Goal: Task Accomplishment & Management: Complete application form

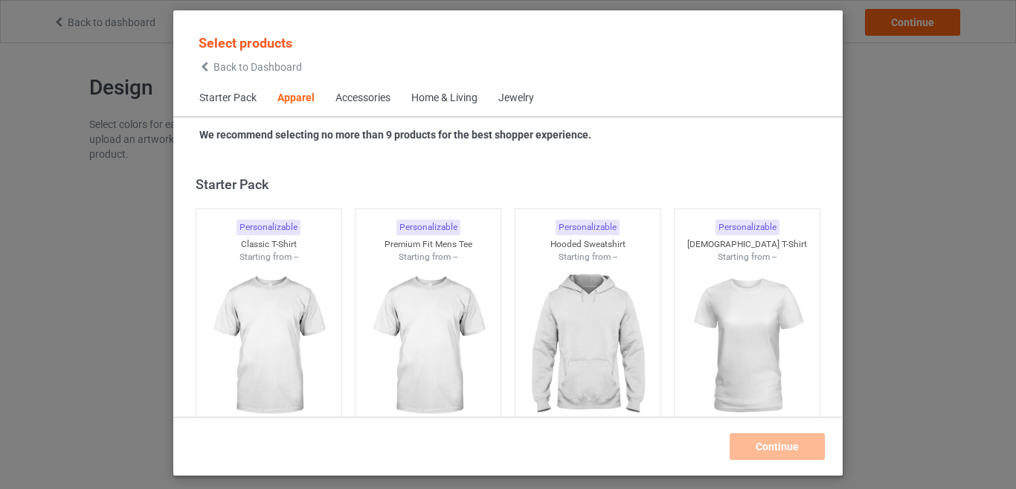
scroll to position [554, 0]
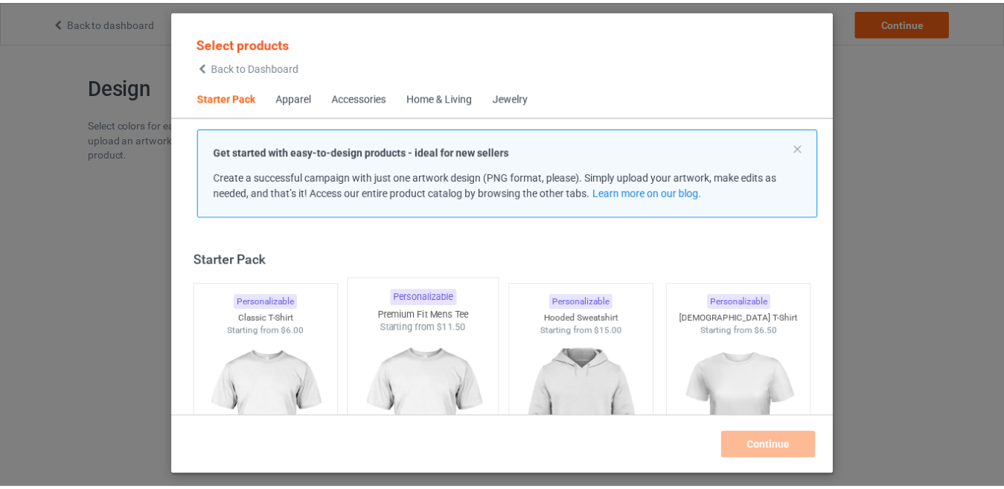
scroll to position [74, 0]
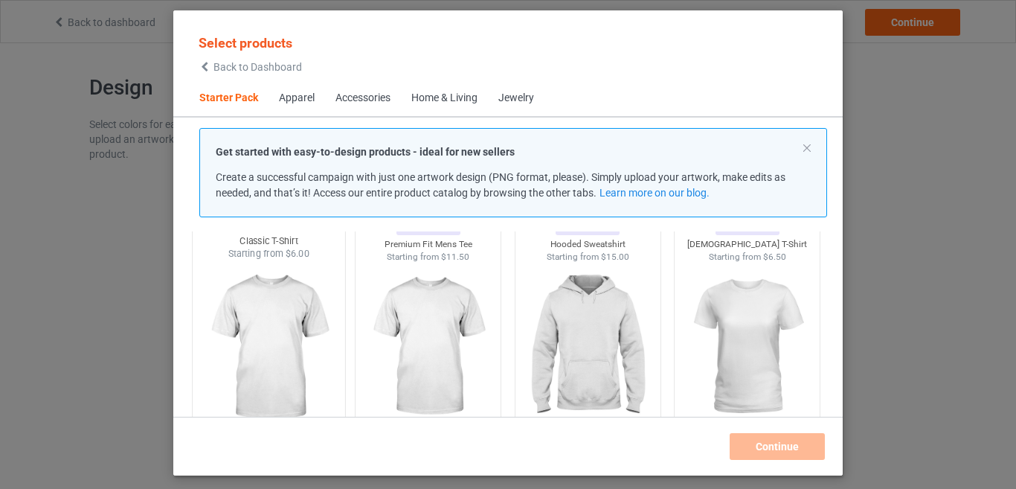
click at [309, 320] on img at bounding box center [269, 347] width 140 height 175
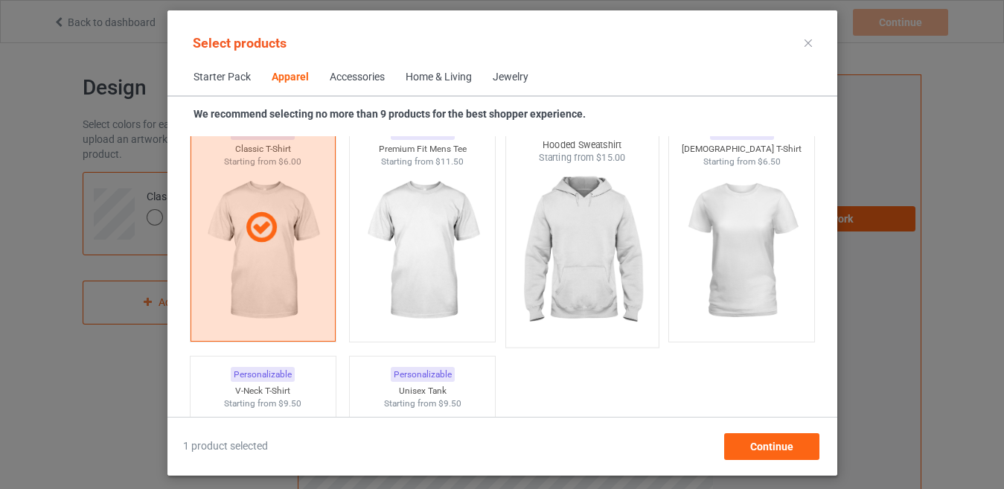
click at [603, 240] on img at bounding box center [582, 251] width 140 height 175
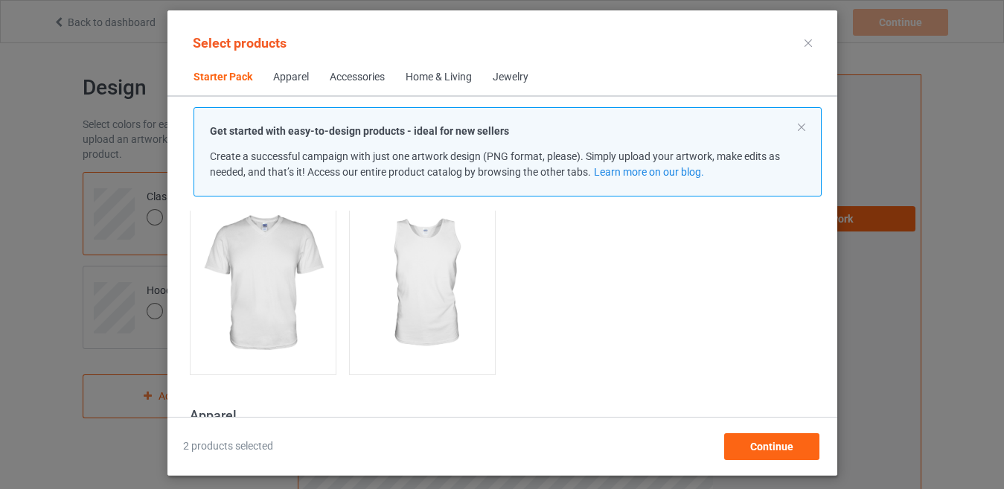
scroll to position [372, 0]
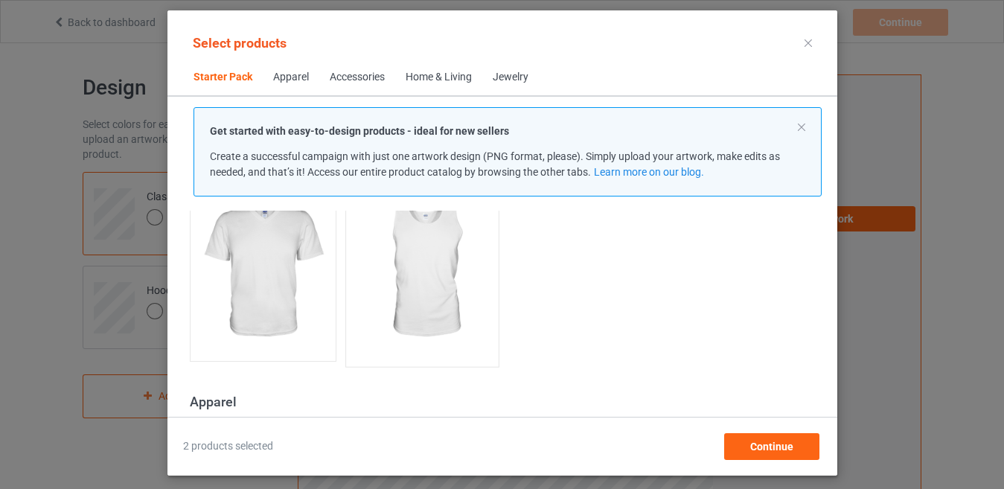
click at [450, 290] on img at bounding box center [422, 271] width 140 height 175
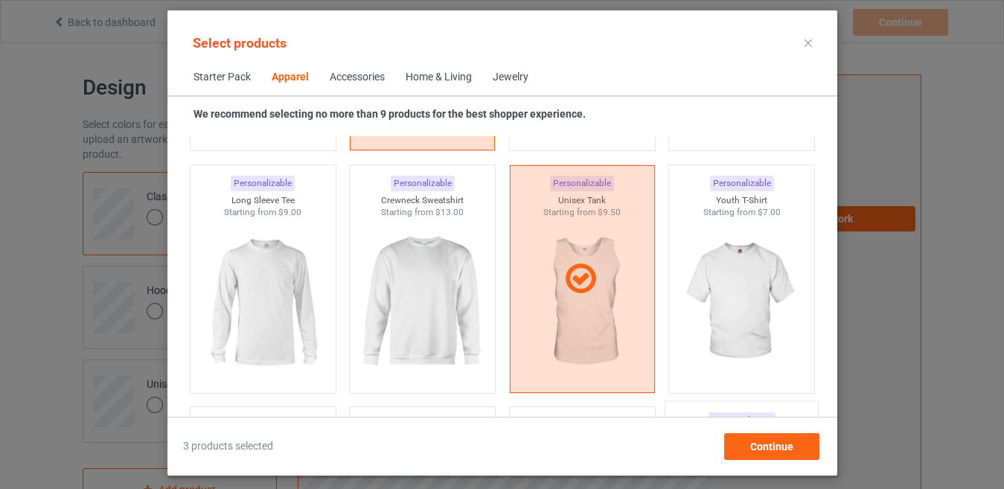
scroll to position [1042, 0]
click at [741, 295] on img at bounding box center [741, 304] width 140 height 175
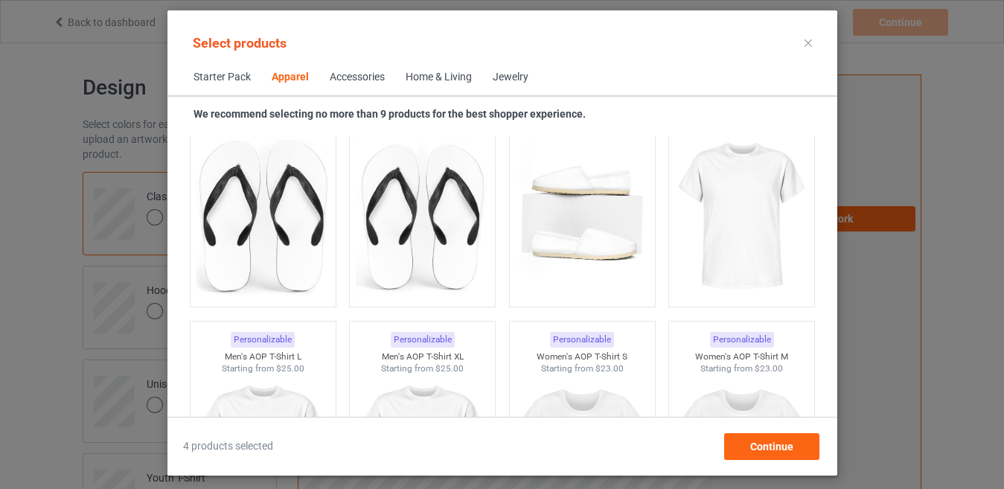
scroll to position [2381, 0]
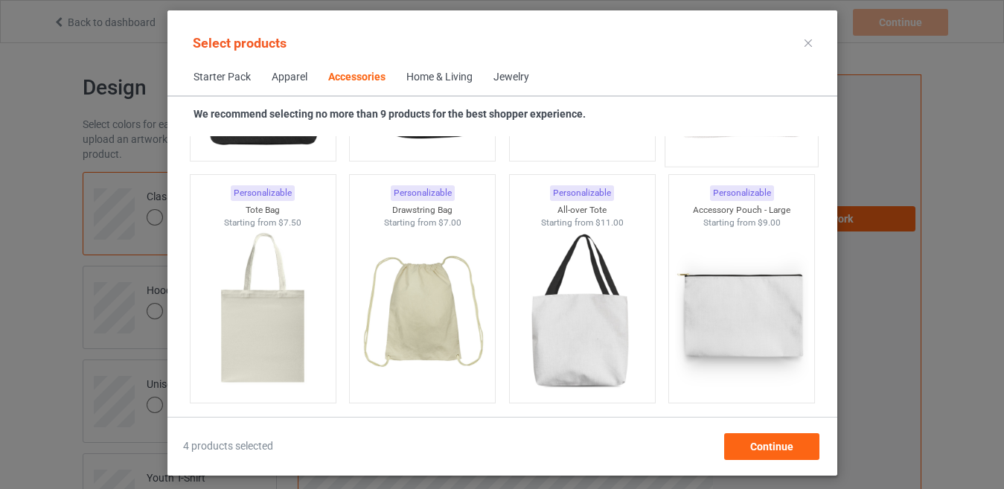
scroll to position [4539, 0]
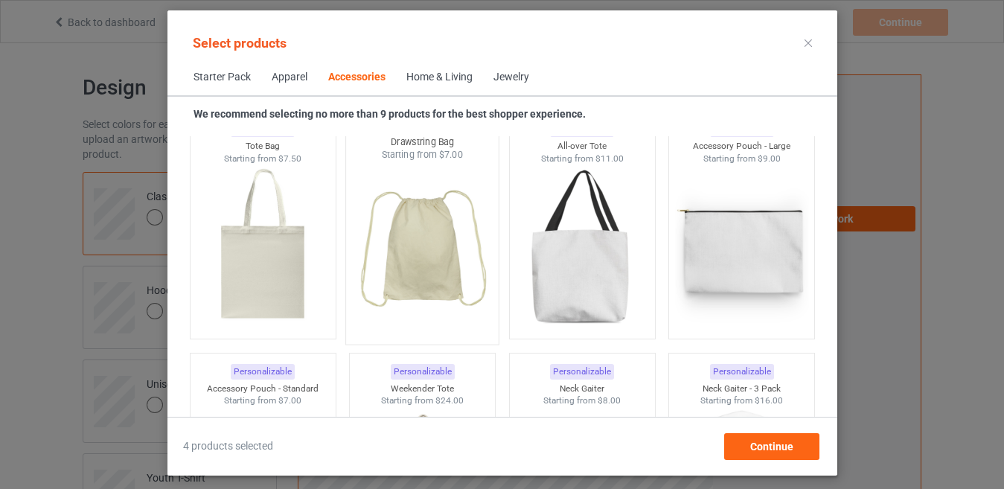
click at [438, 268] on img at bounding box center [422, 248] width 140 height 175
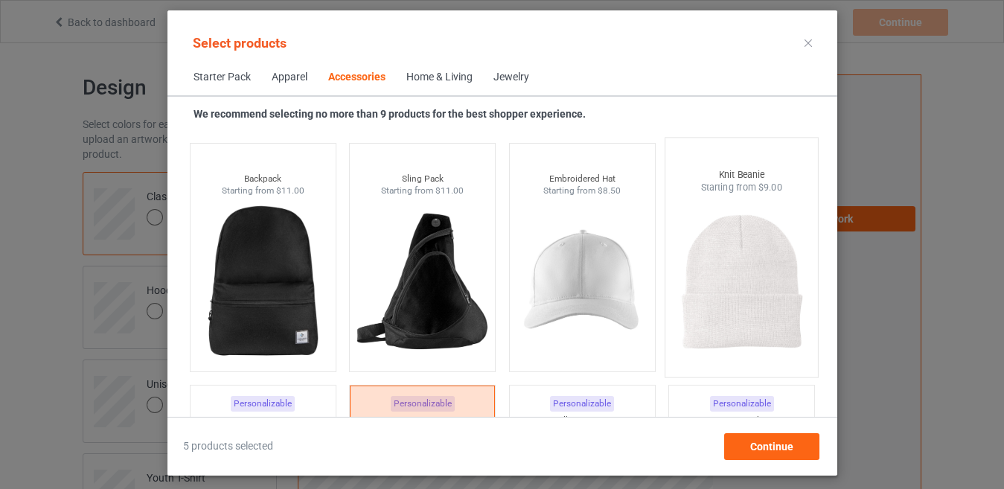
scroll to position [4241, 0]
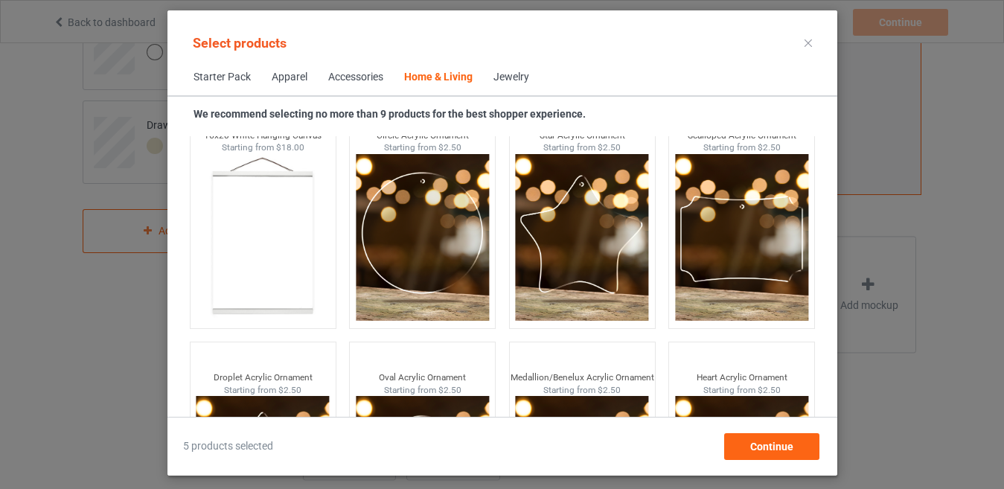
scroll to position [15903, 0]
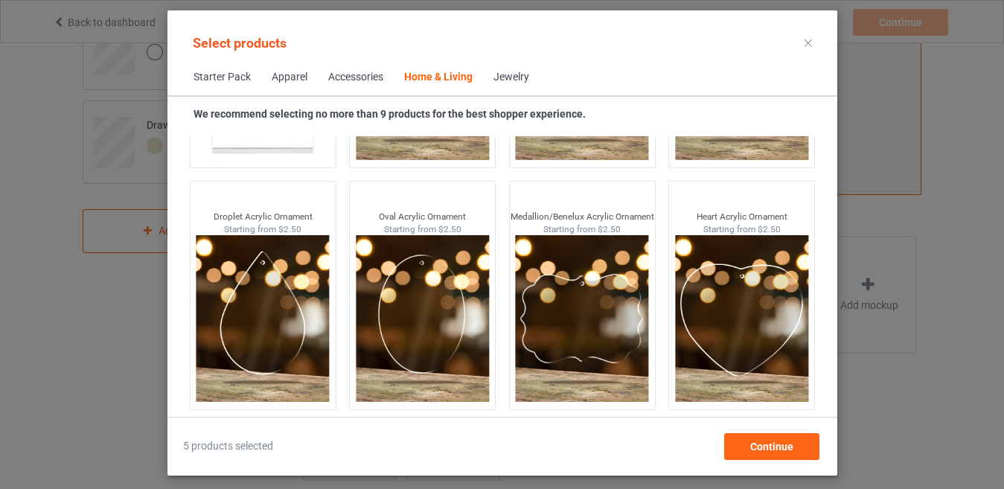
click at [790, 424] on div "5 products selected Continue" at bounding box center [502, 438] width 670 height 43
click at [796, 443] on div "Continue" at bounding box center [770, 446] width 95 height 27
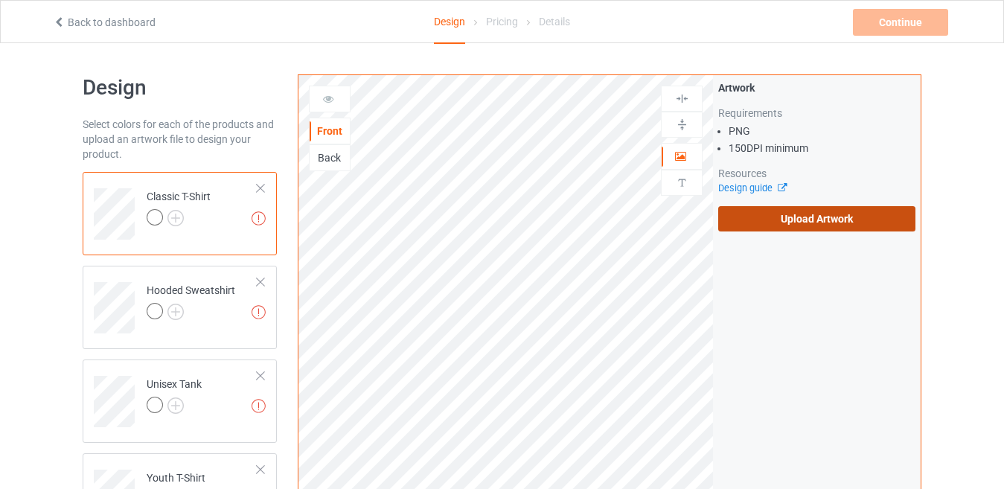
click at [795, 211] on label "Upload Artwork" at bounding box center [816, 218] width 197 height 25
click at [0, 0] on input "Upload Artwork" at bounding box center [0, 0] width 0 height 0
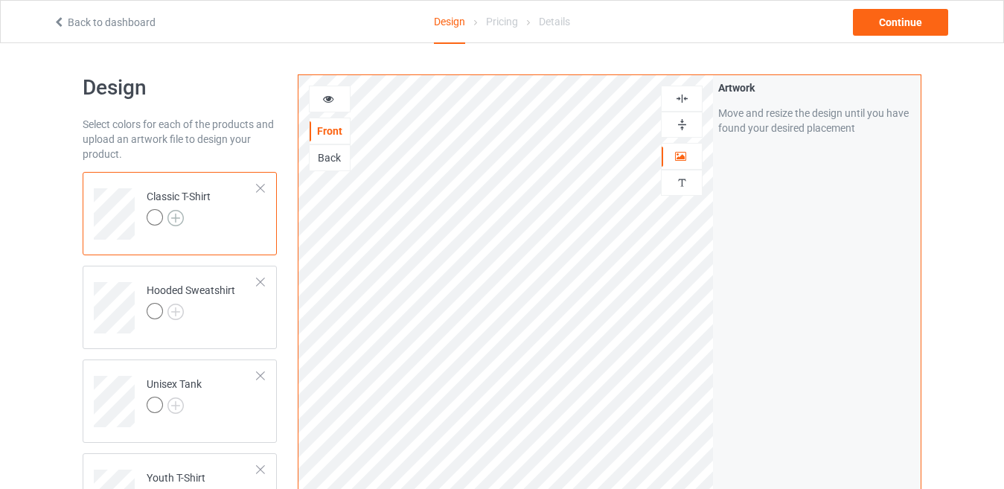
click at [178, 220] on img at bounding box center [175, 218] width 16 height 16
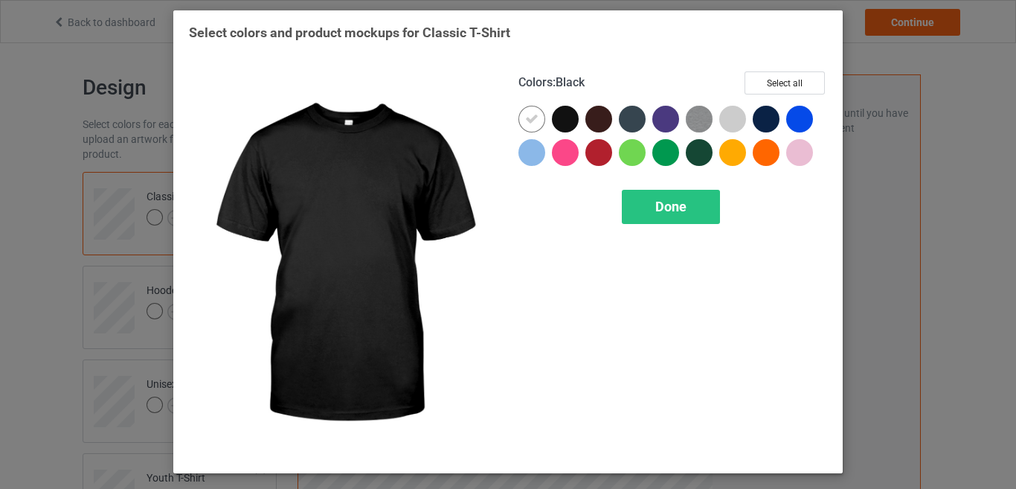
click at [566, 125] on div at bounding box center [565, 119] width 27 height 27
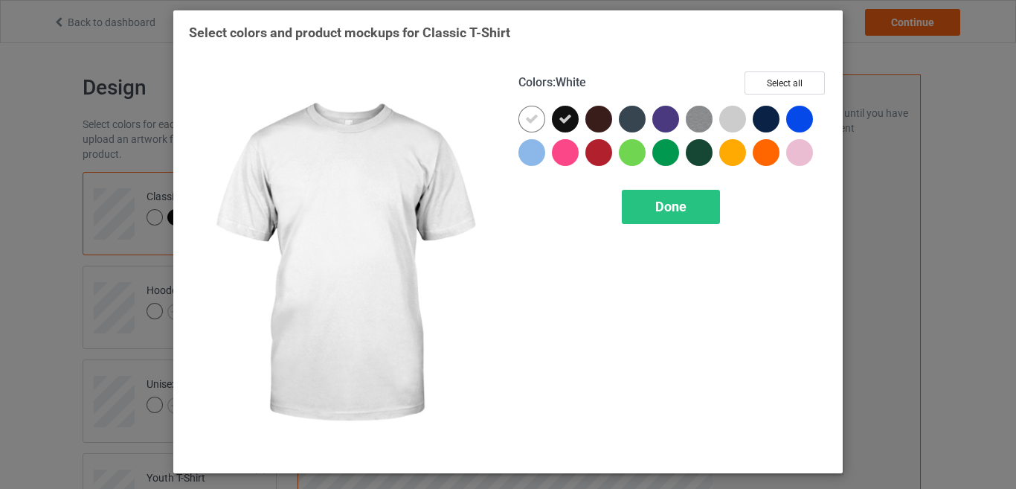
click at [536, 124] on icon at bounding box center [531, 118] width 13 height 13
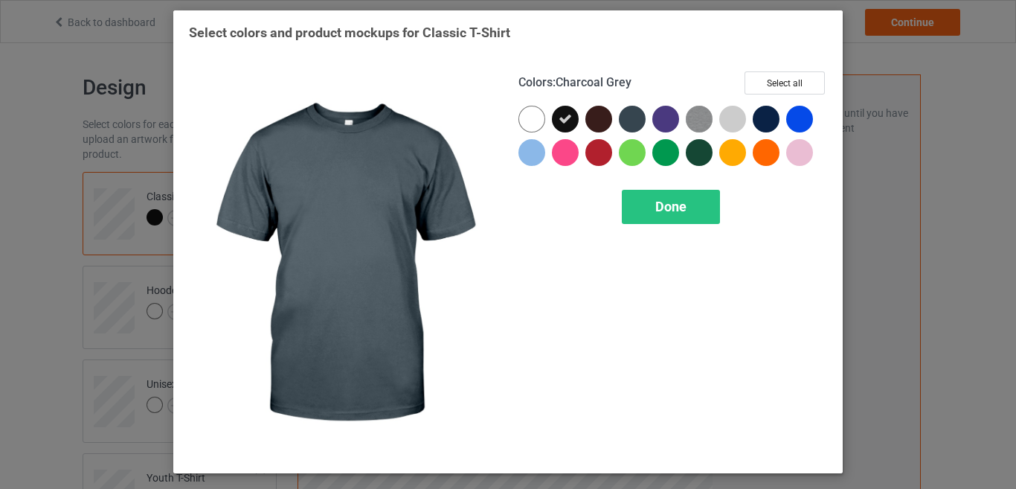
click at [636, 121] on div at bounding box center [632, 119] width 27 height 27
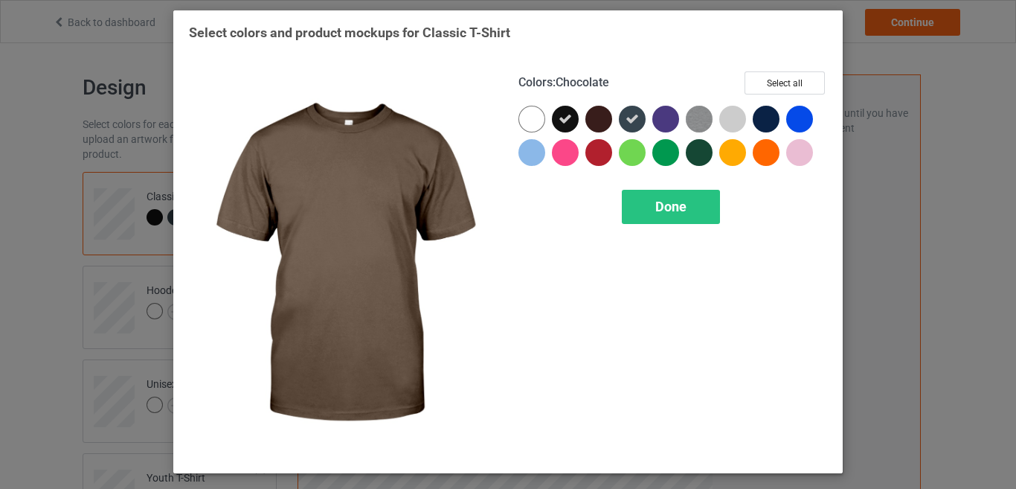
click at [595, 125] on div at bounding box center [599, 119] width 27 height 27
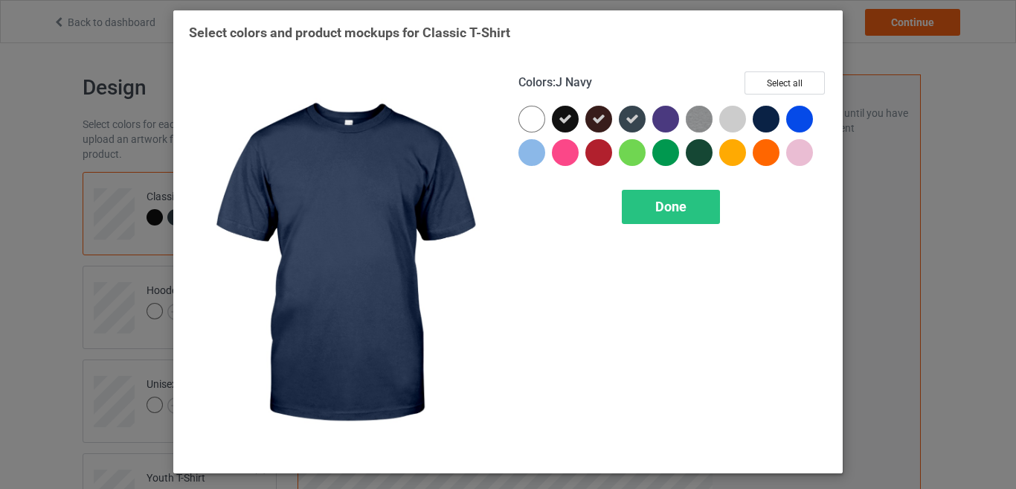
click at [765, 121] on div at bounding box center [766, 119] width 27 height 27
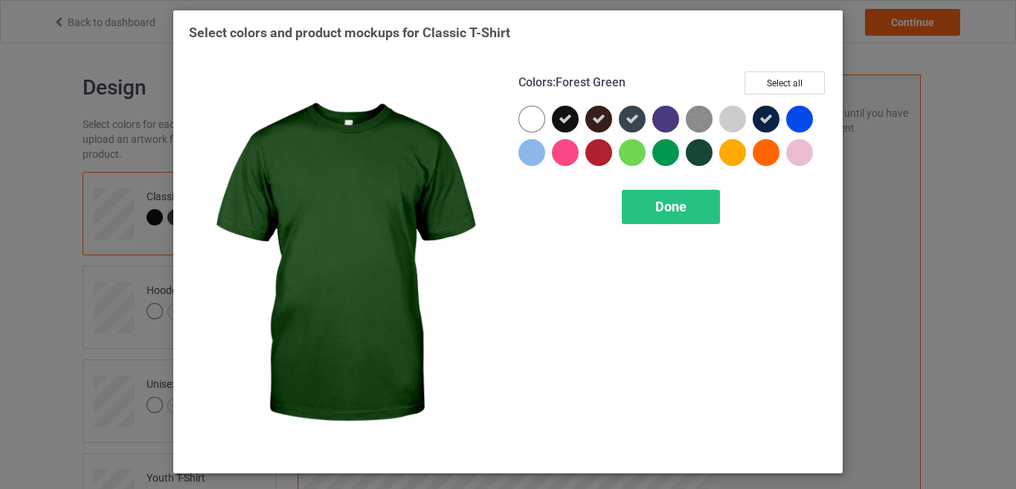
click at [693, 156] on div at bounding box center [699, 152] width 27 height 27
click at [702, 208] on div "Done" at bounding box center [671, 207] width 98 height 34
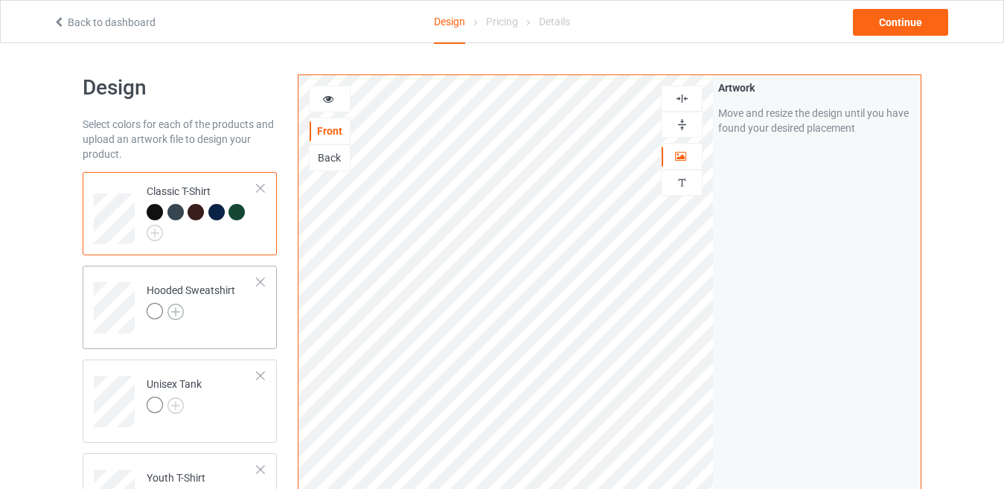
click at [177, 314] on img at bounding box center [175, 312] width 16 height 16
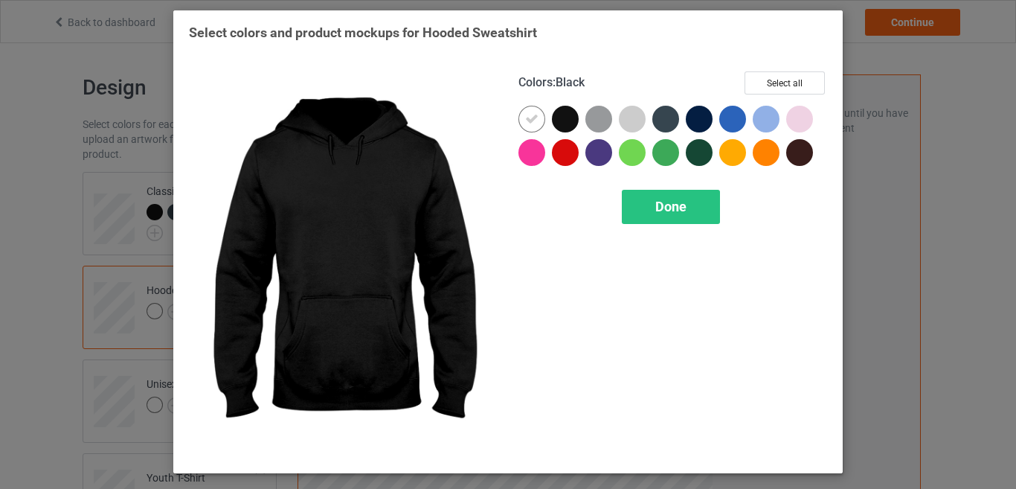
click at [568, 117] on div at bounding box center [565, 119] width 27 height 27
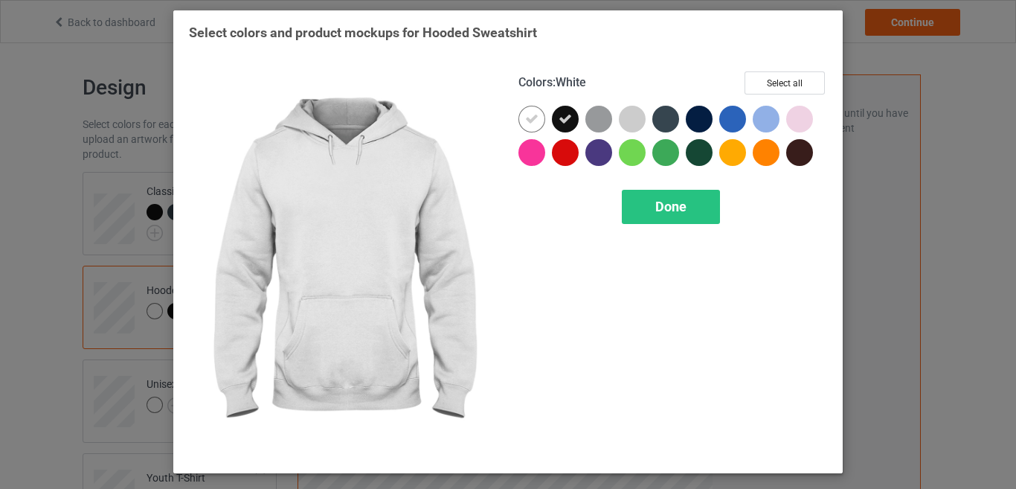
click at [539, 124] on div at bounding box center [532, 119] width 27 height 27
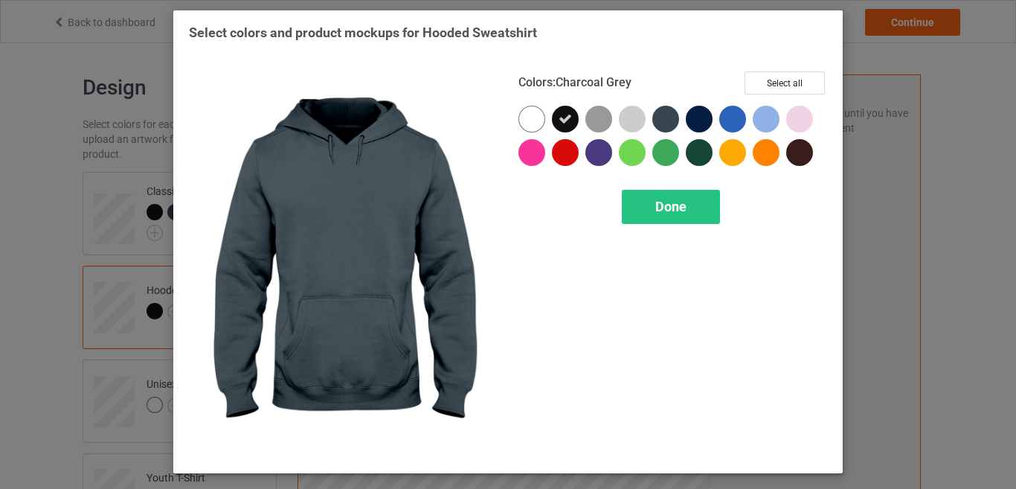
click at [670, 121] on div at bounding box center [666, 119] width 27 height 27
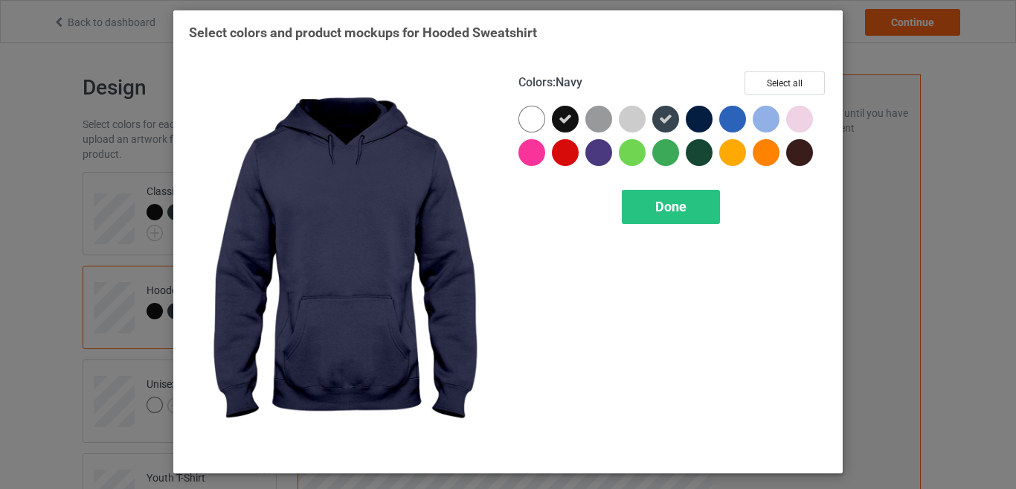
click at [699, 118] on div at bounding box center [699, 119] width 27 height 27
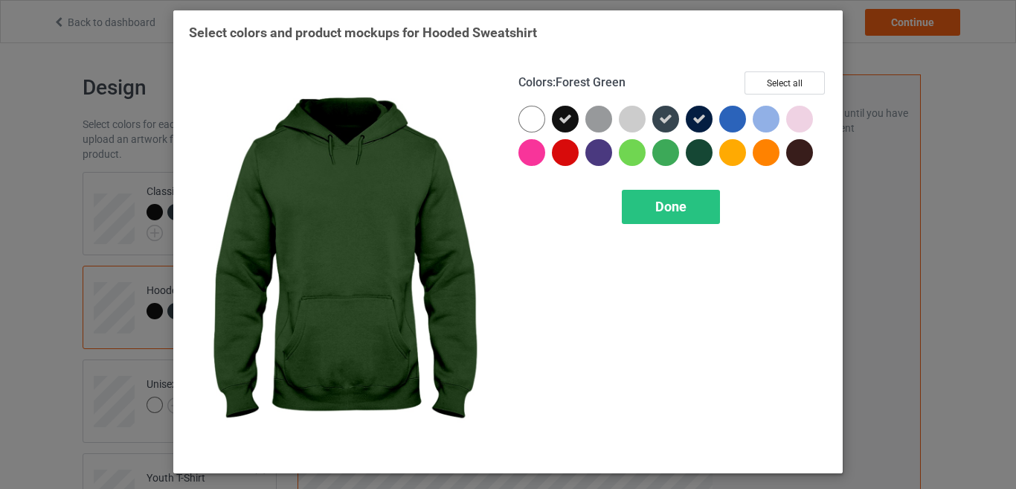
click at [701, 146] on div at bounding box center [699, 152] width 27 height 27
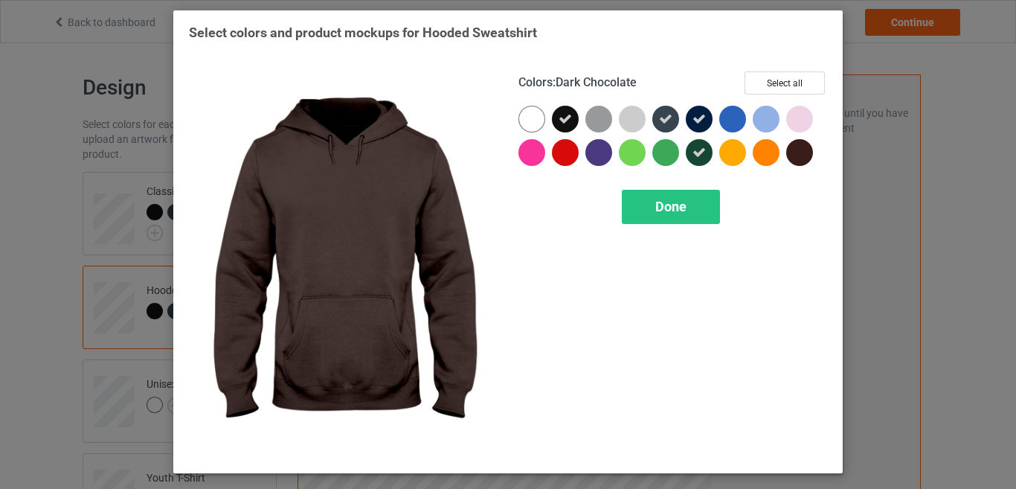
click at [795, 153] on div at bounding box center [799, 152] width 27 height 27
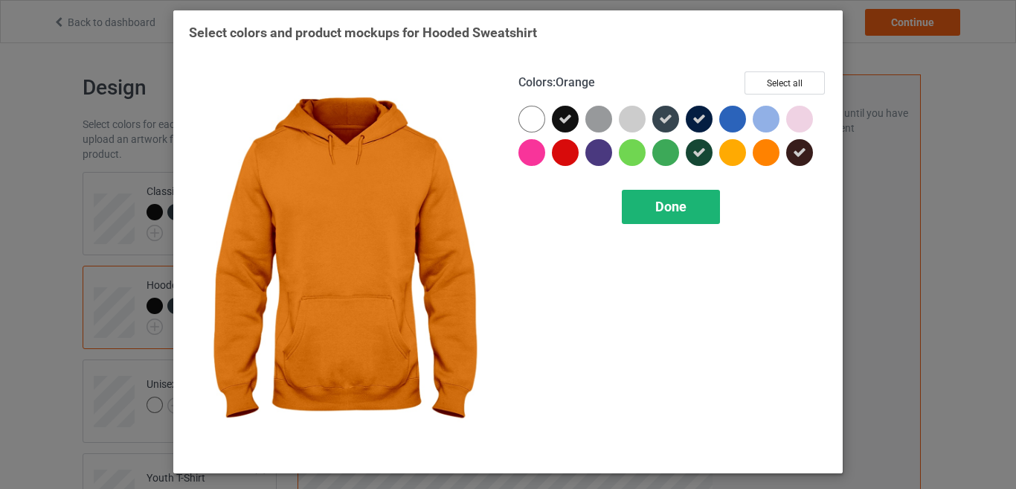
click at [681, 221] on div "Done" at bounding box center [671, 207] width 98 height 34
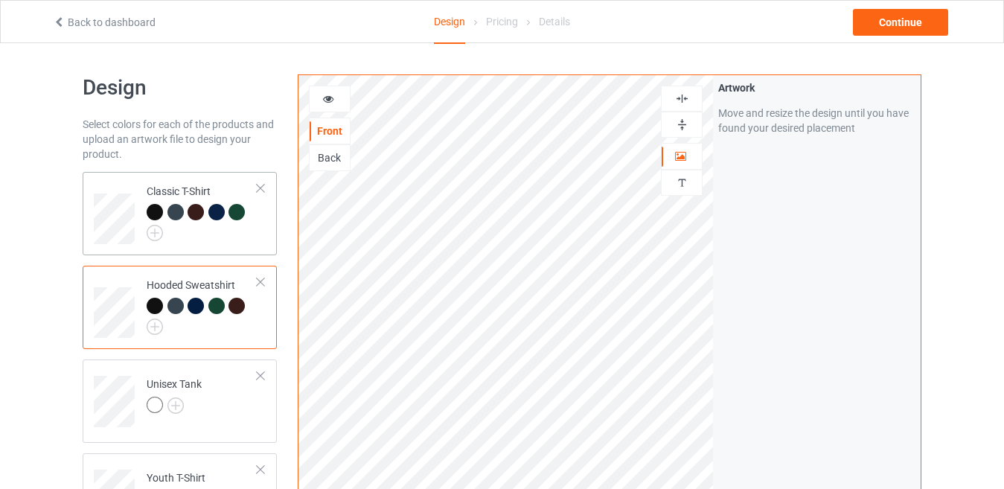
click at [209, 235] on div at bounding box center [202, 222] width 111 height 37
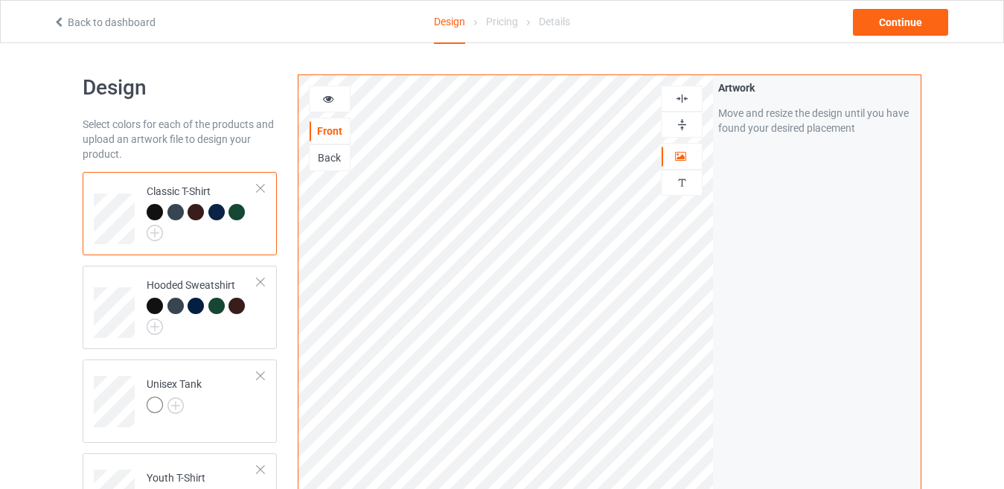
click at [318, 99] on div at bounding box center [330, 99] width 40 height 15
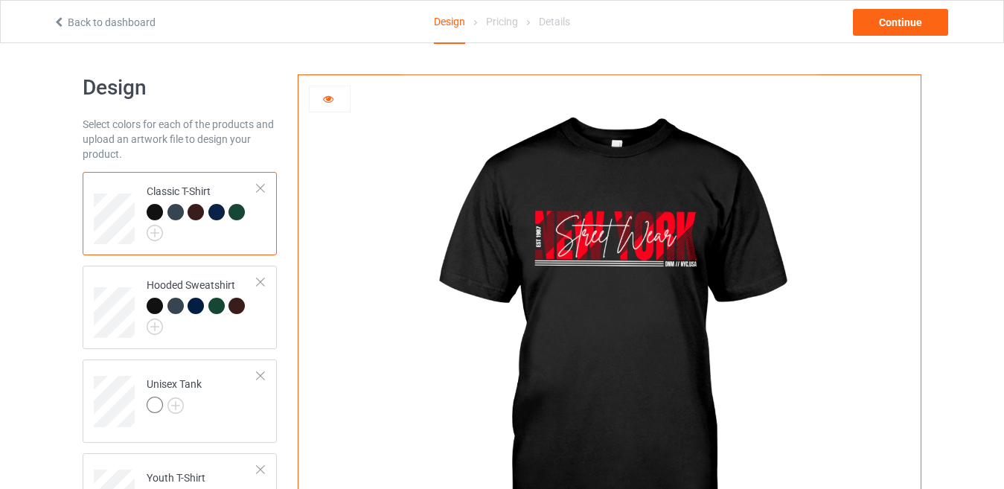
click at [322, 106] on div at bounding box center [330, 99] width 40 height 15
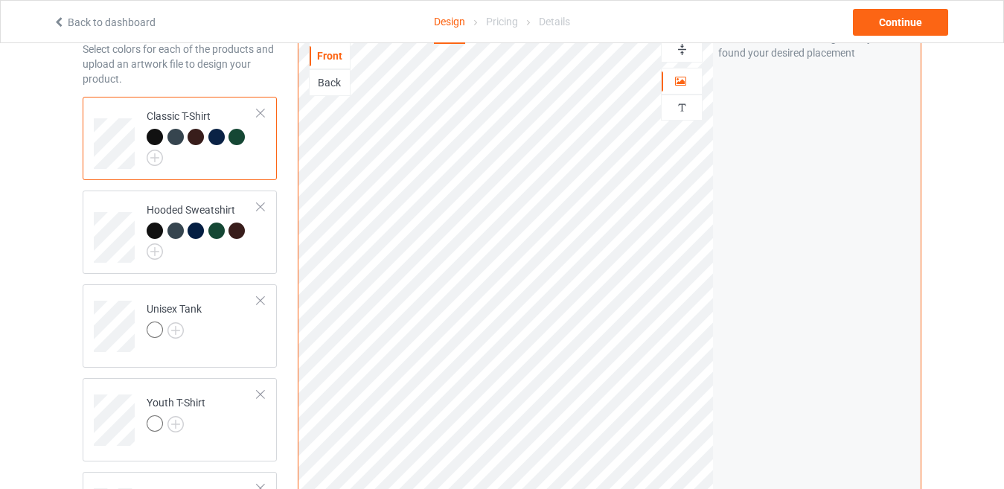
scroll to position [149, 0]
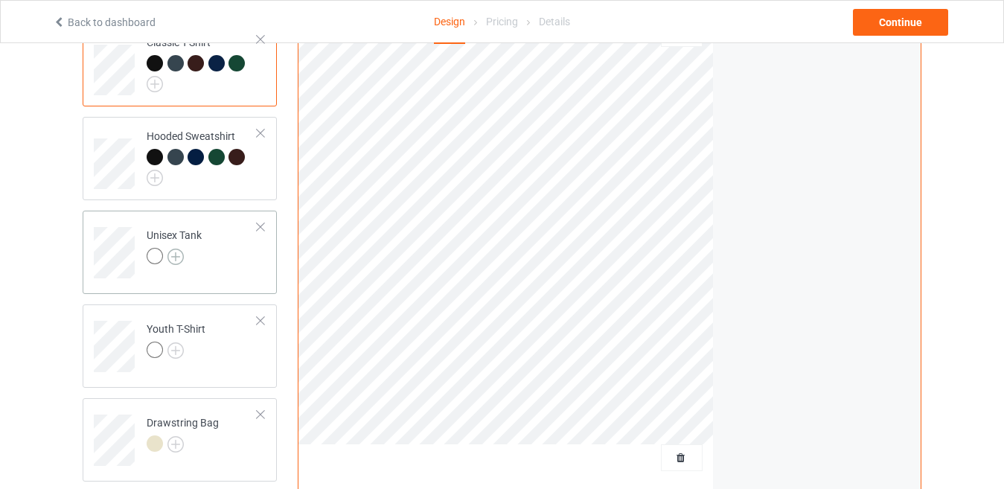
click at [172, 255] on img at bounding box center [175, 257] width 16 height 16
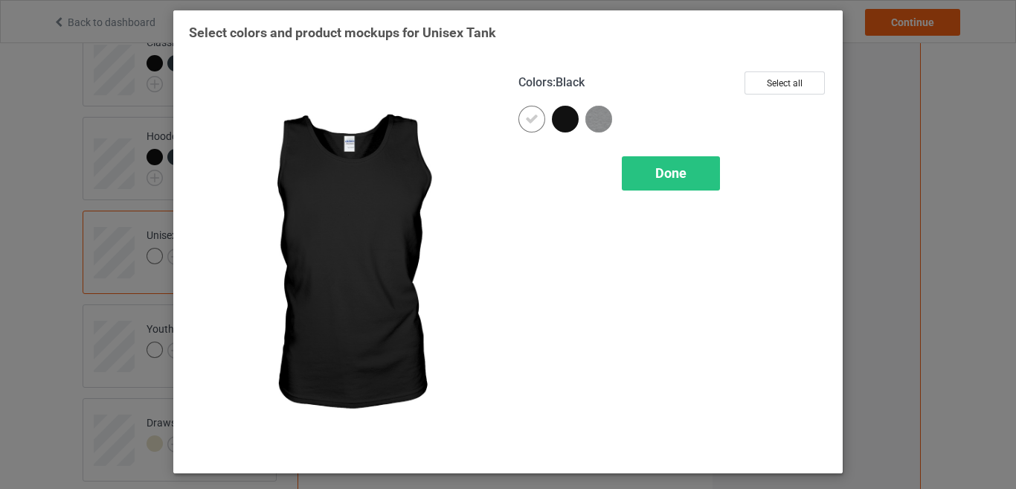
click at [565, 124] on div at bounding box center [565, 119] width 27 height 27
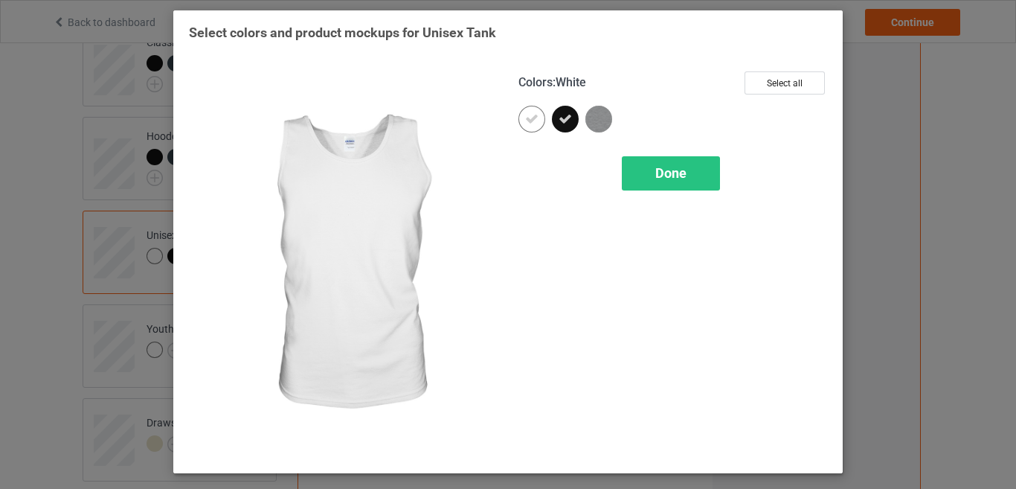
click at [534, 123] on icon at bounding box center [531, 118] width 13 height 13
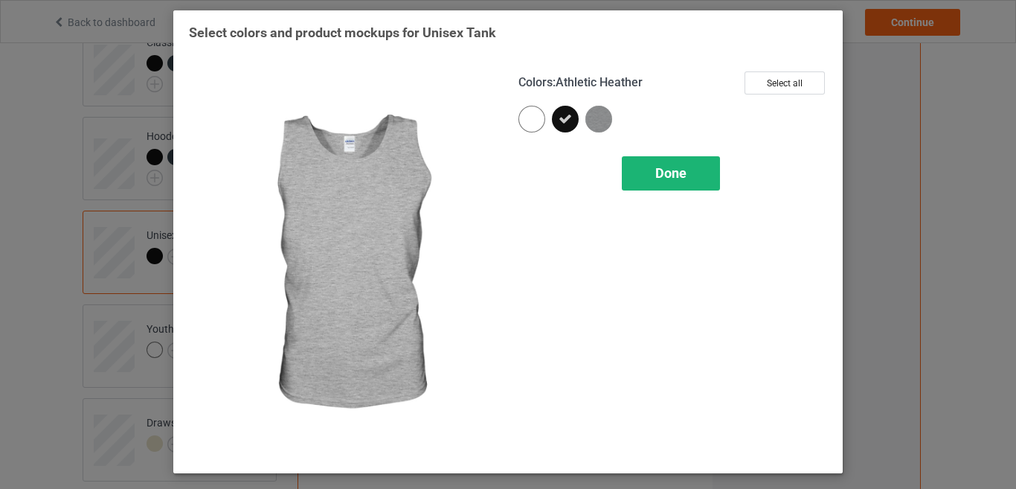
click at [656, 169] on span "Done" at bounding box center [671, 173] width 31 height 16
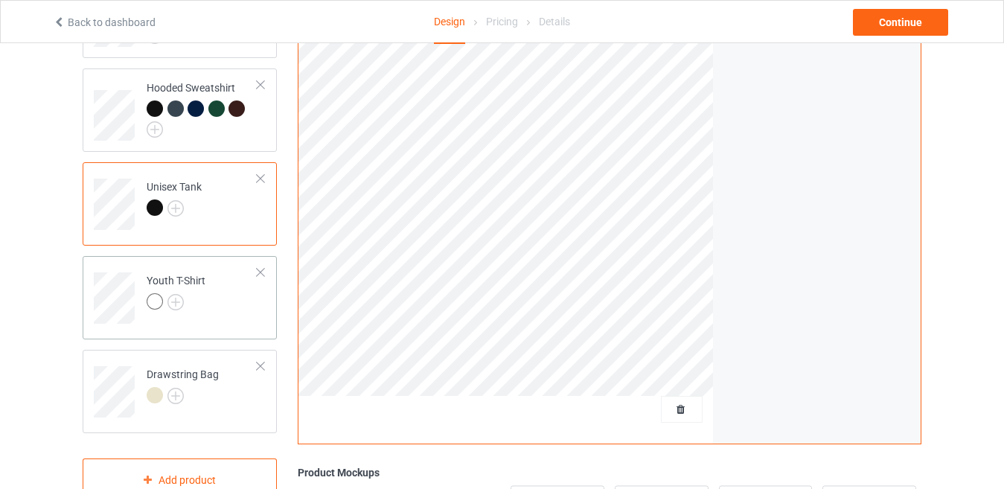
scroll to position [223, 0]
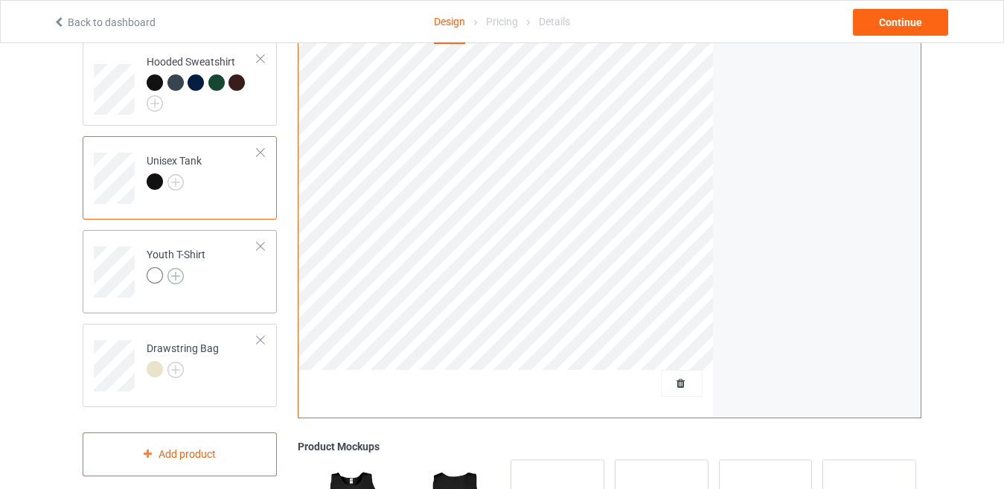
click at [176, 281] on img at bounding box center [175, 276] width 16 height 16
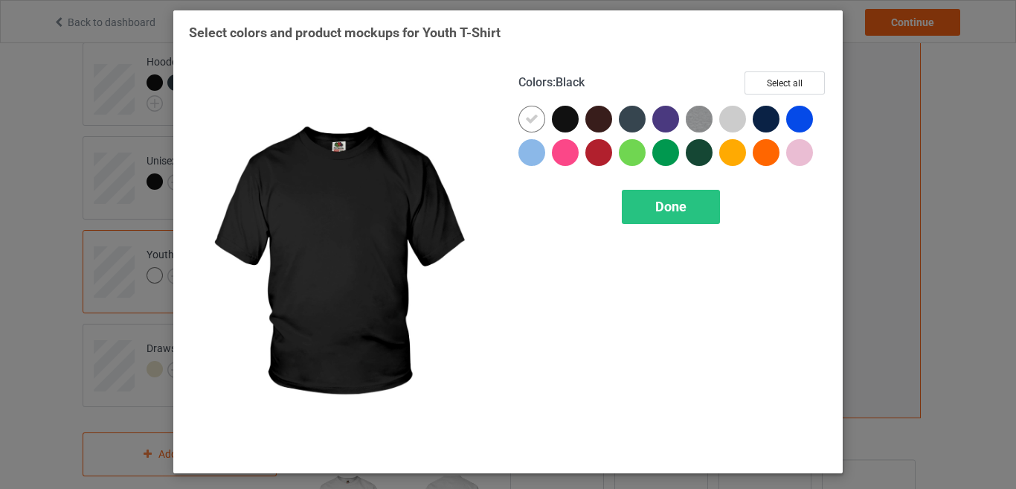
click at [568, 121] on div at bounding box center [565, 119] width 27 height 27
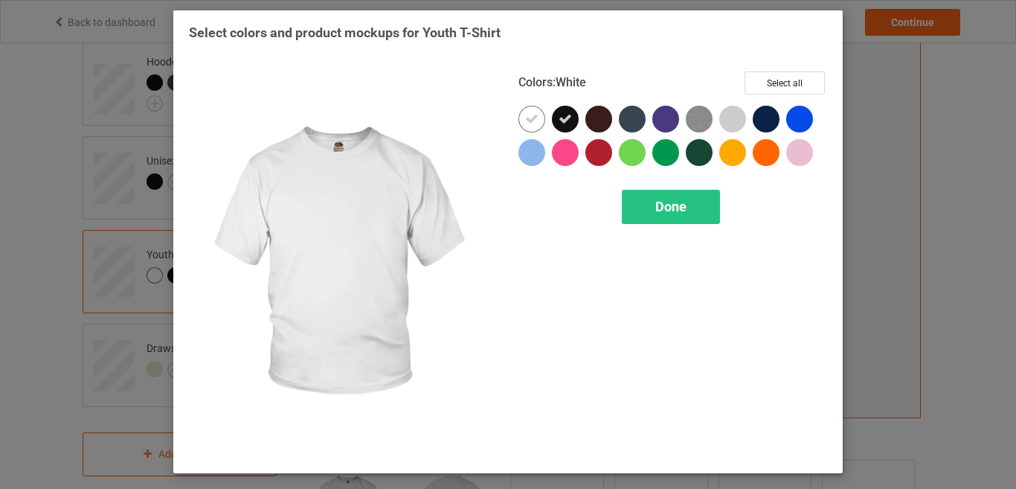
click at [531, 125] on icon at bounding box center [531, 118] width 13 height 13
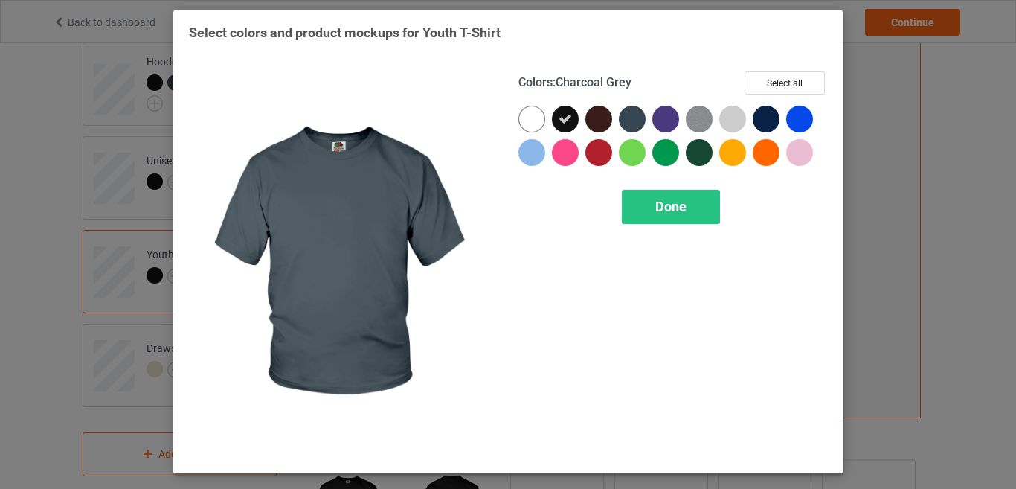
click at [630, 121] on div at bounding box center [632, 119] width 27 height 27
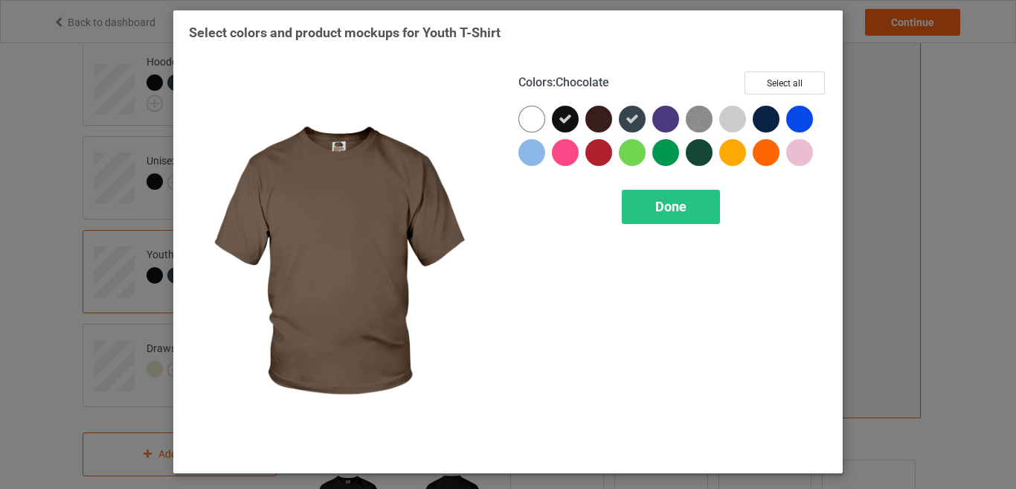
click at [600, 124] on div at bounding box center [599, 119] width 27 height 27
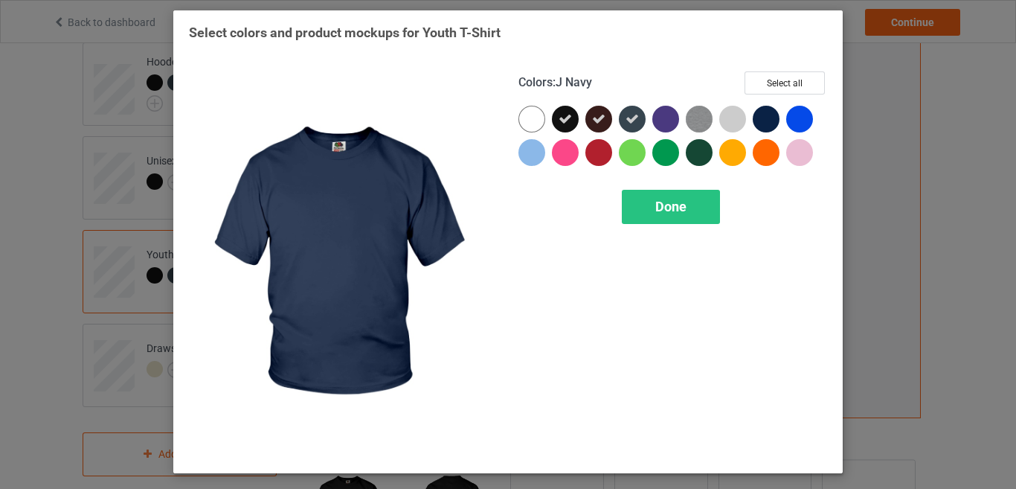
click at [768, 128] on div at bounding box center [766, 119] width 27 height 27
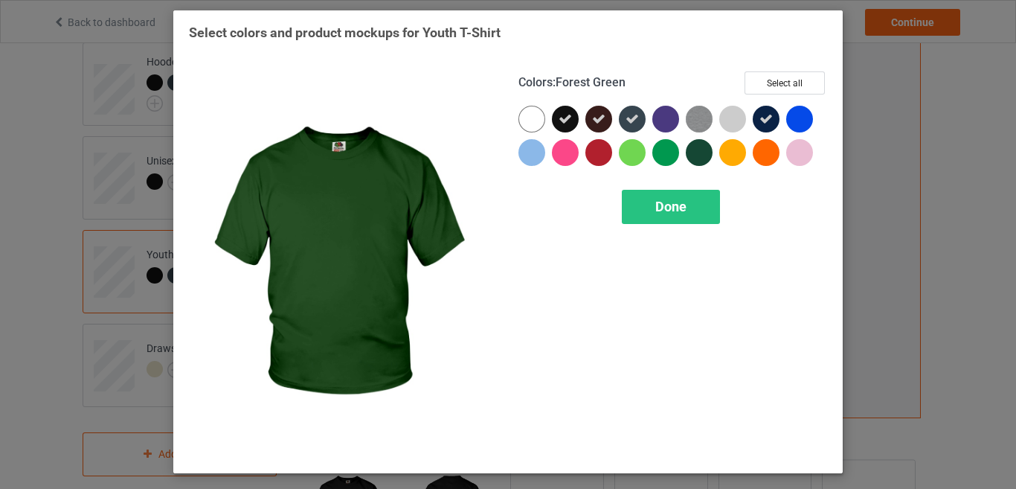
click at [692, 156] on div at bounding box center [699, 152] width 27 height 27
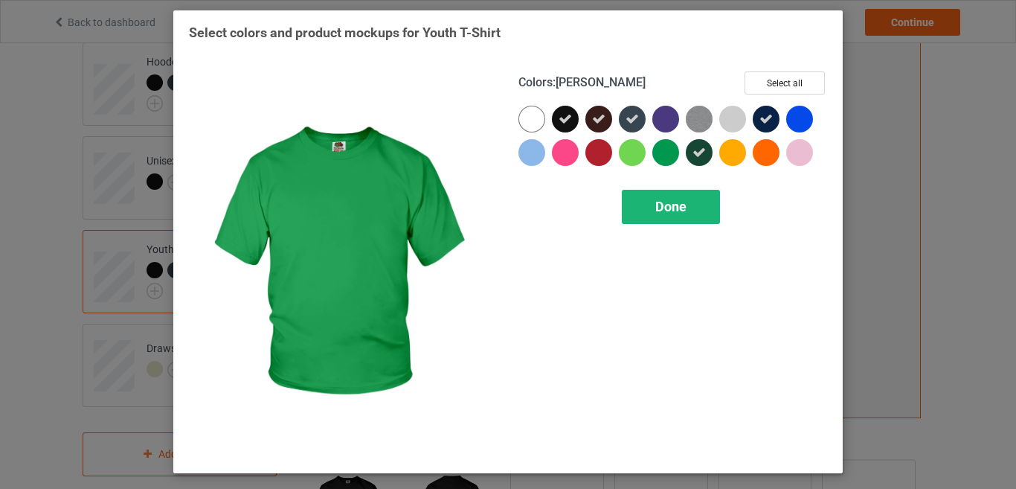
click at [656, 196] on div "Done" at bounding box center [671, 207] width 98 height 34
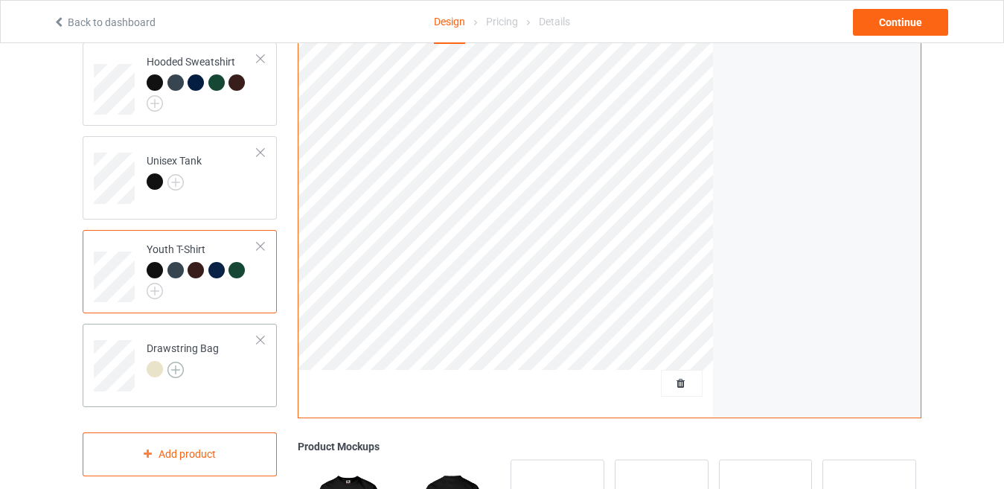
click at [177, 377] on img at bounding box center [175, 370] width 16 height 16
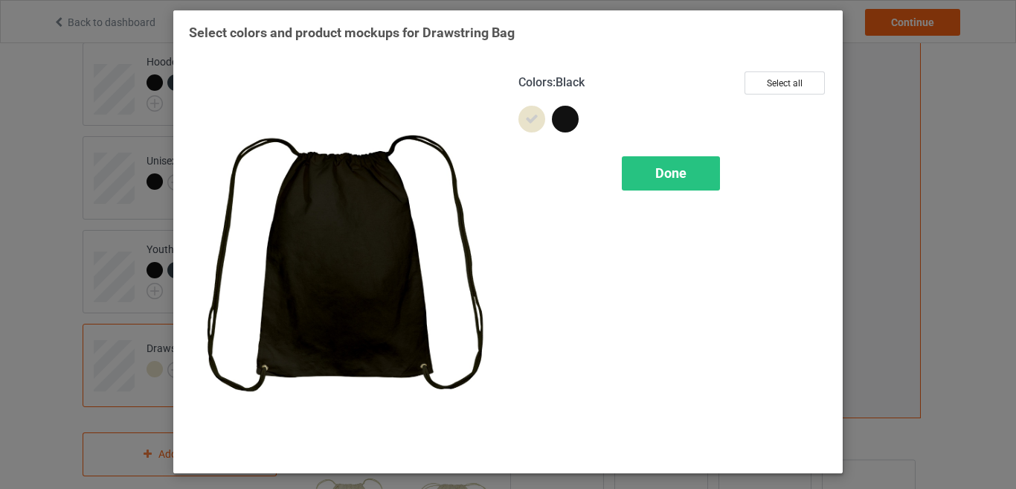
click at [563, 124] on div at bounding box center [565, 119] width 27 height 27
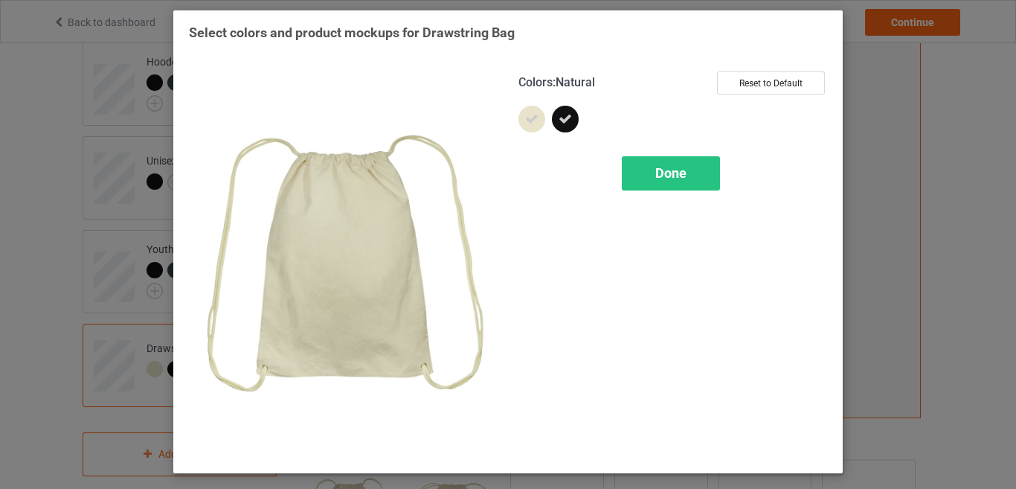
click at [528, 124] on icon at bounding box center [531, 118] width 13 height 13
click at [653, 176] on div "Done" at bounding box center [671, 173] width 98 height 34
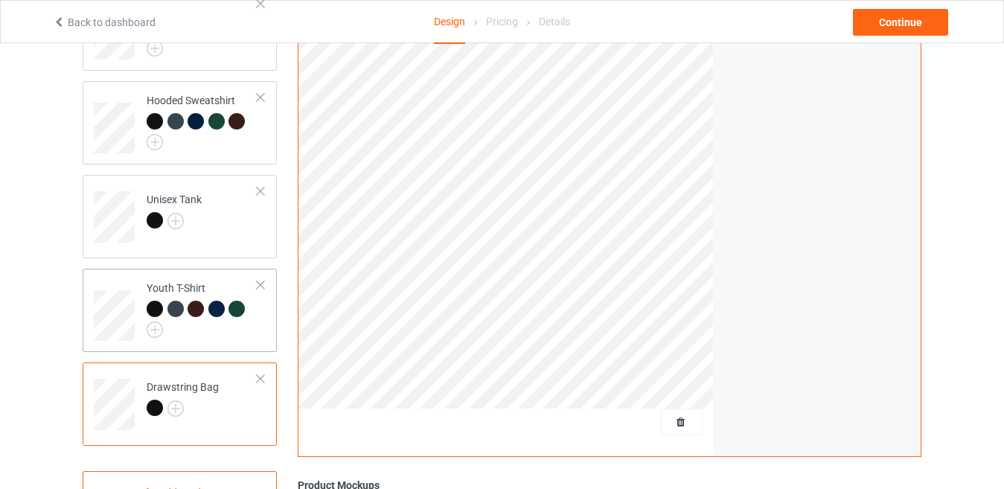
scroll to position [223, 0]
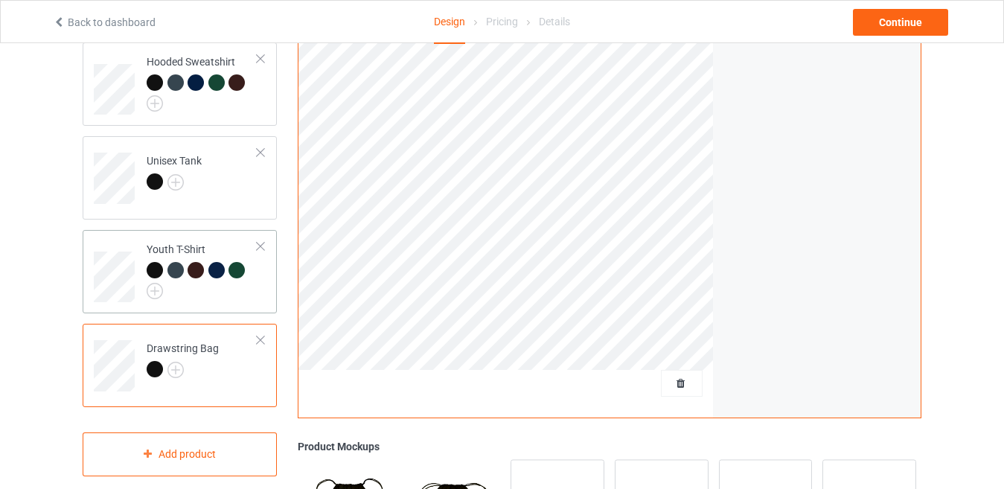
click at [193, 298] on div at bounding box center [202, 280] width 111 height 37
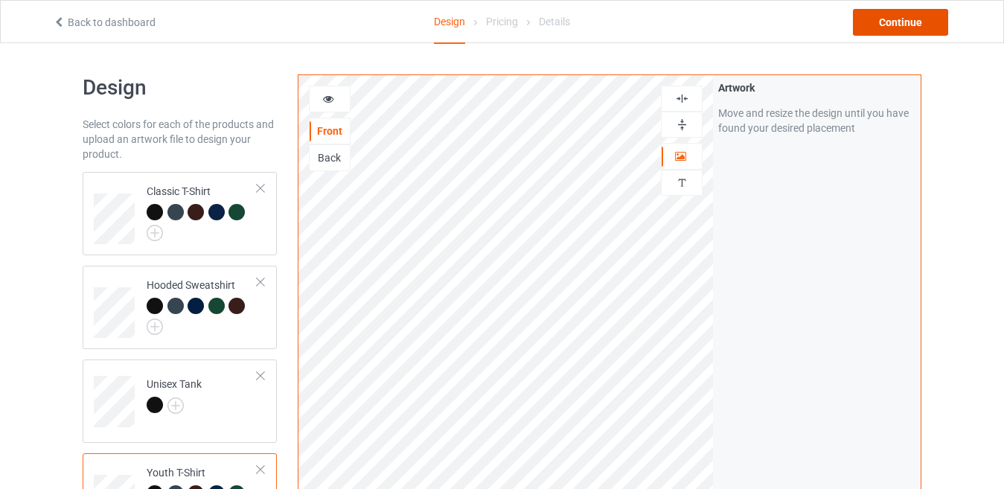
click at [884, 16] on div "Continue" at bounding box center [900, 22] width 95 height 27
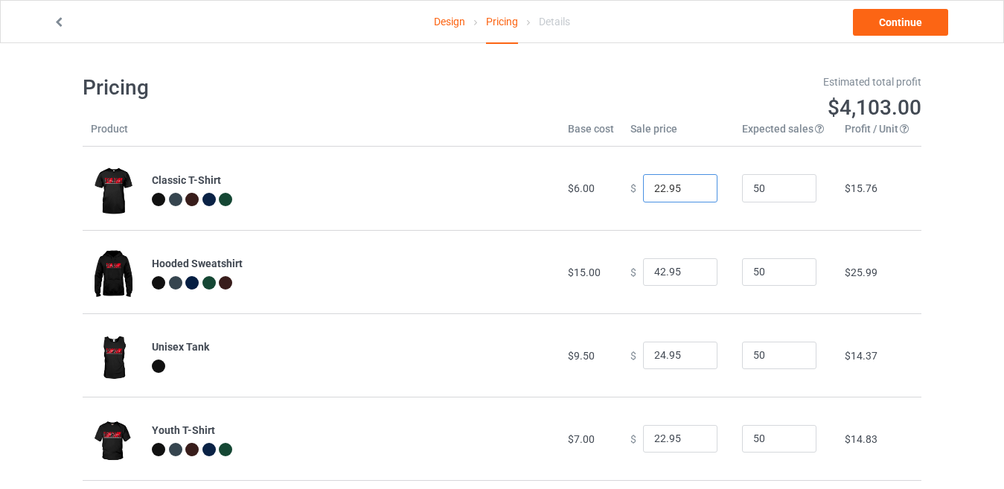
click at [691, 193] on input "21.95" at bounding box center [680, 188] width 74 height 28
click at [691, 193] on input "20.95" at bounding box center [680, 188] width 74 height 28
click at [691, 193] on input "19.95" at bounding box center [680, 188] width 74 height 28
click at [691, 193] on input "18.95" at bounding box center [680, 188] width 74 height 28
click at [691, 193] on input "17.95" at bounding box center [680, 188] width 74 height 28
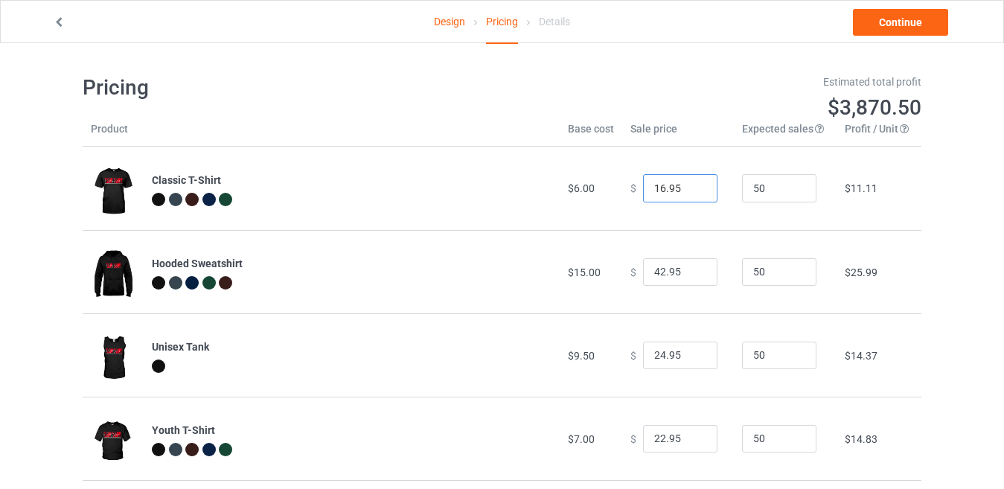
type input "16.95"
click at [691, 193] on input "16.95" at bounding box center [680, 188] width 74 height 28
click at [691, 275] on input "41.95" at bounding box center [680, 272] width 74 height 28
click at [691, 275] on input "40.95" at bounding box center [680, 272] width 74 height 28
click at [691, 275] on input "39.95" at bounding box center [680, 272] width 74 height 28
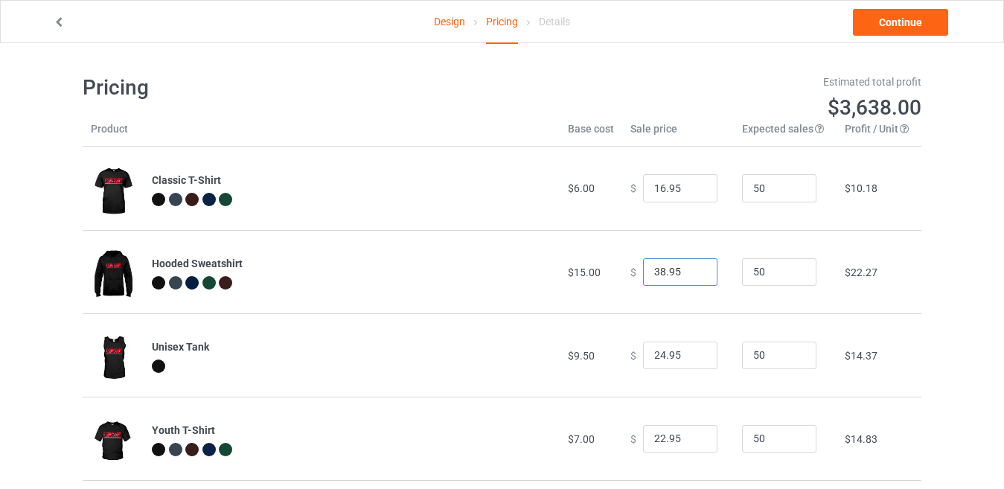
click at [691, 275] on input "38.95" at bounding box center [680, 272] width 74 height 28
click at [690, 275] on input "37.95" at bounding box center [680, 272] width 74 height 28
click at [690, 275] on input "36.95" at bounding box center [680, 272] width 74 height 28
click at [690, 275] on input "35.95" at bounding box center [680, 272] width 74 height 28
click at [690, 275] on input "34.95" at bounding box center [680, 272] width 74 height 28
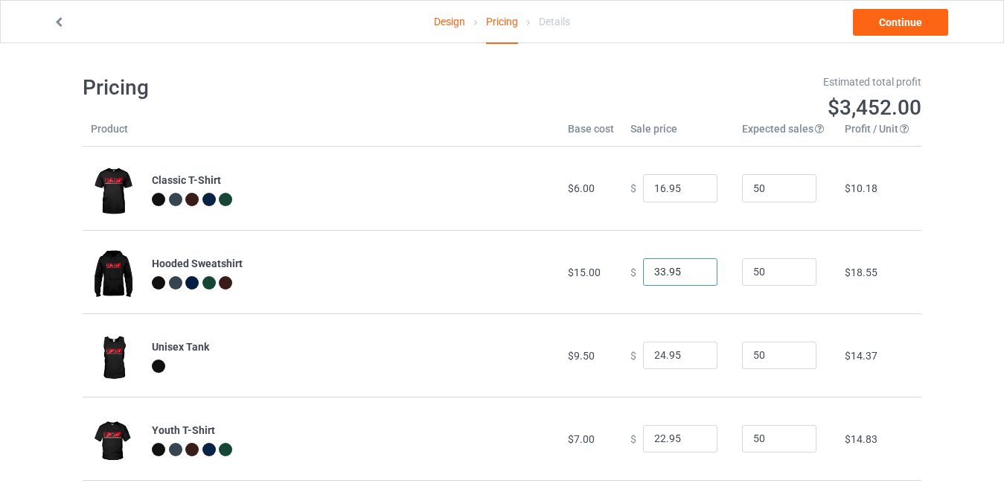
click at [690, 275] on input "33.95" at bounding box center [680, 272] width 74 height 28
click at [690, 275] on input "32.95" at bounding box center [680, 272] width 74 height 28
click at [690, 275] on input "31.95" at bounding box center [680, 272] width 74 height 28
click at [690, 275] on input "30.95" at bounding box center [680, 272] width 74 height 28
click at [690, 264] on input "30.95" at bounding box center [680, 272] width 74 height 28
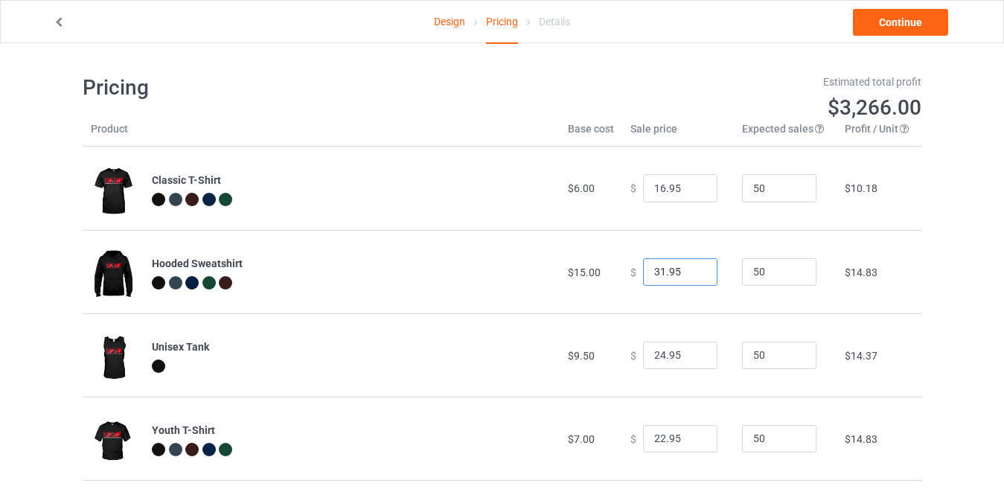
type input "31.95"
click at [691, 268] on input "31.95" at bounding box center [680, 272] width 74 height 28
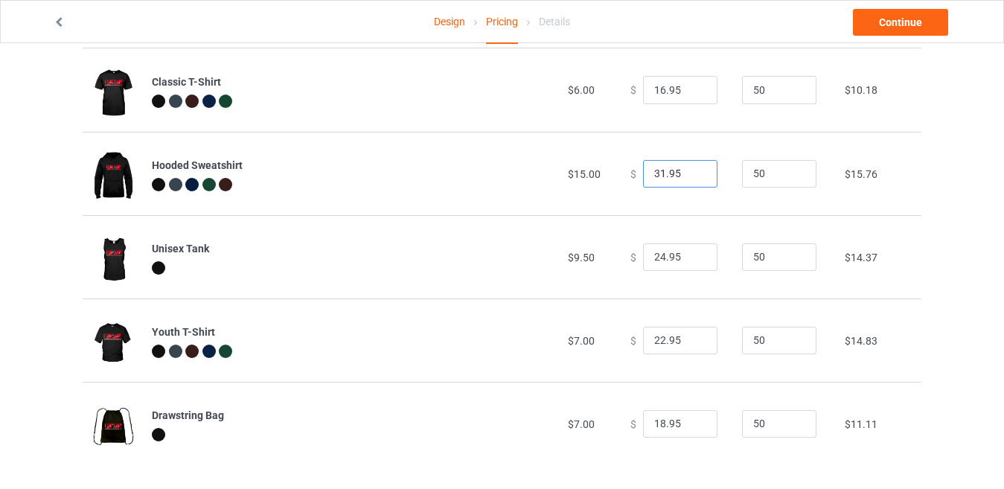
scroll to position [106, 0]
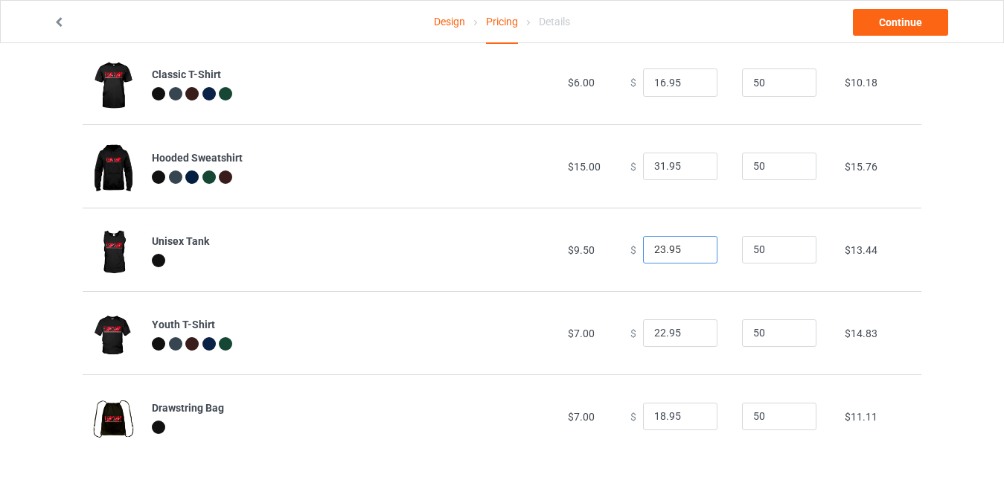
click at [692, 253] on input "23.95" at bounding box center [680, 250] width 74 height 28
click at [692, 253] on input "22.95" at bounding box center [680, 250] width 74 height 28
click at [692, 253] on input "21.95" at bounding box center [680, 250] width 74 height 28
click at [692, 253] on input "19.95" at bounding box center [680, 250] width 74 height 28
click at [692, 253] on input "18.95" at bounding box center [680, 250] width 74 height 28
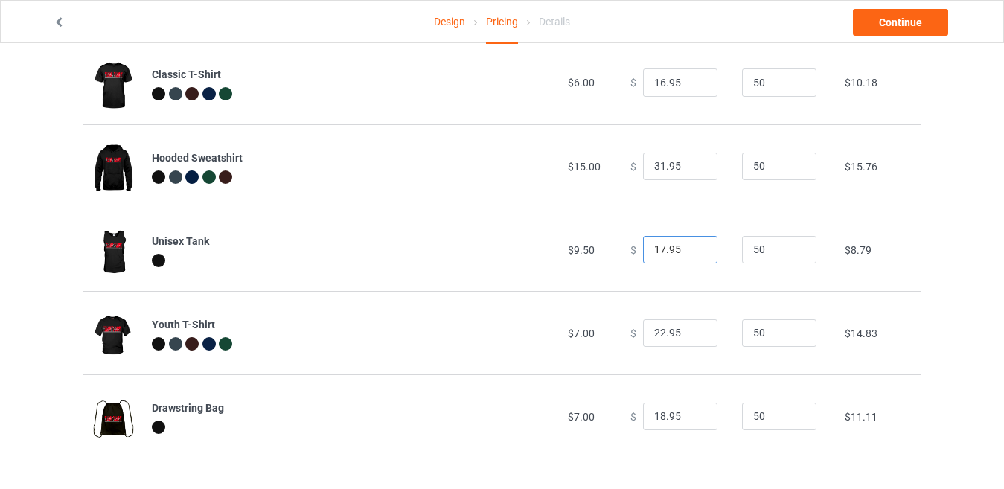
click at [692, 253] on input "17.95" at bounding box center [680, 250] width 74 height 28
click at [692, 253] on input "16.95" at bounding box center [680, 250] width 74 height 28
click at [691, 246] on input "17.95" at bounding box center [680, 250] width 74 height 28
click at [691, 246] on input "18.95" at bounding box center [680, 250] width 74 height 28
click at [691, 257] on input "18.95" at bounding box center [680, 250] width 74 height 28
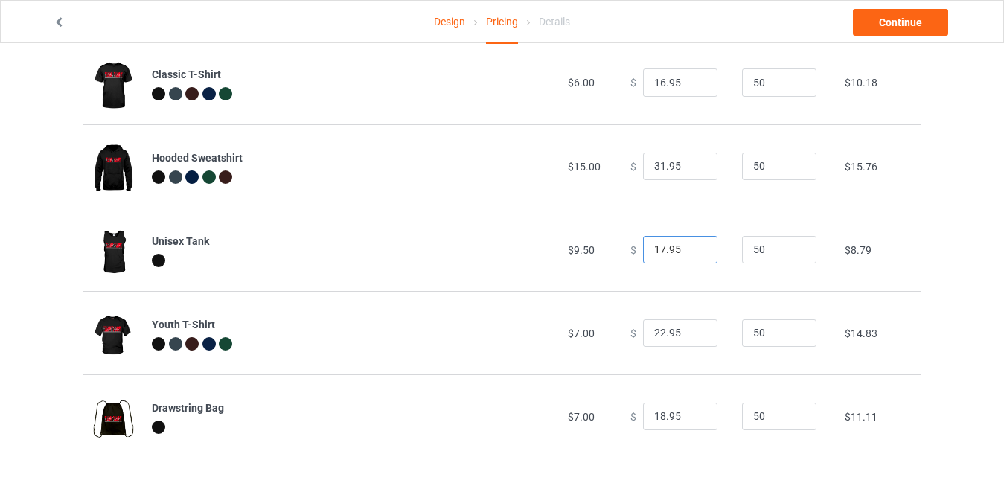
click at [690, 254] on input "17.95" at bounding box center [680, 250] width 74 height 28
click at [690, 254] on input "16.95" at bounding box center [680, 250] width 74 height 28
click at [690, 254] on input "15.95" at bounding box center [680, 250] width 74 height 28
type input "14.95"
click at [690, 254] on input "14.95" at bounding box center [680, 250] width 74 height 28
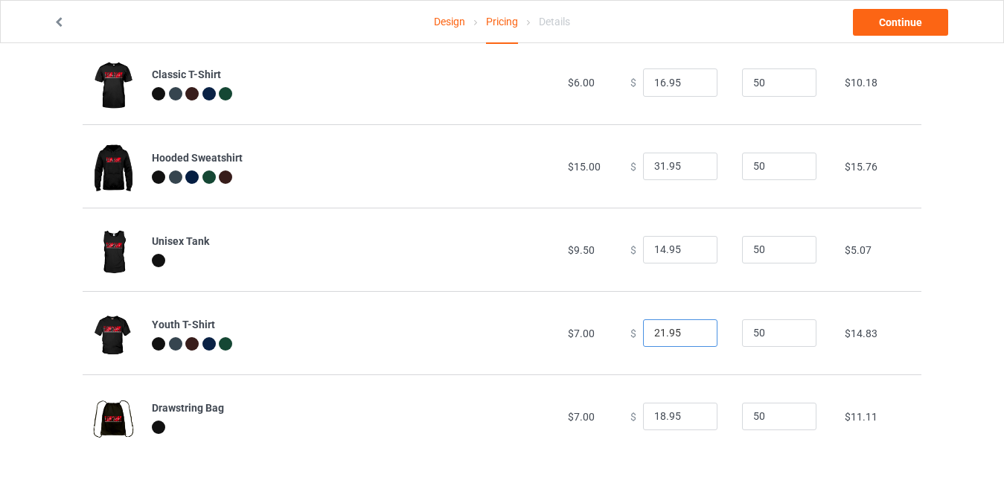
click at [692, 335] on input "21.95" at bounding box center [680, 333] width 74 height 28
click at [692, 335] on input "20.95" at bounding box center [680, 333] width 74 height 28
click at [692, 335] on input "19.95" at bounding box center [680, 333] width 74 height 28
click at [692, 335] on input "18.95" at bounding box center [680, 333] width 74 height 28
type input "17.95"
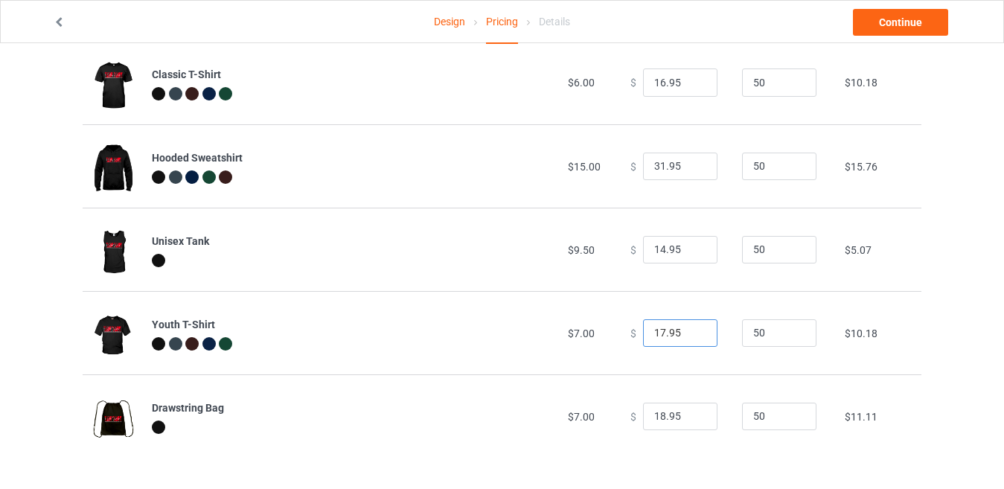
click at [692, 335] on input "17.95" at bounding box center [680, 333] width 74 height 28
click at [693, 420] on input "17.95" at bounding box center [680, 417] width 74 height 28
click at [693, 420] on input "16.95" at bounding box center [680, 417] width 74 height 28
click at [693, 420] on input "15.95" at bounding box center [680, 417] width 74 height 28
click at [693, 420] on input "14.95" at bounding box center [680, 417] width 74 height 28
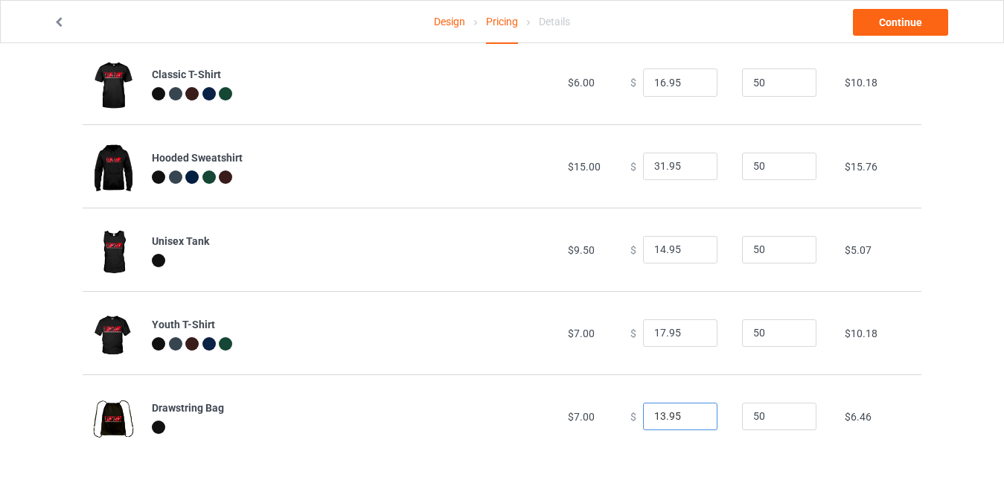
click at [693, 420] on input "13.95" at bounding box center [680, 417] width 74 height 28
type input "12.95"
click at [693, 420] on input "12.95" at bounding box center [680, 417] width 74 height 28
click at [916, 25] on link "Continue" at bounding box center [900, 22] width 95 height 27
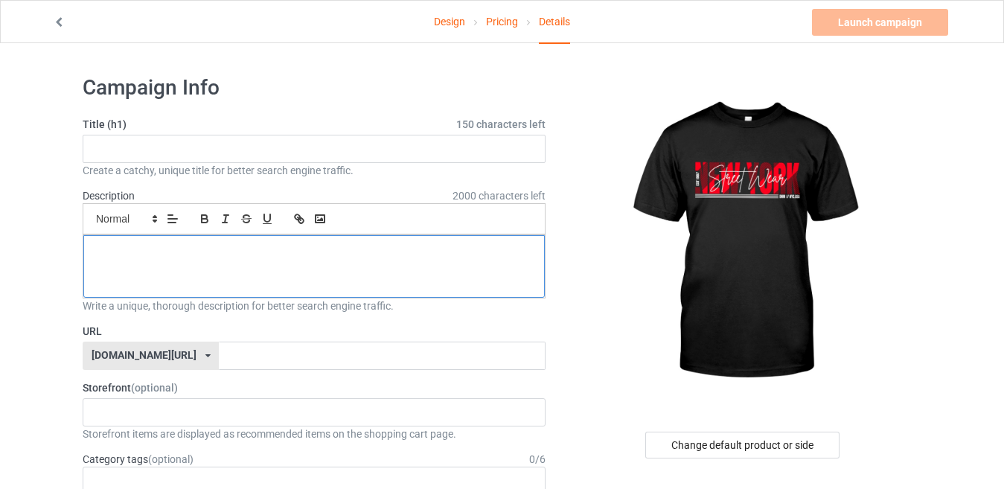
click at [115, 246] on p at bounding box center [314, 252] width 438 height 14
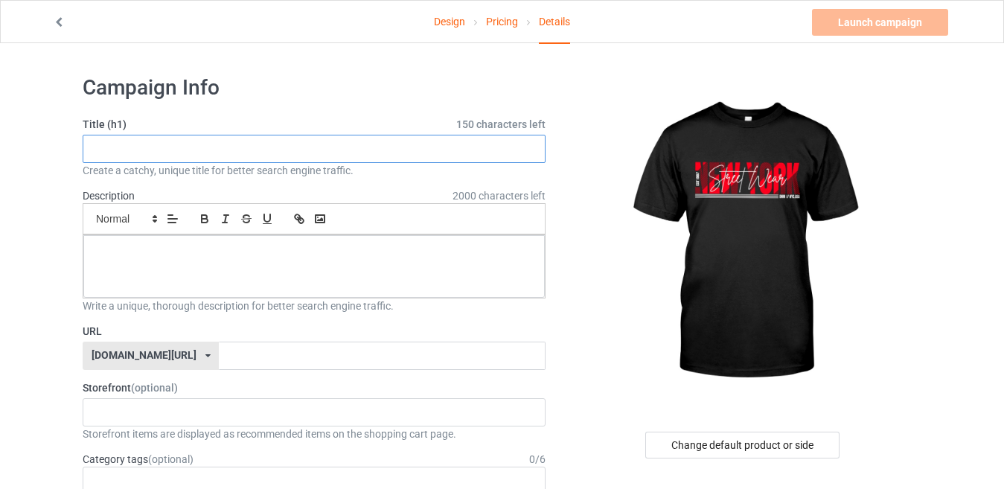
click at [125, 144] on input "text" at bounding box center [314, 149] width 463 height 28
paste input "ew York Streetwear"
click at [100, 155] on input "ew York Streetwear" at bounding box center [314, 149] width 463 height 28
click at [98, 150] on input "ew York Streetwear" at bounding box center [314, 149] width 463 height 28
click at [94, 150] on input "ew York Streetwear" at bounding box center [314, 149] width 463 height 28
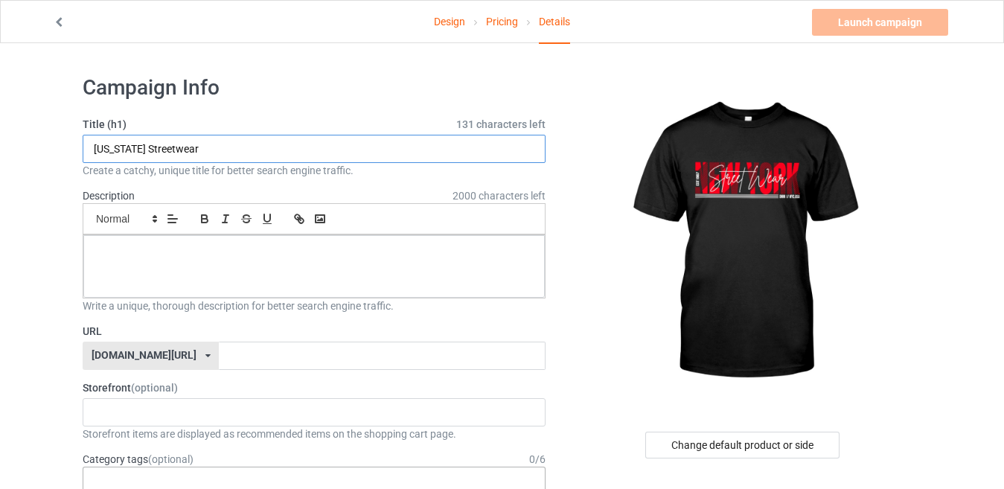
type input "[US_STATE] Streetwear"
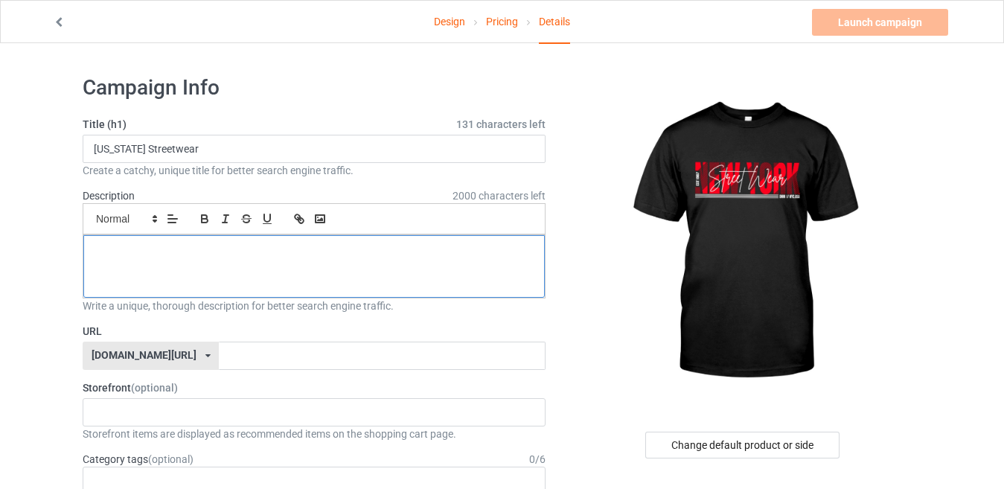
click at [142, 254] on p at bounding box center [314, 252] width 438 height 14
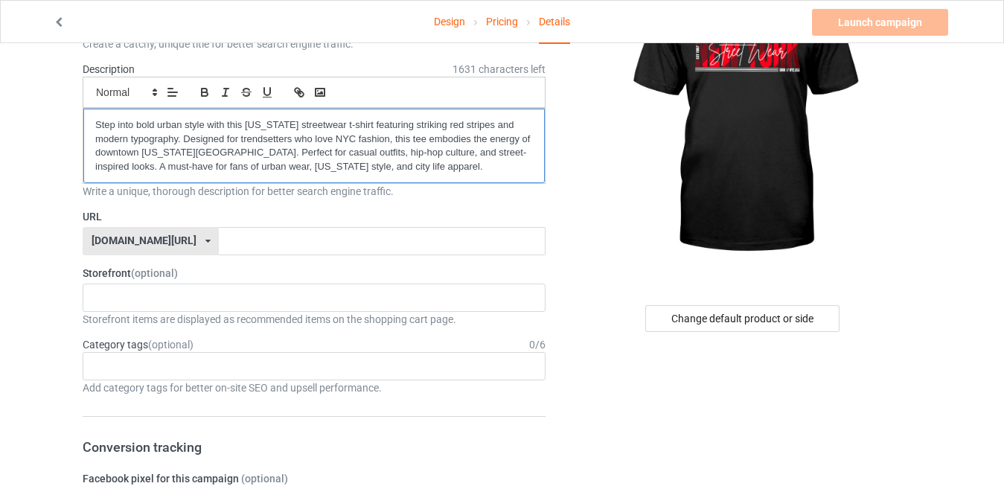
scroll to position [149, 0]
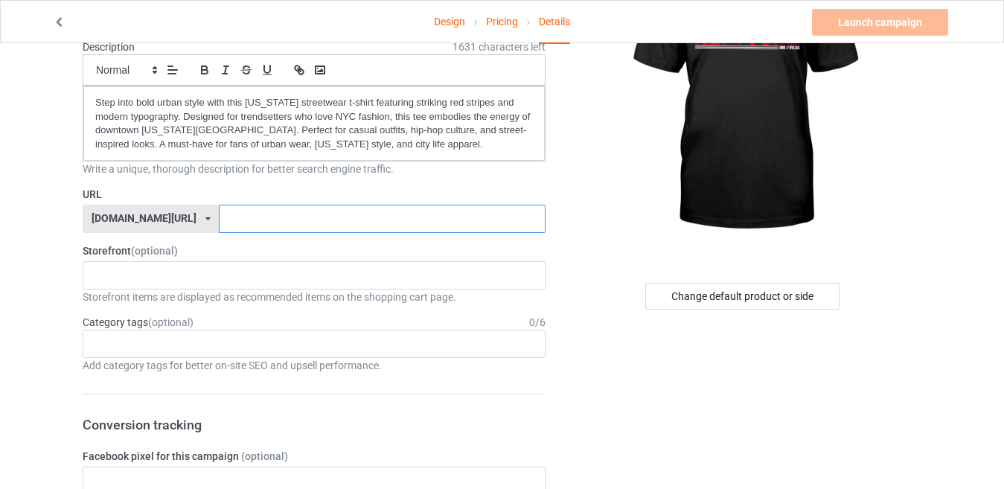
click at [240, 215] on input "text" at bounding box center [382, 219] width 326 height 28
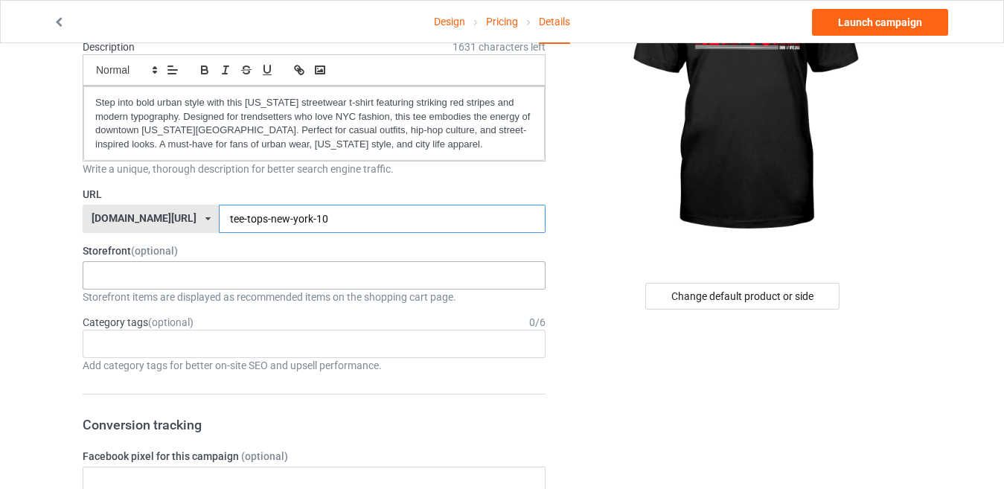
type input "tee-tops-new-york-10"
click at [192, 273] on div "TOPS-TEE 68028ed44c8a54002e9ad4be" at bounding box center [314, 275] width 463 height 28
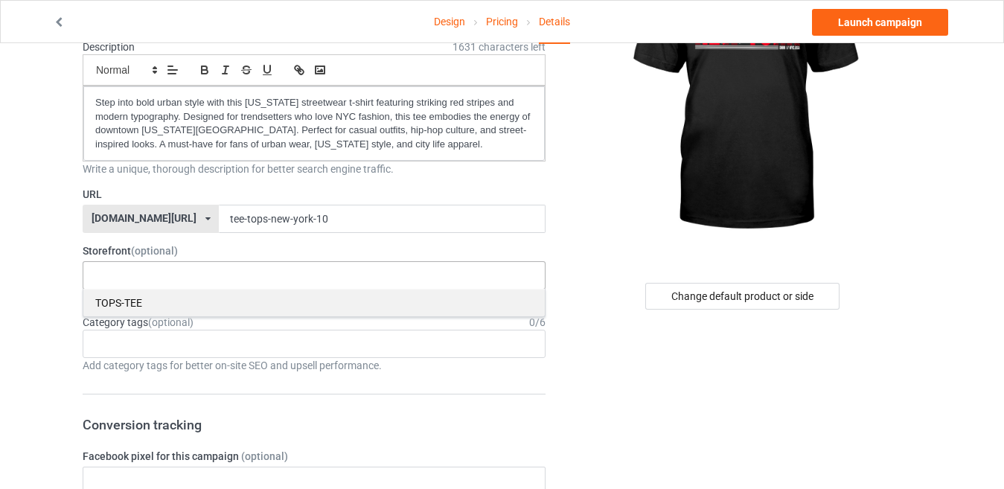
click at [158, 297] on div "TOPS-TEE" at bounding box center [313, 303] width 461 height 28
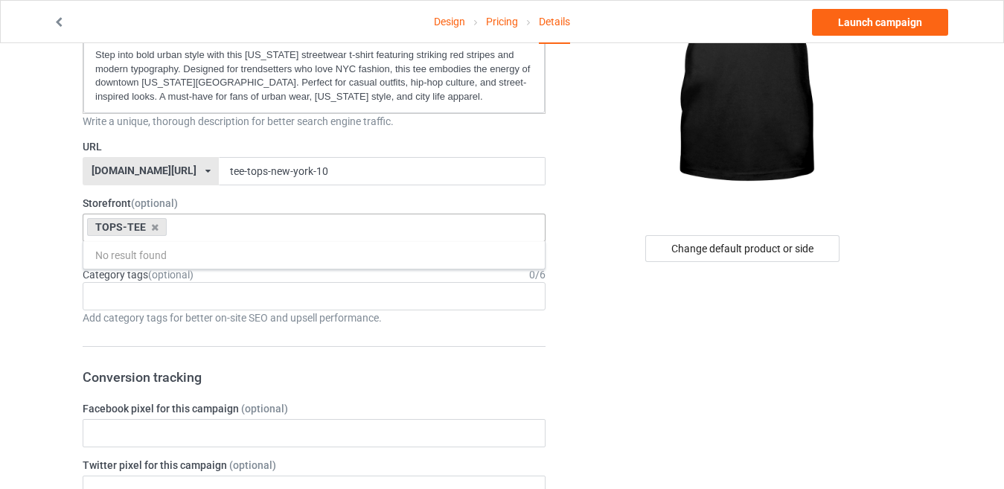
scroll to position [223, 0]
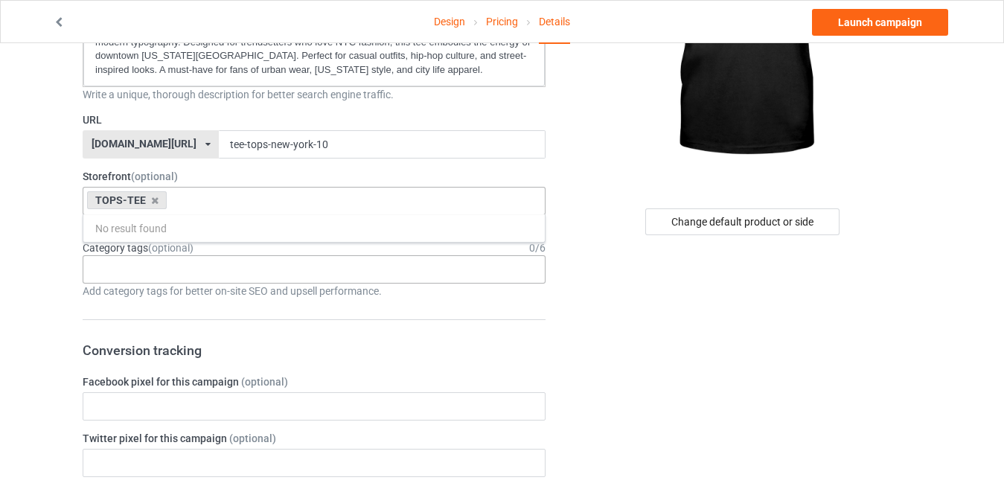
click at [229, 259] on div "Age > [DEMOGRAPHIC_DATA] > 1 Age > [DEMOGRAPHIC_DATA] Months > 1 Month Age > [D…" at bounding box center [314, 269] width 463 height 28
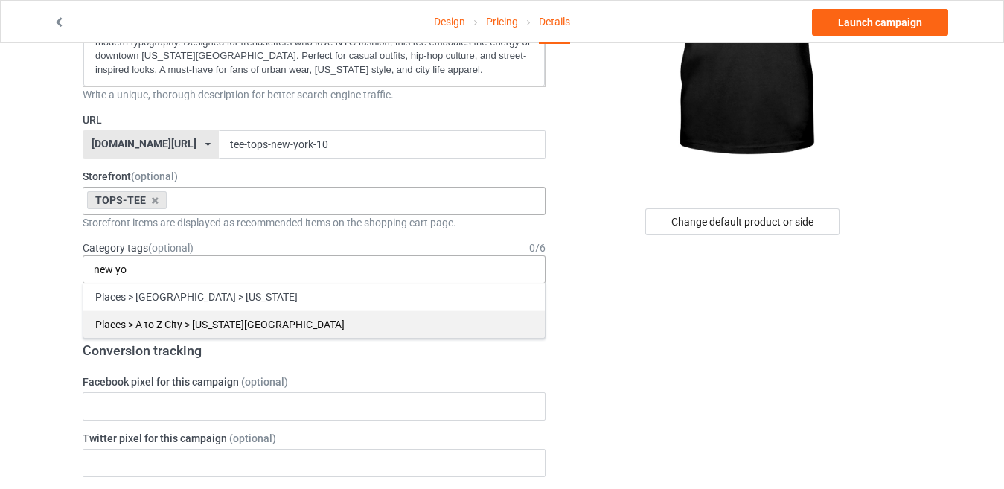
type input "new yo"
click at [263, 326] on div "Places > A to Z City > [US_STATE][GEOGRAPHIC_DATA]" at bounding box center [313, 324] width 461 height 28
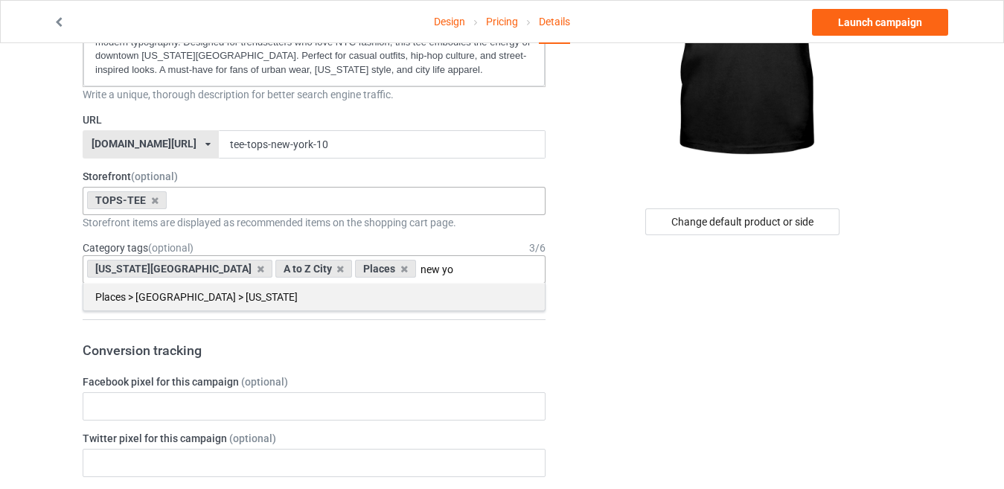
type input "new yo"
click at [300, 301] on div "Places > [GEOGRAPHIC_DATA] > [US_STATE]" at bounding box center [313, 297] width 461 height 28
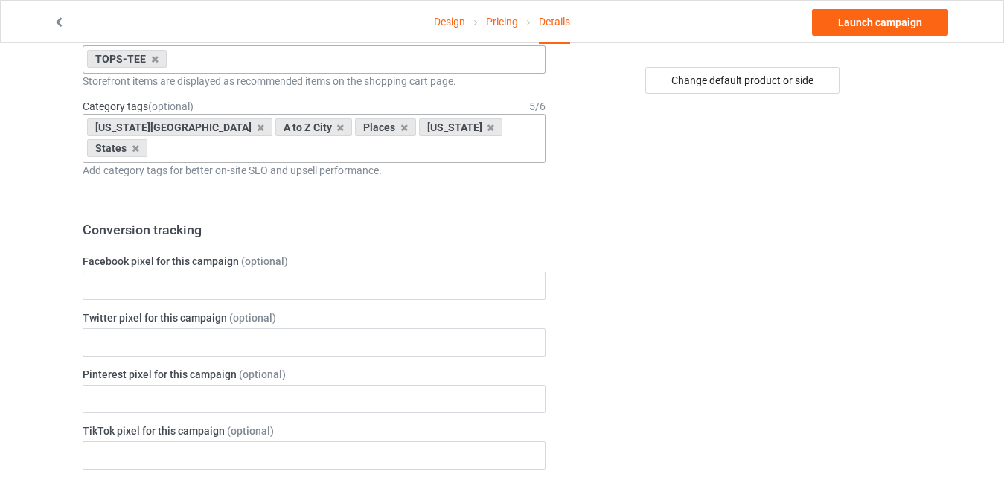
scroll to position [372, 0]
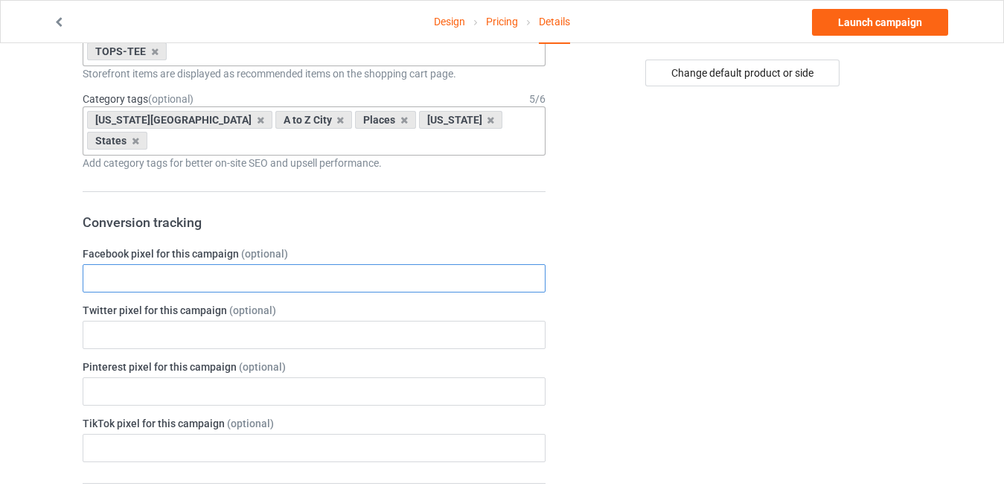
click at [313, 264] on input "text" at bounding box center [314, 278] width 463 height 28
click at [598, 263] on div "Change default product or side" at bounding box center [744, 459] width 376 height 1534
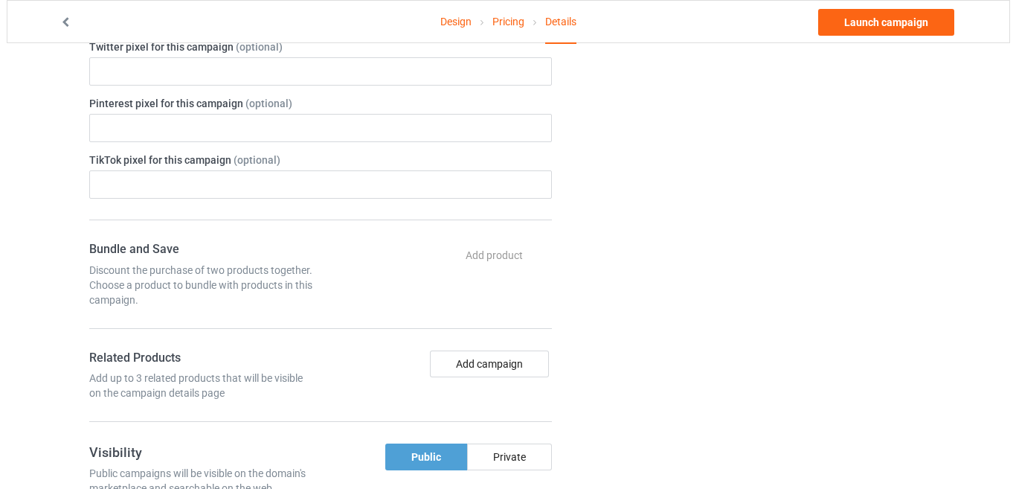
scroll to position [670, 0]
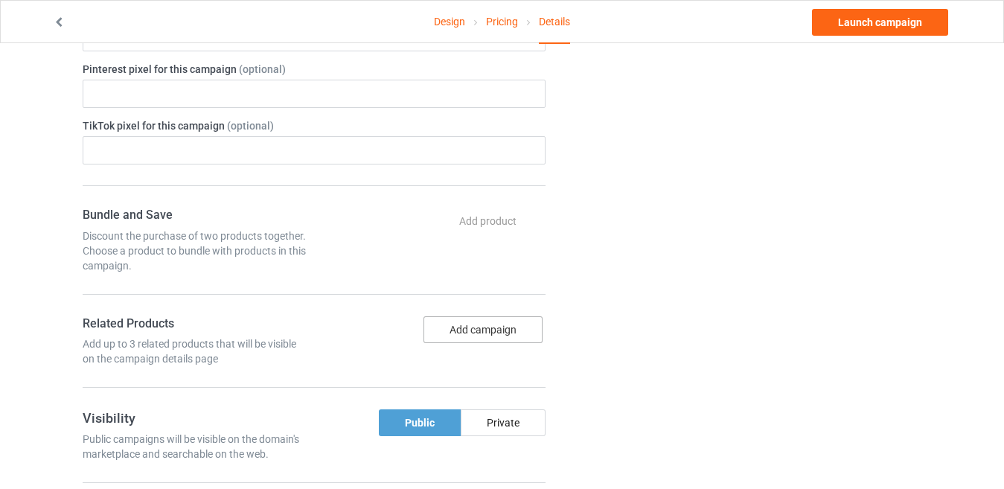
click at [482, 316] on button "Add campaign" at bounding box center [482, 329] width 119 height 27
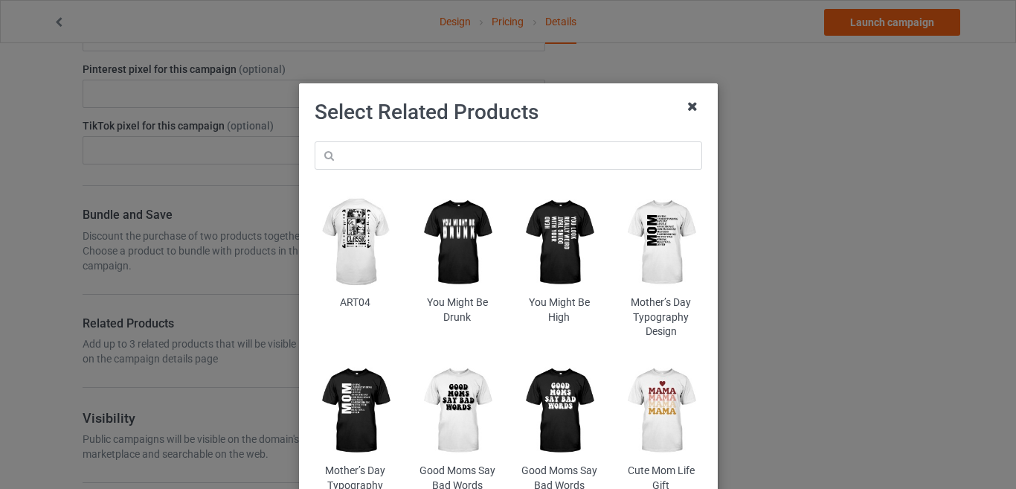
click at [681, 109] on icon at bounding box center [693, 106] width 24 height 24
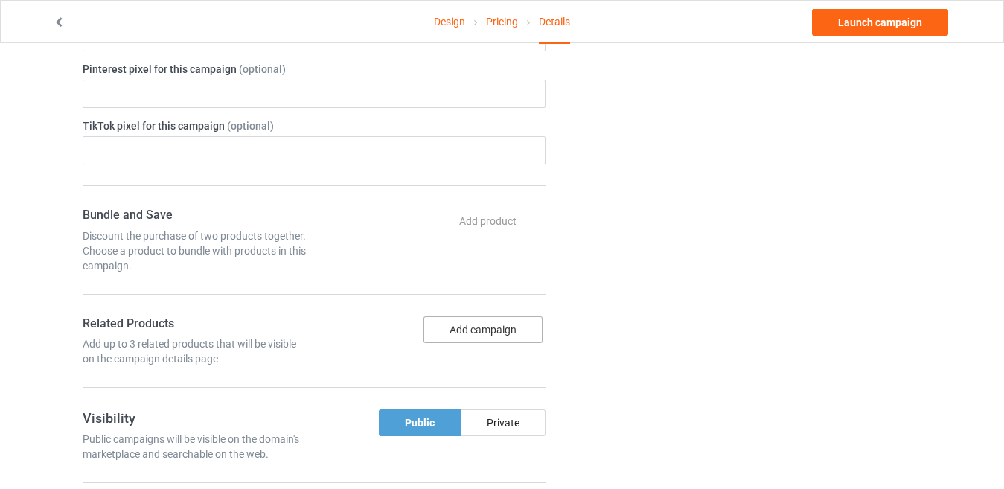
click at [502, 316] on button "Add campaign" at bounding box center [482, 329] width 119 height 27
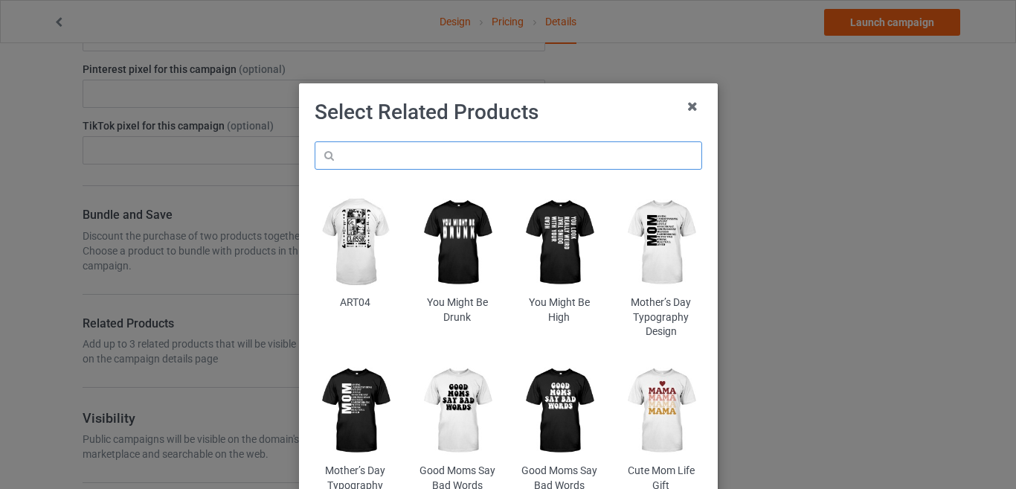
click at [419, 158] on input "text" at bounding box center [509, 155] width 388 height 28
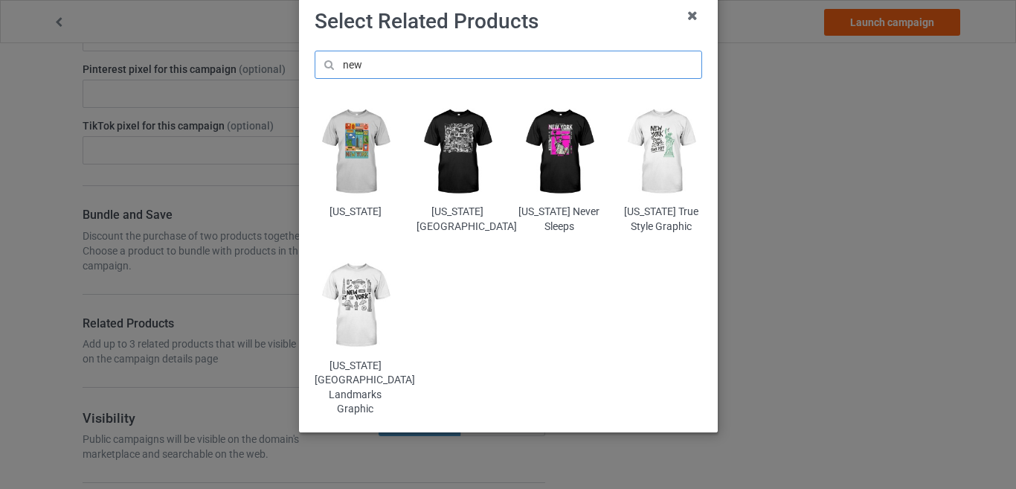
scroll to position [103, 0]
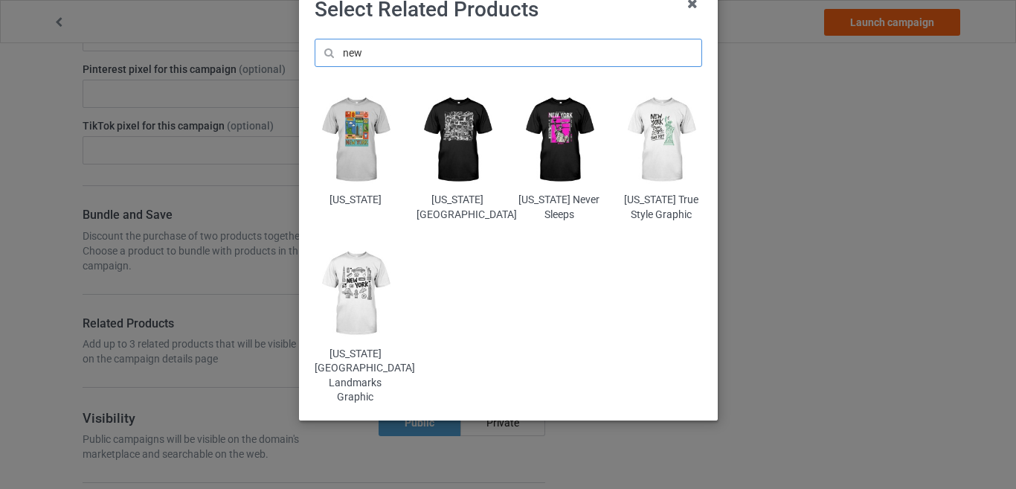
type input "new"
click at [445, 158] on img at bounding box center [457, 139] width 81 height 101
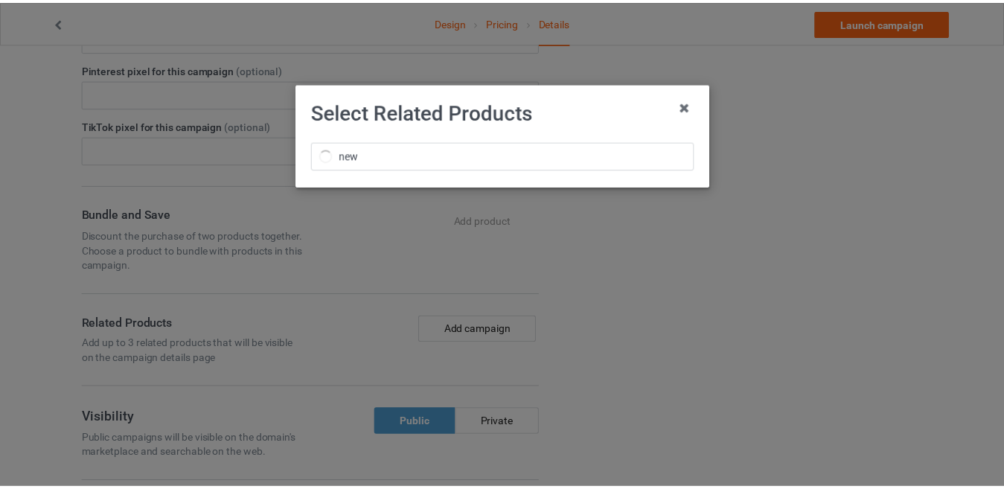
scroll to position [0, 0]
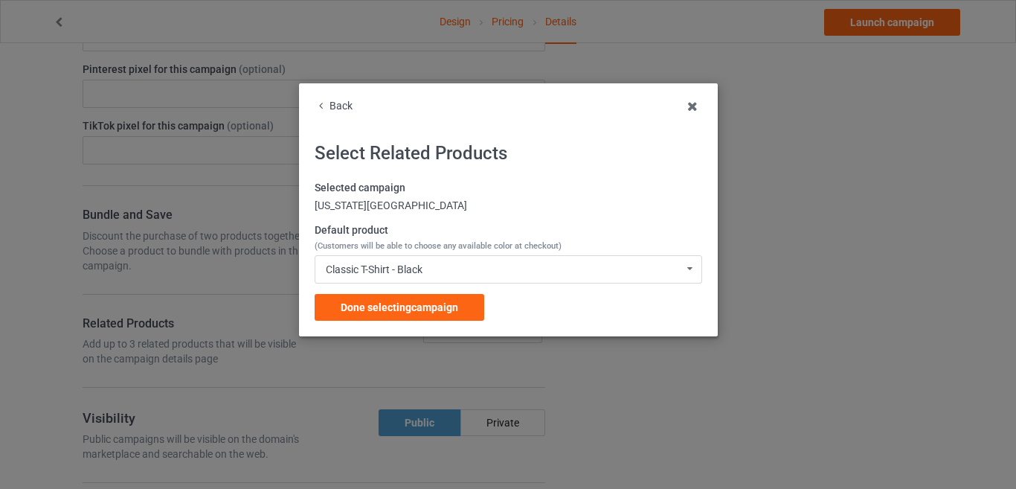
click at [456, 208] on div "[US_STATE][GEOGRAPHIC_DATA]" at bounding box center [509, 206] width 388 height 15
click at [437, 307] on span "Done selecting campaign" at bounding box center [400, 307] width 118 height 12
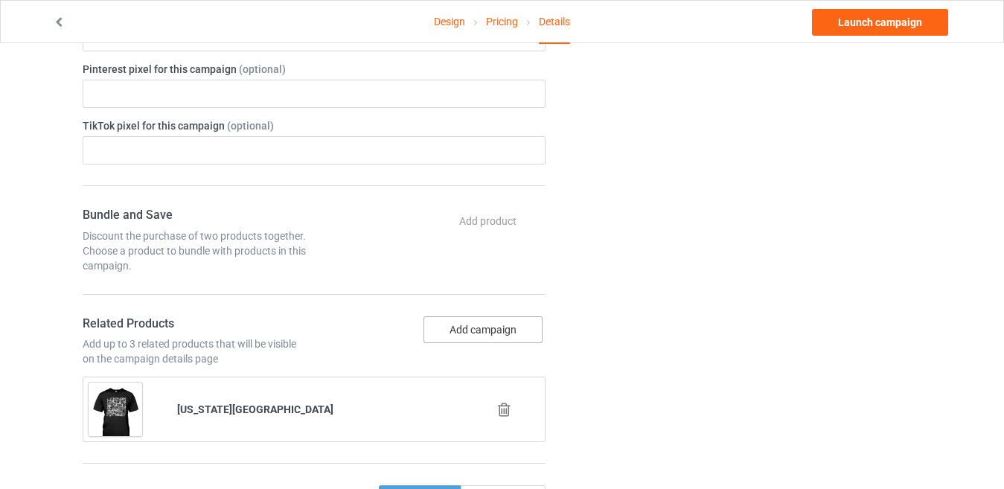
click at [481, 316] on button "Add campaign" at bounding box center [482, 329] width 119 height 27
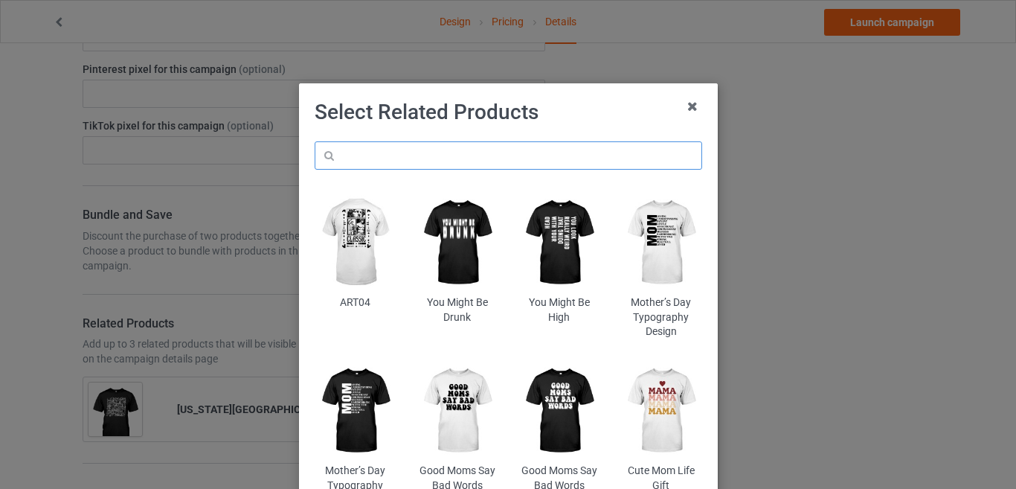
click at [432, 162] on input "text" at bounding box center [509, 155] width 388 height 28
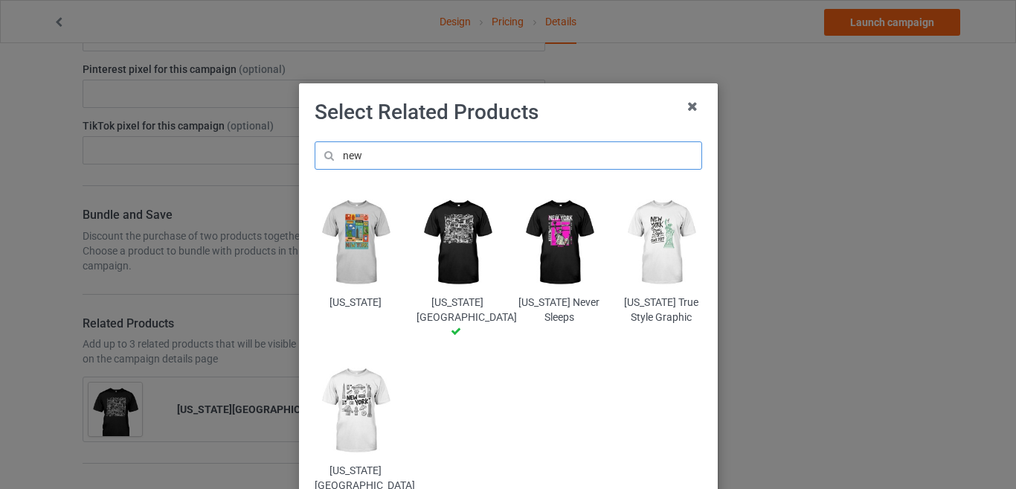
type input "new"
click at [538, 244] on img at bounding box center [559, 242] width 81 height 101
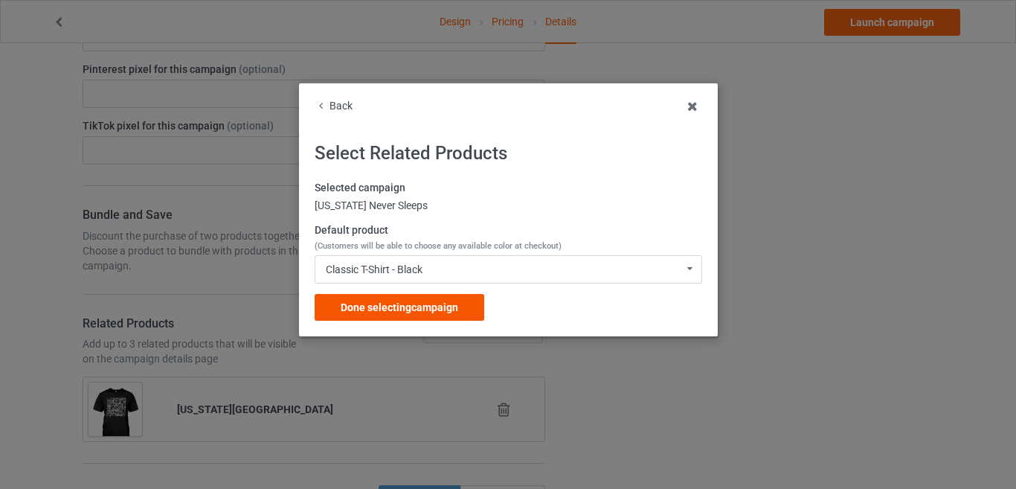
click at [470, 307] on div "Done selecting campaign" at bounding box center [400, 307] width 170 height 27
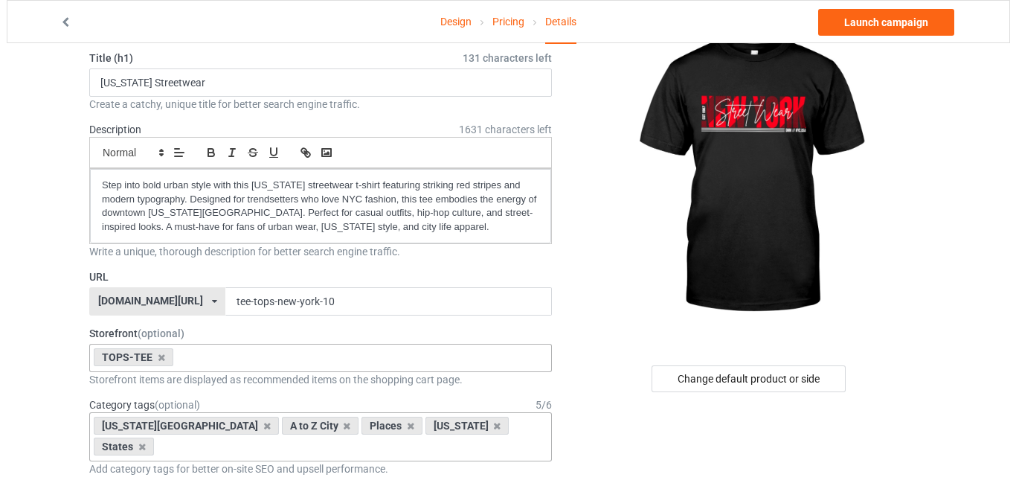
scroll to position [65, 0]
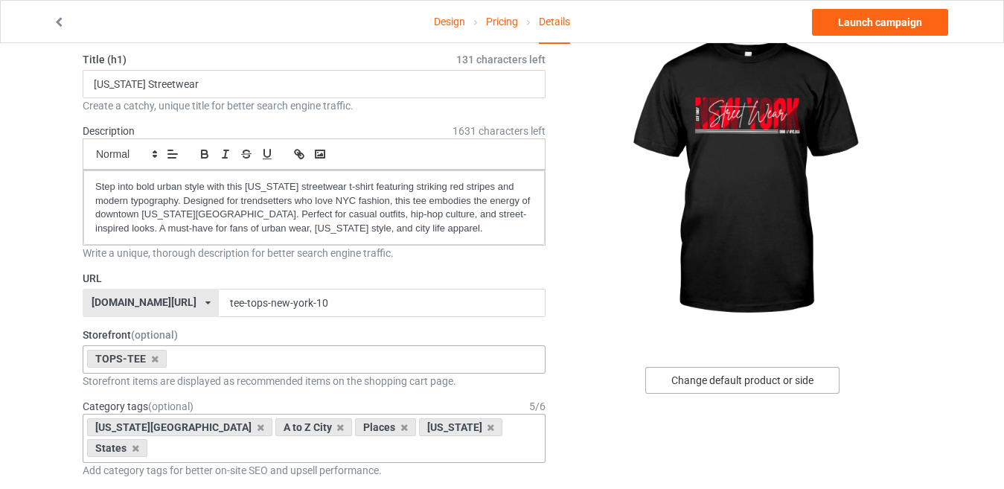
click at [785, 371] on div "Change default product or side" at bounding box center [742, 380] width 194 height 27
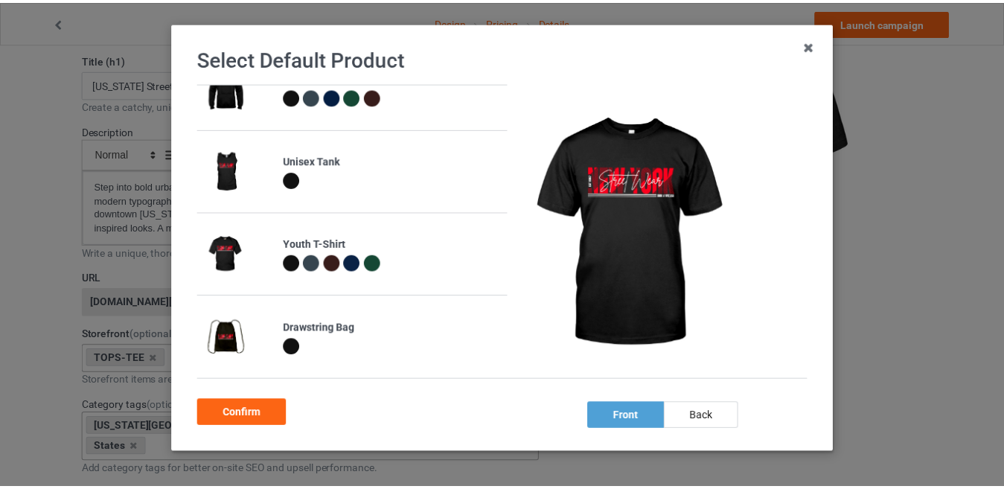
scroll to position [109, 0]
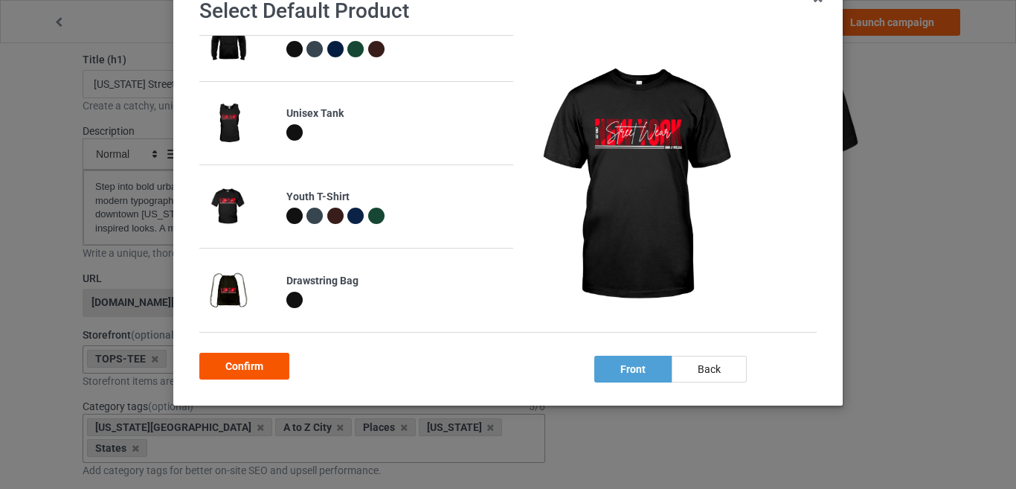
click at [263, 366] on div "Confirm" at bounding box center [244, 366] width 90 height 27
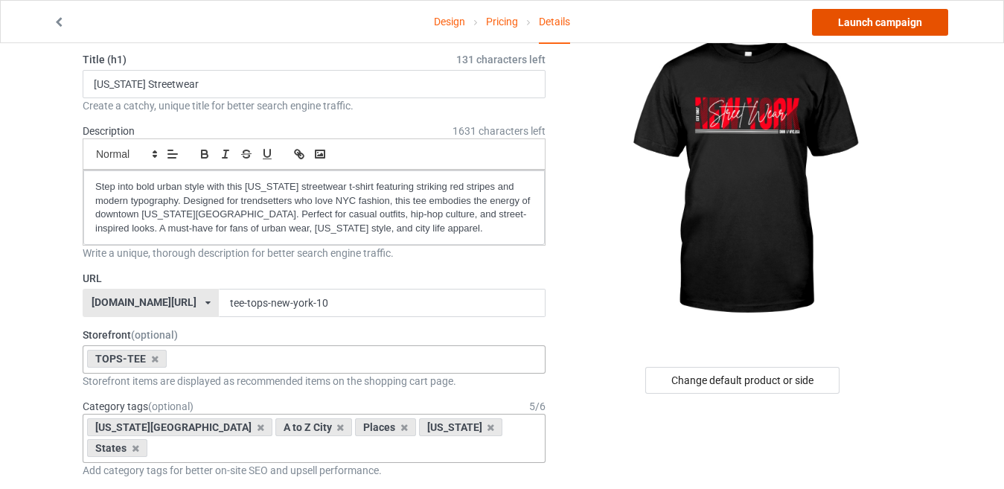
click at [832, 23] on link "Launch campaign" at bounding box center [880, 22] width 136 height 27
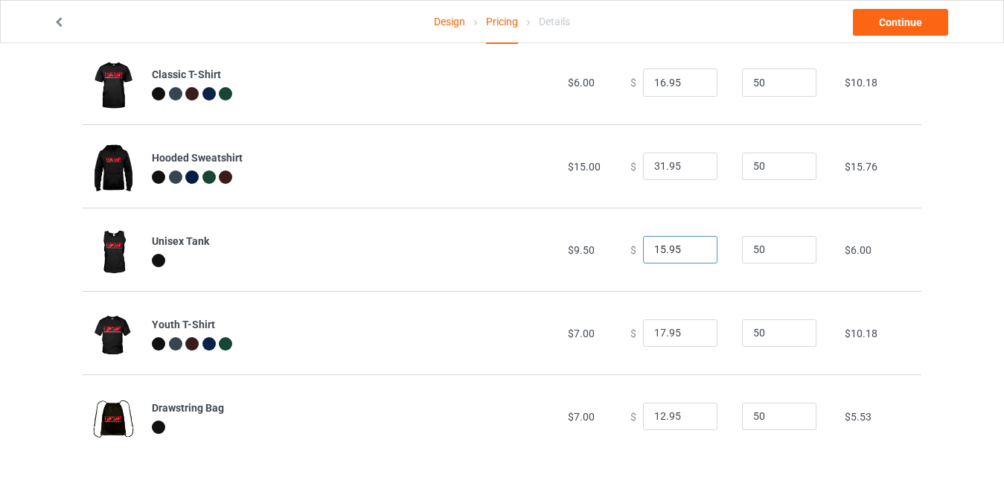
scroll to position [106, 0]
type input "15.95"
click at [691, 246] on input "15.95" at bounding box center [680, 250] width 74 height 28
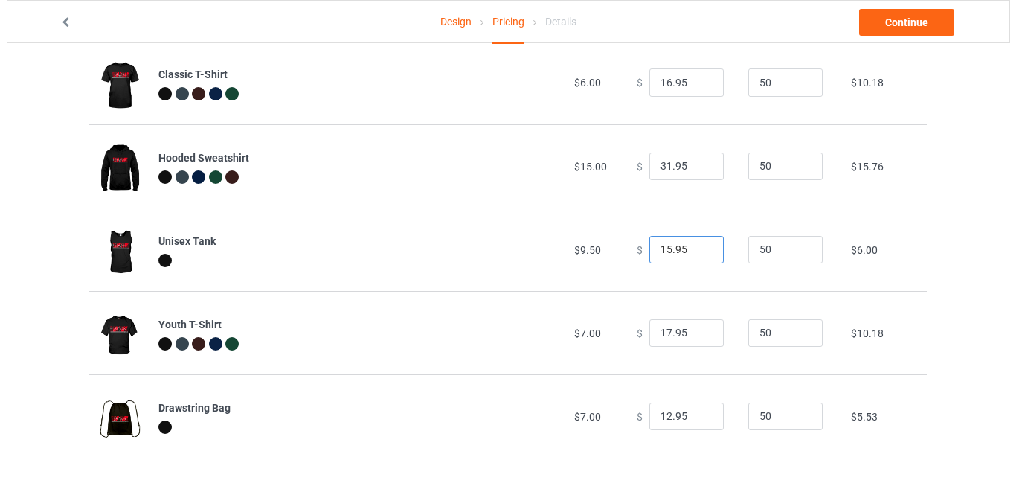
scroll to position [0, 0]
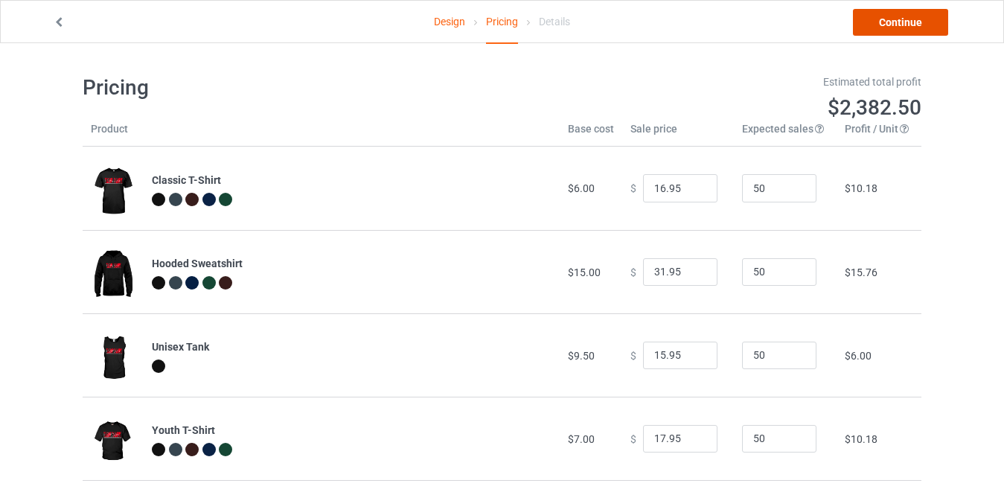
click at [894, 31] on link "Continue" at bounding box center [900, 22] width 95 height 27
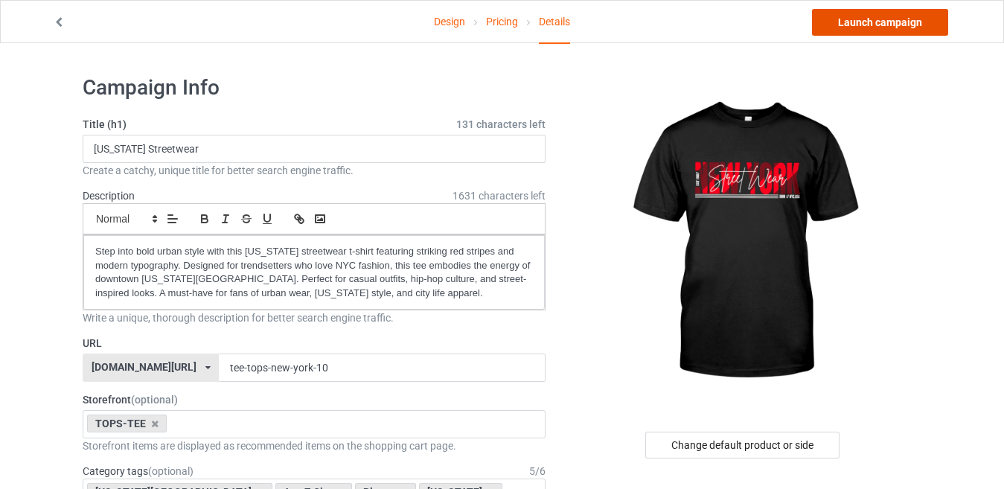
click at [852, 20] on link "Launch campaign" at bounding box center [880, 22] width 136 height 27
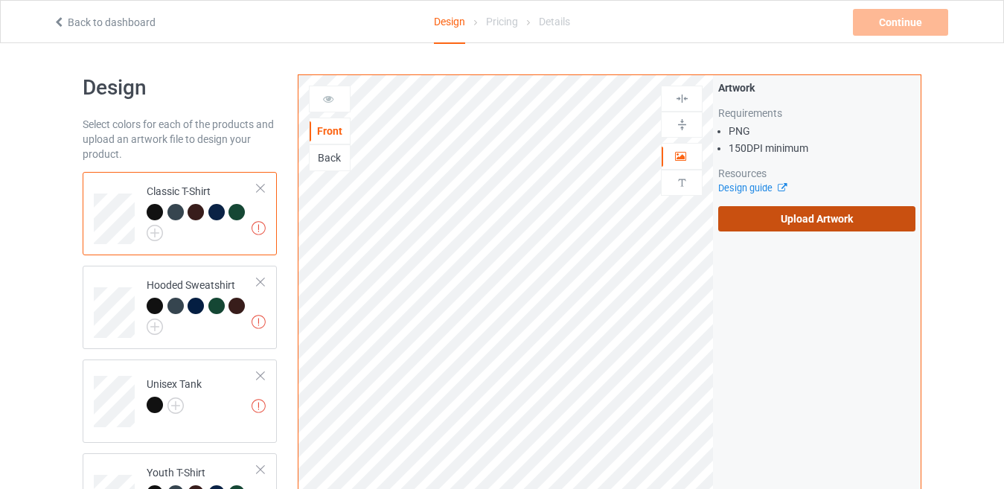
click at [775, 218] on label "Upload Artwork" at bounding box center [816, 218] width 197 height 25
click at [0, 0] on input "Upload Artwork" at bounding box center [0, 0] width 0 height 0
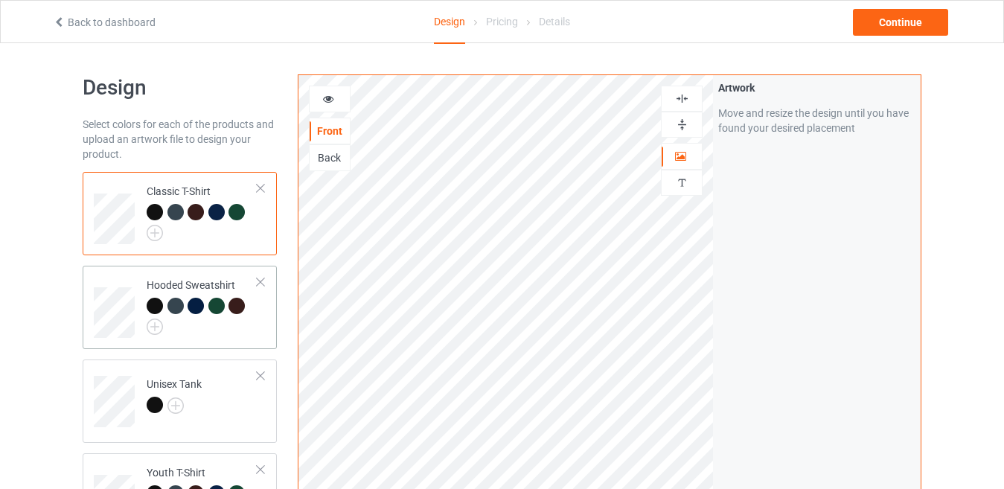
click at [260, 315] on td "Hooded Sweatshirt" at bounding box center [201, 307] width 127 height 71
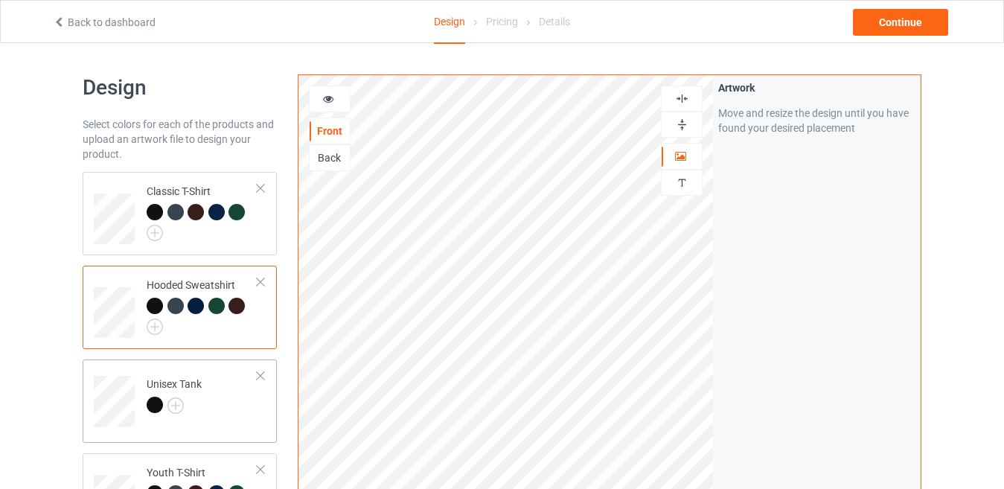
click at [256, 391] on td "Unisex Tank" at bounding box center [201, 396] width 127 height 62
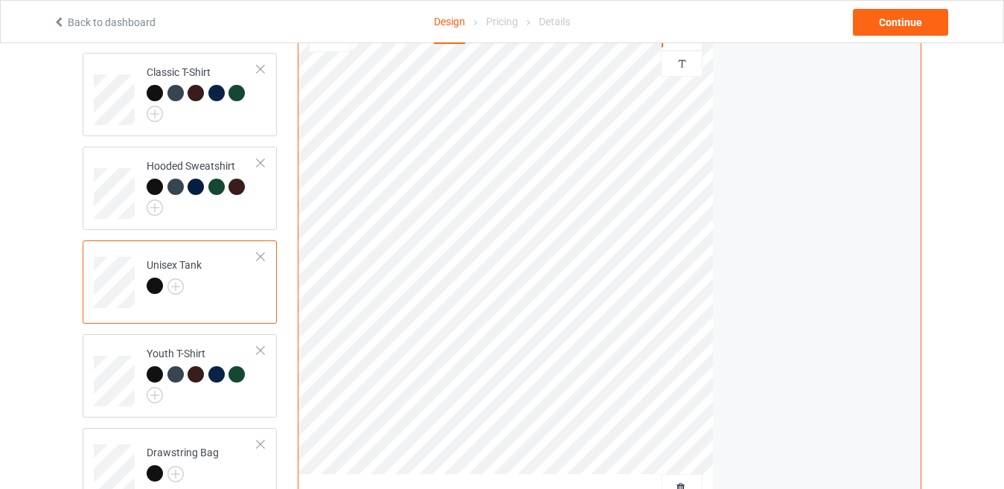
scroll to position [149, 0]
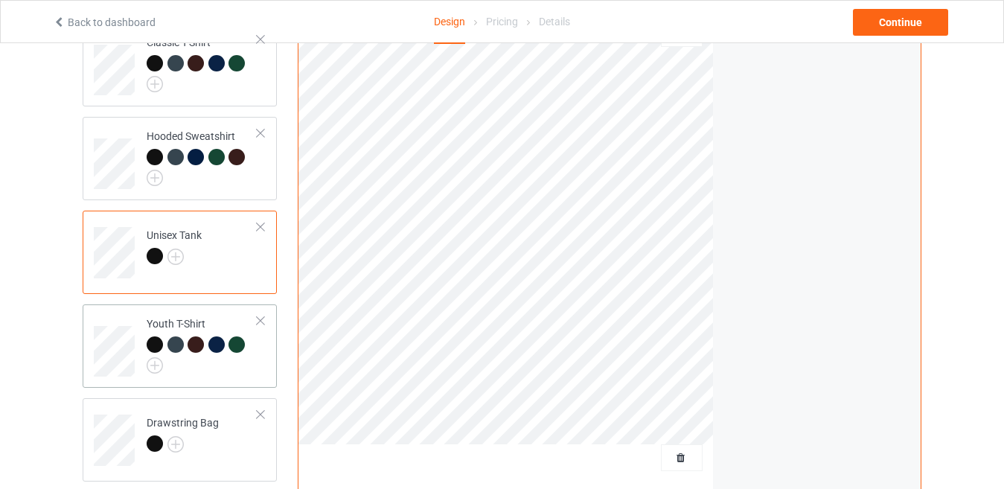
click at [235, 370] on div at bounding box center [202, 354] width 111 height 37
click at [217, 446] on div at bounding box center [183, 445] width 72 height 21
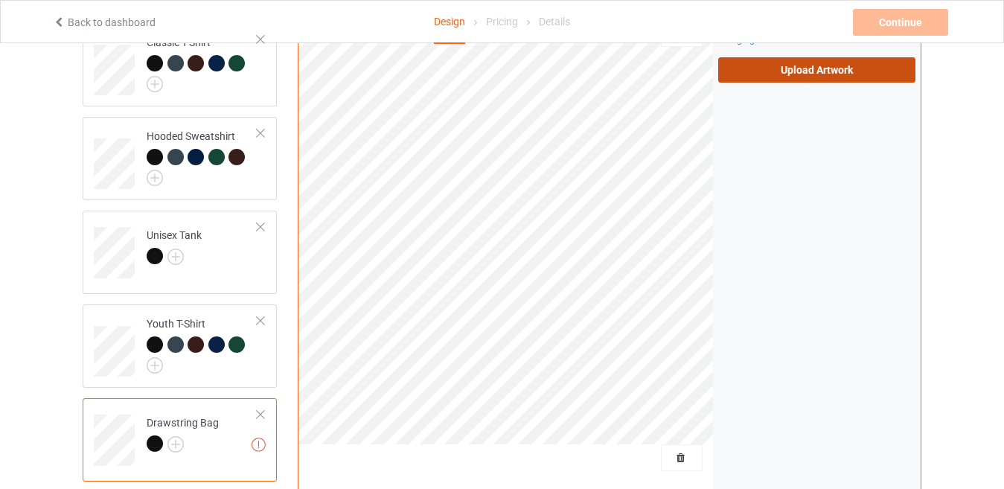
click at [807, 76] on label "Upload Artwork" at bounding box center [816, 69] width 197 height 25
click at [0, 0] on input "Upload Artwork" at bounding box center [0, 0] width 0 height 0
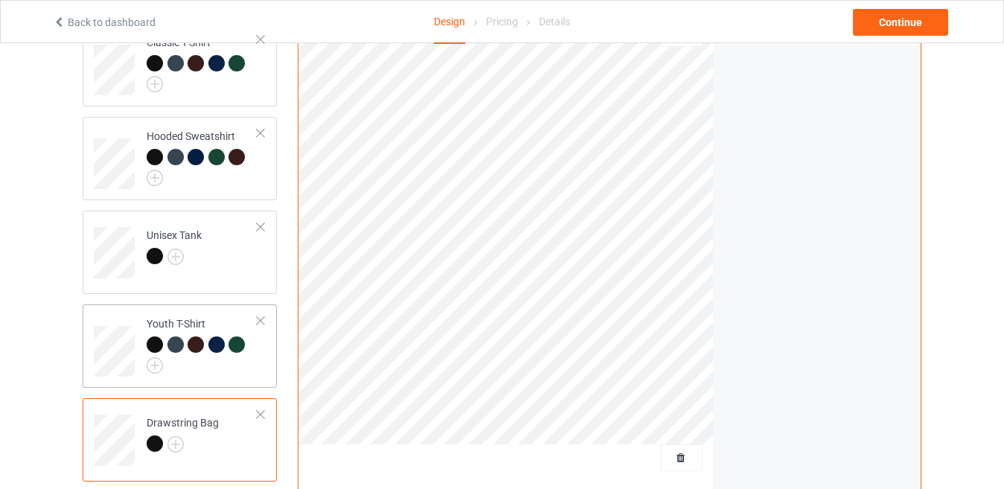
click at [271, 365] on div "Youth T-Shirt" at bounding box center [180, 345] width 194 height 83
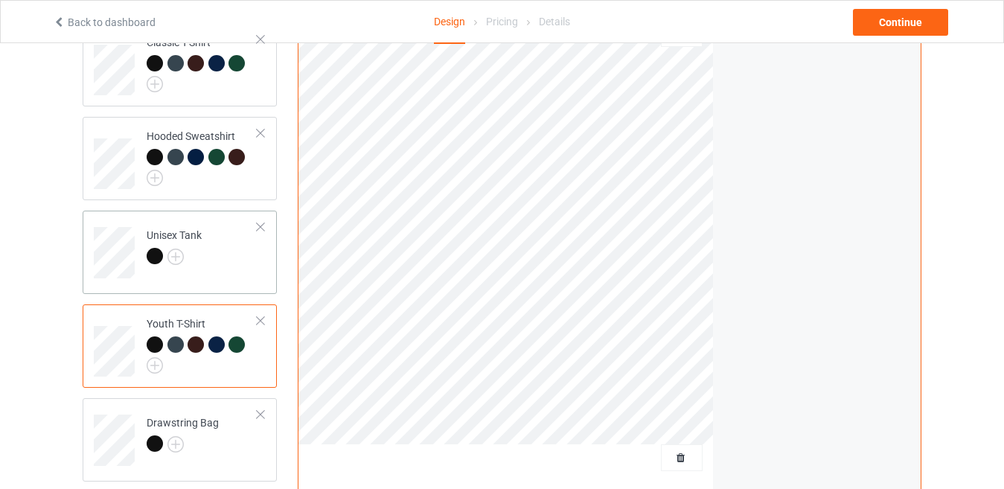
click at [252, 265] on td "Unisex Tank" at bounding box center [201, 248] width 127 height 62
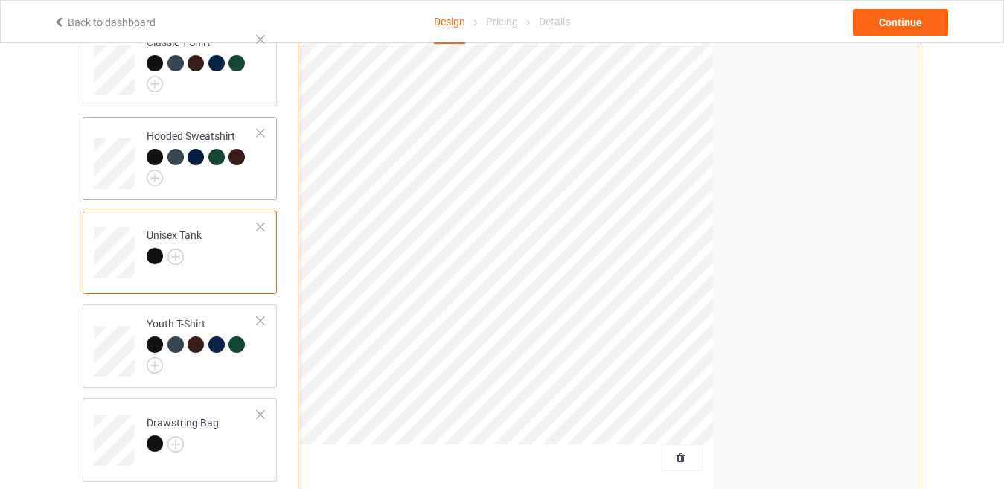
click at [251, 173] on div at bounding box center [202, 167] width 111 height 37
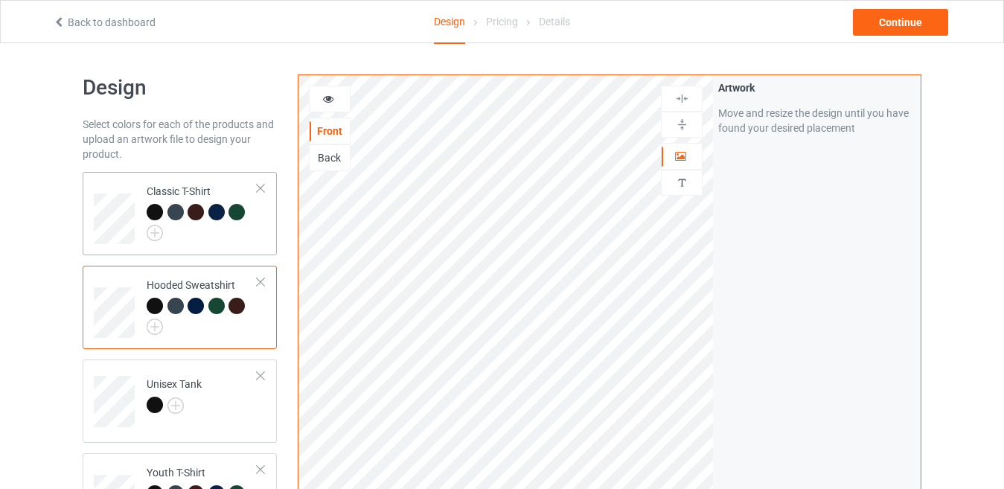
click at [263, 228] on td "Classic T-Shirt" at bounding box center [201, 213] width 127 height 71
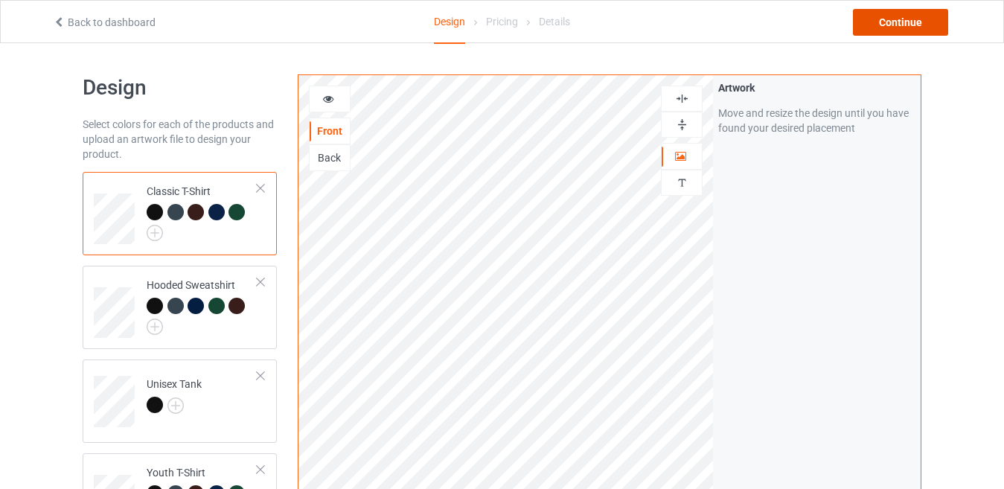
click at [870, 27] on div "Continue" at bounding box center [900, 22] width 95 height 27
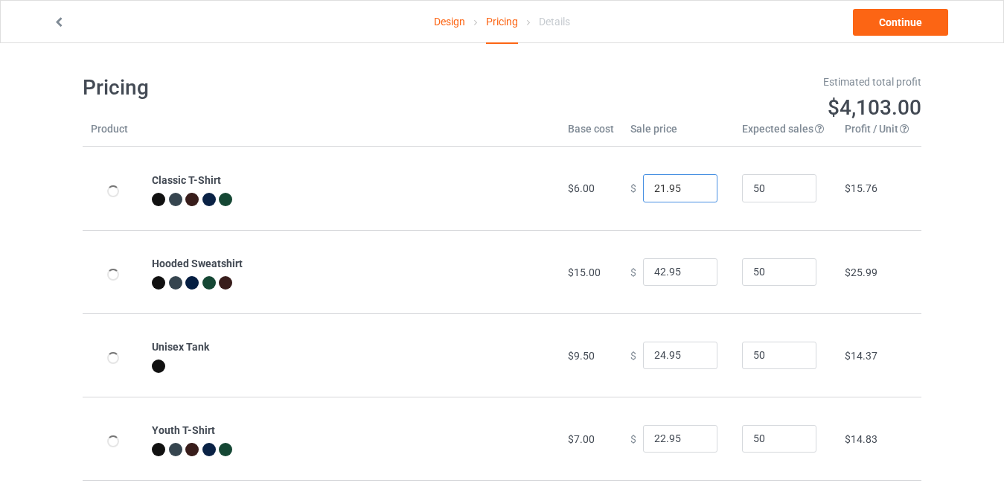
click at [692, 193] on input "21.95" at bounding box center [680, 188] width 74 height 28
click at [692, 193] on input "20.95" at bounding box center [680, 188] width 74 height 28
click at [692, 193] on input "19.95" at bounding box center [680, 188] width 74 height 28
click at [692, 193] on input "18.95" at bounding box center [680, 188] width 74 height 28
click at [692, 193] on input "17.95" at bounding box center [680, 188] width 74 height 28
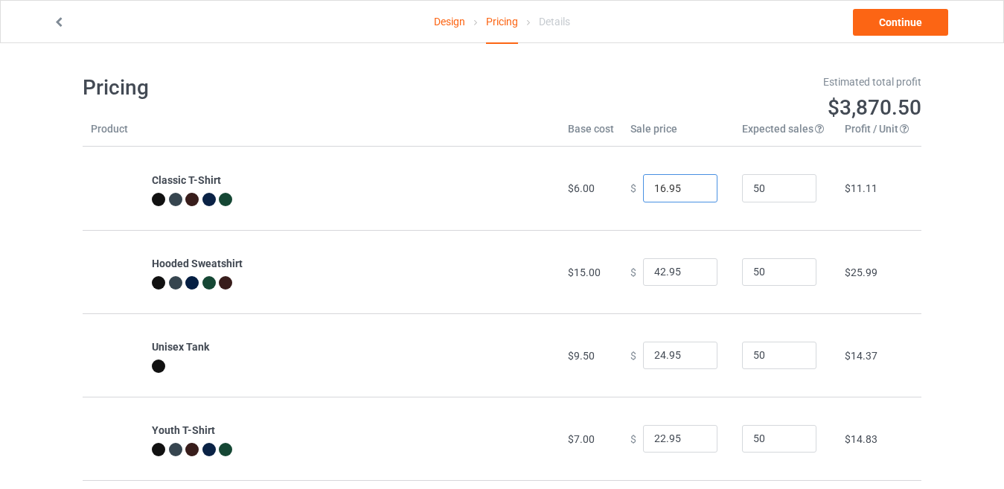
type input "16.95"
click at [692, 193] on input "16.95" at bounding box center [680, 188] width 74 height 28
click at [692, 278] on input "41.95" at bounding box center [680, 272] width 74 height 28
click at [692, 278] on input "40.95" at bounding box center [680, 272] width 74 height 28
click at [692, 278] on input "39.95" at bounding box center [680, 272] width 74 height 28
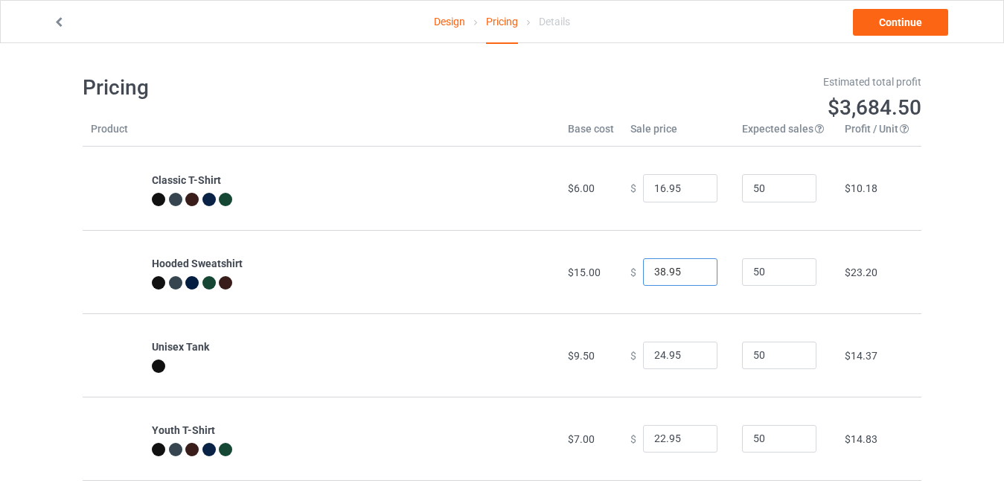
click at [692, 278] on input "38.95" at bounding box center [680, 272] width 74 height 28
click at [692, 278] on input "37.95" at bounding box center [680, 272] width 74 height 28
click at [692, 278] on input "36.95" at bounding box center [680, 272] width 74 height 28
click at [692, 278] on input "35.95" at bounding box center [680, 272] width 74 height 28
click at [692, 278] on input "34.95" at bounding box center [680, 272] width 74 height 28
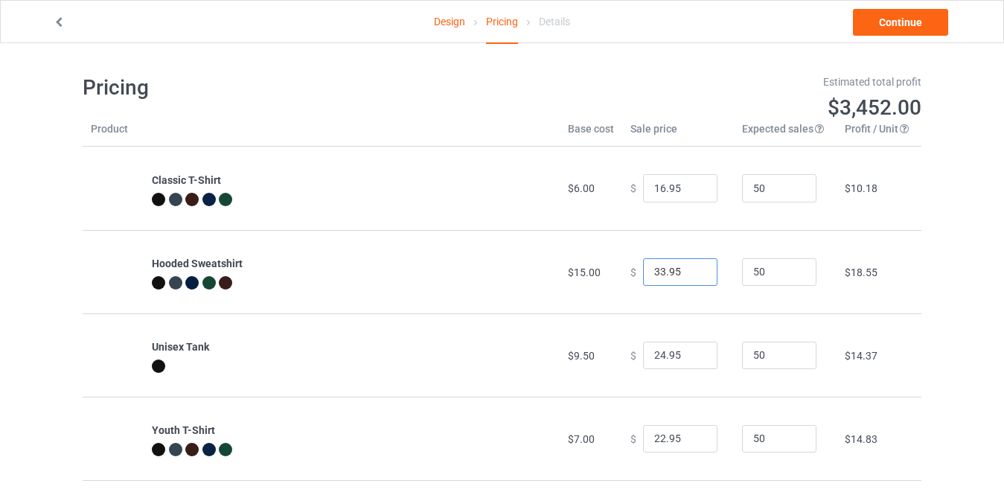
click at [692, 278] on input "33.95" at bounding box center [680, 272] width 74 height 28
click at [692, 278] on input "32.95" at bounding box center [680, 272] width 74 height 28
type input "31.95"
click at [692, 278] on input "31.95" at bounding box center [680, 272] width 74 height 28
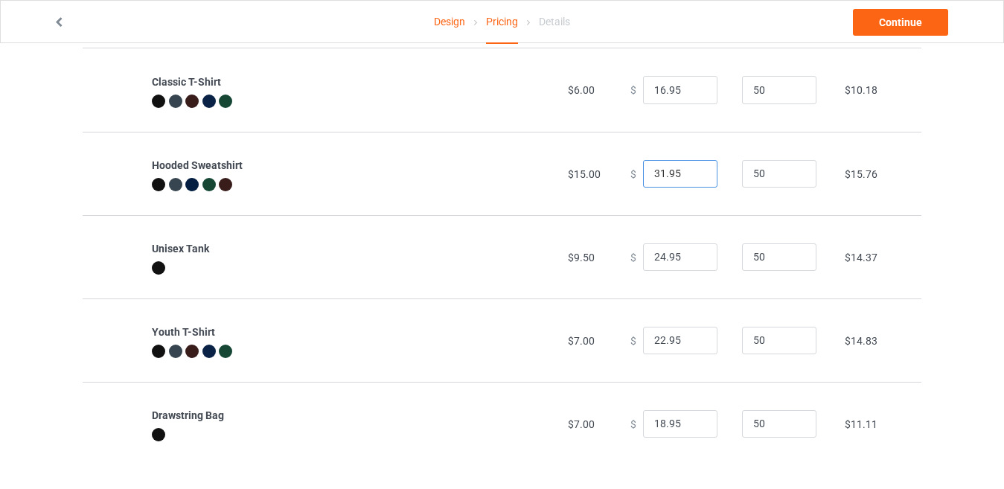
scroll to position [106, 0]
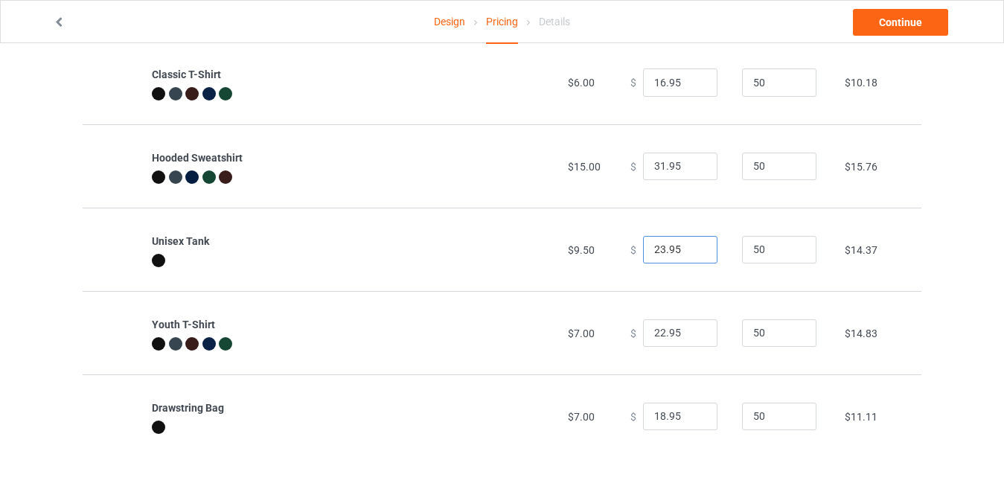
click at [691, 253] on input "23.95" at bounding box center [680, 250] width 74 height 28
click at [691, 253] on input "22.95" at bounding box center [680, 250] width 74 height 28
click at [691, 253] on input "21.95" at bounding box center [680, 250] width 74 height 28
click at [691, 253] on input "20.95" at bounding box center [680, 250] width 74 height 28
click at [691, 253] on input "19.95" at bounding box center [680, 250] width 74 height 28
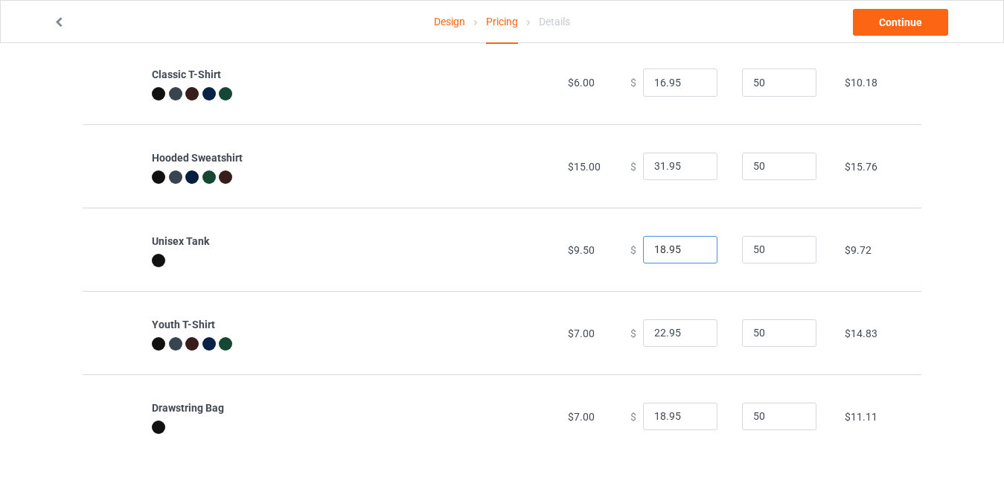
click at [691, 253] on input "18.95" at bounding box center [680, 250] width 74 height 28
click at [691, 253] on input "17.95" at bounding box center [680, 250] width 74 height 28
click at [691, 253] on input "16.95" at bounding box center [680, 250] width 74 height 28
type input "15.95"
click at [691, 253] on input "15.95" at bounding box center [680, 250] width 74 height 28
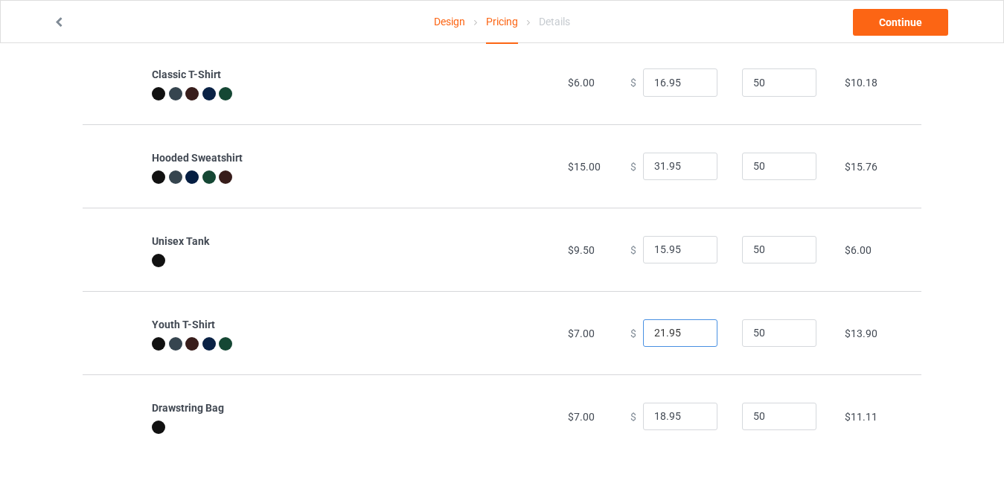
click at [693, 337] on input "21.95" at bounding box center [680, 333] width 74 height 28
click at [693, 337] on input "20.95" at bounding box center [680, 333] width 74 height 28
click at [693, 337] on input "19.95" at bounding box center [680, 333] width 74 height 28
click at [693, 337] on input "18.95" at bounding box center [680, 333] width 74 height 28
type input "17.95"
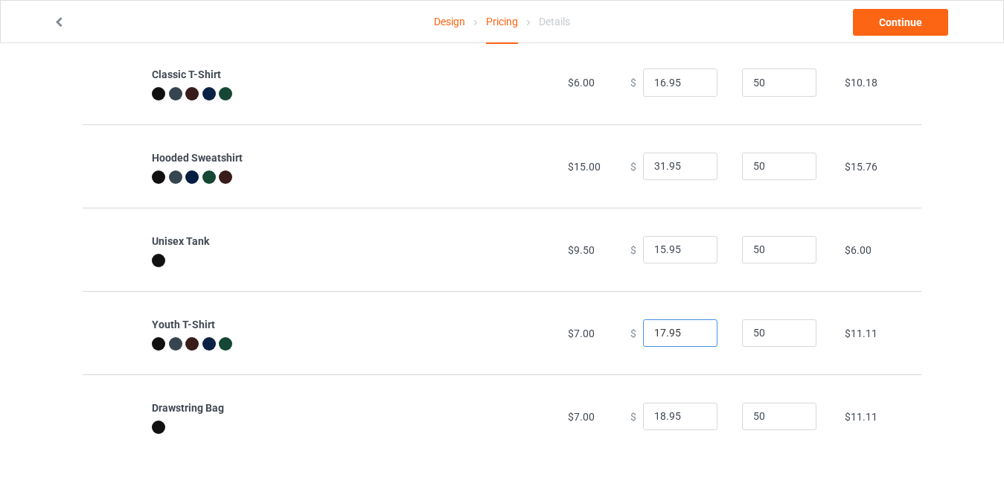
click at [693, 337] on input "17.95" at bounding box center [680, 333] width 74 height 28
click at [693, 423] on input "18.95" at bounding box center [680, 417] width 74 height 28
click at [691, 419] on input "17.95" at bounding box center [680, 417] width 74 height 28
click at [691, 419] on input "16.95" at bounding box center [680, 417] width 74 height 28
click at [691, 419] on input "15.95" at bounding box center [680, 417] width 74 height 28
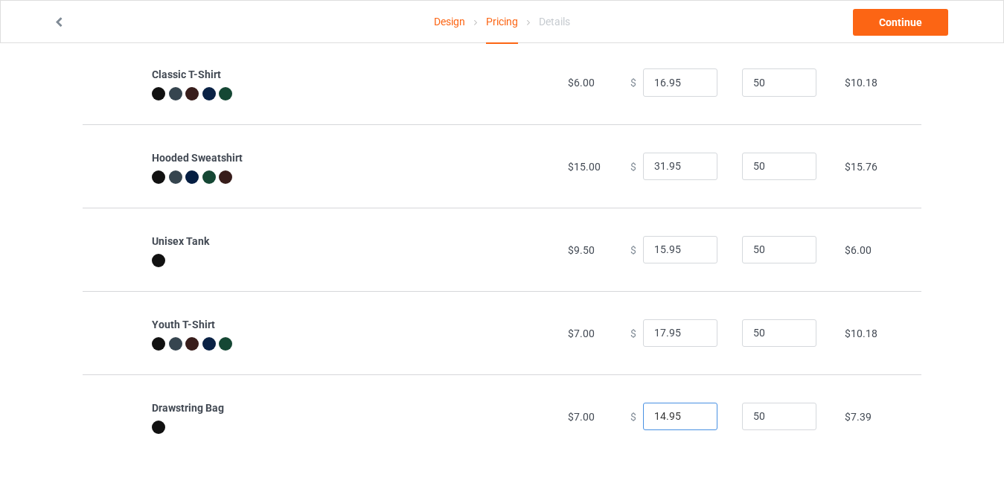
click at [691, 419] on input "14.95" at bounding box center [680, 417] width 74 height 28
click at [691, 419] on input "13.95" at bounding box center [680, 417] width 74 height 28
click at [691, 419] on input "12.95" at bounding box center [680, 417] width 74 height 28
click at [691, 419] on input "11.95" at bounding box center [680, 417] width 74 height 28
type input "12.95"
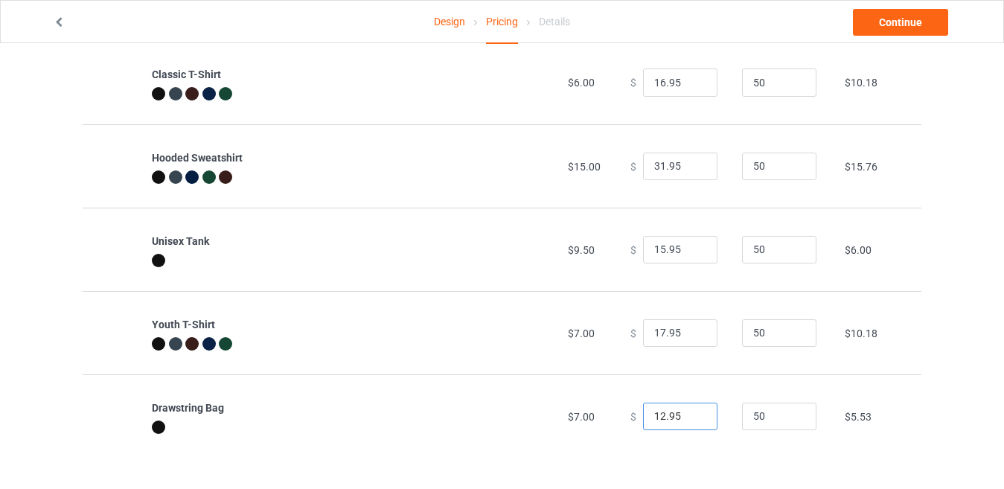
click at [691, 412] on input "12.95" at bounding box center [680, 417] width 74 height 28
click at [876, 24] on link "Continue" at bounding box center [900, 22] width 95 height 27
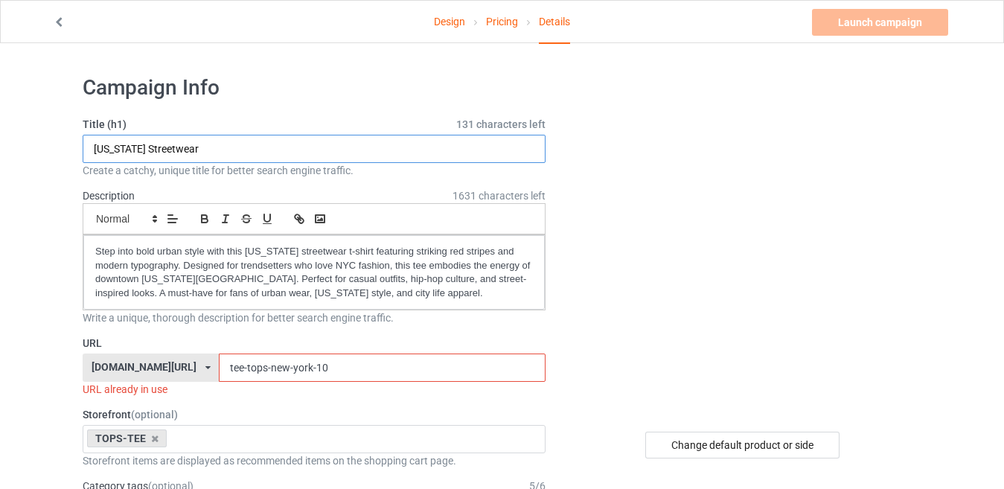
click at [206, 145] on input "[US_STATE] Streetwear" at bounding box center [314, 149] width 463 height 28
paste input "Brooklyn Exclusive"
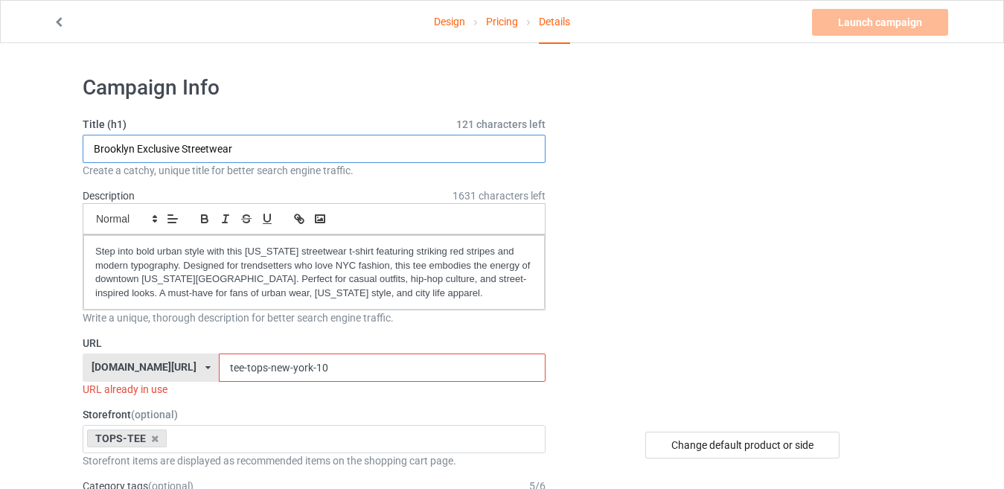
type input "Brooklyn Exclusive Streetwear"
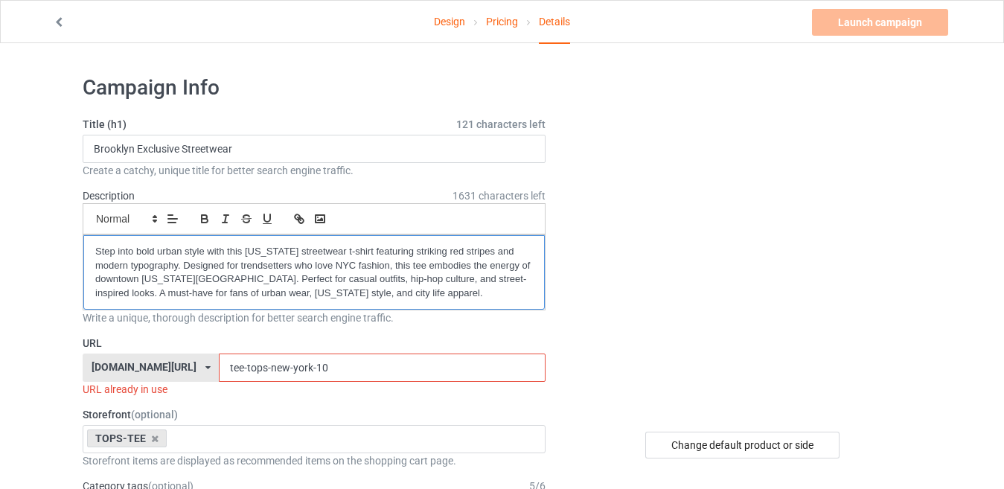
click at [388, 295] on p "Step into bold urban style with this New York streetwear t-shirt featuring stri…" at bounding box center [314, 272] width 438 height 55
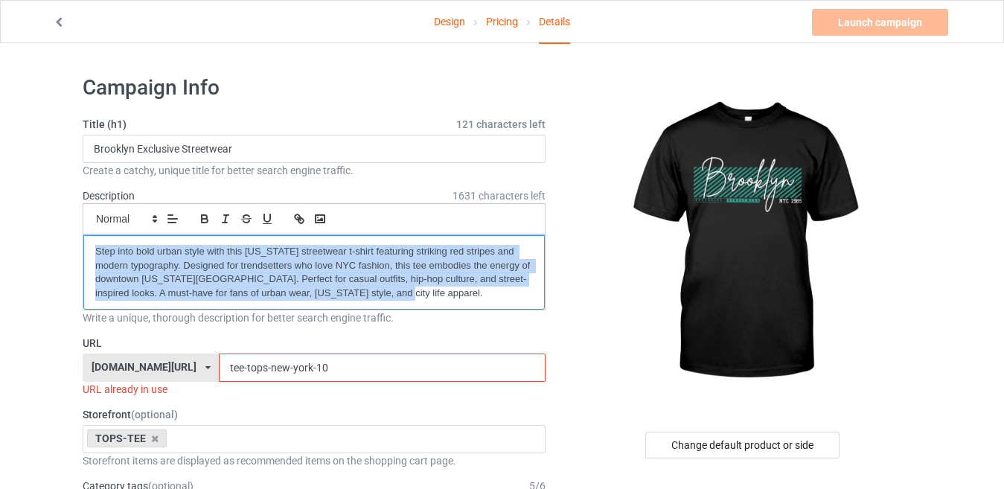
click at [388, 295] on p "Step into bold urban style with this New York streetwear t-shirt featuring stri…" at bounding box center [314, 272] width 438 height 55
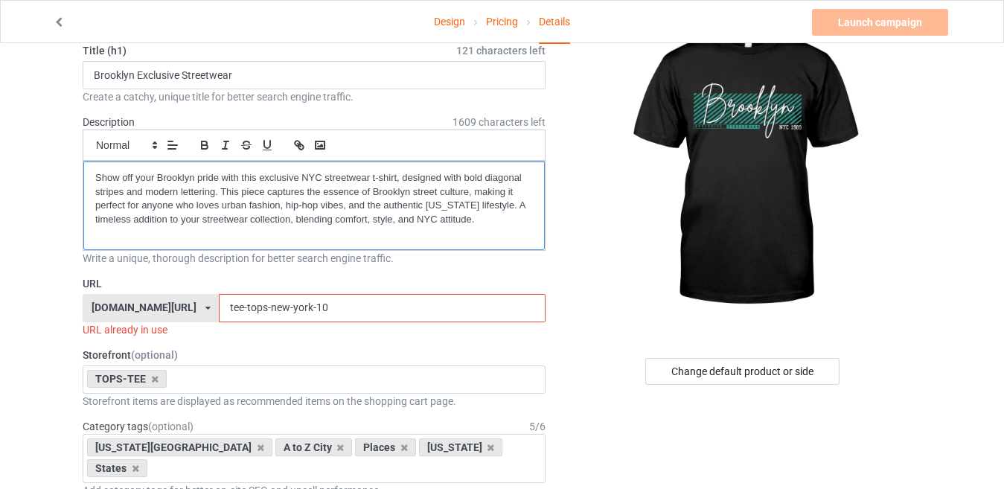
scroll to position [74, 0]
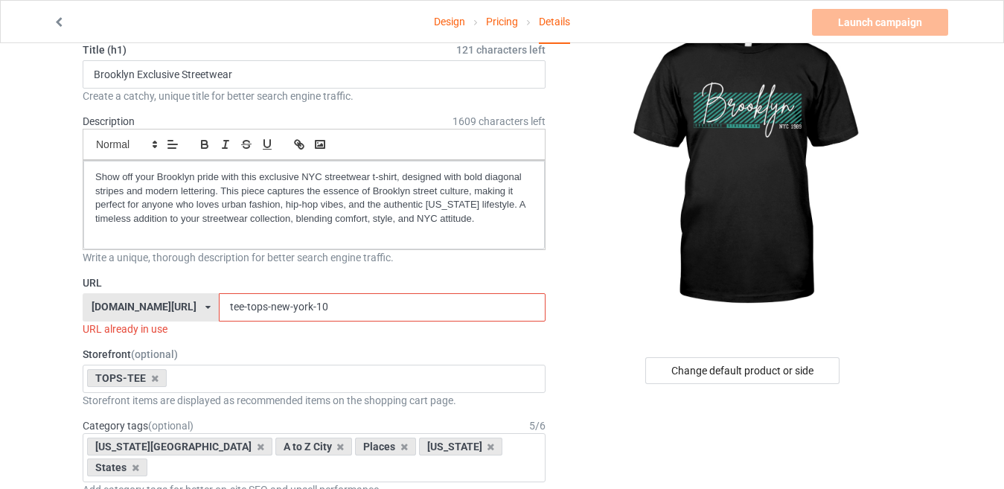
click at [322, 308] on input "tee-tops-new-york-10" at bounding box center [382, 307] width 326 height 28
click at [331, 310] on input "tee-tops-new-york-11" at bounding box center [382, 307] width 326 height 28
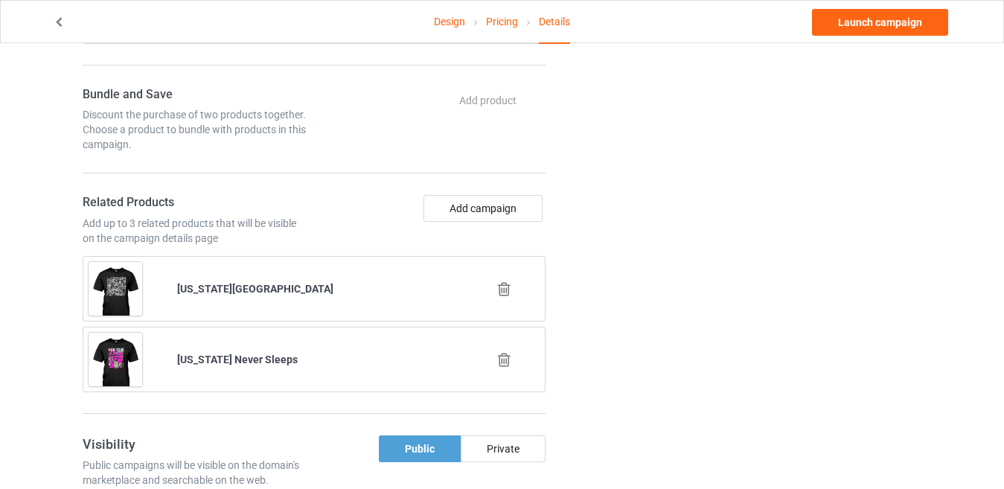
scroll to position [818, 0]
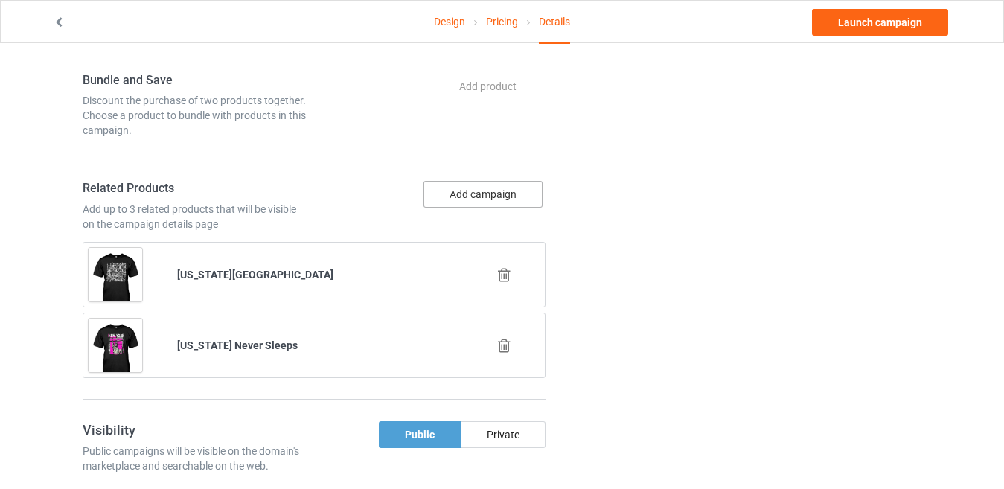
type input "tee-tops-new-york-14"
click at [464, 181] on button "Add campaign" at bounding box center [482, 194] width 119 height 27
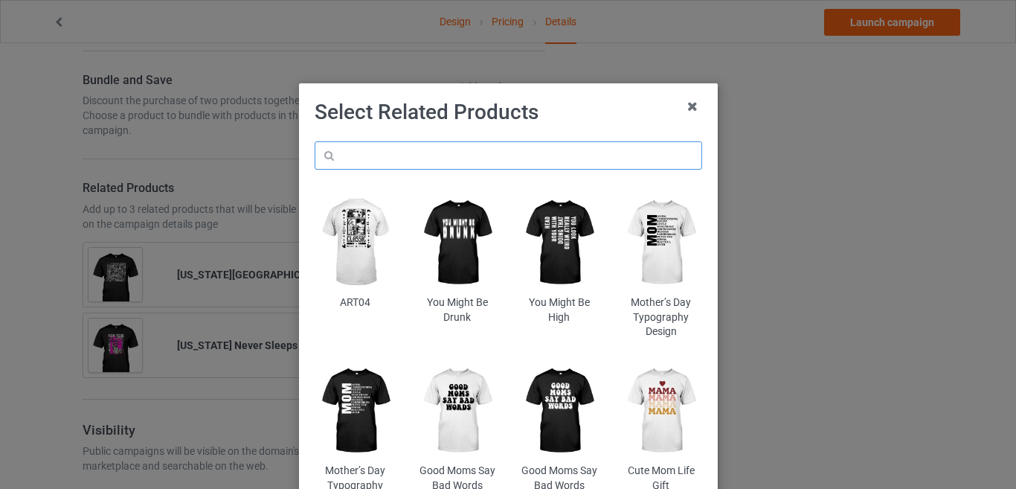
click at [421, 147] on input "text" at bounding box center [509, 155] width 388 height 28
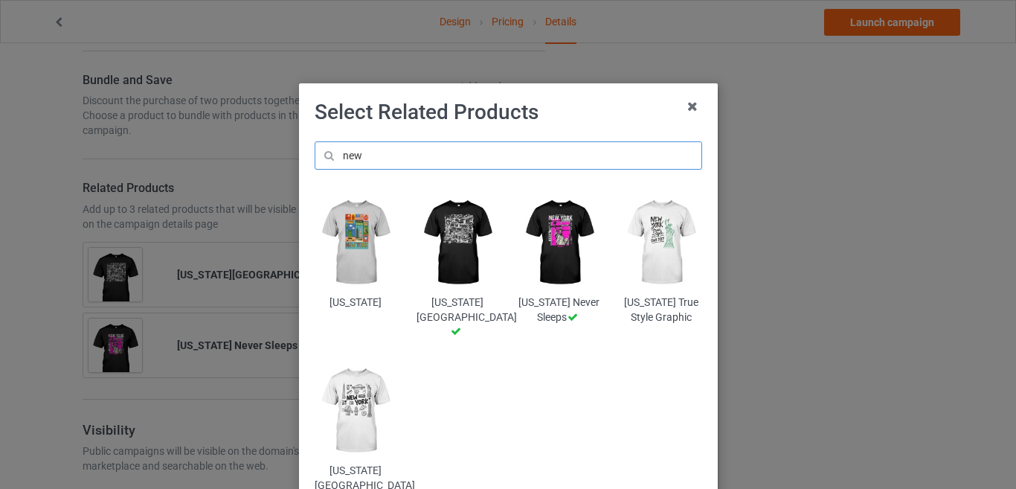
type input "new"
click at [359, 418] on img at bounding box center [355, 410] width 81 height 101
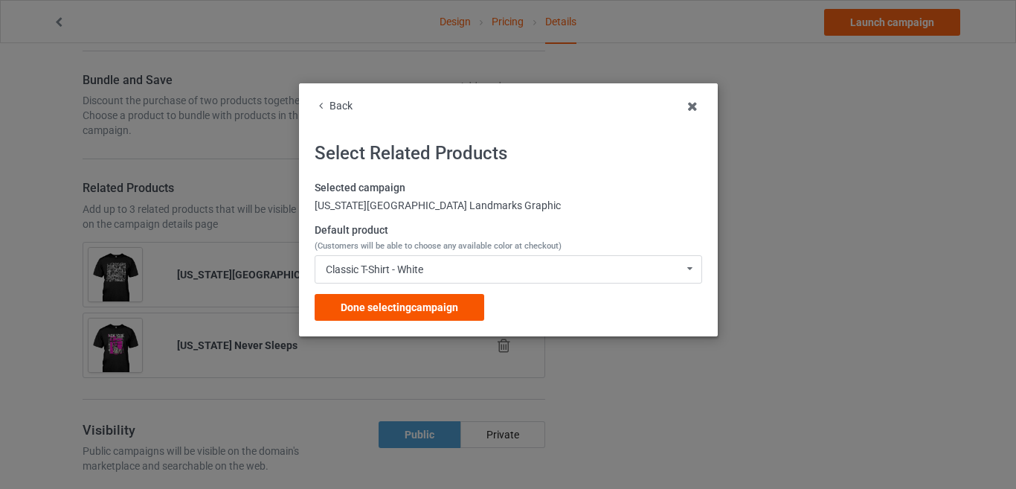
click at [435, 305] on span "Done selecting campaign" at bounding box center [400, 307] width 118 height 12
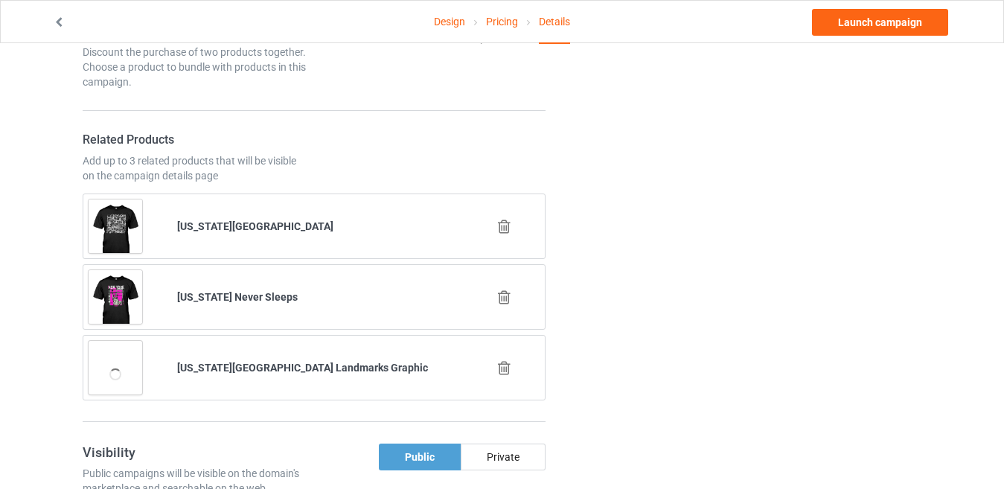
scroll to position [893, 0]
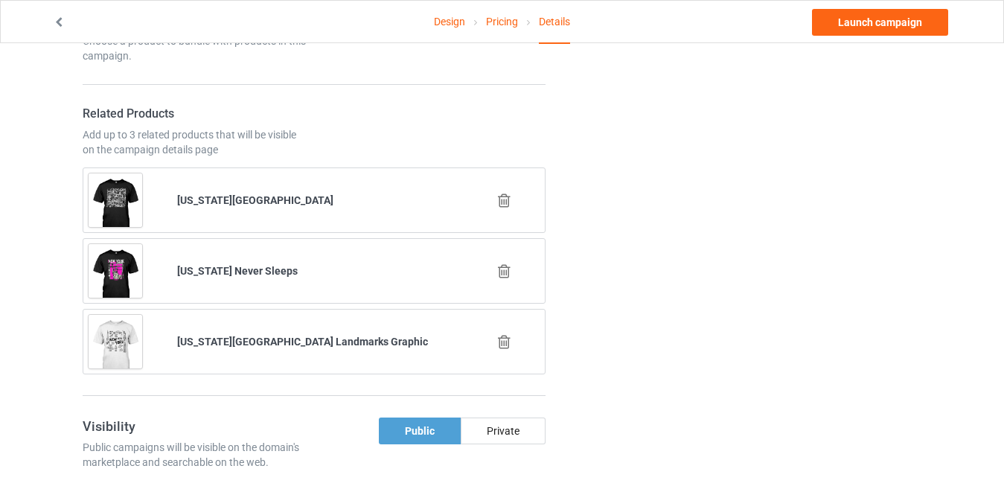
click at [504, 263] on icon at bounding box center [504, 271] width 19 height 16
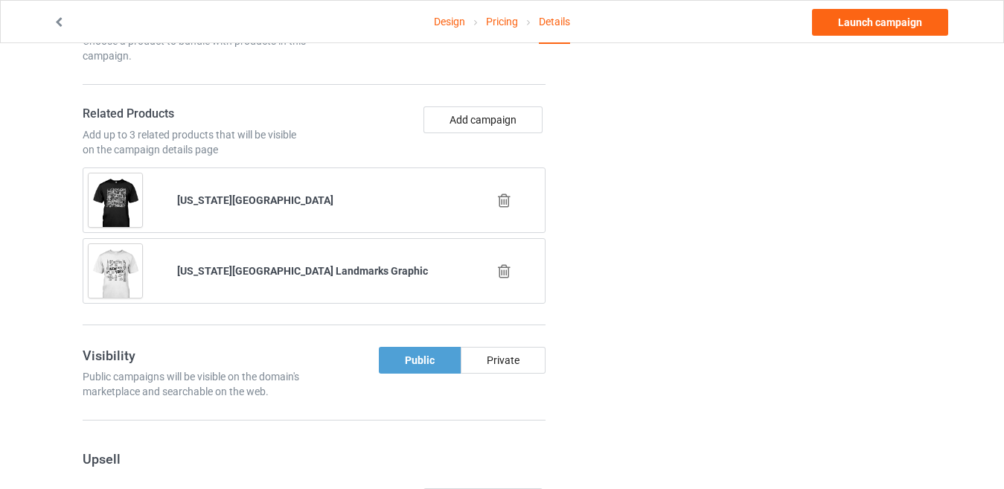
click at [504, 193] on icon at bounding box center [504, 201] width 19 height 16
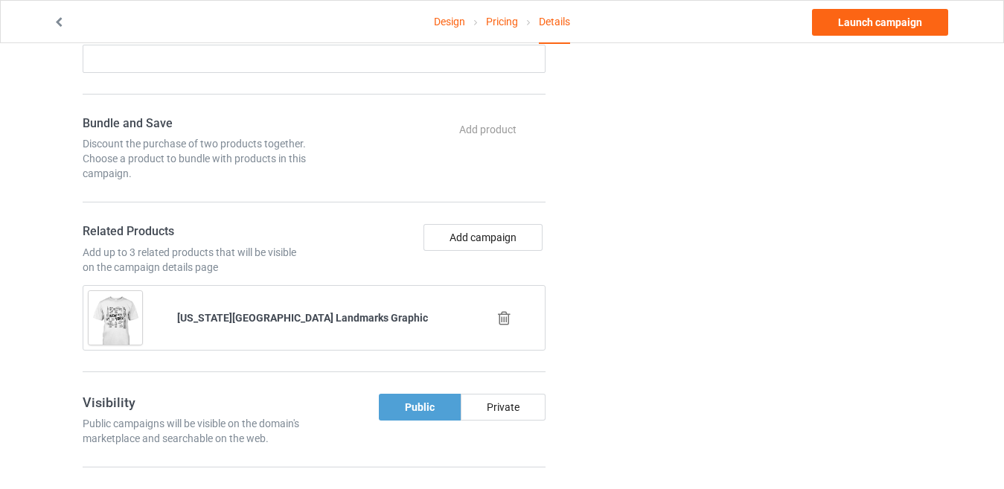
scroll to position [744, 0]
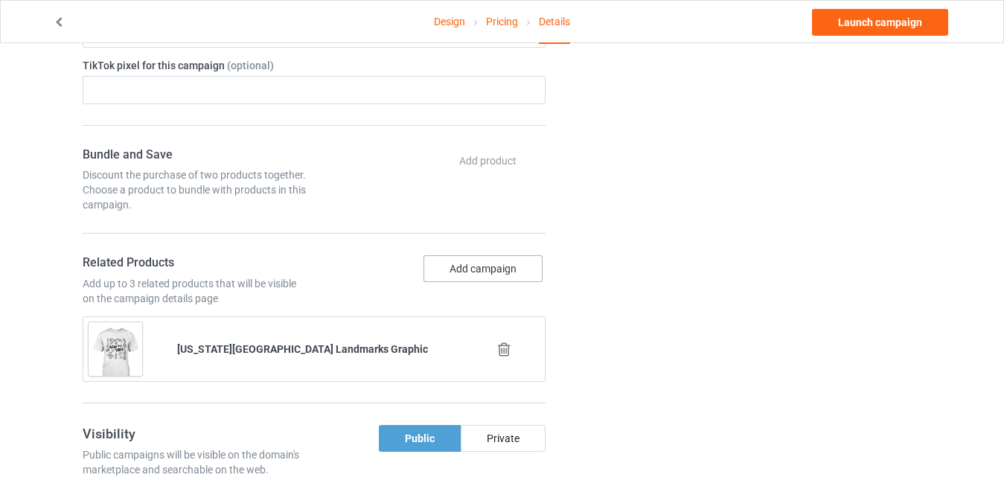
click at [471, 255] on button "Add campaign" at bounding box center [482, 268] width 119 height 27
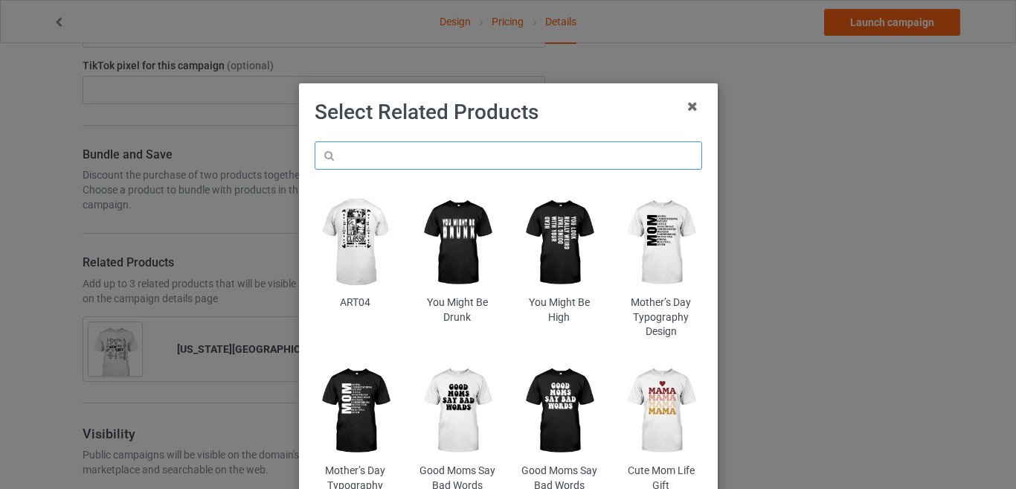
click at [402, 167] on input "text" at bounding box center [509, 155] width 388 height 28
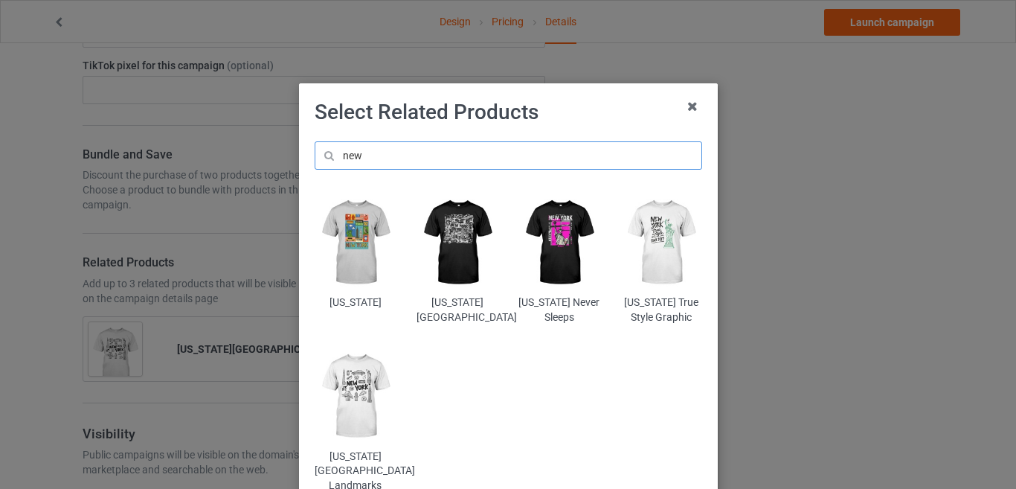
type input "new"
click at [654, 249] on img at bounding box center [661, 242] width 81 height 101
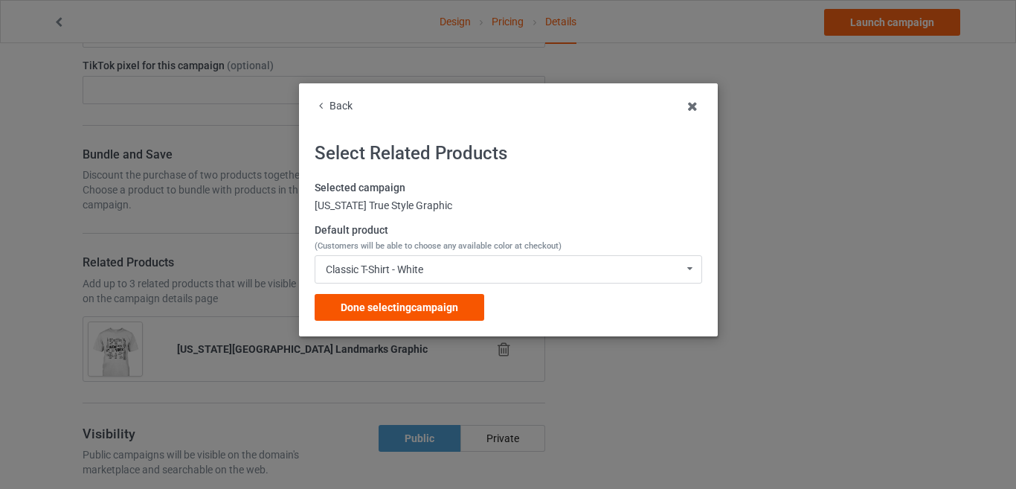
click at [465, 305] on div "Done selecting campaign" at bounding box center [400, 307] width 170 height 27
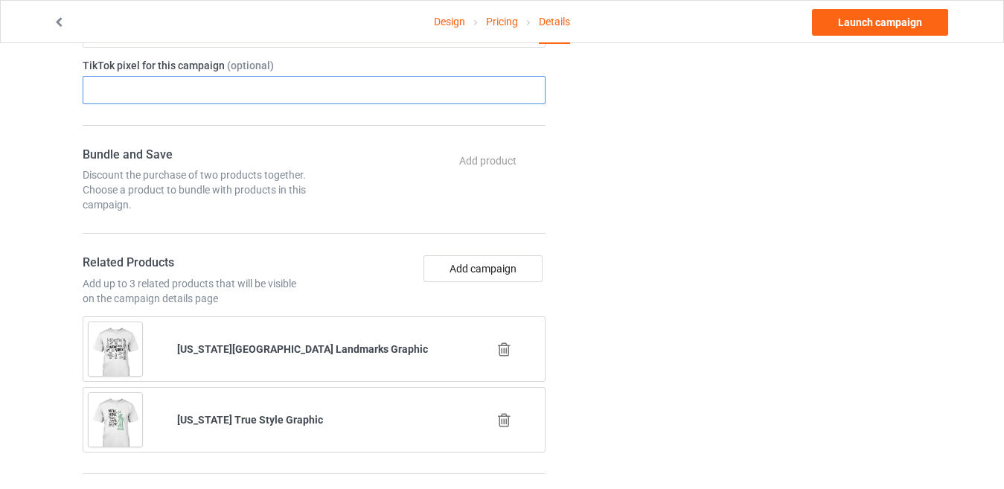
click at [266, 79] on input "text" at bounding box center [314, 90] width 463 height 28
type input "n"
click at [638, 252] on div "Change default product or side" at bounding box center [744, 167] width 376 height 1694
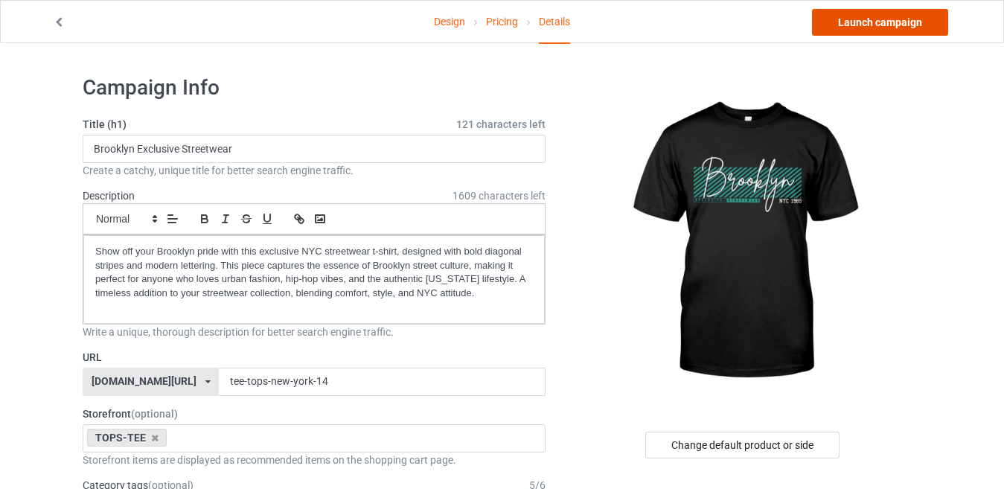
click at [885, 22] on link "Launch campaign" at bounding box center [880, 22] width 136 height 27
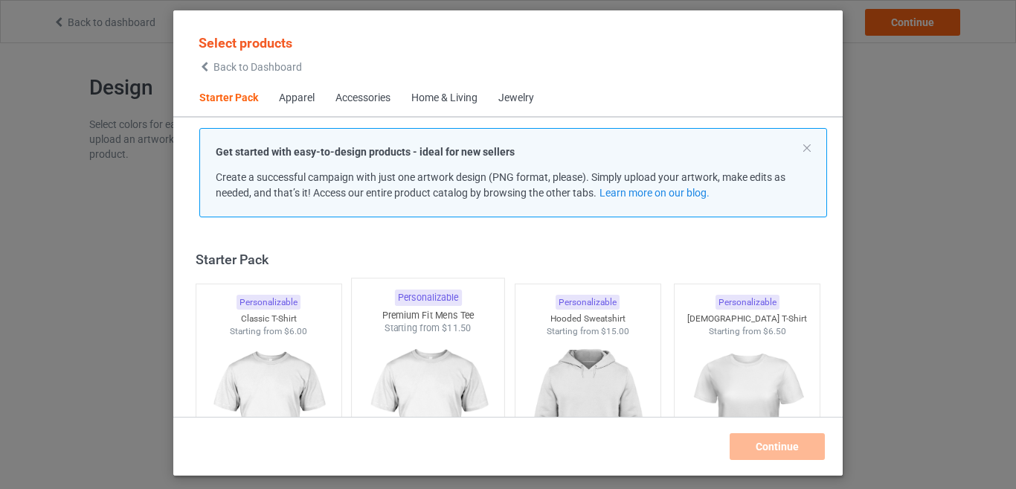
click at [284, 390] on img at bounding box center [268, 421] width 133 height 167
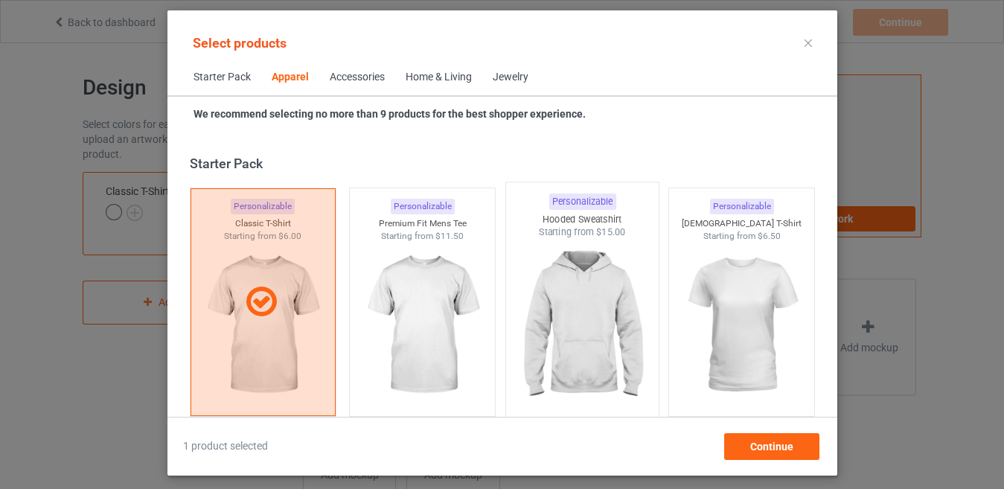
click at [600, 362] on img at bounding box center [582, 326] width 140 height 175
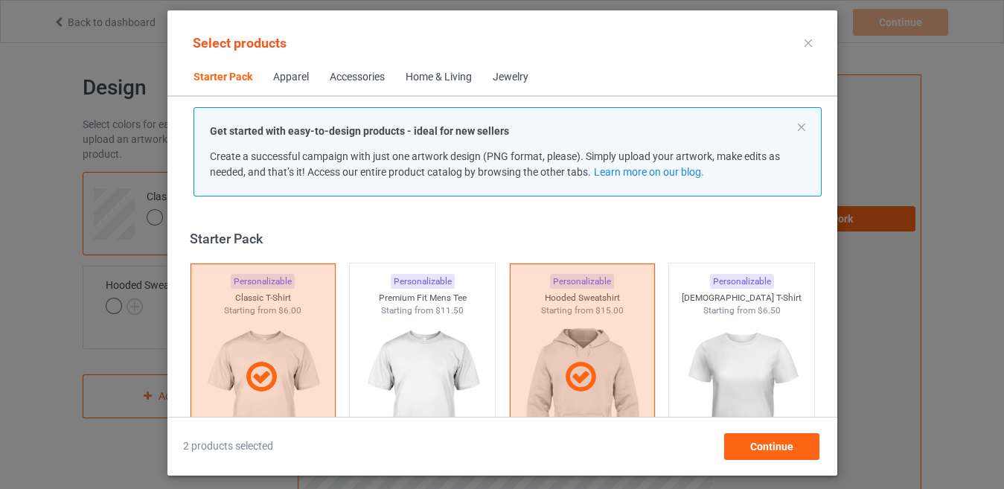
scroll to position [298, 0]
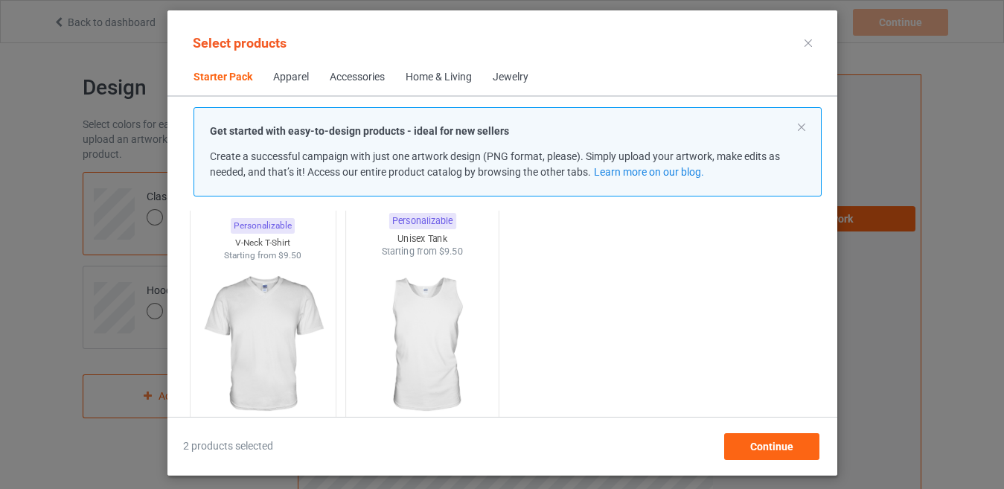
click at [437, 326] on img at bounding box center [422, 345] width 140 height 175
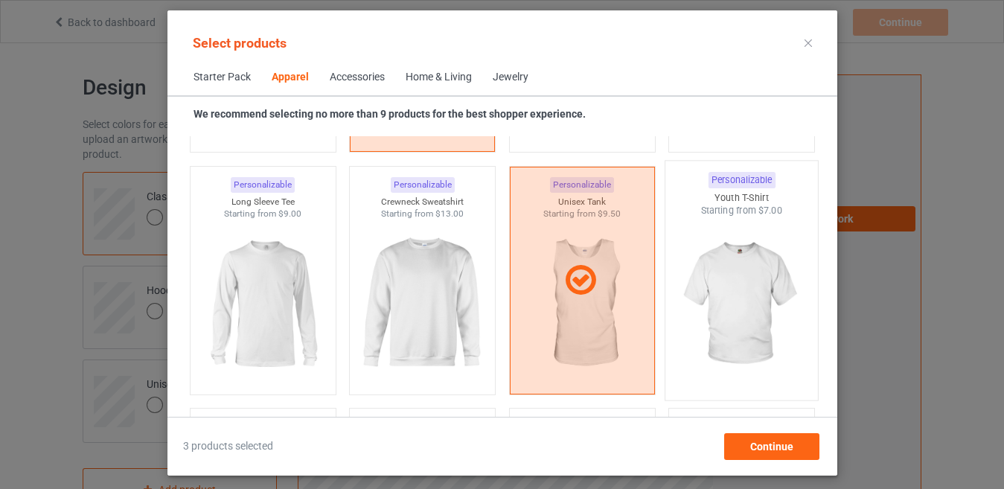
click at [723, 277] on img at bounding box center [741, 304] width 140 height 175
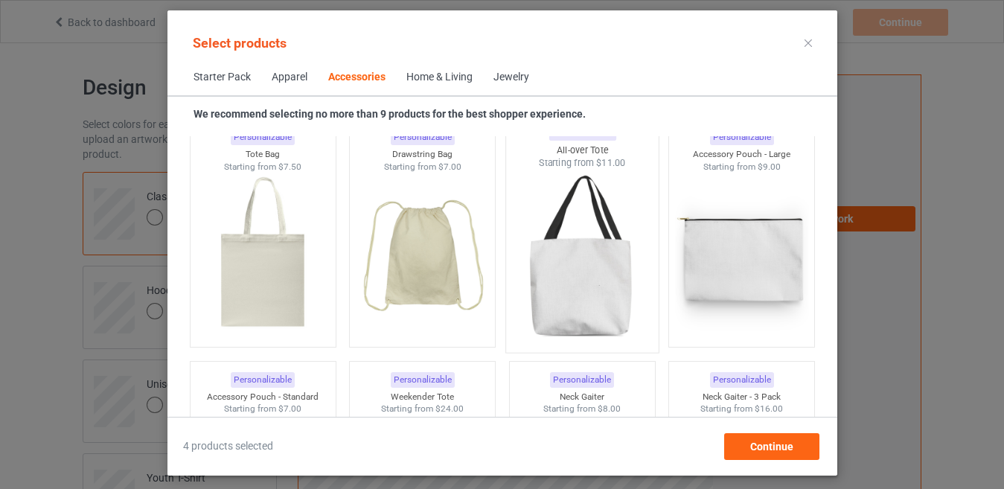
scroll to position [4539, 0]
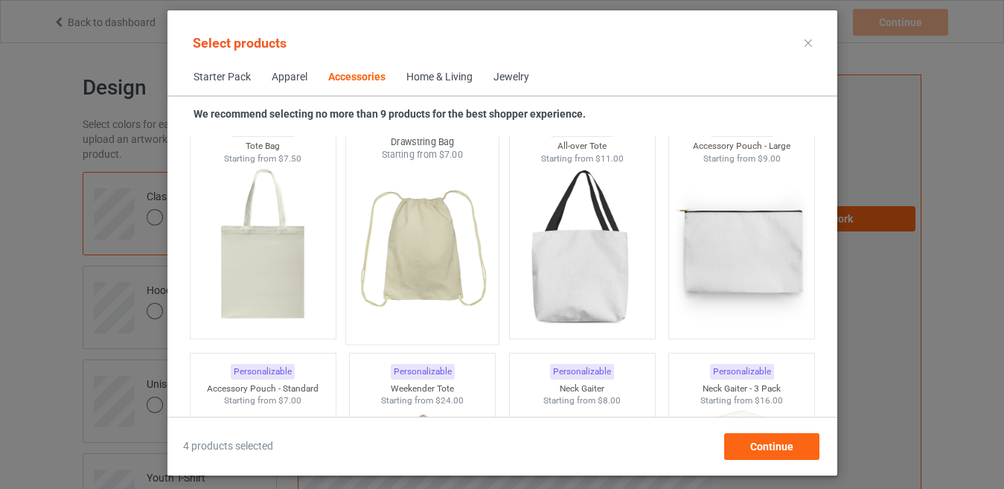
click at [452, 293] on img at bounding box center [422, 248] width 140 height 175
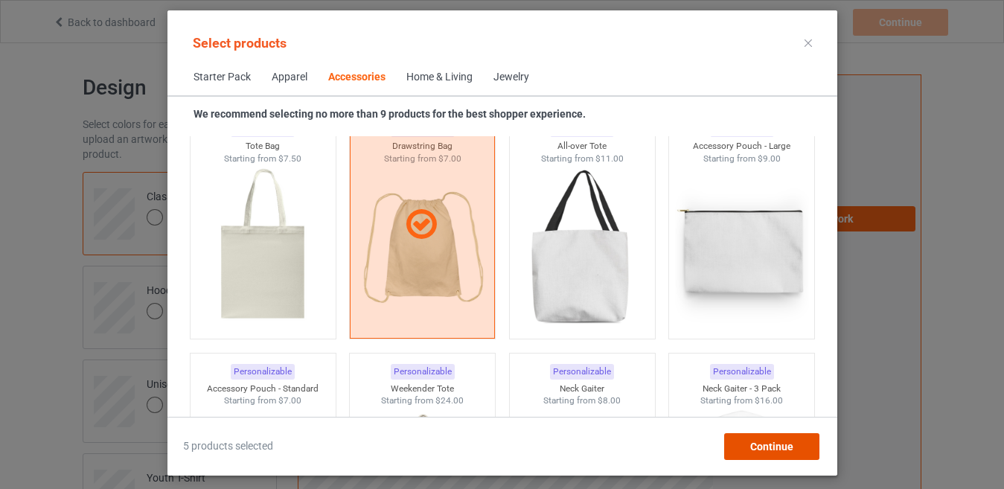
click at [781, 444] on span "Continue" at bounding box center [770, 446] width 43 height 12
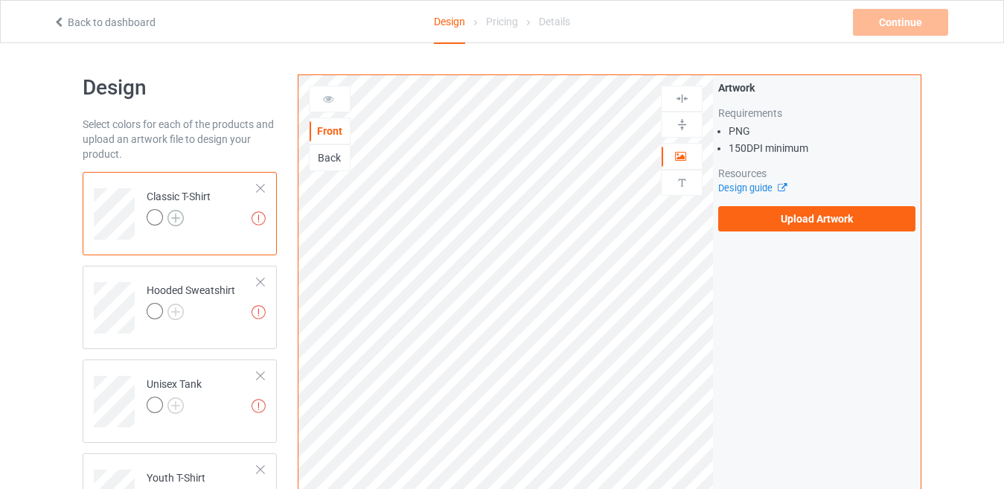
click at [174, 225] on img at bounding box center [175, 218] width 16 height 16
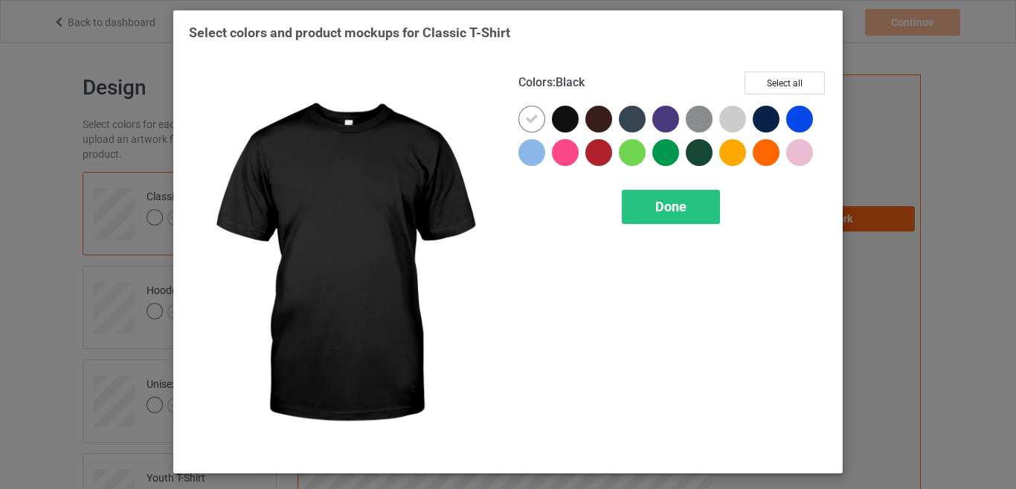
click at [560, 119] on div at bounding box center [565, 119] width 27 height 27
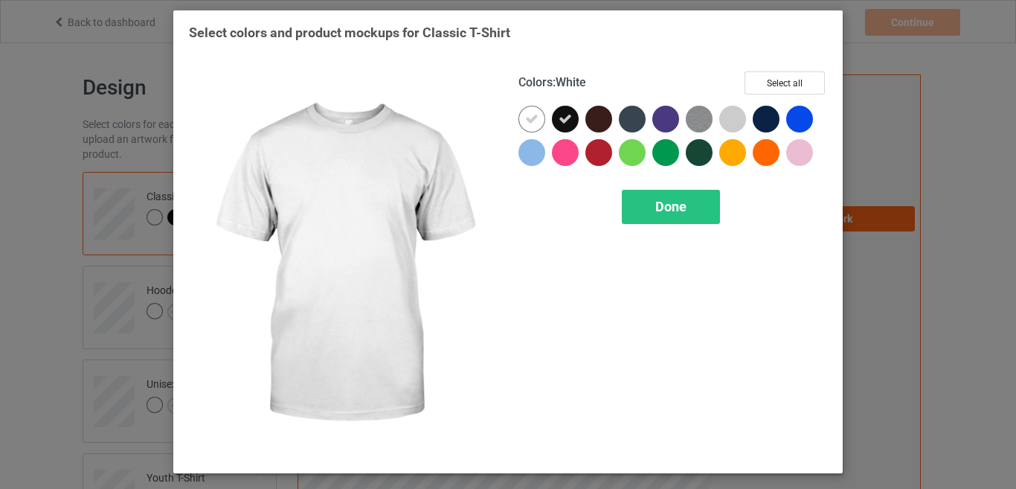
click at [529, 129] on div at bounding box center [532, 119] width 27 height 27
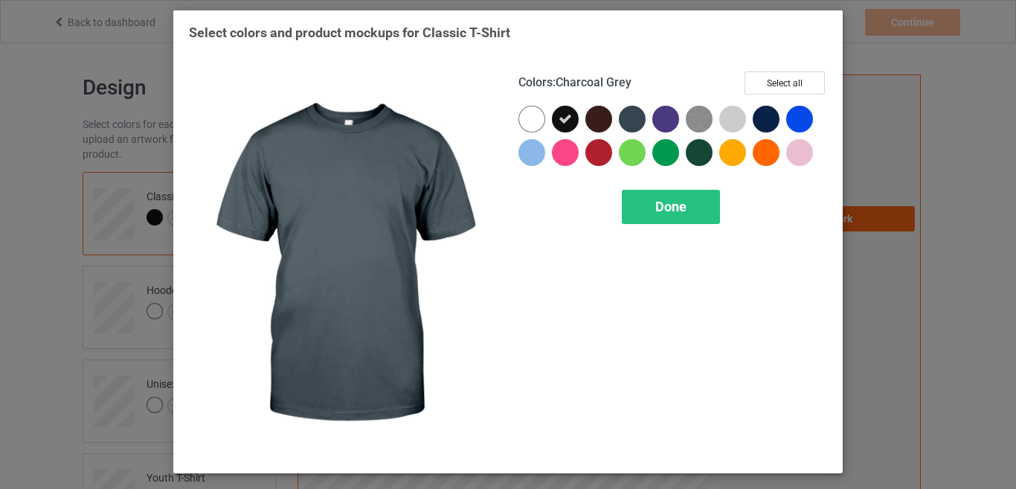
drag, startPoint x: 634, startPoint y: 112, endPoint x: 603, endPoint y: 118, distance: 31.1
click at [633, 112] on div at bounding box center [632, 119] width 27 height 27
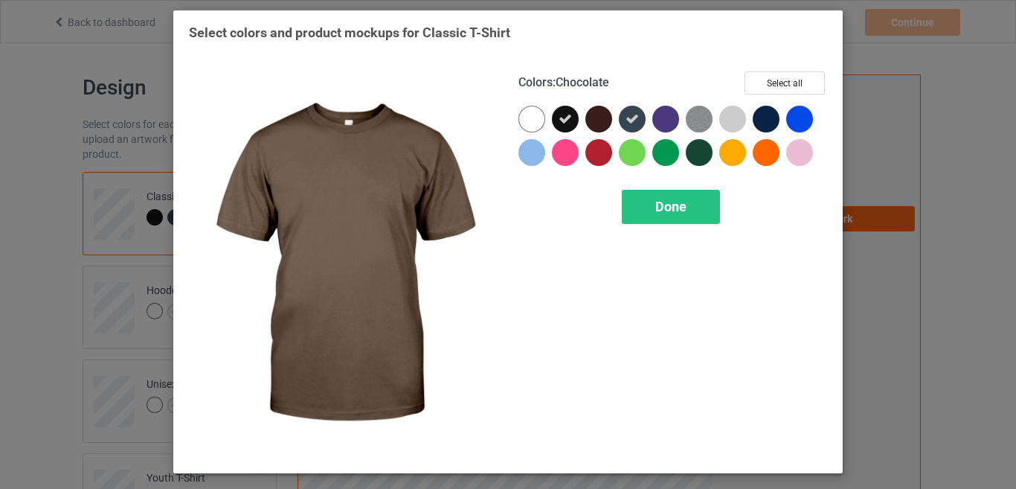
click at [602, 118] on div at bounding box center [599, 119] width 27 height 27
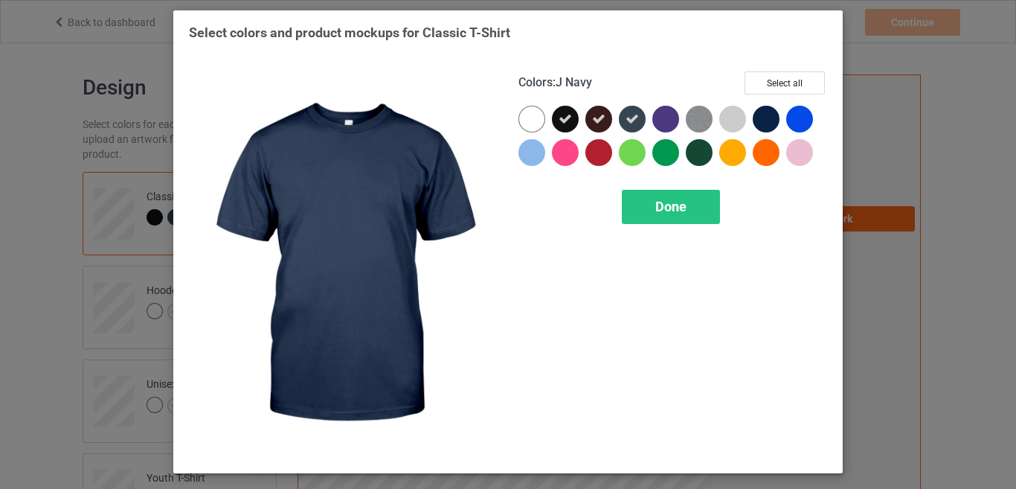
click at [761, 117] on div at bounding box center [766, 119] width 27 height 27
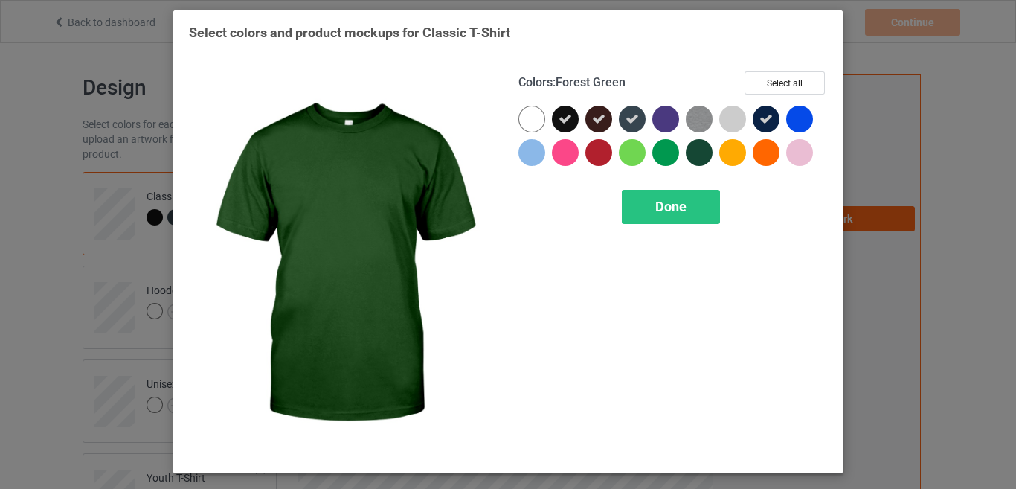
drag, startPoint x: 701, startPoint y: 150, endPoint x: 699, endPoint y: 162, distance: 12.0
click at [701, 150] on div at bounding box center [699, 152] width 27 height 27
click at [682, 230] on div "Colors : Forest Green Select all Done" at bounding box center [673, 264] width 330 height 407
click at [679, 208] on span "Done" at bounding box center [671, 207] width 31 height 16
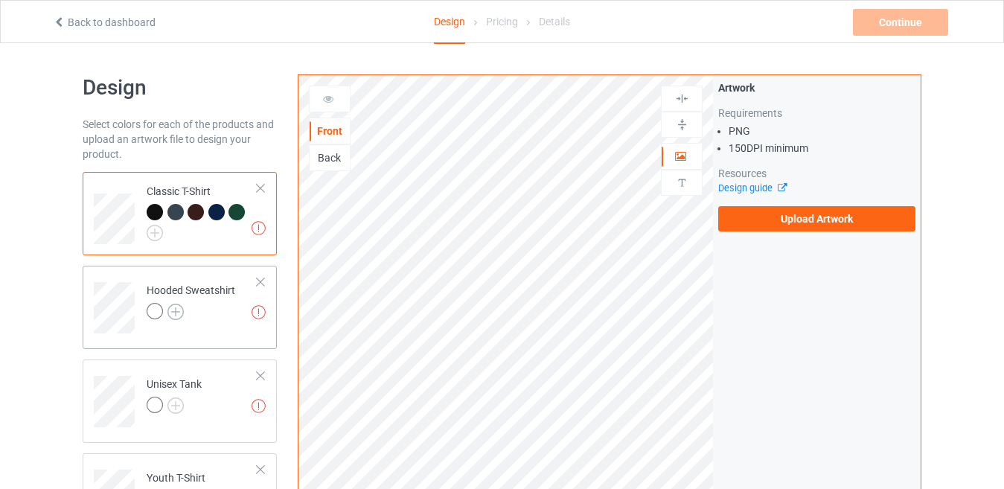
click at [178, 315] on img at bounding box center [175, 312] width 16 height 16
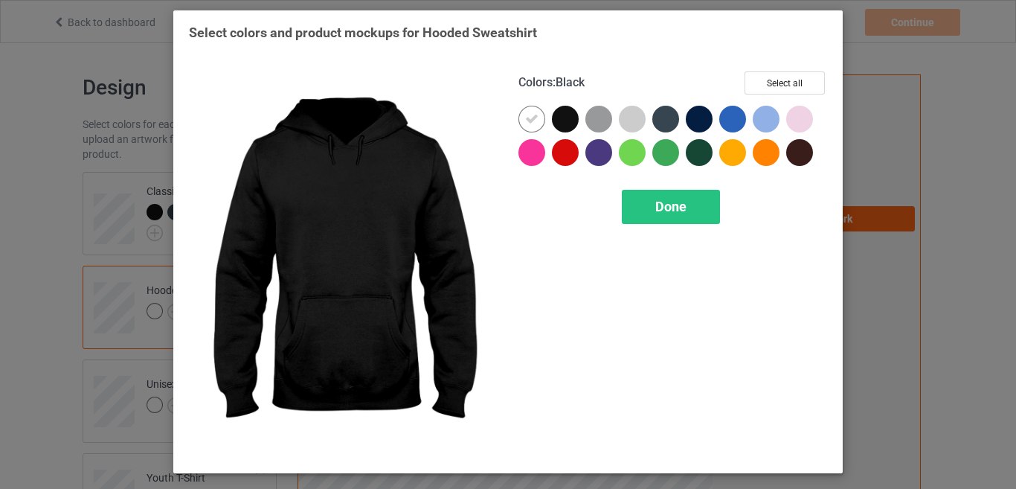
click at [563, 125] on div at bounding box center [565, 119] width 27 height 27
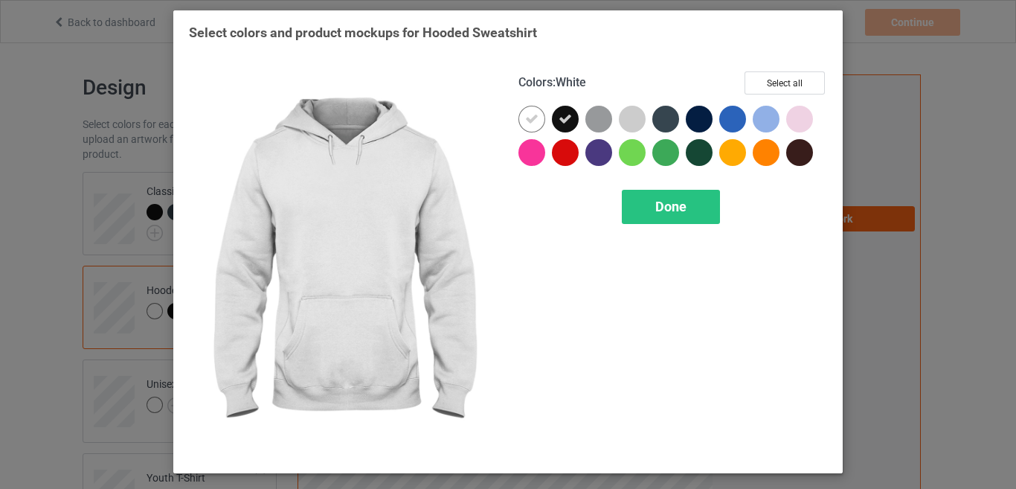
click at [540, 123] on div at bounding box center [532, 119] width 27 height 27
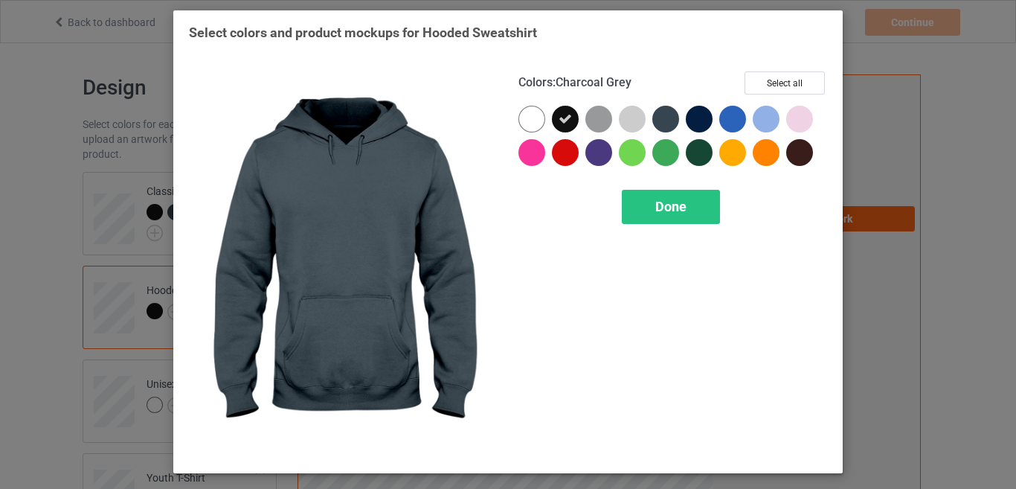
click at [667, 111] on div at bounding box center [666, 119] width 27 height 27
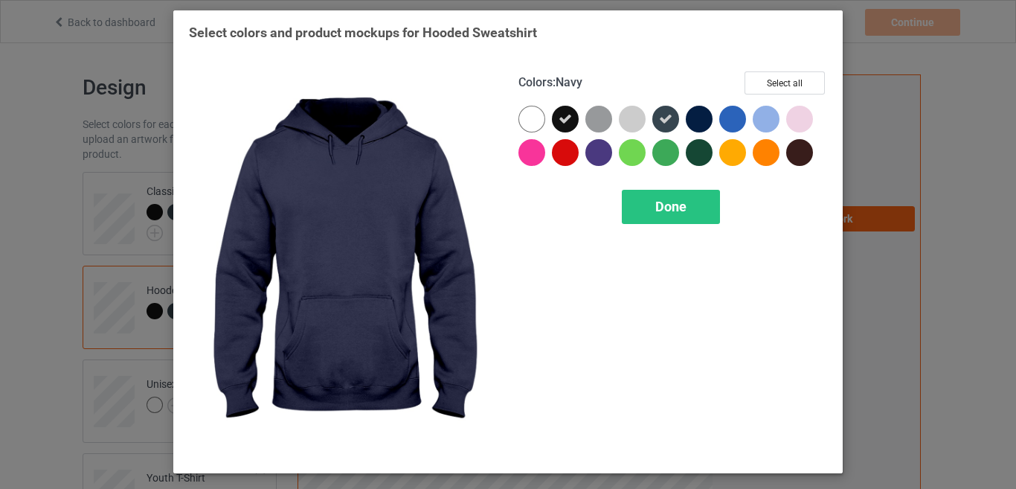
click at [697, 112] on div at bounding box center [699, 119] width 27 height 27
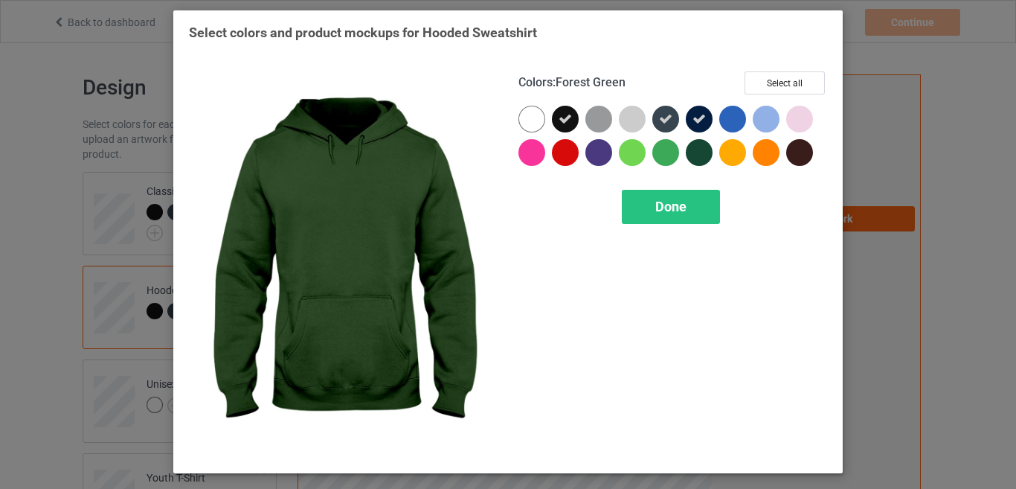
click at [692, 148] on div at bounding box center [699, 152] width 27 height 27
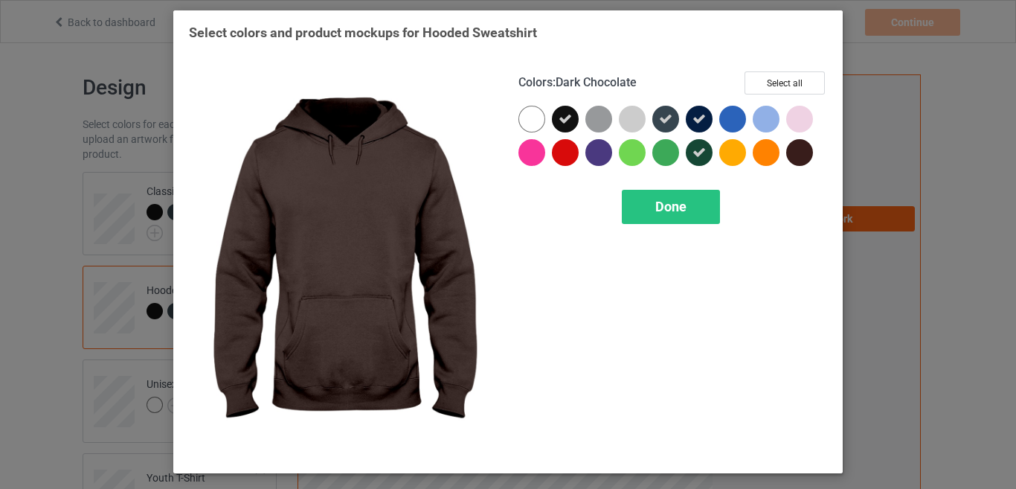
drag, startPoint x: 799, startPoint y: 152, endPoint x: 733, endPoint y: 167, distance: 68.0
click at [799, 153] on div at bounding box center [799, 152] width 27 height 27
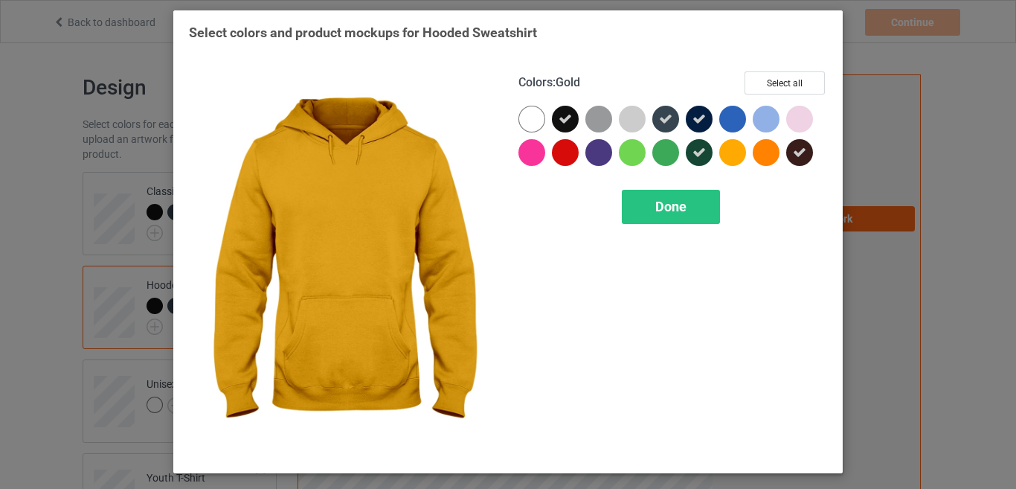
click at [672, 196] on div "Done" at bounding box center [671, 207] width 98 height 34
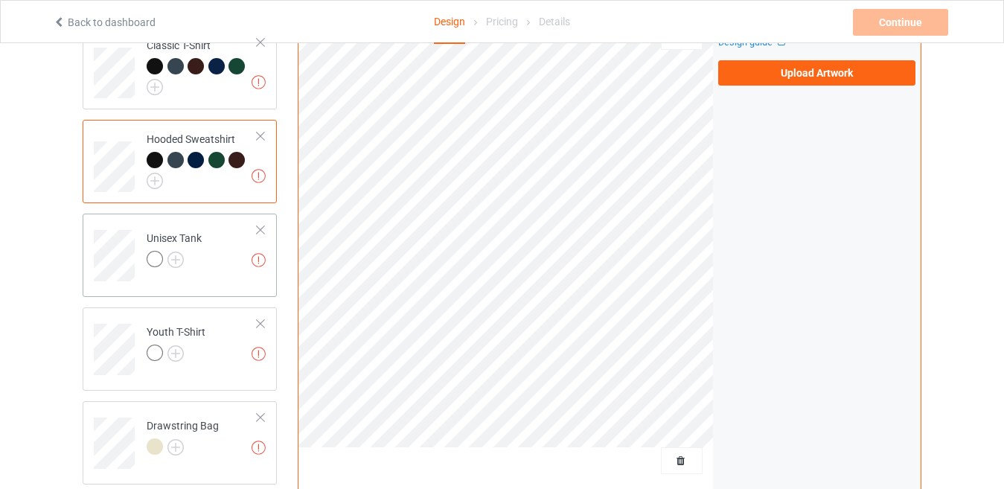
scroll to position [149, 0]
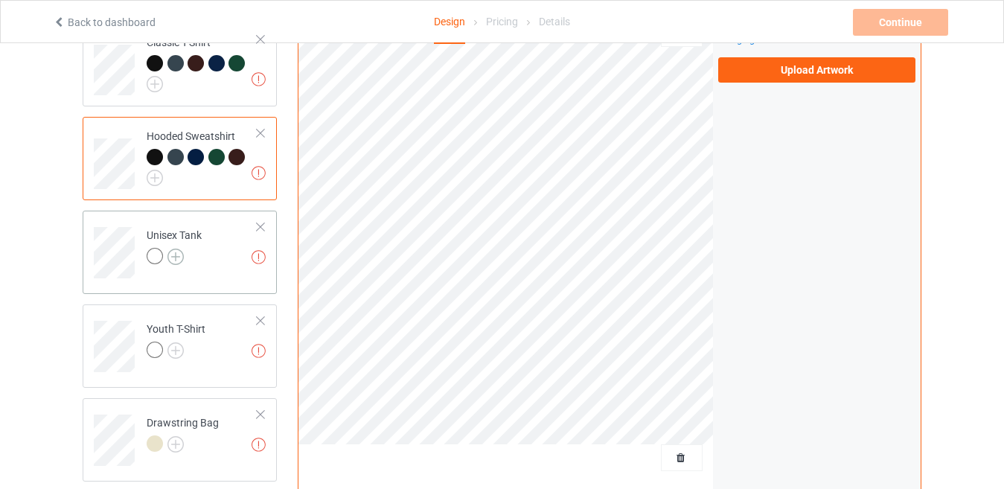
click at [174, 262] on img at bounding box center [175, 257] width 16 height 16
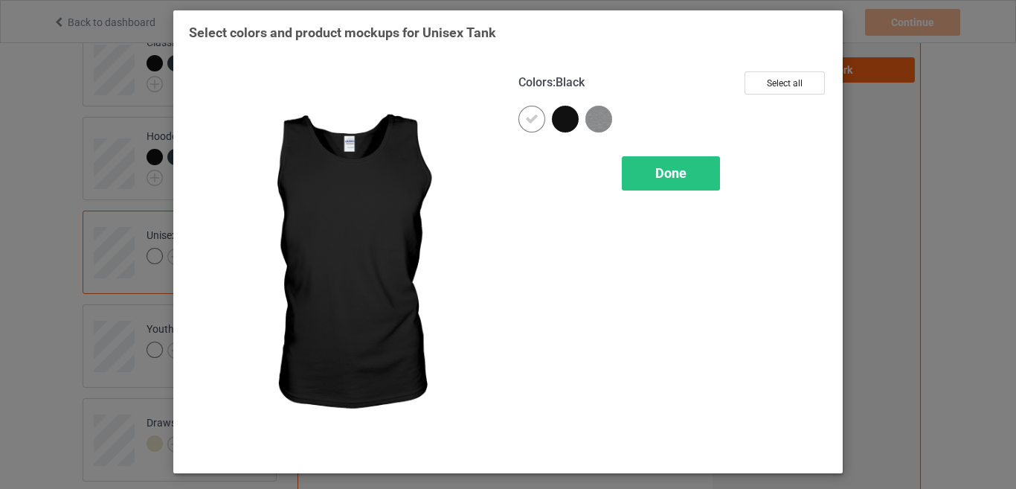
drag, startPoint x: 563, startPoint y: 121, endPoint x: 528, endPoint y: 121, distance: 35.0
click at [562, 121] on div at bounding box center [565, 119] width 27 height 27
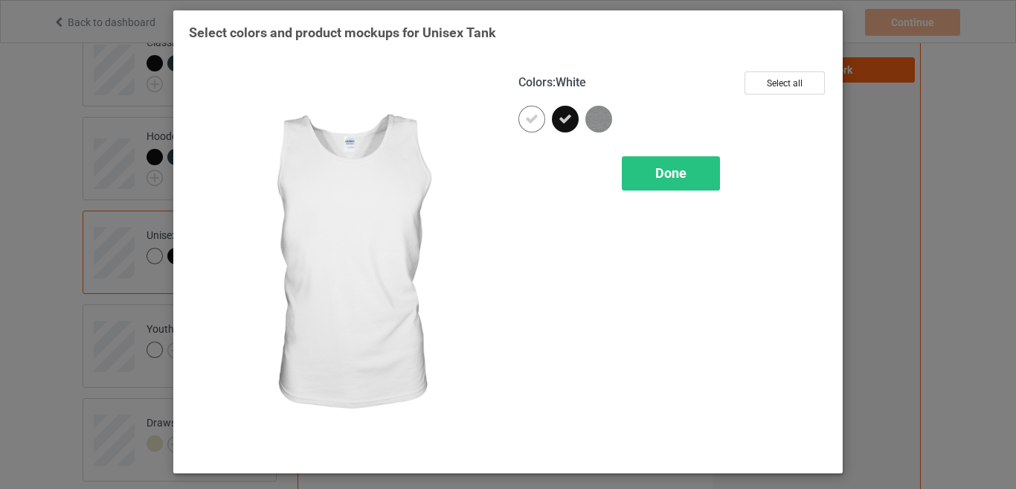
click at [522, 121] on div at bounding box center [532, 119] width 27 height 27
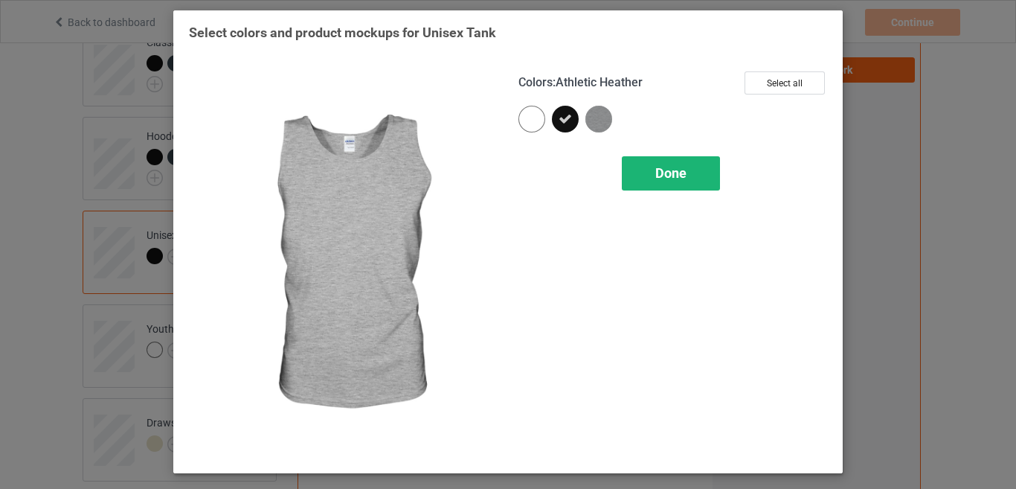
click at [641, 164] on div "Done" at bounding box center [671, 173] width 98 height 34
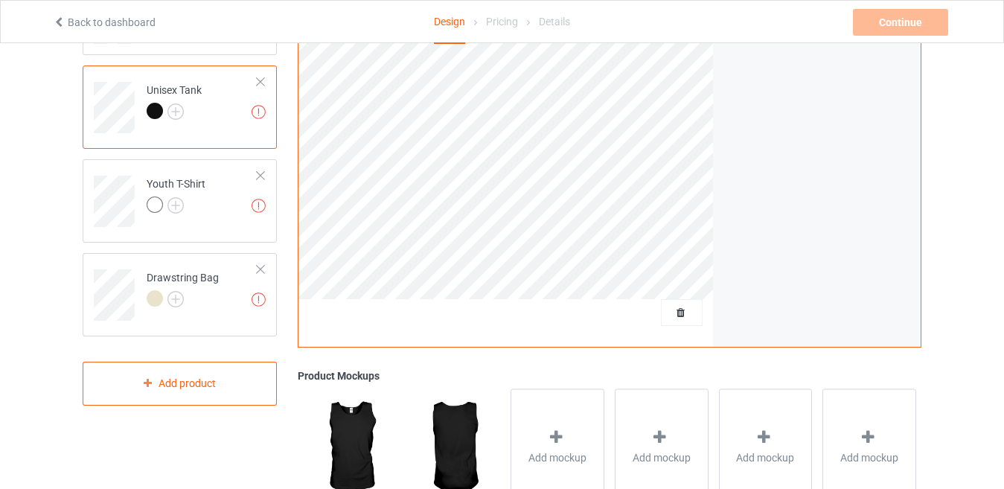
scroll to position [298, 0]
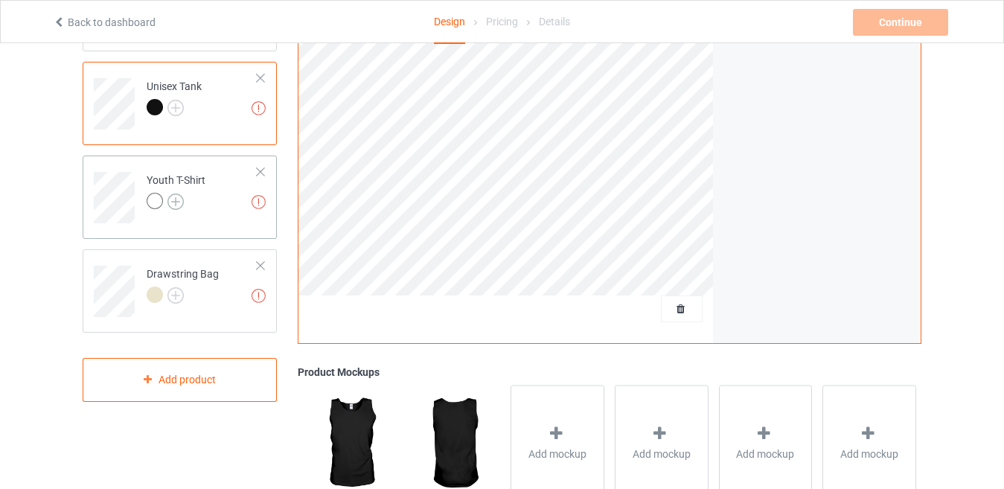
click at [180, 199] on img at bounding box center [175, 201] width 16 height 16
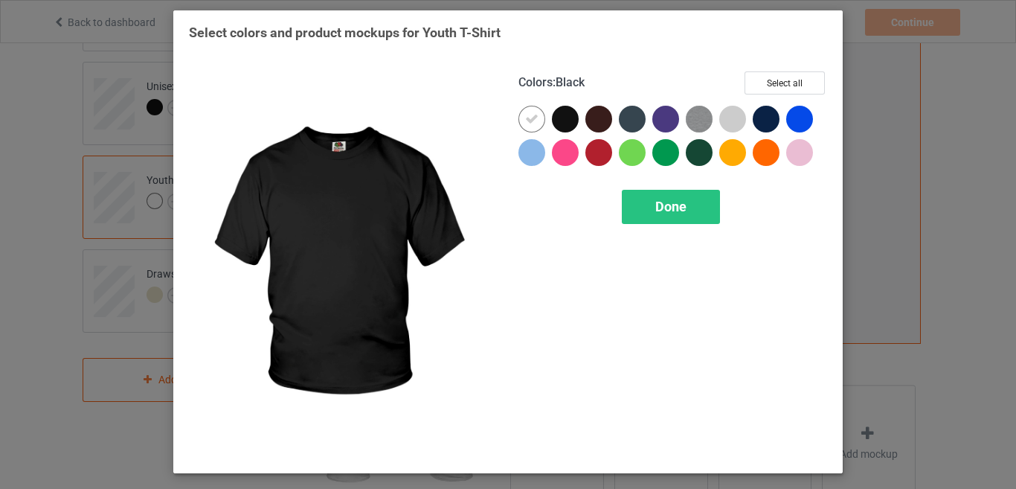
click at [568, 115] on div at bounding box center [565, 119] width 27 height 27
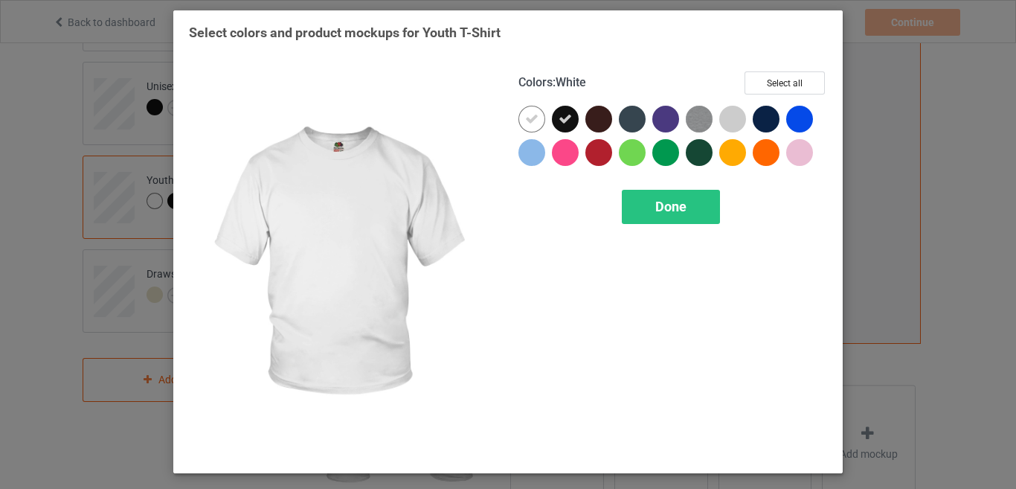
click at [538, 117] on div at bounding box center [532, 119] width 27 height 27
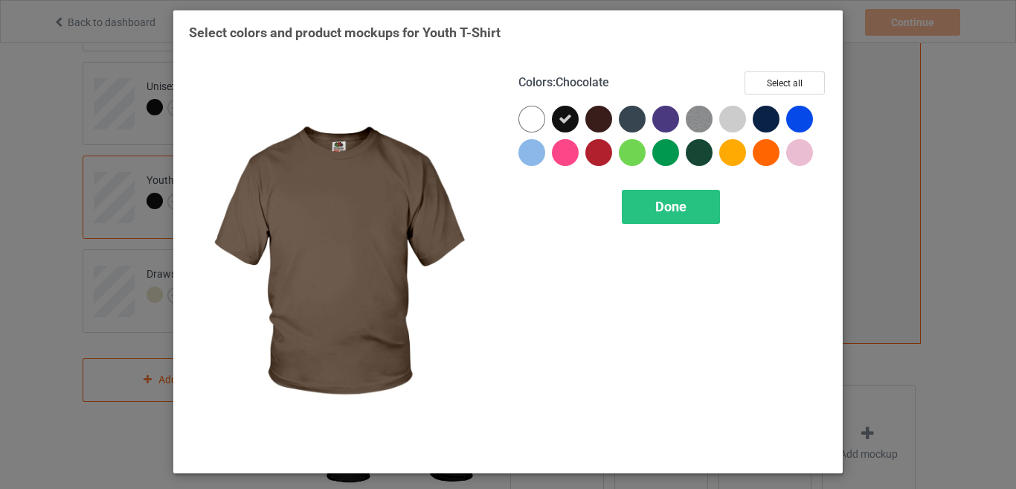
click at [597, 122] on div at bounding box center [599, 119] width 27 height 27
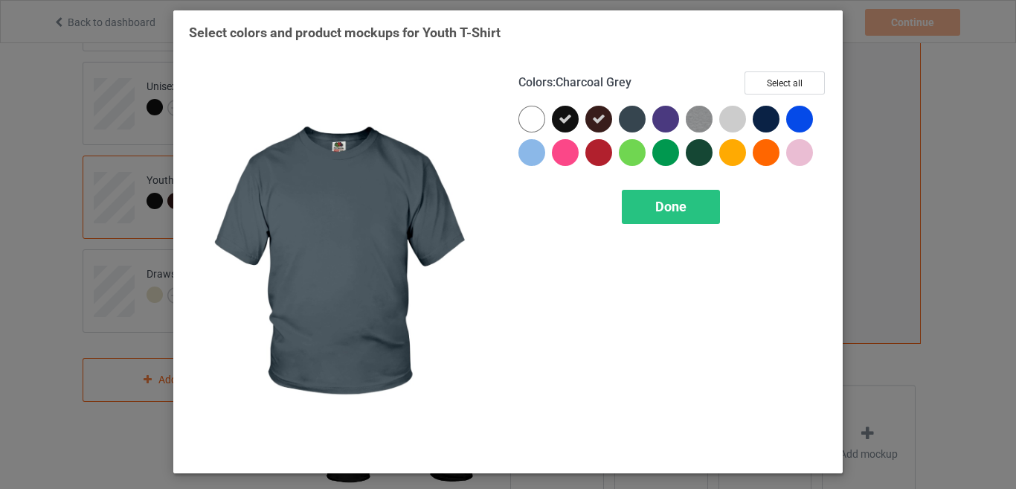
click at [643, 121] on div at bounding box center [632, 119] width 27 height 27
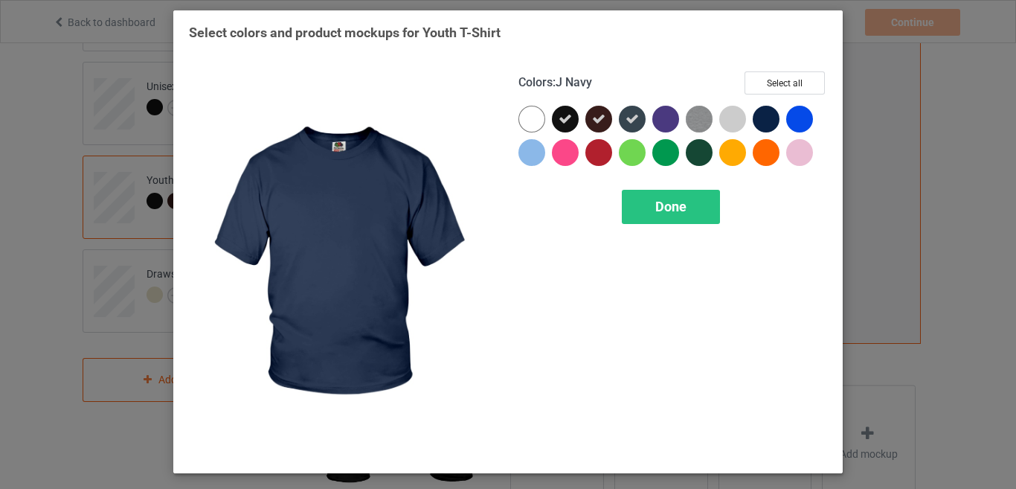
drag, startPoint x: 766, startPoint y: 116, endPoint x: 717, endPoint y: 145, distance: 57.7
click at [766, 116] on div at bounding box center [766, 119] width 27 height 27
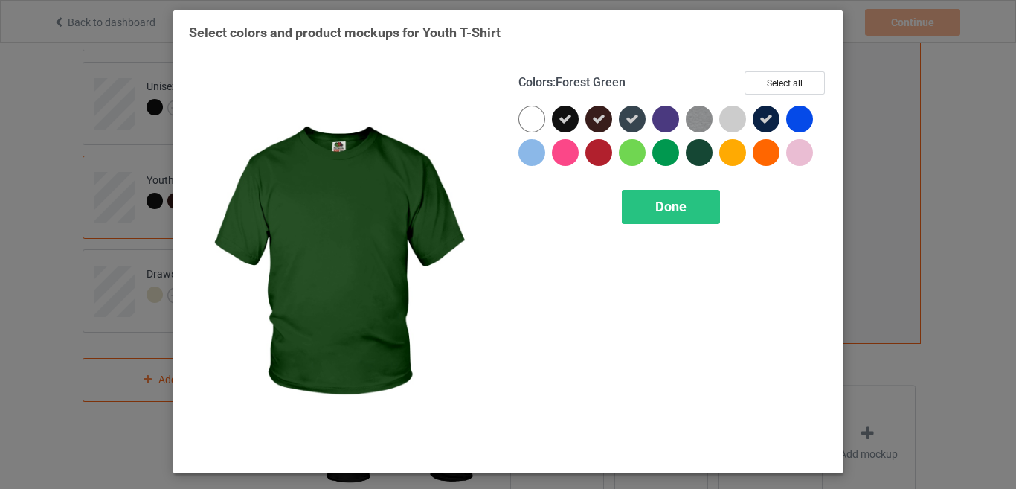
click at [697, 157] on div at bounding box center [699, 152] width 27 height 27
click at [708, 205] on div "Done" at bounding box center [671, 207] width 98 height 34
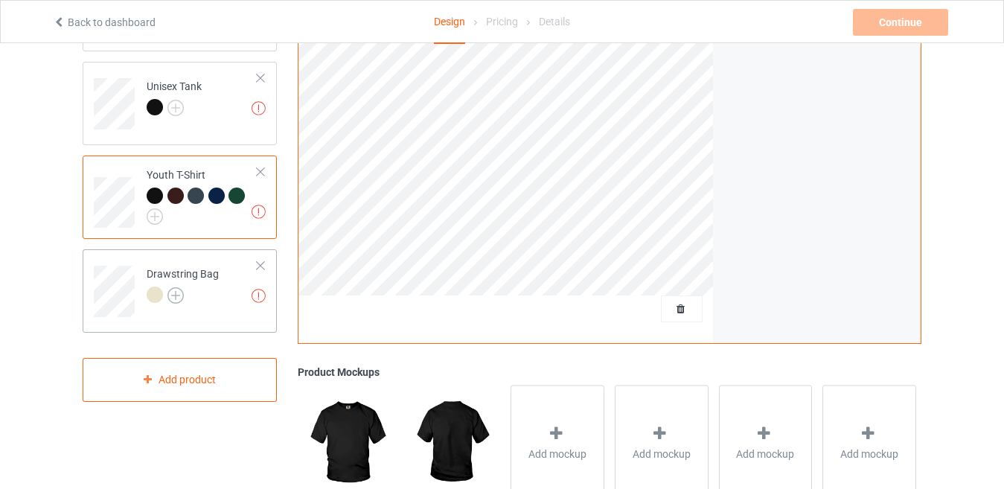
click at [172, 298] on img at bounding box center [175, 295] width 16 height 16
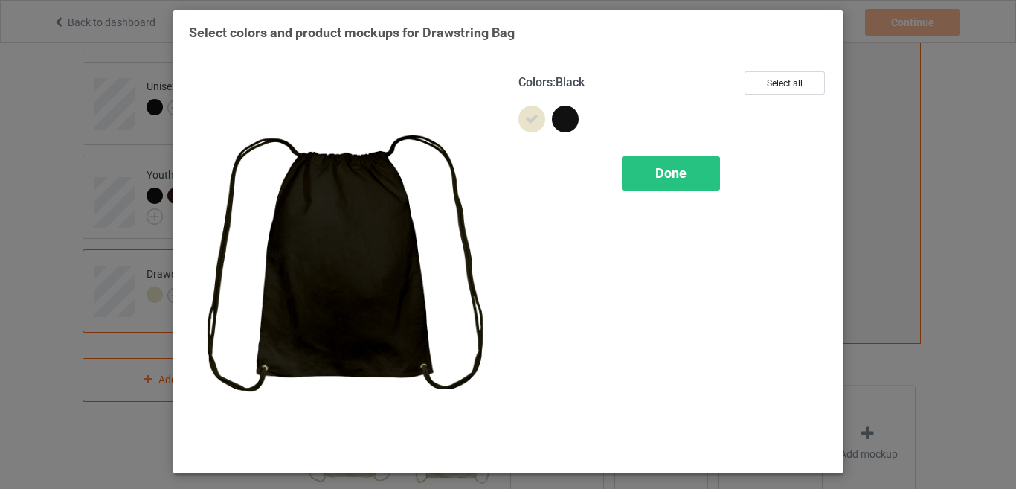
click at [566, 120] on div at bounding box center [565, 119] width 27 height 27
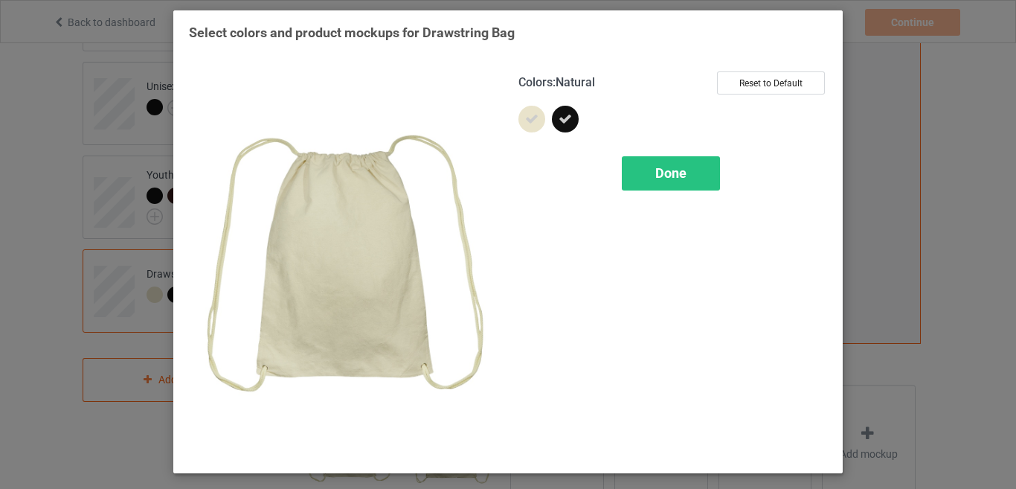
drag, startPoint x: 531, startPoint y: 124, endPoint x: 577, endPoint y: 127, distance: 46.2
click at [530, 124] on icon at bounding box center [531, 118] width 13 height 13
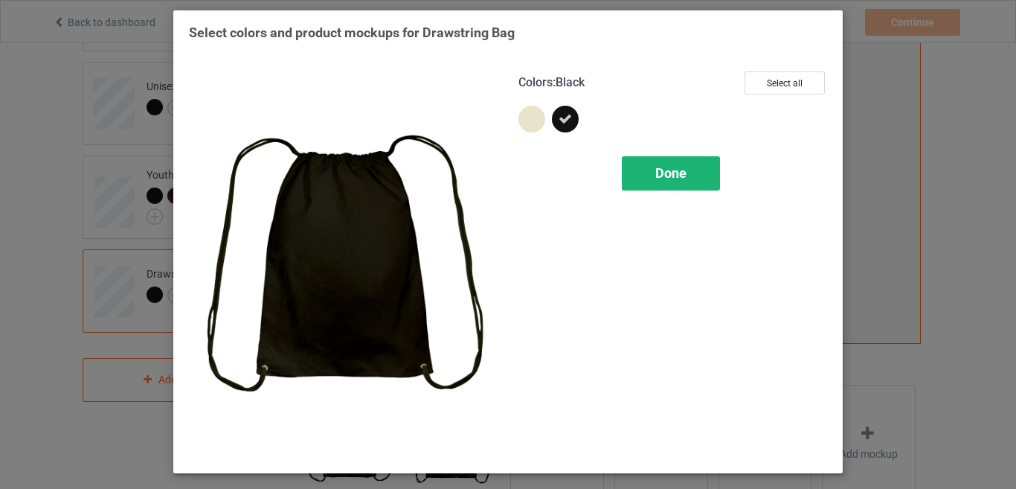
click at [653, 170] on div "Done" at bounding box center [671, 173] width 98 height 34
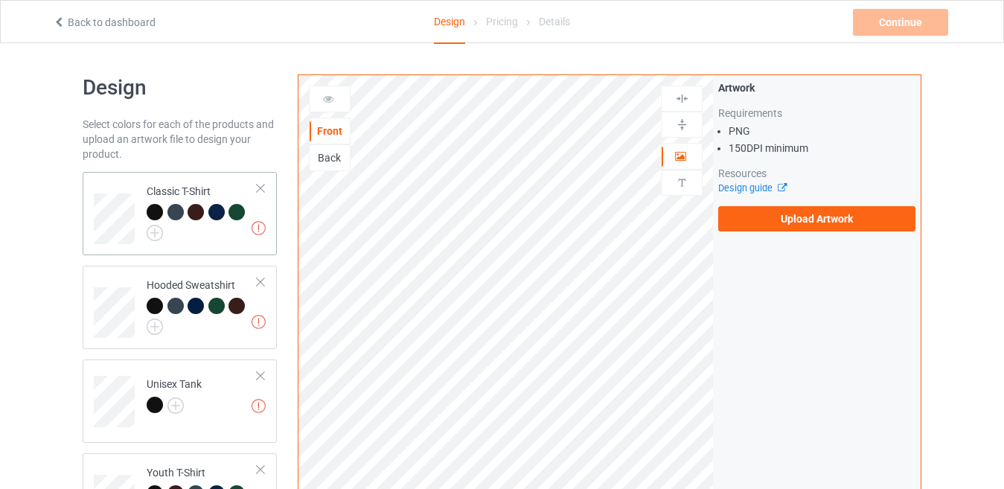
click at [231, 238] on div at bounding box center [202, 222] width 111 height 37
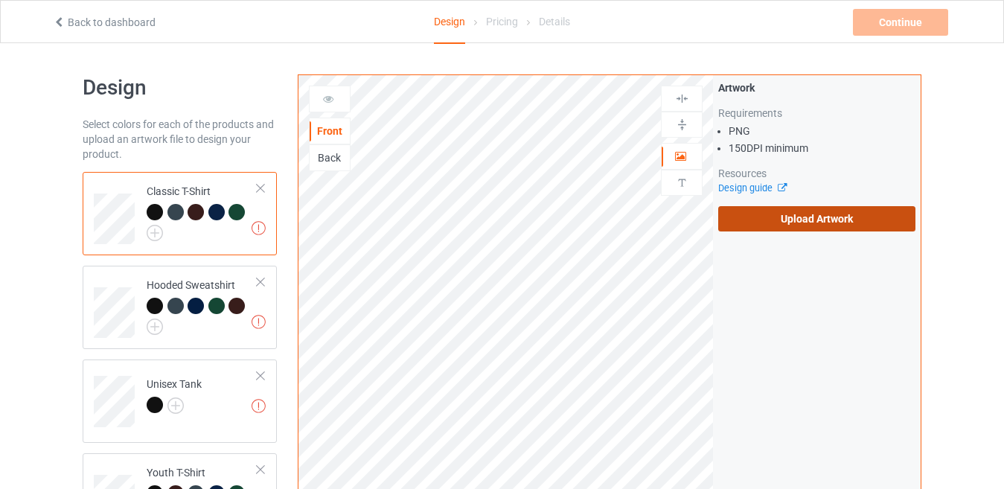
click at [764, 216] on label "Upload Artwork" at bounding box center [816, 218] width 197 height 25
click at [0, 0] on input "Upload Artwork" at bounding box center [0, 0] width 0 height 0
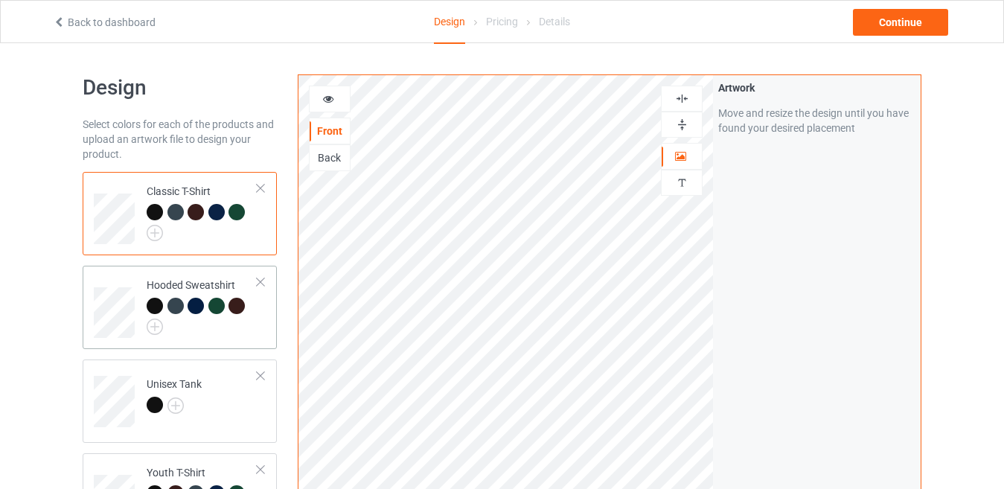
click at [243, 330] on div at bounding box center [202, 316] width 111 height 37
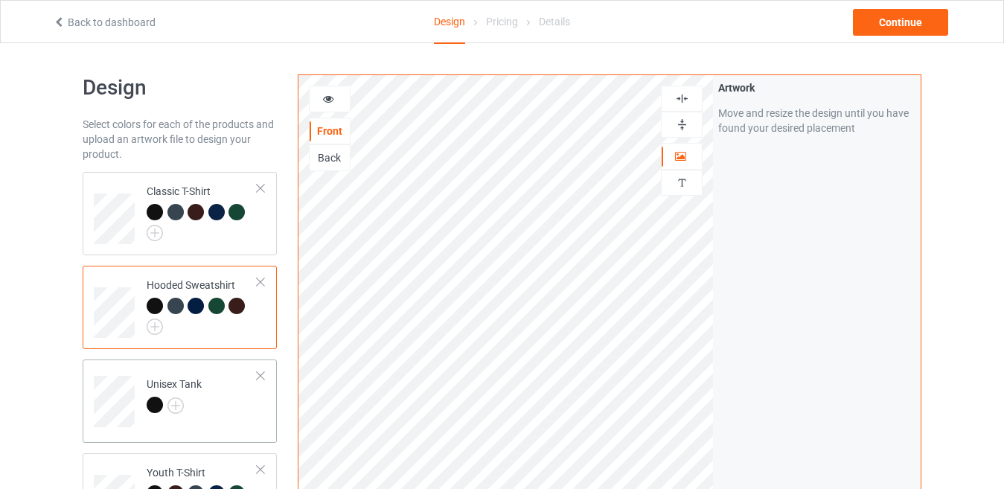
click at [215, 396] on td "Unisex Tank" at bounding box center [201, 396] width 127 height 62
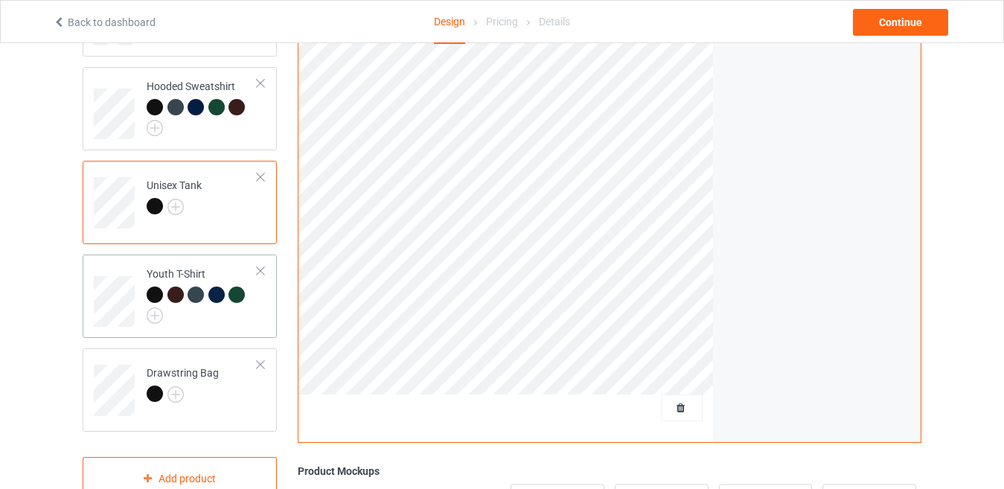
scroll to position [223, 0]
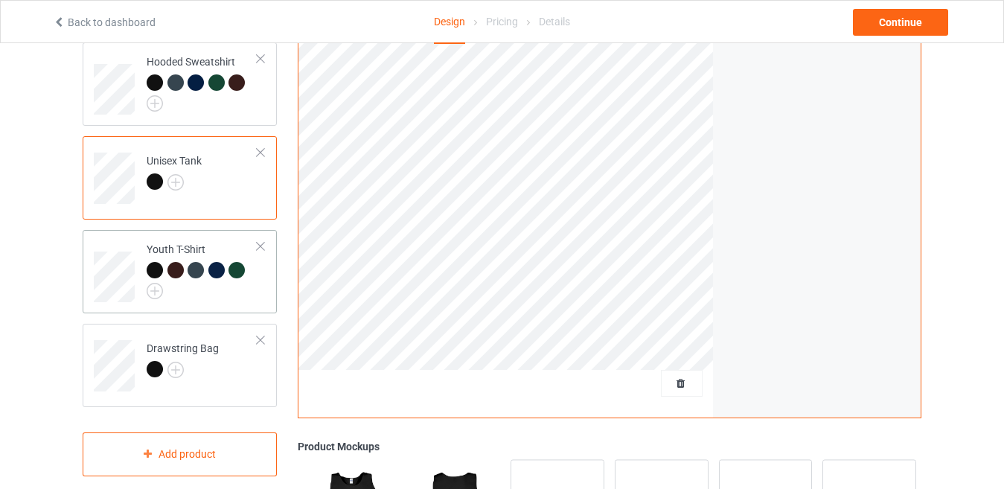
click at [233, 307] on td "Youth T-Shirt" at bounding box center [201, 271] width 127 height 71
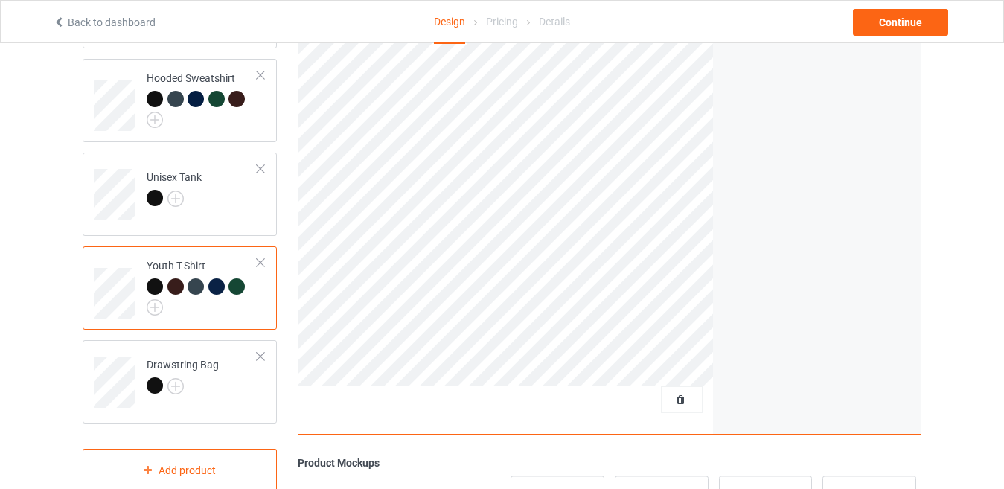
scroll to position [223, 0]
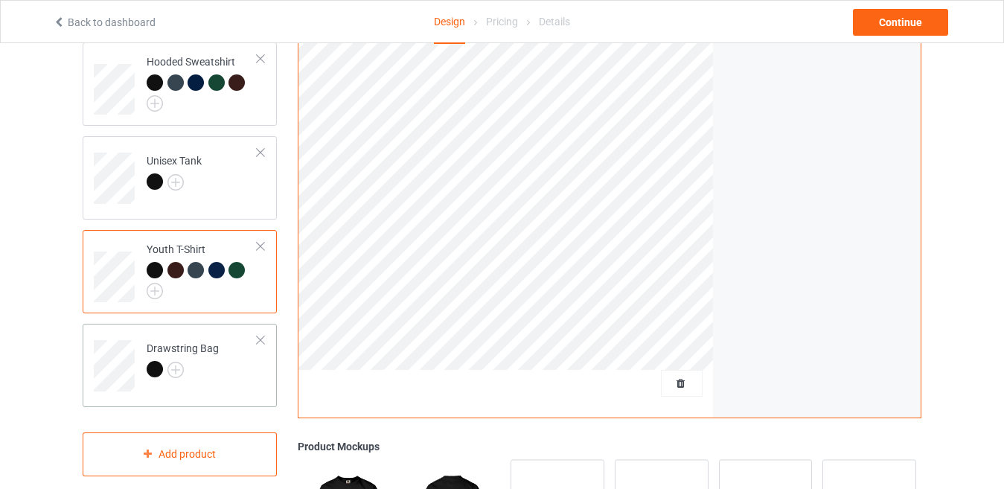
click at [228, 383] on td "Drawstring Bag" at bounding box center [201, 361] width 127 height 62
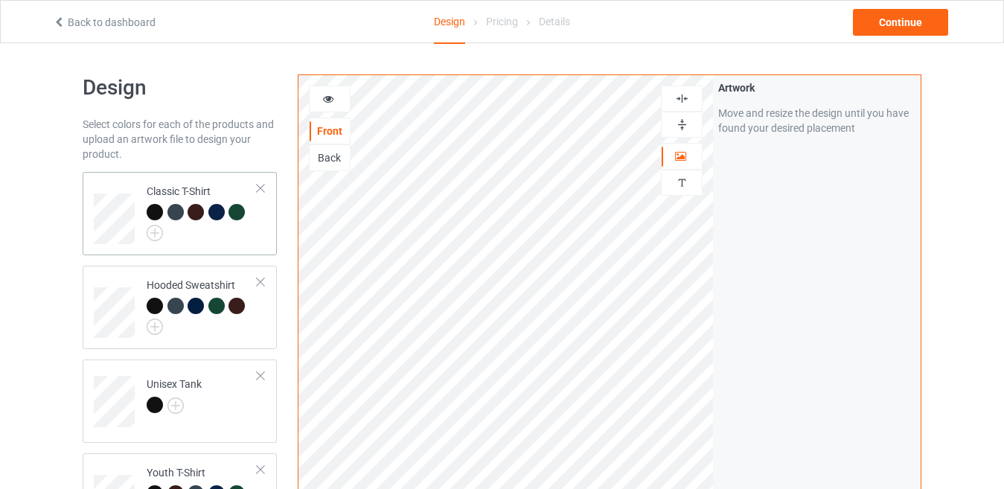
click at [232, 240] on div at bounding box center [202, 222] width 111 height 37
click at [265, 318] on td "Hooded Sweatshirt" at bounding box center [201, 307] width 127 height 71
click at [235, 410] on td "Unisex Tank" at bounding box center [201, 396] width 127 height 62
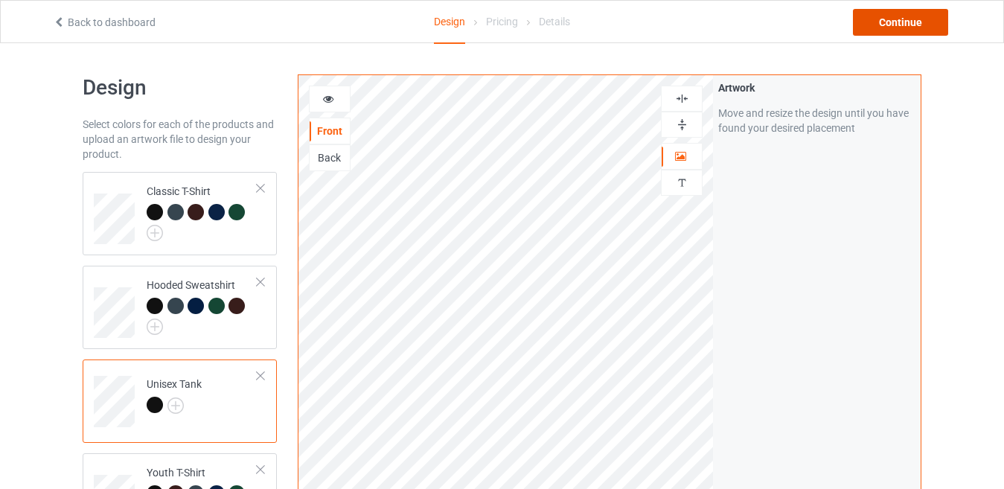
click at [905, 26] on div "Continue" at bounding box center [900, 22] width 95 height 27
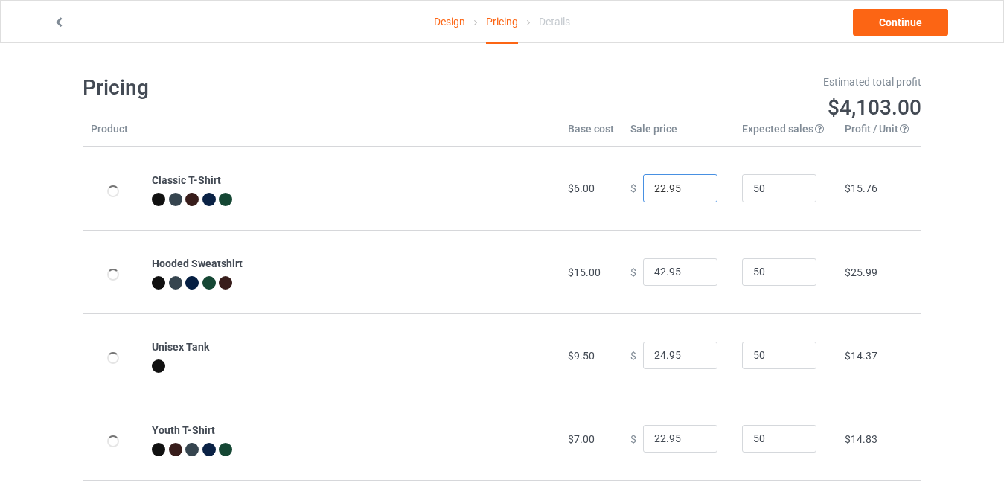
click at [690, 197] on input "22.95" at bounding box center [680, 188] width 74 height 28
click at [691, 193] on input "21.95" at bounding box center [680, 188] width 74 height 28
click at [691, 193] on input "20.95" at bounding box center [680, 188] width 74 height 28
click at [691, 193] on input "19.95" at bounding box center [680, 188] width 74 height 28
click at [691, 193] on input "18.95" at bounding box center [680, 188] width 74 height 28
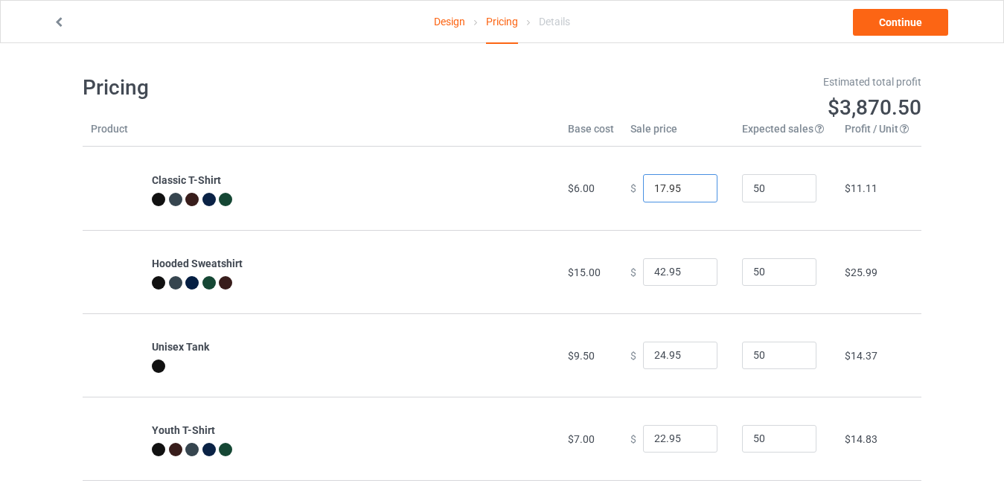
click at [691, 193] on input "17.95" at bounding box center [680, 188] width 74 height 28
type input "16.95"
click at [691, 193] on input "16.95" at bounding box center [680, 188] width 74 height 28
click at [692, 275] on input "35.95" at bounding box center [680, 272] width 74 height 28
click at [692, 275] on input "34.95" at bounding box center [680, 272] width 74 height 28
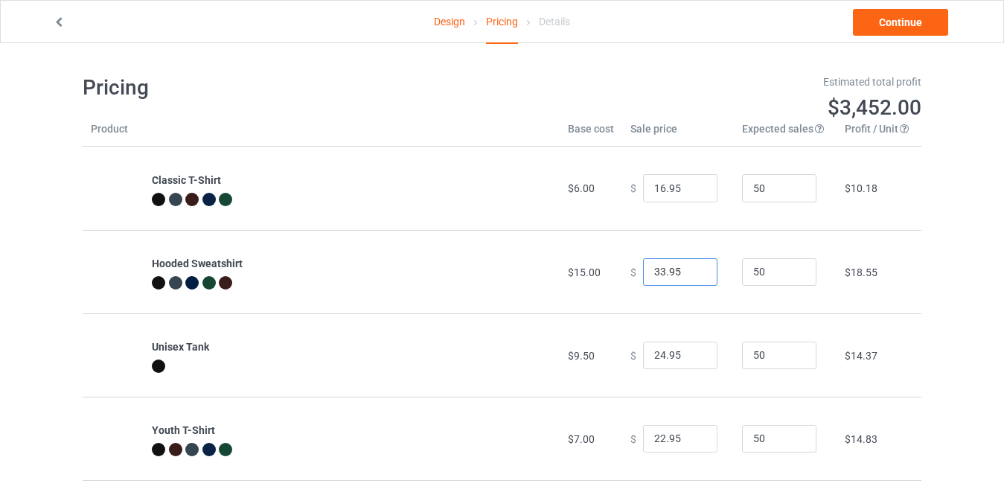
click at [692, 275] on input "33.95" at bounding box center [680, 272] width 74 height 28
click at [692, 275] on input "32.95" at bounding box center [680, 272] width 74 height 28
click at [692, 275] on input "31.95" at bounding box center [680, 272] width 74 height 28
click at [692, 275] on input "30.95" at bounding box center [680, 272] width 74 height 28
type input "31.95"
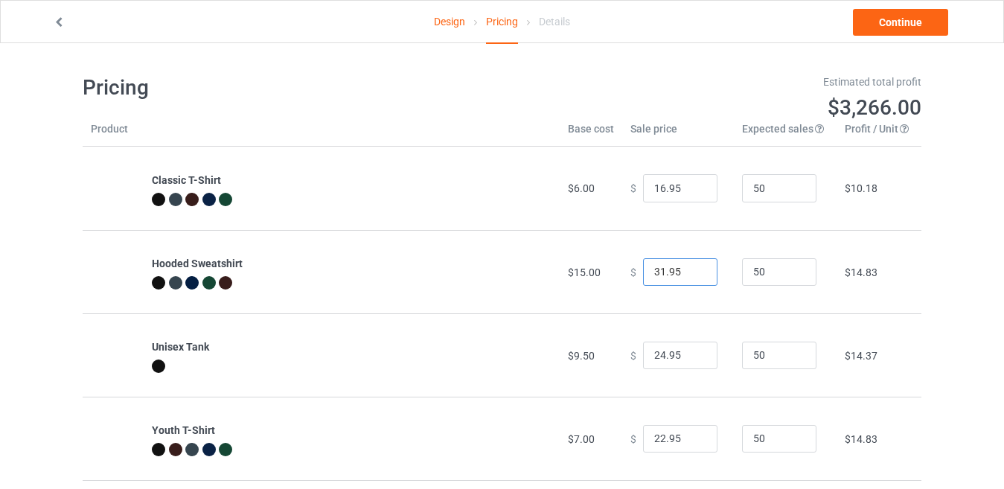
click at [694, 266] on input "31.95" at bounding box center [680, 272] width 74 height 28
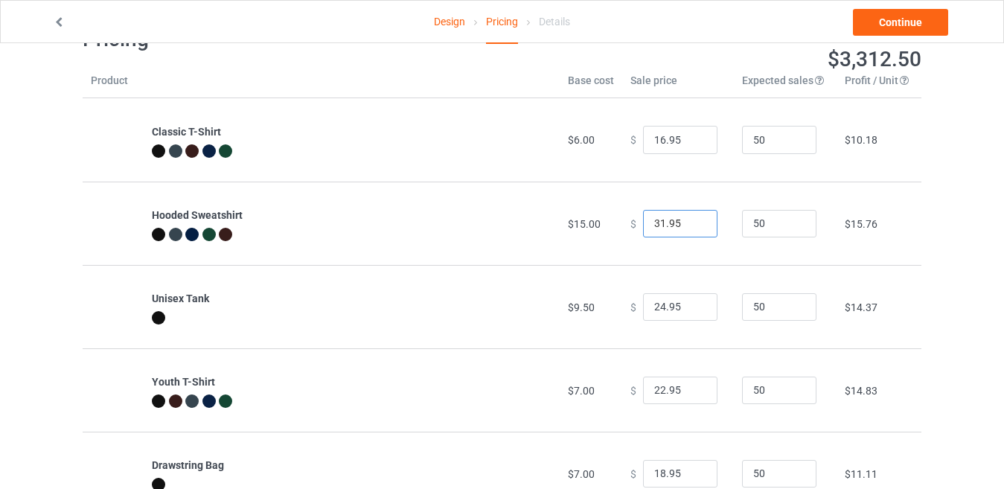
scroll to position [74, 0]
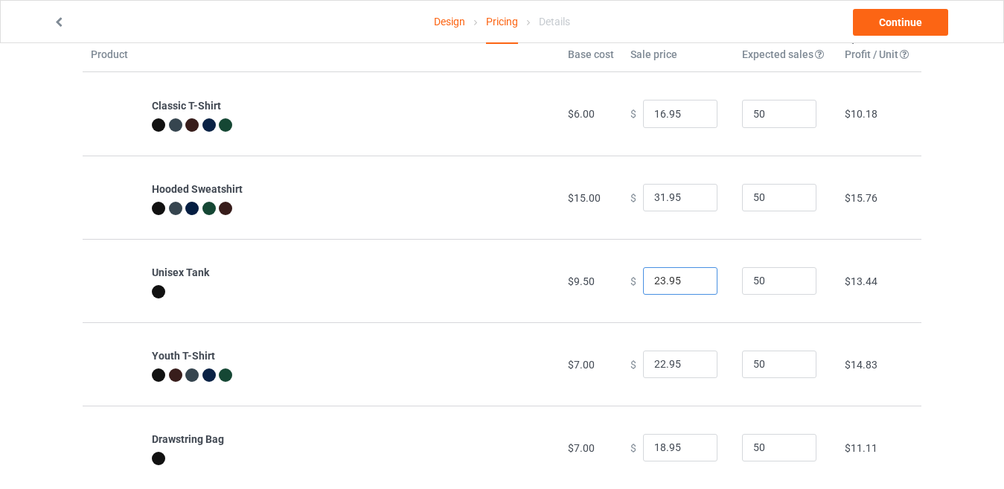
click at [694, 283] on input "23.95" at bounding box center [680, 281] width 74 height 28
click at [694, 283] on input "22.95" at bounding box center [680, 281] width 74 height 28
click at [694, 283] on input "21.95" at bounding box center [680, 281] width 74 height 28
click at [694, 283] on input "20.95" at bounding box center [680, 281] width 74 height 28
click at [694, 283] on input "19.95" at bounding box center [680, 281] width 74 height 28
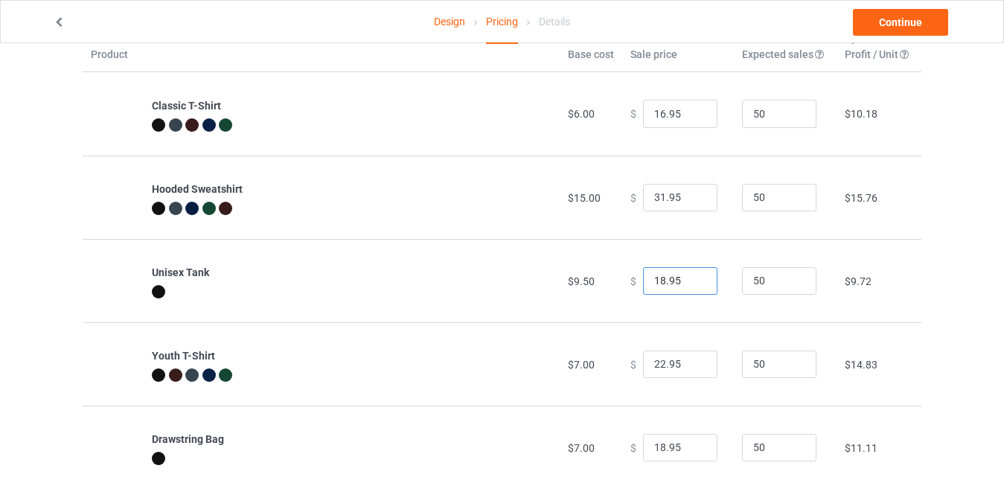
click at [694, 283] on input "18.95" at bounding box center [680, 281] width 74 height 28
click at [694, 283] on input "17.95" at bounding box center [680, 281] width 74 height 28
click at [694, 283] on input "16.95" at bounding box center [680, 281] width 74 height 28
type input "15.95"
click at [694, 283] on input "15.95" at bounding box center [680, 281] width 74 height 28
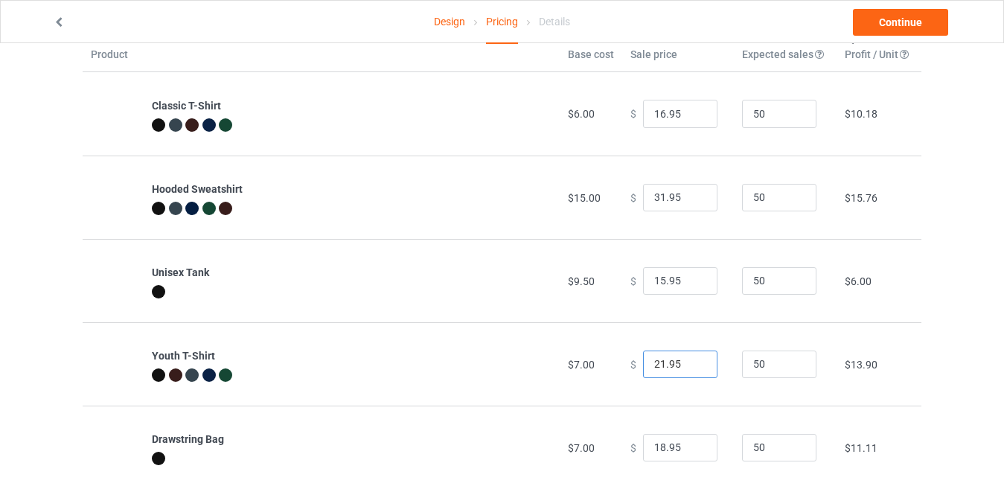
click at [689, 368] on input "21.95" at bounding box center [680, 364] width 74 height 28
click at [690, 368] on input "20.95" at bounding box center [680, 364] width 74 height 28
click at [690, 368] on input "19.95" at bounding box center [680, 364] width 74 height 28
click at [690, 368] on input "18.95" at bounding box center [680, 364] width 74 height 28
type input "17.95"
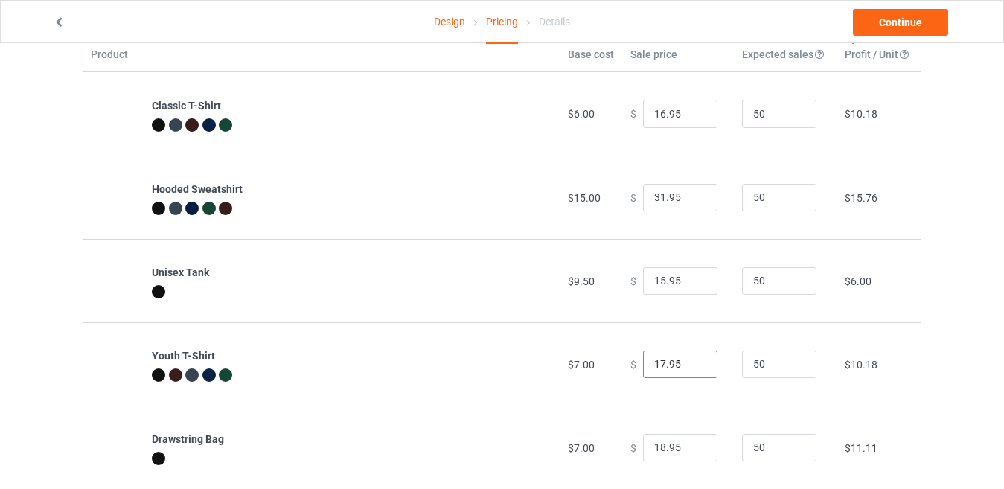
click at [690, 368] on input "17.95" at bounding box center [680, 364] width 74 height 28
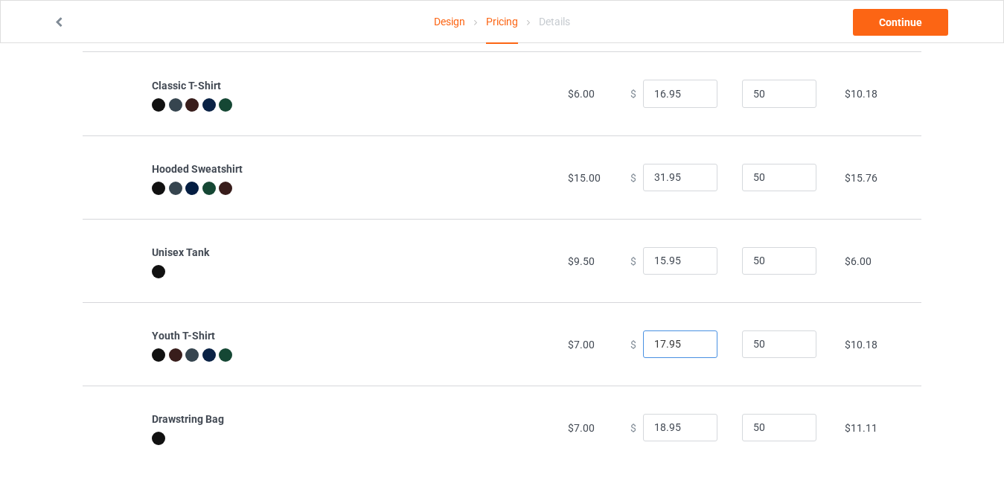
scroll to position [106, 0]
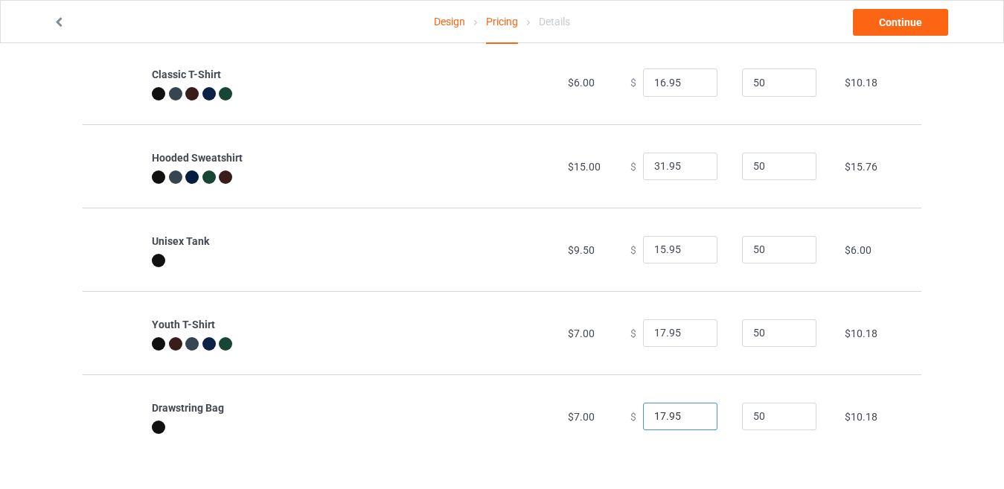
click at [691, 418] on input "17.95" at bounding box center [680, 417] width 74 height 28
click at [691, 418] on input "16.95" at bounding box center [680, 417] width 74 height 28
click at [691, 418] on input "15.95" at bounding box center [680, 417] width 74 height 28
click at [691, 418] on input "14.95" at bounding box center [680, 417] width 74 height 28
click at [691, 418] on input "13.95" at bounding box center [680, 417] width 74 height 28
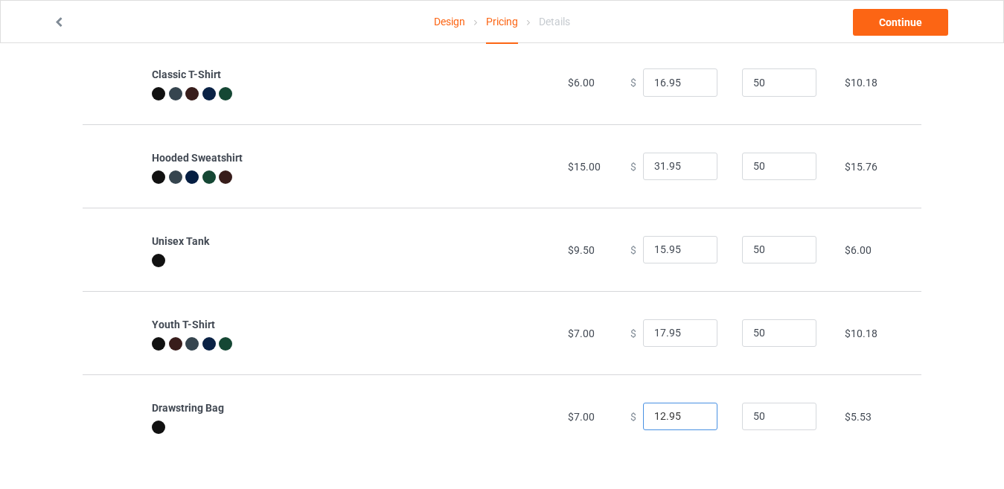
type input "12.95"
click at [691, 418] on input "12.95" at bounding box center [680, 417] width 74 height 28
click at [882, 21] on link "Continue" at bounding box center [900, 22] width 95 height 27
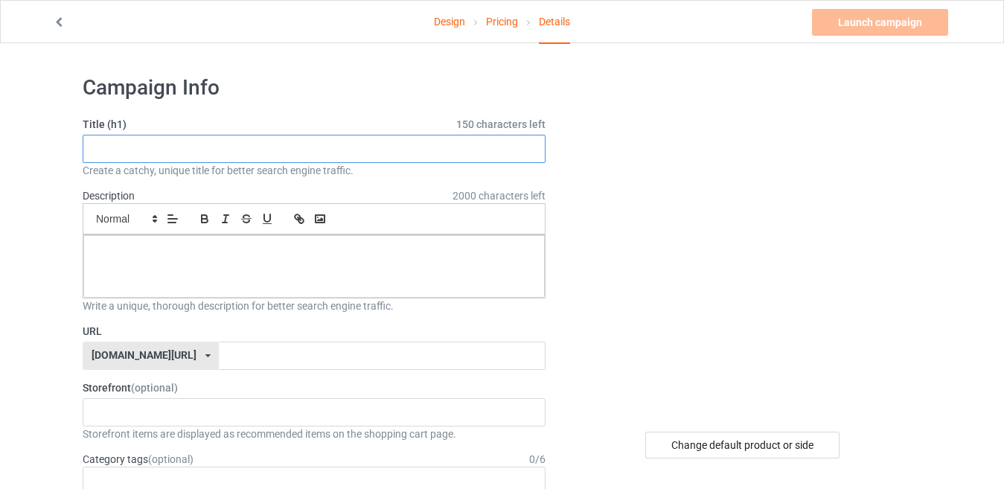
click at [121, 153] on input "text" at bounding box center [314, 149] width 463 height 28
paste input "Queens [GEOGRAPHIC_DATA]"
type input "Queens [GEOGRAPHIC_DATA]"
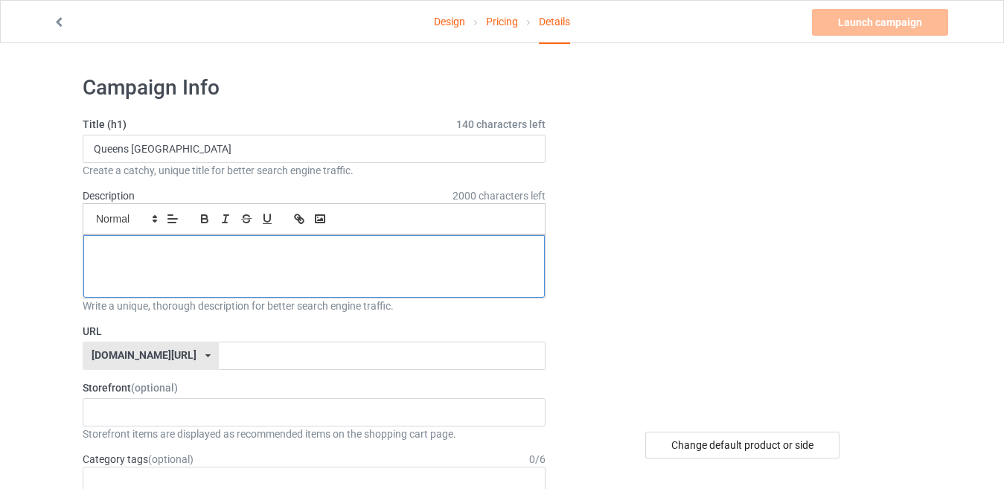
click at [147, 245] on p at bounding box center [314, 252] width 438 height 14
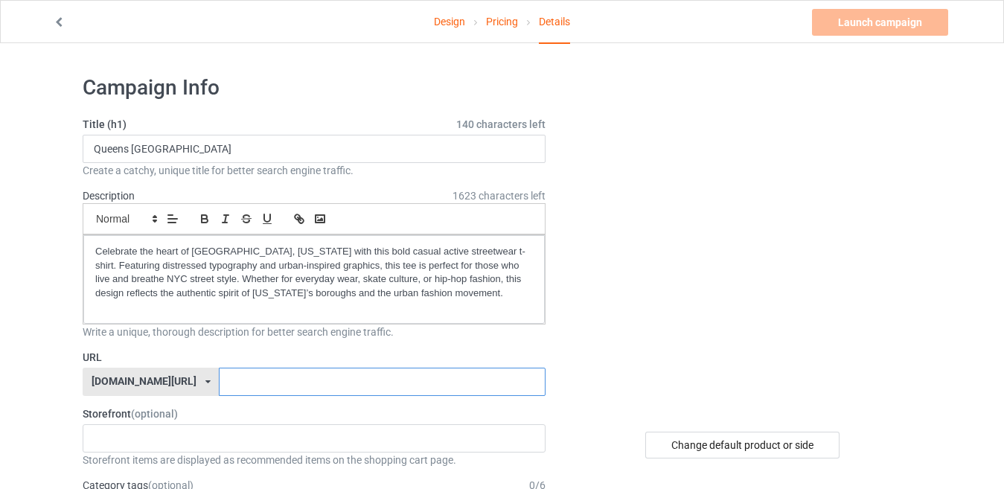
click at [231, 383] on input "text" at bounding box center [382, 382] width 326 height 28
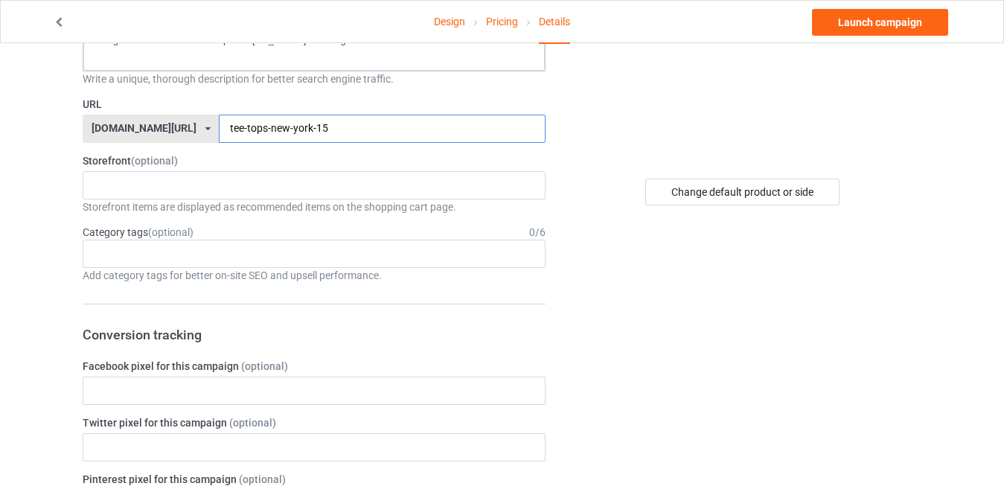
scroll to position [298, 0]
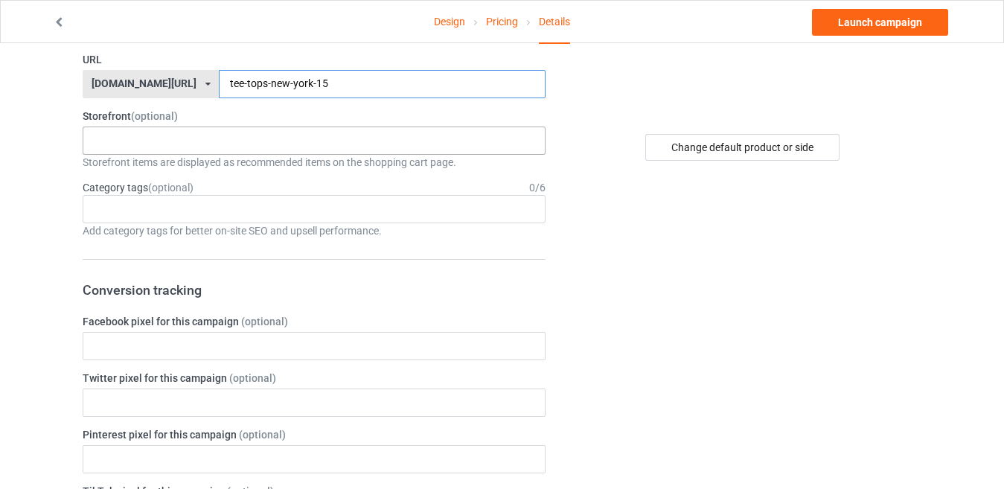
type input "tee-tops-new-york-15"
click at [225, 135] on div "TOPS-TEE 68028ed44c8a54002e9ad4be" at bounding box center [314, 140] width 463 height 28
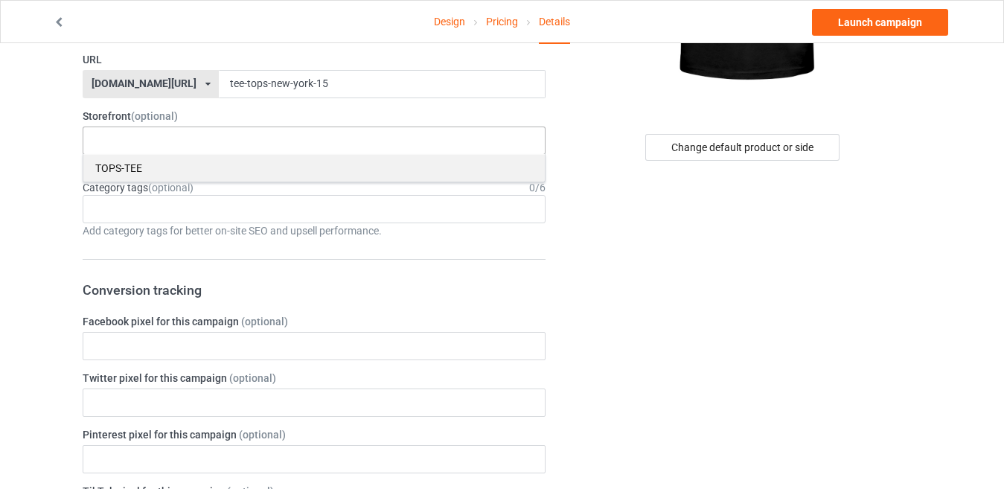
click at [207, 164] on div "TOPS-TEE" at bounding box center [313, 168] width 461 height 28
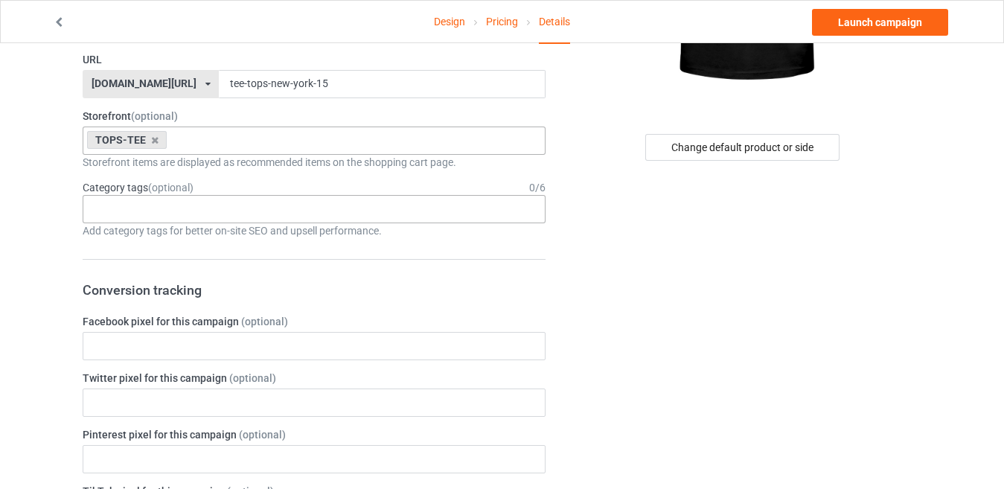
click at [223, 196] on div "Age > [DEMOGRAPHIC_DATA] > 1 Age > [DEMOGRAPHIC_DATA] Months > 1 Month Age > [D…" at bounding box center [314, 209] width 463 height 28
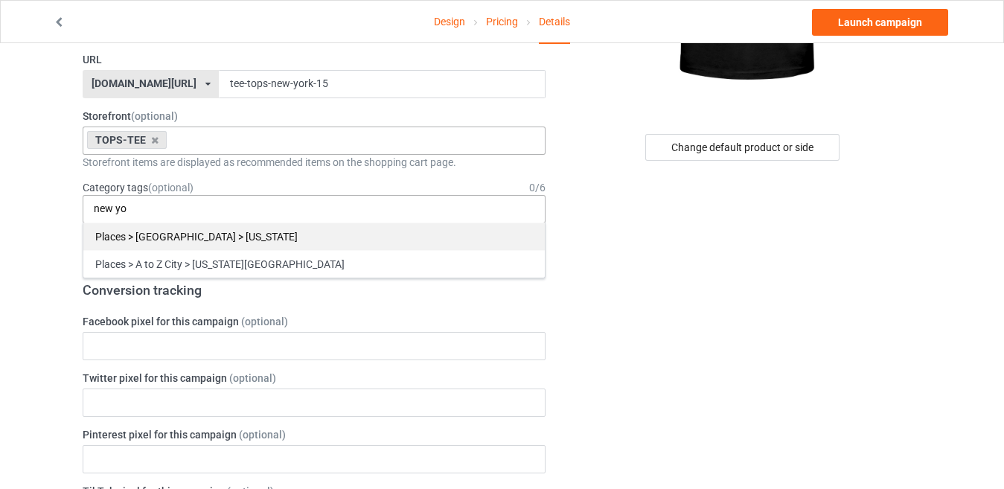
type input "new yo"
click at [250, 241] on div "Places > [GEOGRAPHIC_DATA] > [US_STATE]" at bounding box center [313, 236] width 461 height 28
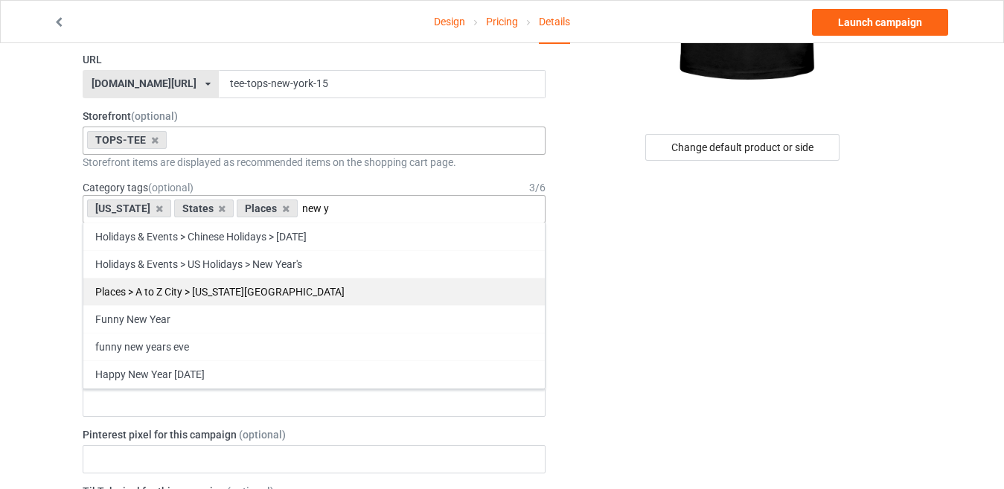
type input "new y"
click at [308, 283] on div "Places > A to Z City > [US_STATE][GEOGRAPHIC_DATA]" at bounding box center [313, 292] width 461 height 28
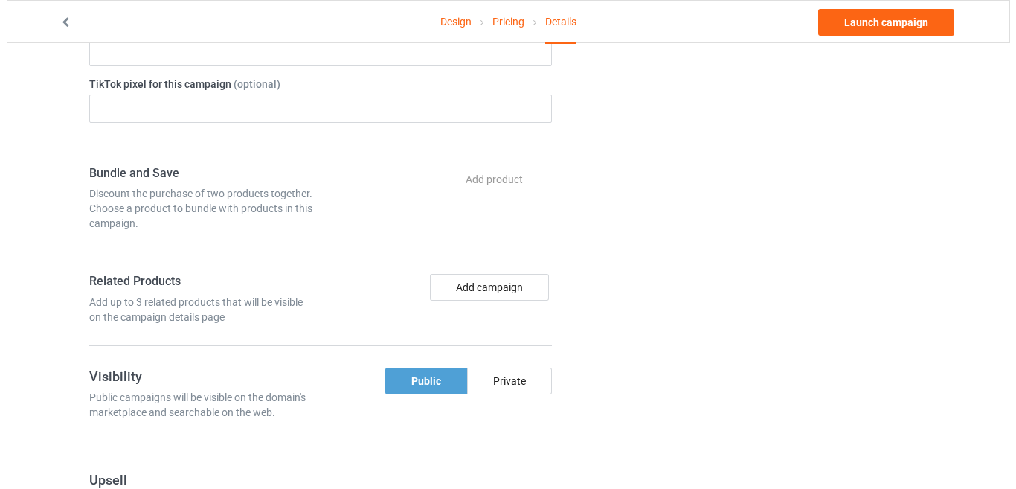
scroll to position [744, 0]
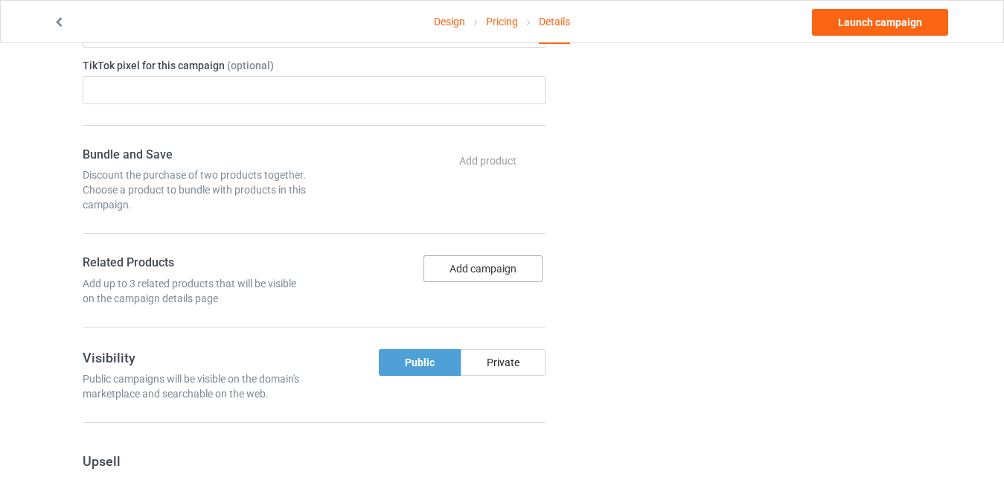
click at [487, 255] on button "Add campaign" at bounding box center [482, 268] width 119 height 27
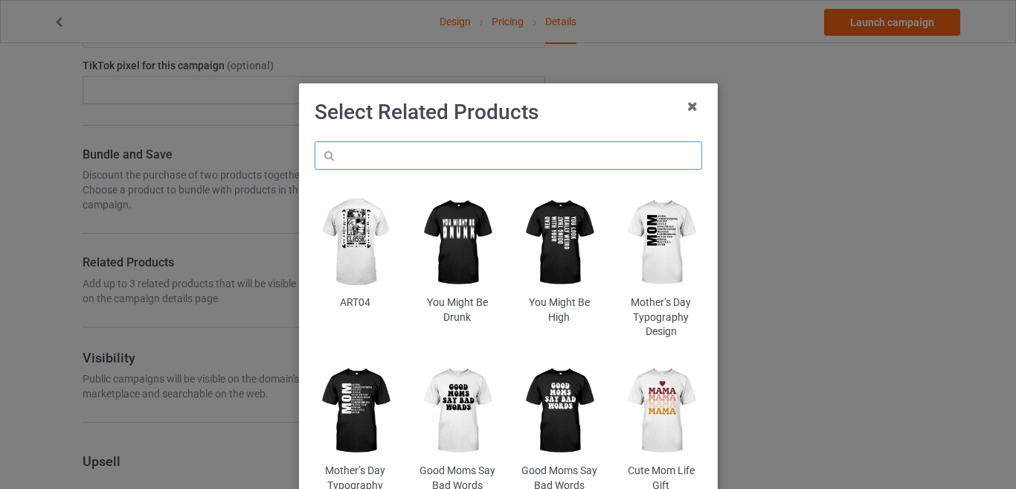
click at [404, 153] on input "text" at bounding box center [509, 155] width 388 height 28
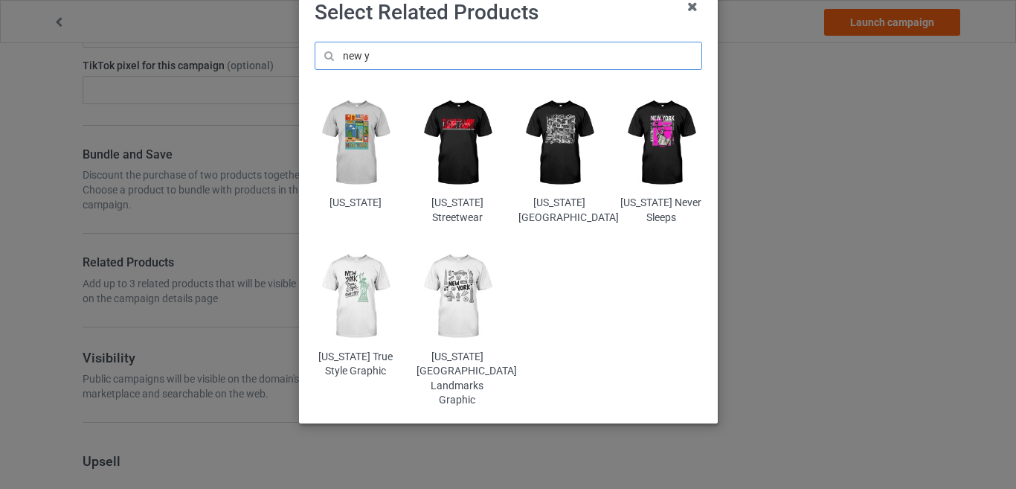
scroll to position [103, 0]
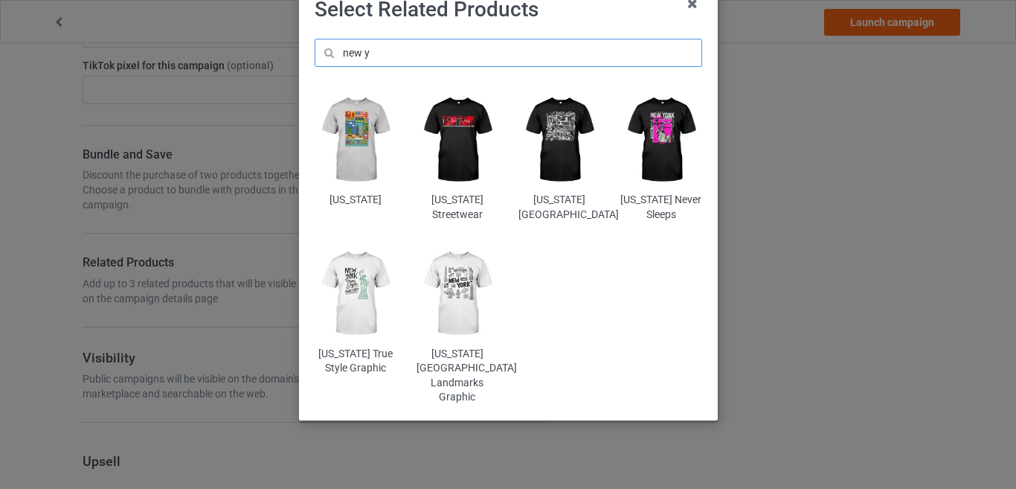
type input "new y"
click at [644, 161] on img at bounding box center [661, 139] width 81 height 101
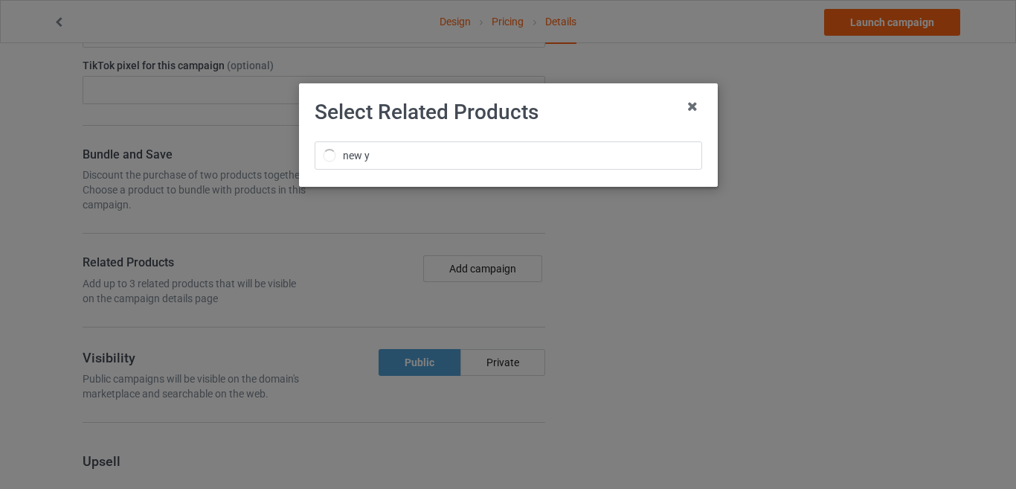
scroll to position [0, 0]
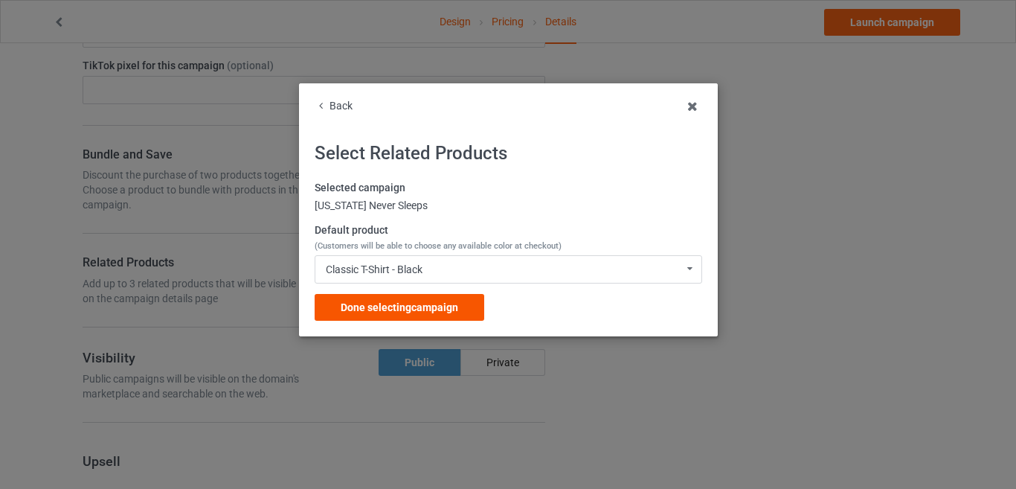
click at [436, 300] on div "Done selecting campaign" at bounding box center [400, 307] width 170 height 27
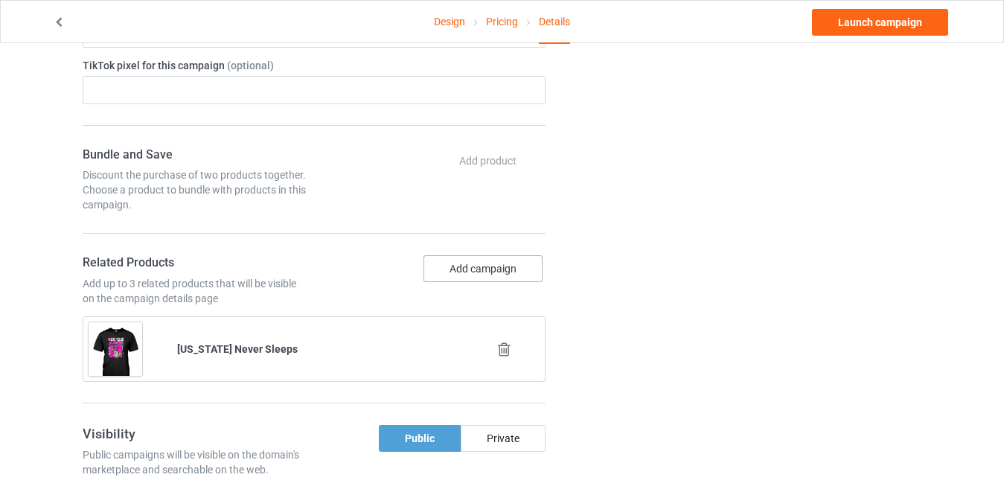
click at [487, 255] on button "Add campaign" at bounding box center [482, 268] width 119 height 27
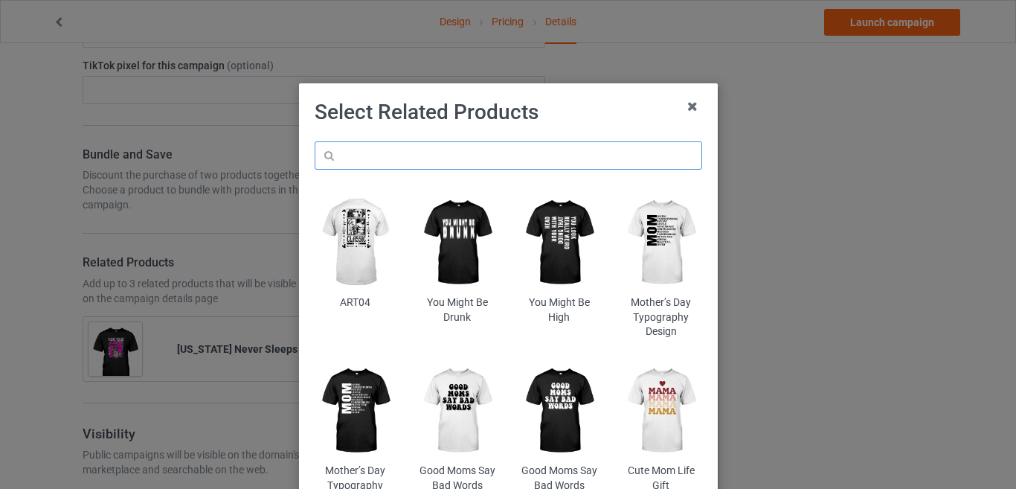
click at [414, 164] on input "text" at bounding box center [509, 155] width 388 height 28
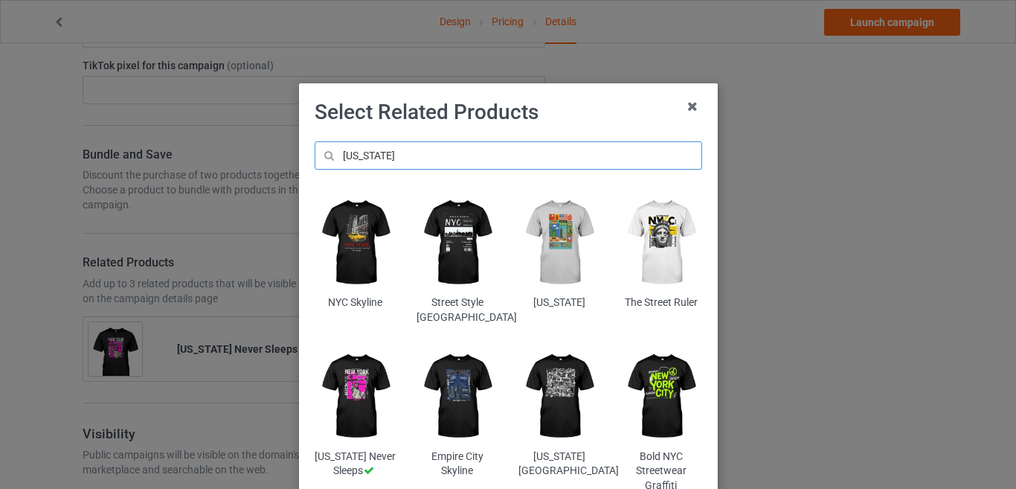
scroll to position [74, 0]
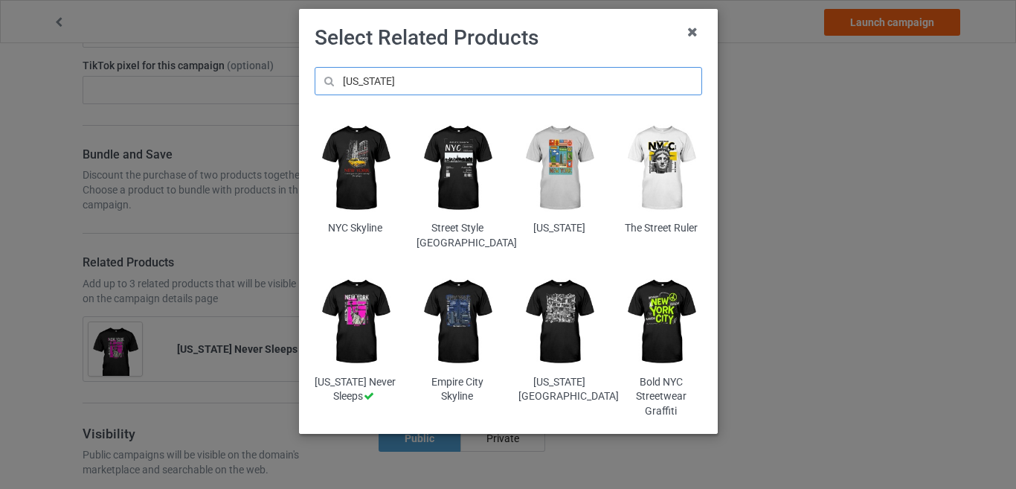
type input "[US_STATE]"
click at [659, 173] on img at bounding box center [661, 168] width 81 height 101
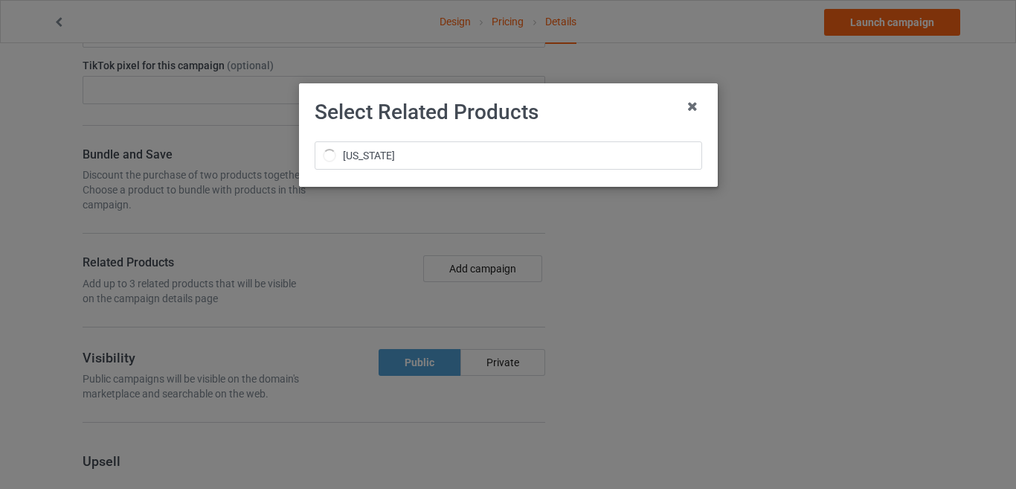
scroll to position [0, 0]
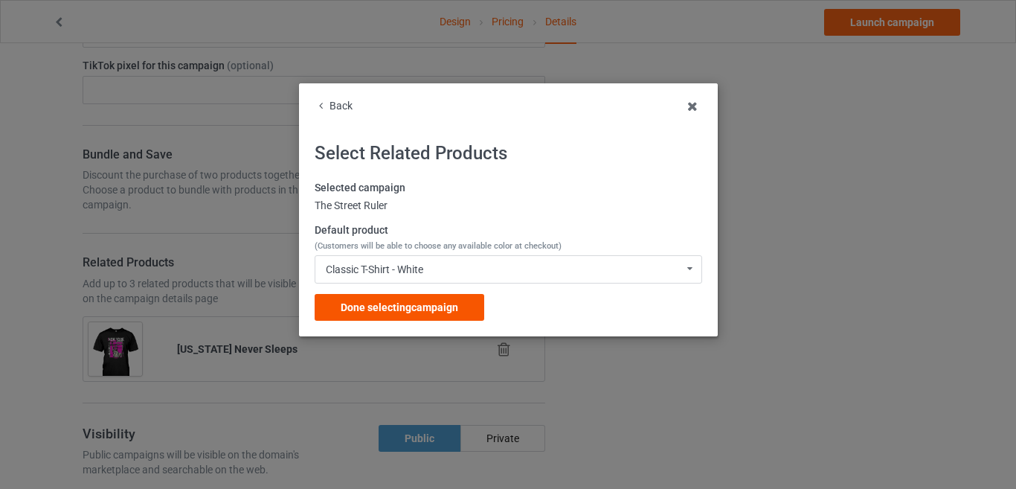
click at [440, 304] on span "Done selecting campaign" at bounding box center [400, 307] width 118 height 12
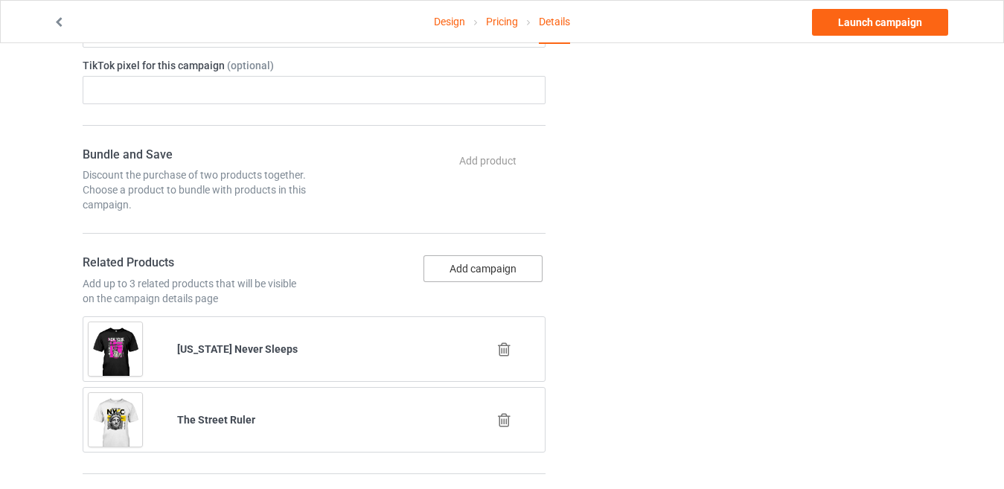
click at [470, 256] on button "Add campaign" at bounding box center [482, 268] width 119 height 27
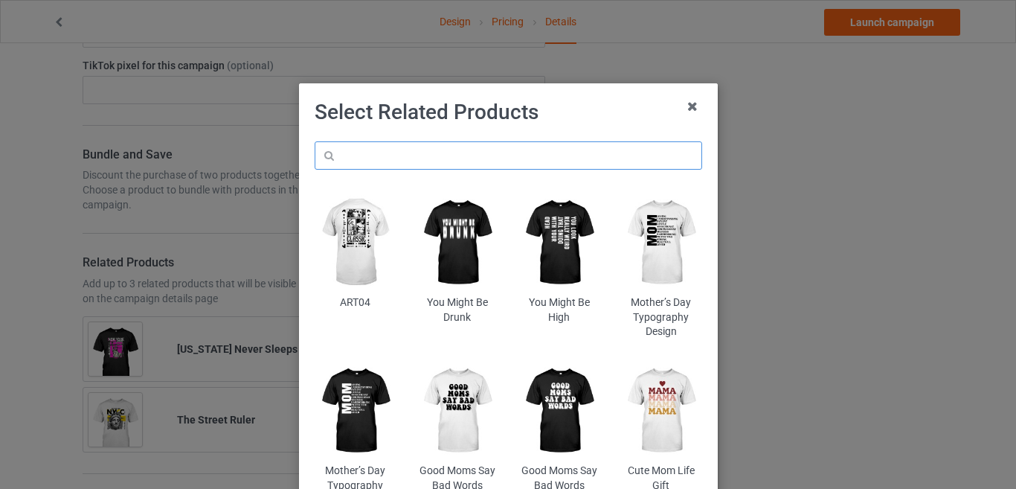
click at [388, 152] on input "text" at bounding box center [509, 155] width 388 height 28
type input "j"
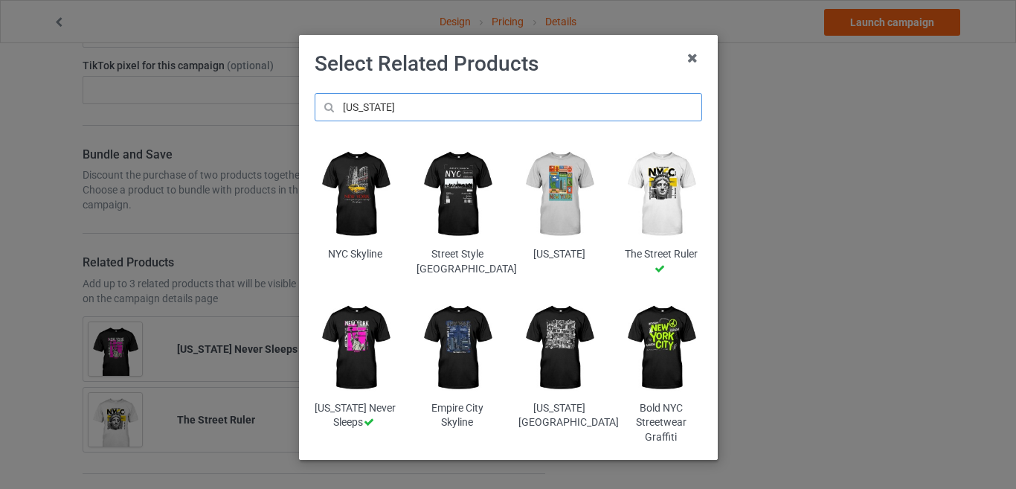
scroll to position [74, 0]
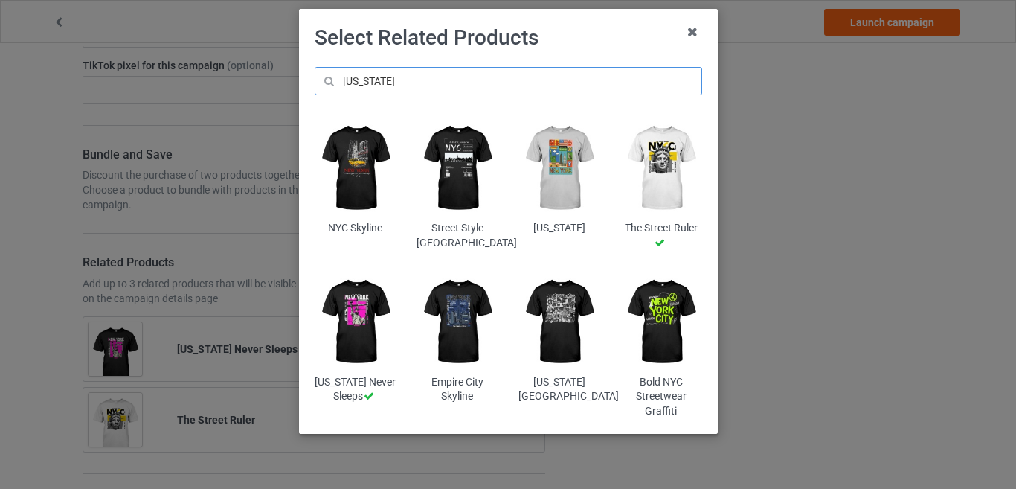
type input "[US_STATE]"
click at [552, 342] on img at bounding box center [559, 321] width 81 height 101
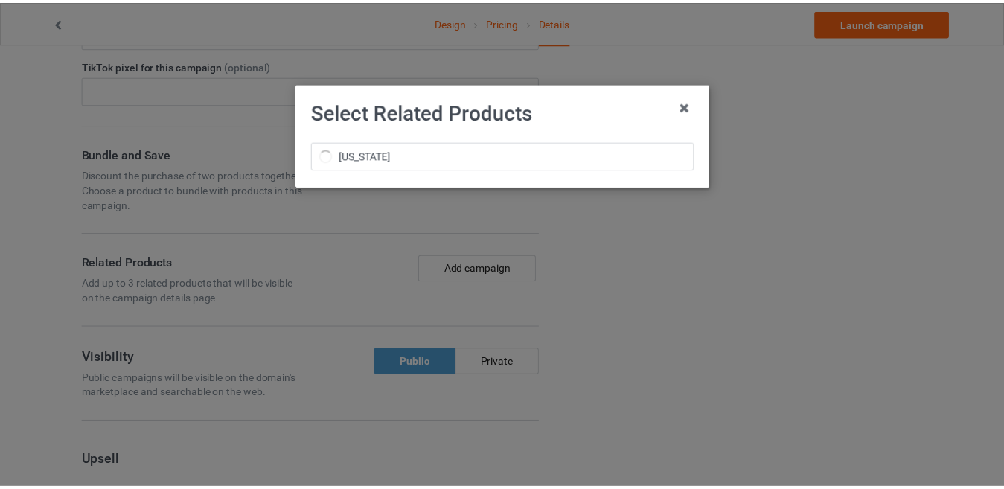
scroll to position [0, 0]
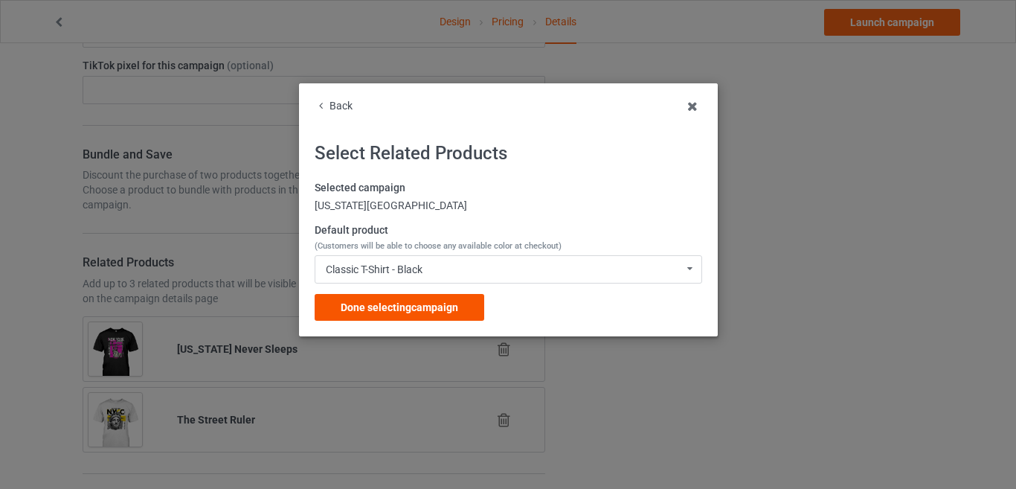
click at [446, 318] on div "Done selecting campaign" at bounding box center [400, 307] width 170 height 27
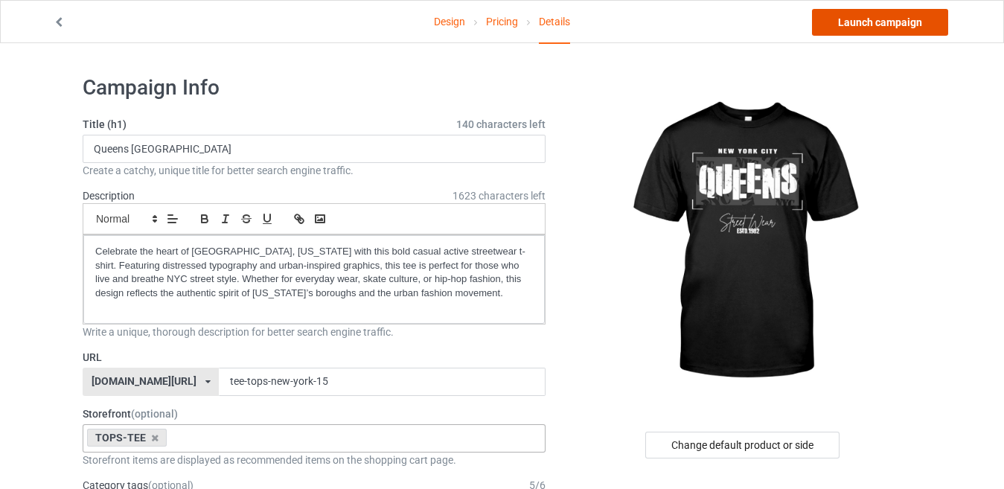
click at [845, 26] on link "Launch campaign" at bounding box center [880, 22] width 136 height 27
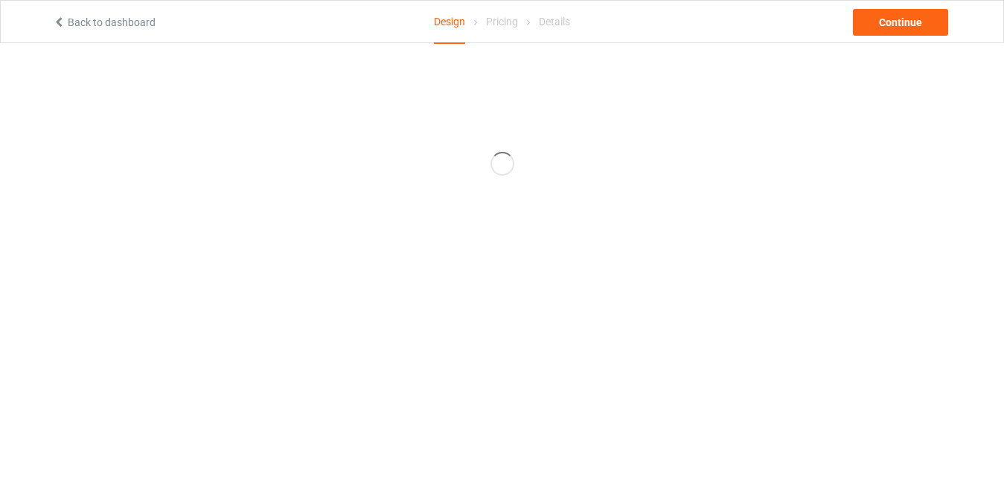
scroll to position [43, 0]
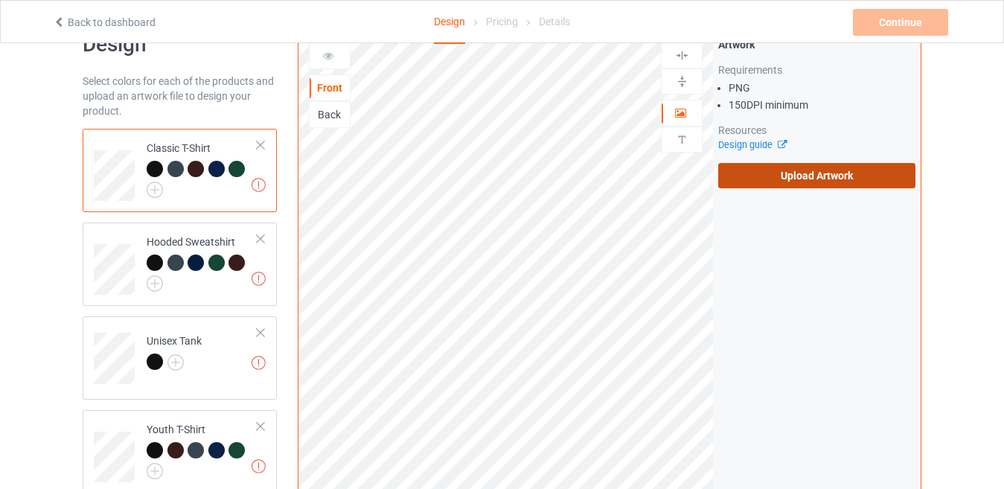
click at [731, 170] on label "Upload Artwork" at bounding box center [816, 175] width 197 height 25
click at [0, 0] on input "Upload Artwork" at bounding box center [0, 0] width 0 height 0
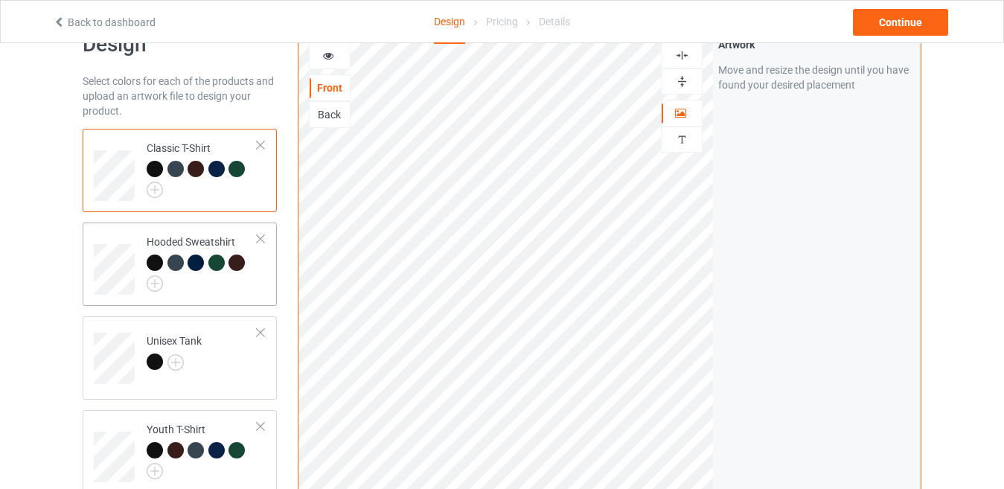
click at [234, 306] on div "Hooded Sweatshirt" at bounding box center [180, 263] width 194 height 83
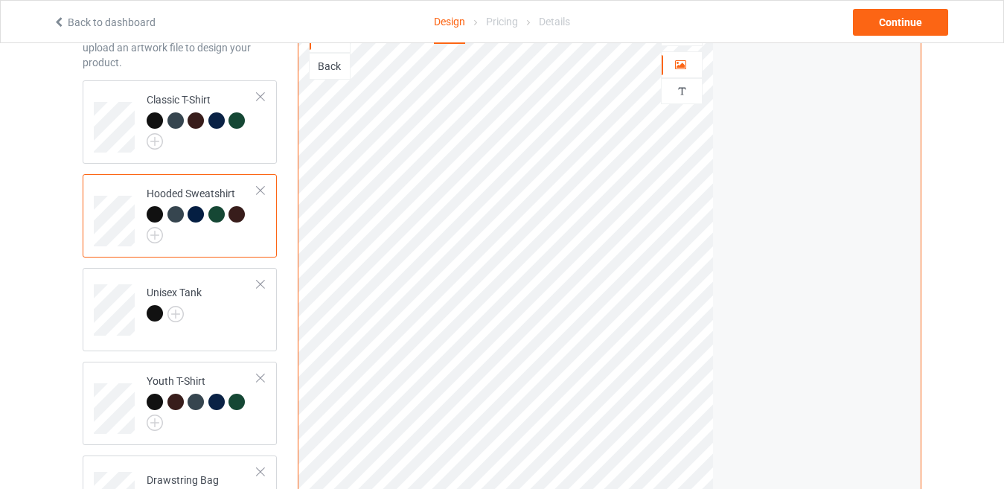
scroll to position [118, 0]
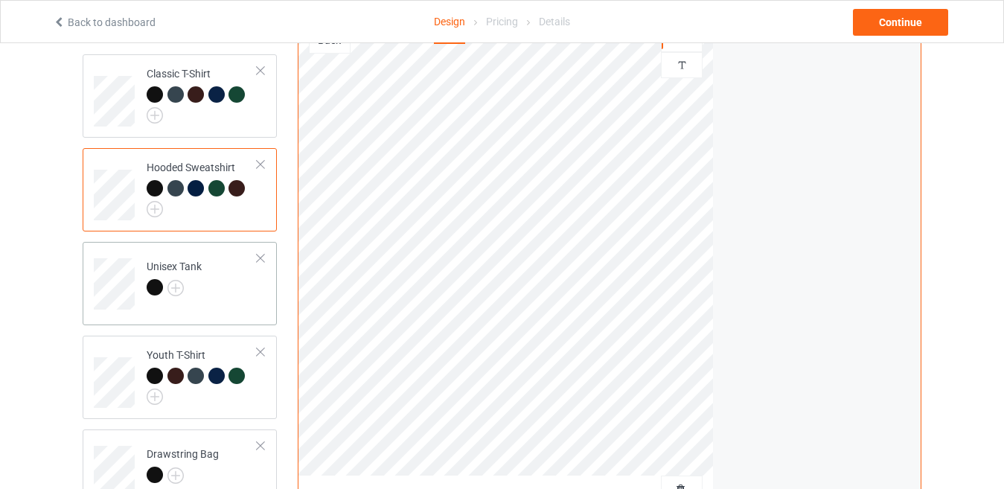
click at [227, 295] on td "Unisex Tank" at bounding box center [201, 279] width 127 height 62
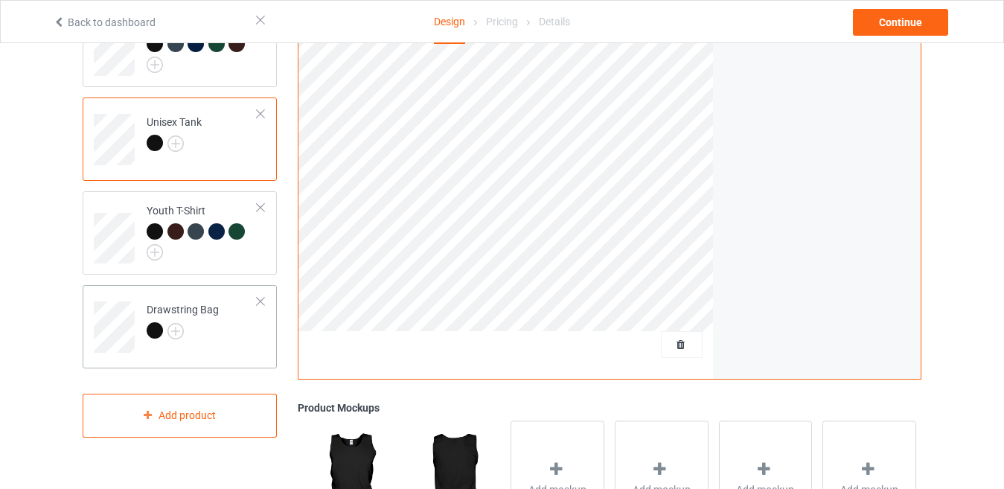
scroll to position [266, 0]
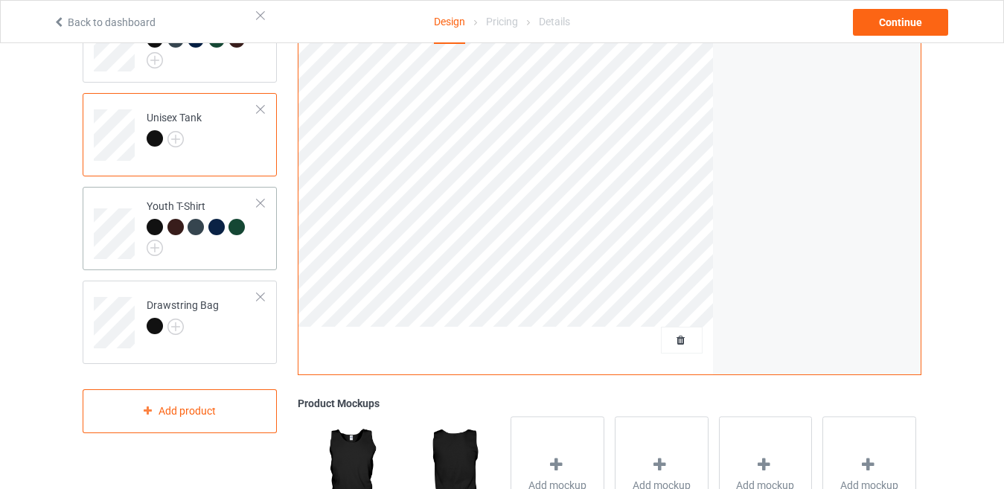
click at [226, 269] on div "Youth T-Shirt" at bounding box center [180, 228] width 194 height 83
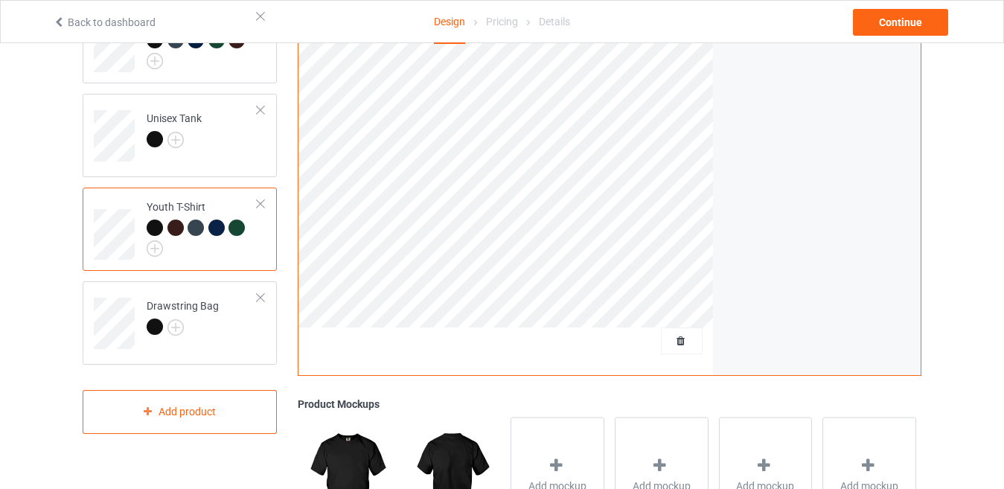
scroll to position [266, 0]
click at [266, 321] on div "Drawstring Bag" at bounding box center [180, 322] width 194 height 83
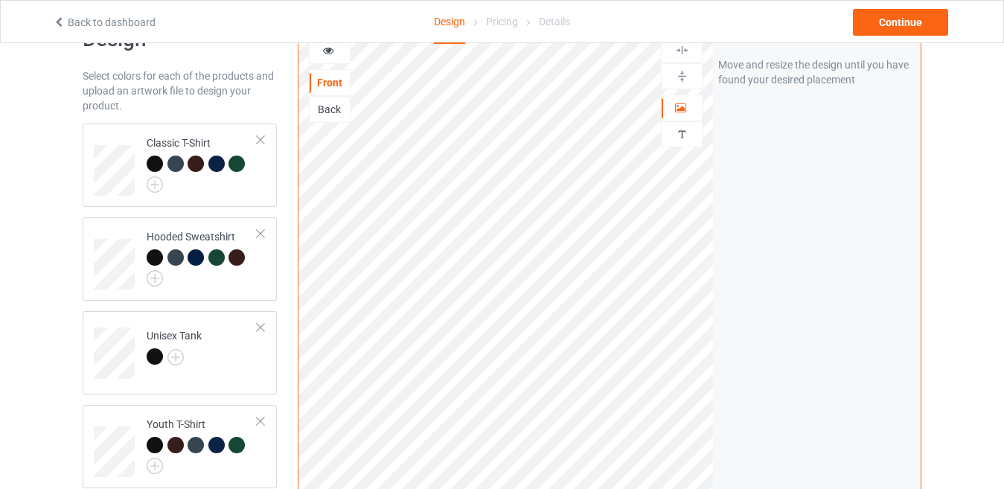
scroll to position [74, 0]
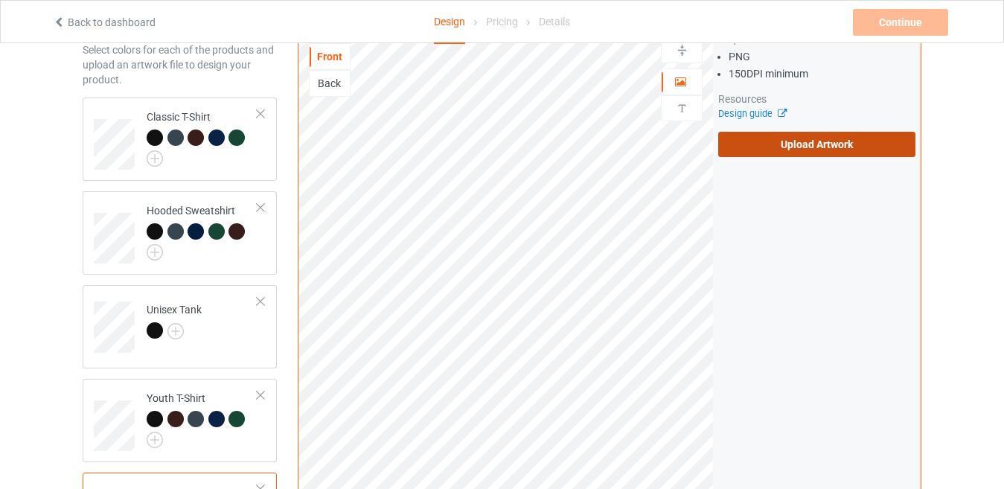
click at [733, 141] on label "Upload Artwork" at bounding box center [816, 144] width 197 height 25
click at [0, 0] on input "Upload Artwork" at bounding box center [0, 0] width 0 height 0
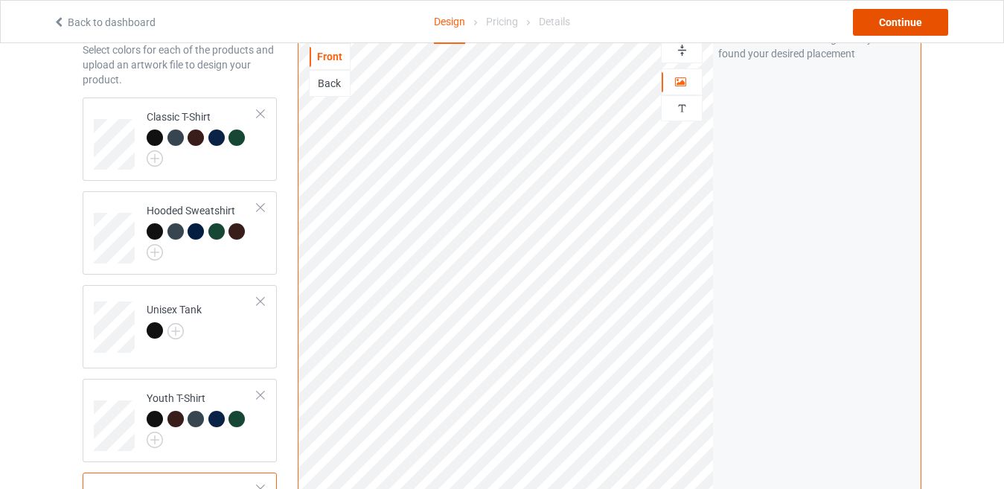
click at [888, 21] on div "Continue" at bounding box center [900, 22] width 95 height 27
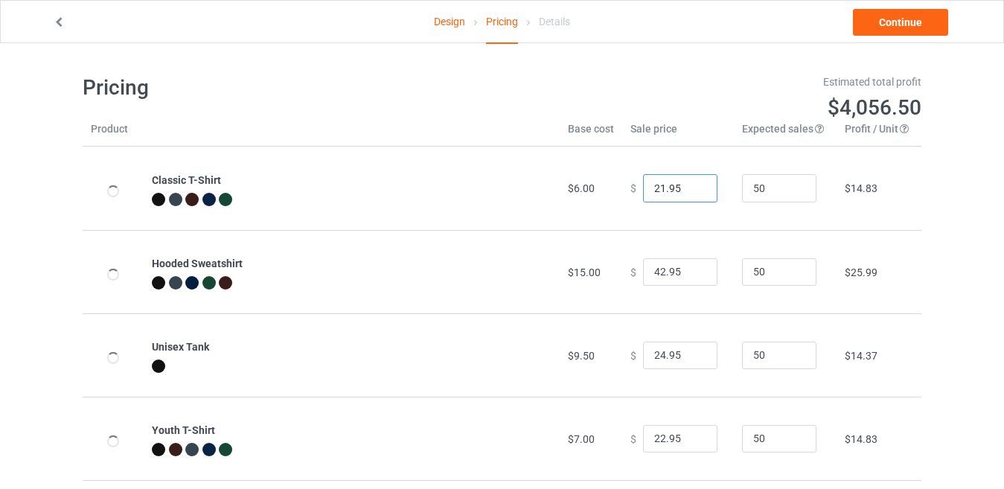
click at [692, 193] on input "21.95" at bounding box center [680, 188] width 74 height 28
click at [692, 193] on input "20.95" at bounding box center [680, 188] width 74 height 28
click at [692, 193] on input "19.95" at bounding box center [680, 188] width 74 height 28
click at [692, 193] on input "18.95" at bounding box center [680, 188] width 74 height 28
click at [692, 193] on input "17.95" at bounding box center [680, 188] width 74 height 28
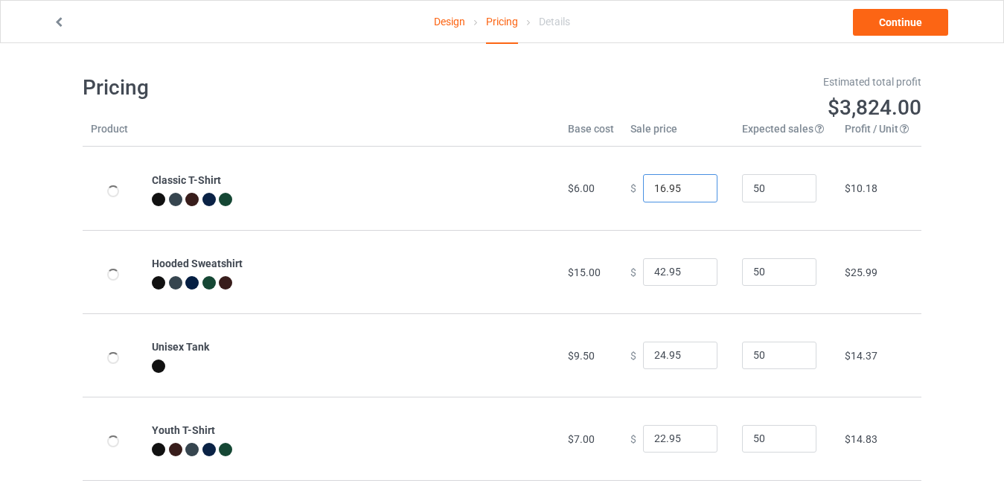
type input "16.95"
click at [693, 192] on input "16.95" at bounding box center [680, 188] width 74 height 28
click at [690, 278] on input "42.95" at bounding box center [680, 272] width 74 height 28
click at [691, 275] on input "41.95" at bounding box center [680, 272] width 74 height 28
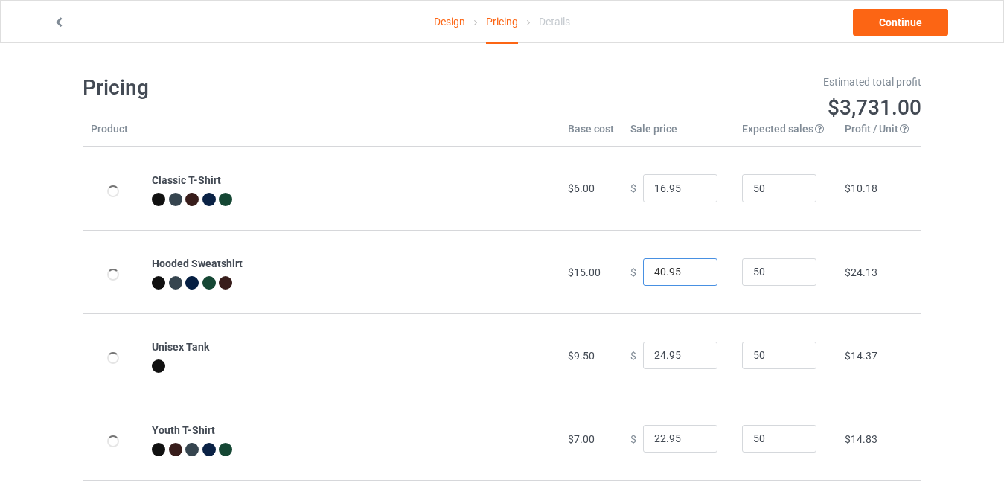
click at [691, 275] on input "40.95" at bounding box center [680, 272] width 74 height 28
click at [691, 275] on input "39.95" at bounding box center [680, 272] width 74 height 28
click at [691, 275] on input "38.95" at bounding box center [680, 272] width 74 height 28
click at [691, 275] on input "37.95" at bounding box center [680, 272] width 74 height 28
click at [691, 275] on input "36.95" at bounding box center [680, 272] width 74 height 28
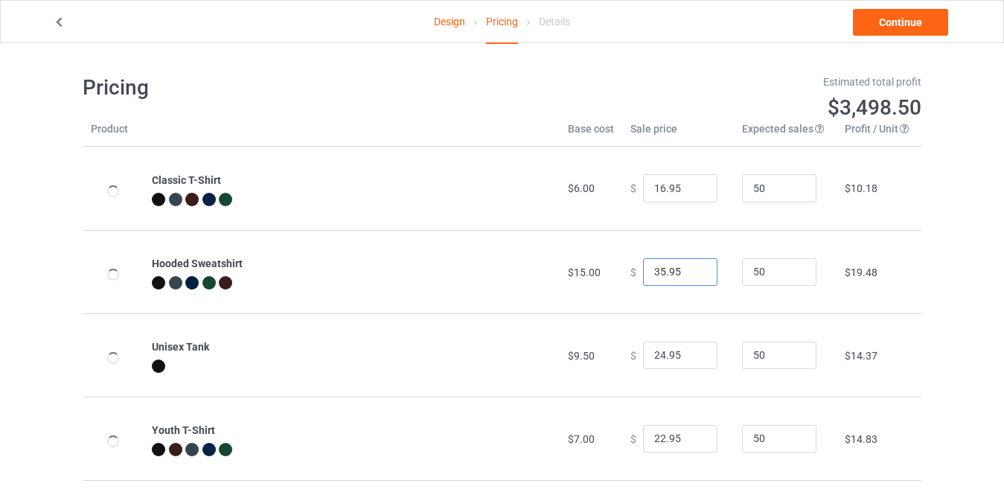
click at [691, 275] on input "35.95" at bounding box center [680, 272] width 74 height 28
click at [691, 275] on input "34.95" at bounding box center [680, 272] width 74 height 28
click at [691, 275] on input "33.95" at bounding box center [680, 272] width 74 height 28
click at [691, 275] on input "32.95" at bounding box center [680, 272] width 74 height 28
type input "31.95"
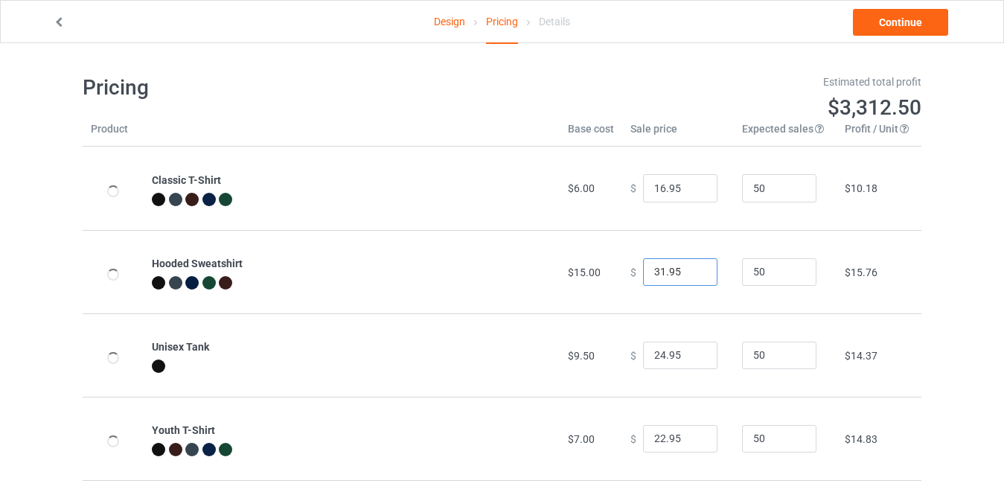
click at [691, 275] on input "31.95" at bounding box center [680, 272] width 74 height 28
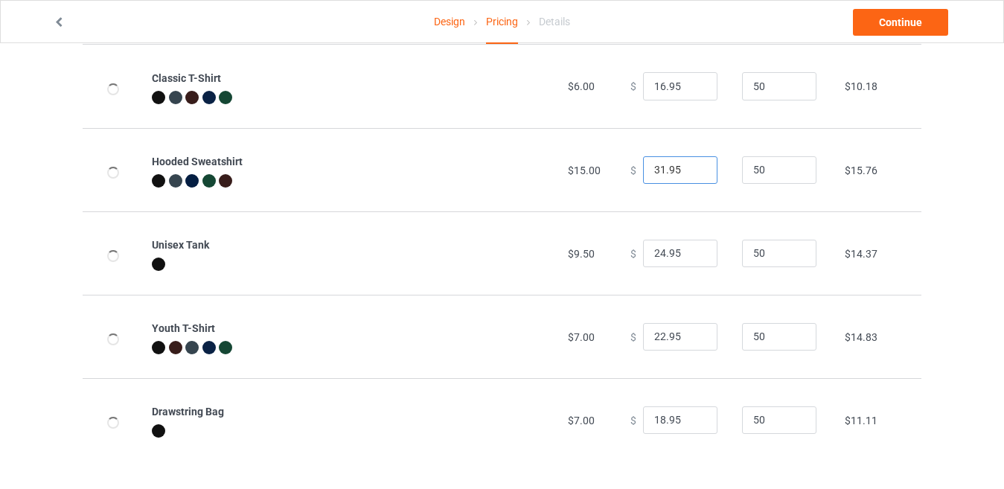
scroll to position [106, 0]
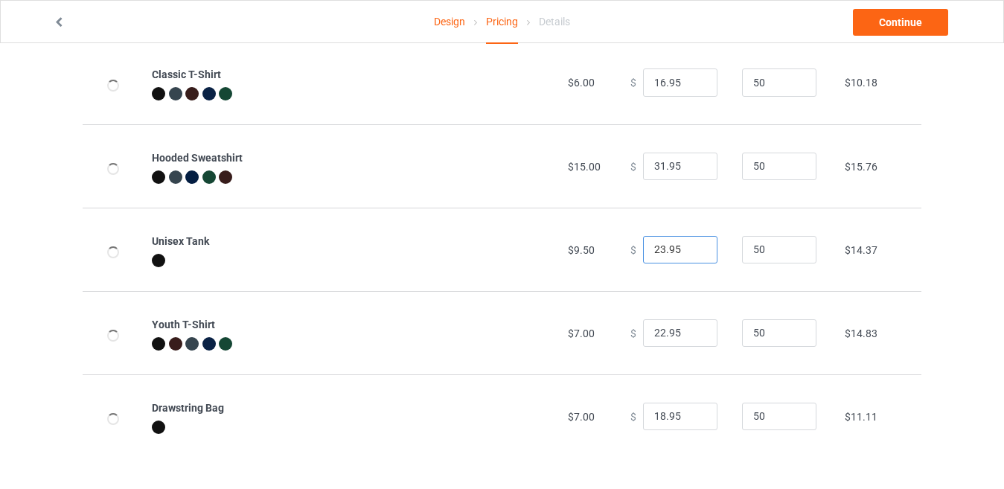
click at [692, 254] on input "23.95" at bounding box center [680, 250] width 74 height 28
click at [692, 254] on input "22.95" at bounding box center [680, 250] width 74 height 28
click at [692, 254] on input "21.95" at bounding box center [680, 250] width 74 height 28
click at [692, 254] on input "20.95" at bounding box center [680, 250] width 74 height 28
click at [692, 254] on input "19.95" at bounding box center [680, 250] width 74 height 28
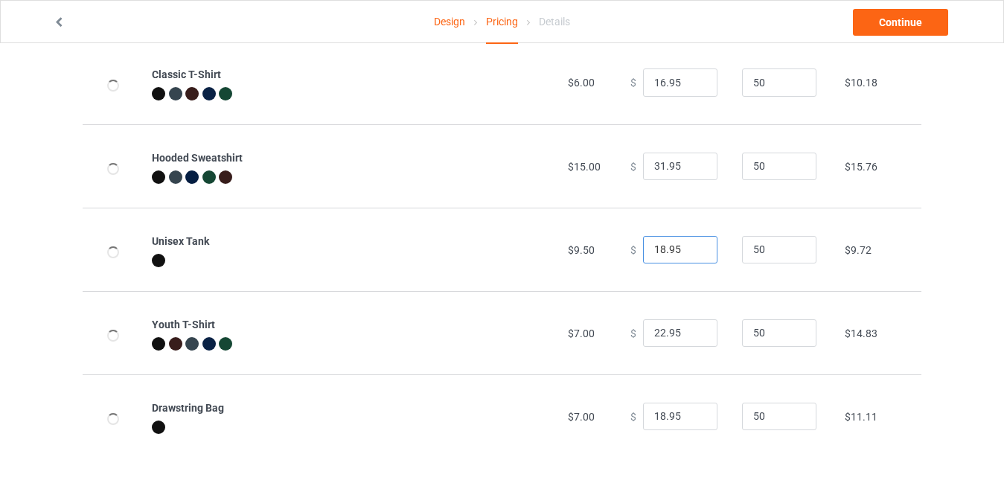
click at [692, 254] on input "18.95" at bounding box center [680, 250] width 74 height 28
click at [692, 254] on input "17.95" at bounding box center [680, 250] width 74 height 28
click at [692, 254] on input "16.95" at bounding box center [680, 250] width 74 height 28
type input "15.95"
click at [692, 254] on input "15.95" at bounding box center [680, 250] width 74 height 28
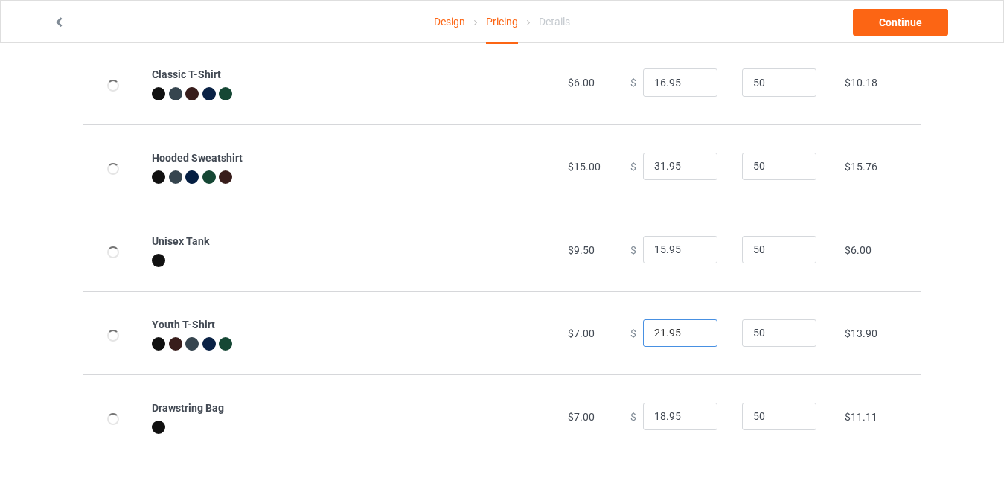
click at [693, 333] on input "21.95" at bounding box center [680, 333] width 74 height 28
click at [693, 333] on input "20.95" at bounding box center [680, 333] width 74 height 28
click at [693, 333] on input "19.95" at bounding box center [680, 333] width 74 height 28
click at [693, 333] on input "18.95" at bounding box center [680, 333] width 74 height 28
click at [693, 333] on input "17.95" at bounding box center [680, 333] width 74 height 28
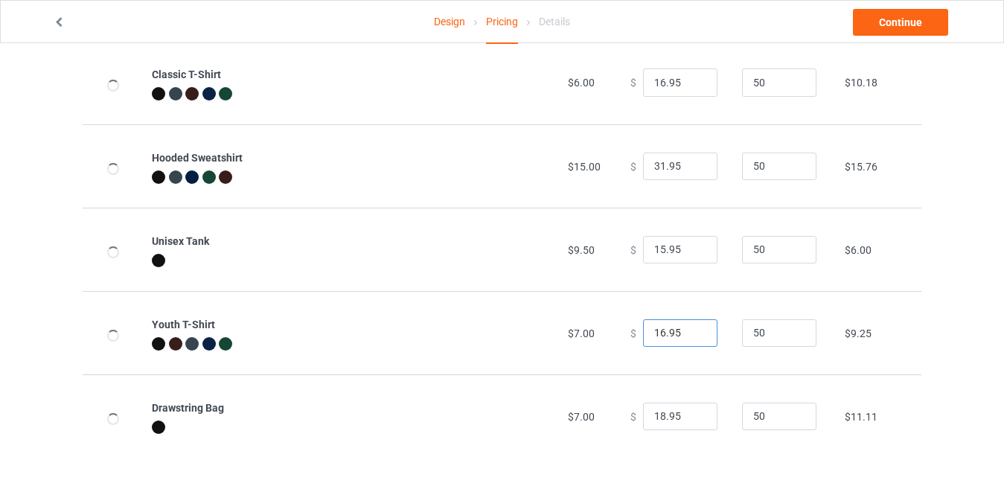
click at [694, 333] on input "16.95" at bounding box center [680, 333] width 74 height 28
type input "17.95"
click at [694, 327] on input "17.95" at bounding box center [680, 333] width 74 height 28
click at [693, 420] on input "17.95" at bounding box center [680, 417] width 74 height 28
click at [693, 420] on input "16.95" at bounding box center [680, 417] width 74 height 28
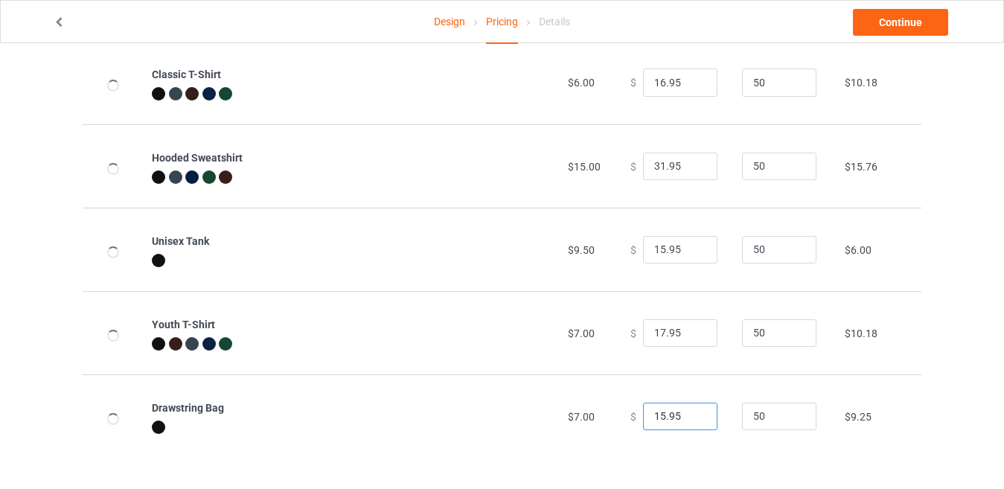
click at [693, 420] on input "15.95" at bounding box center [680, 417] width 74 height 28
click at [693, 420] on input "14.95" at bounding box center [680, 417] width 74 height 28
click at [693, 420] on input "13.95" at bounding box center [680, 417] width 74 height 28
type input "12.95"
click at [693, 420] on input "12.95" at bounding box center [680, 417] width 74 height 28
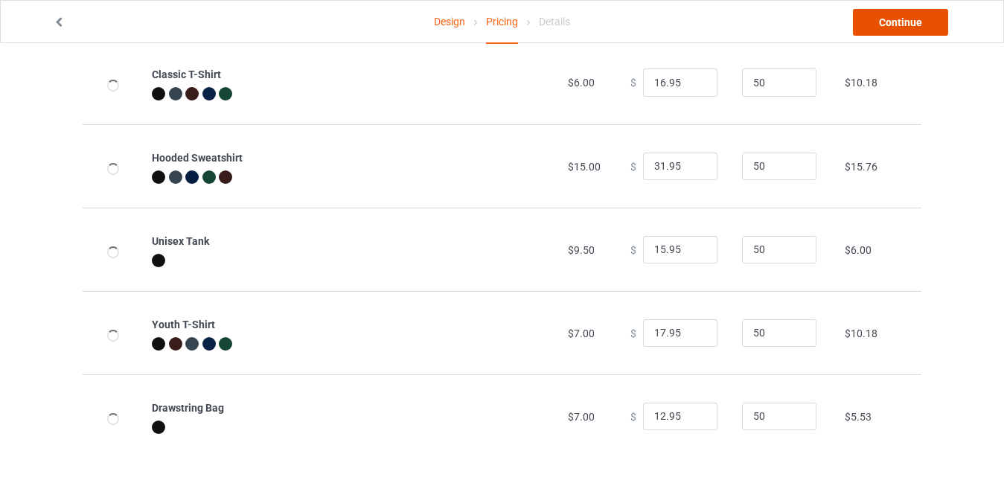
click at [871, 25] on link "Continue" at bounding box center [900, 22] width 95 height 27
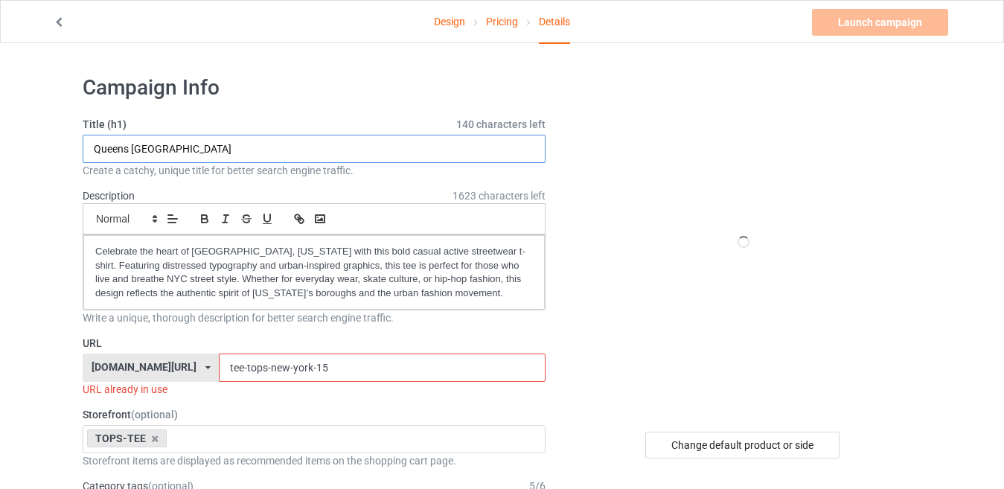
click at [206, 147] on input "Queens [GEOGRAPHIC_DATA]" at bounding box center [314, 149] width 463 height 28
paste input "Manhattan NYC Streetwear"
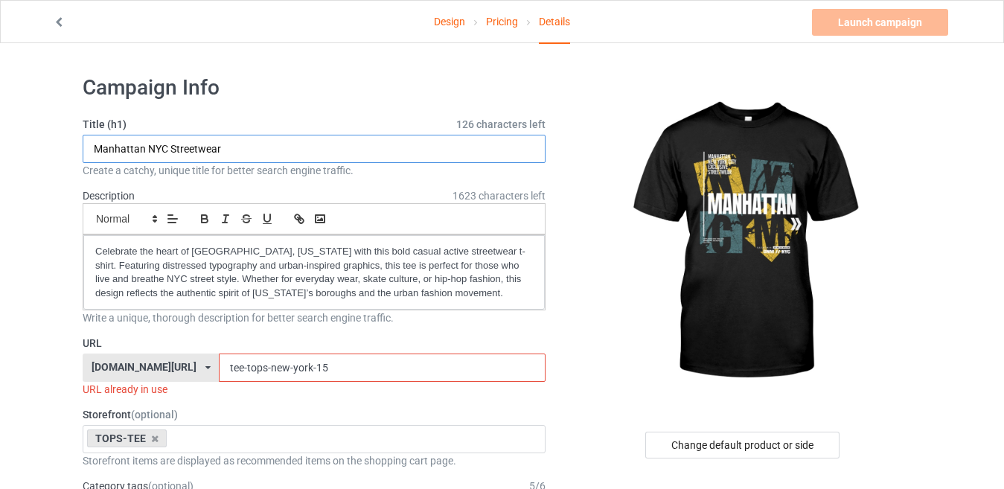
type input "Manhattan NYC Streetwear"
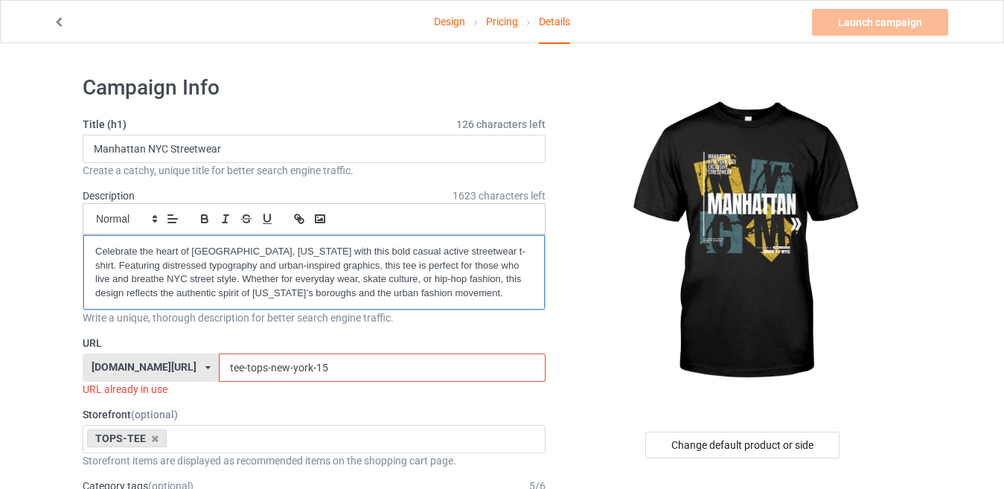
click at [440, 293] on p "Celebrate the heart of [GEOGRAPHIC_DATA], [US_STATE] with this bold casual acti…" at bounding box center [314, 272] width 438 height 55
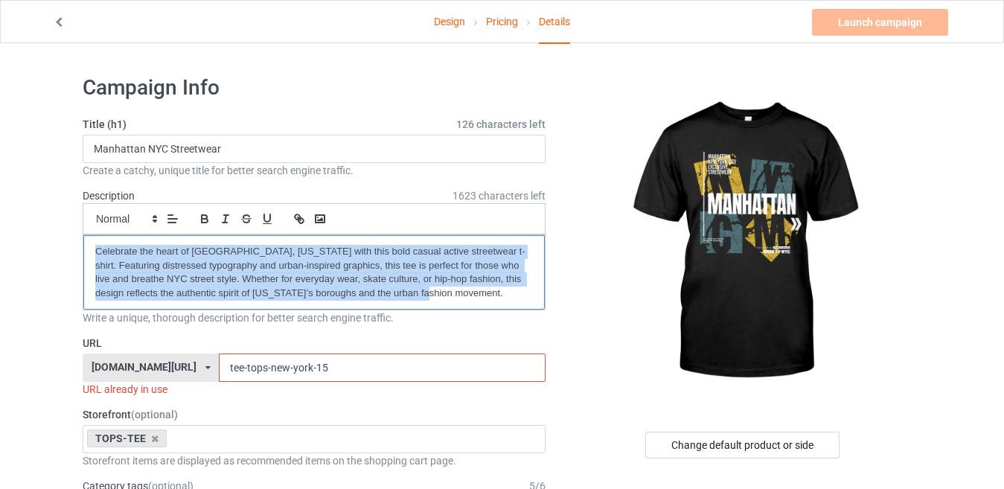
click at [440, 293] on p "Celebrate the heart of [GEOGRAPHIC_DATA], [US_STATE] with this bold casual acti…" at bounding box center [314, 272] width 438 height 55
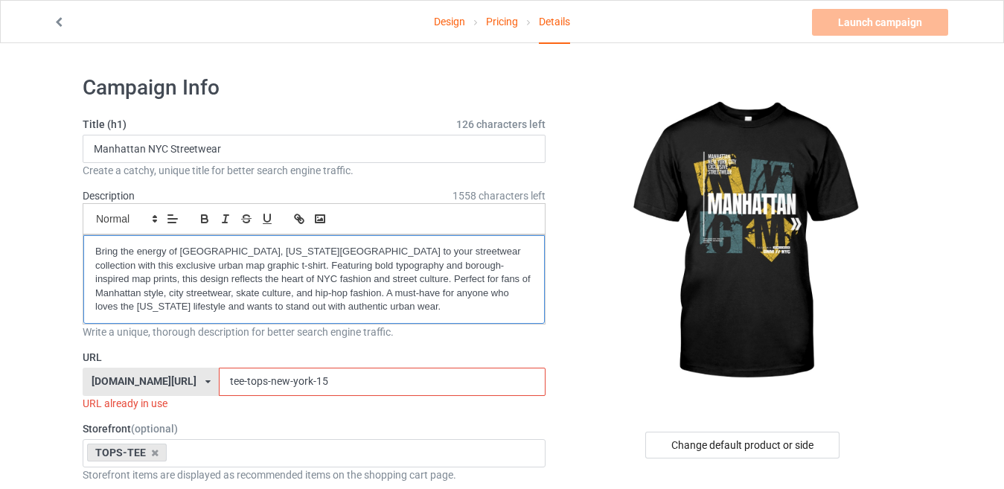
scroll to position [74, 0]
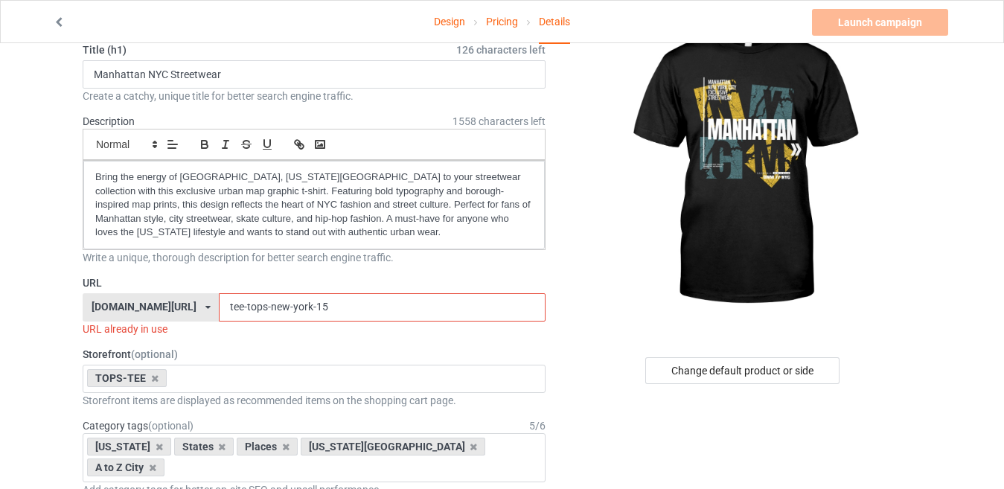
click at [321, 300] on input "tee-tops-new-york-15" at bounding box center [382, 307] width 326 height 28
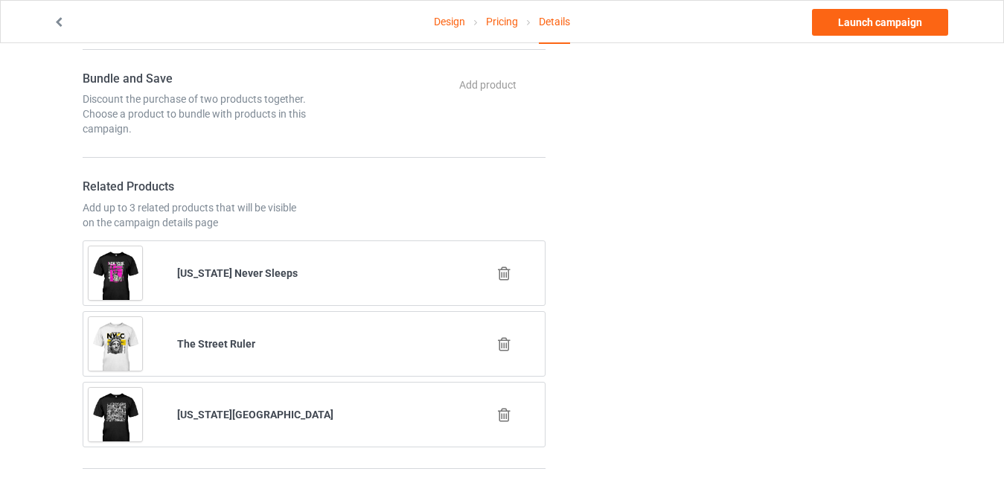
scroll to position [744, 0]
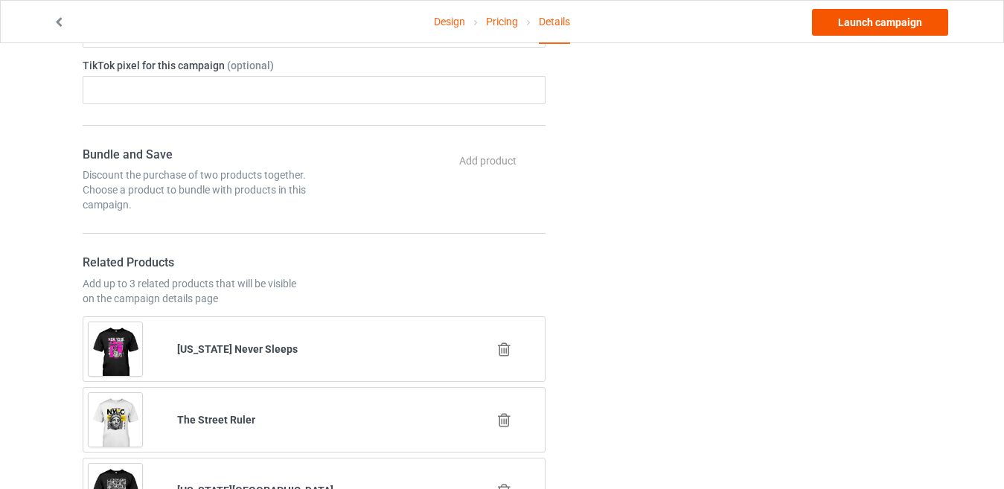
type input "tee-tops-new-york-16"
click at [874, 23] on link "Launch campaign" at bounding box center [880, 22] width 136 height 27
